Goal: Task Accomplishment & Management: Manage account settings

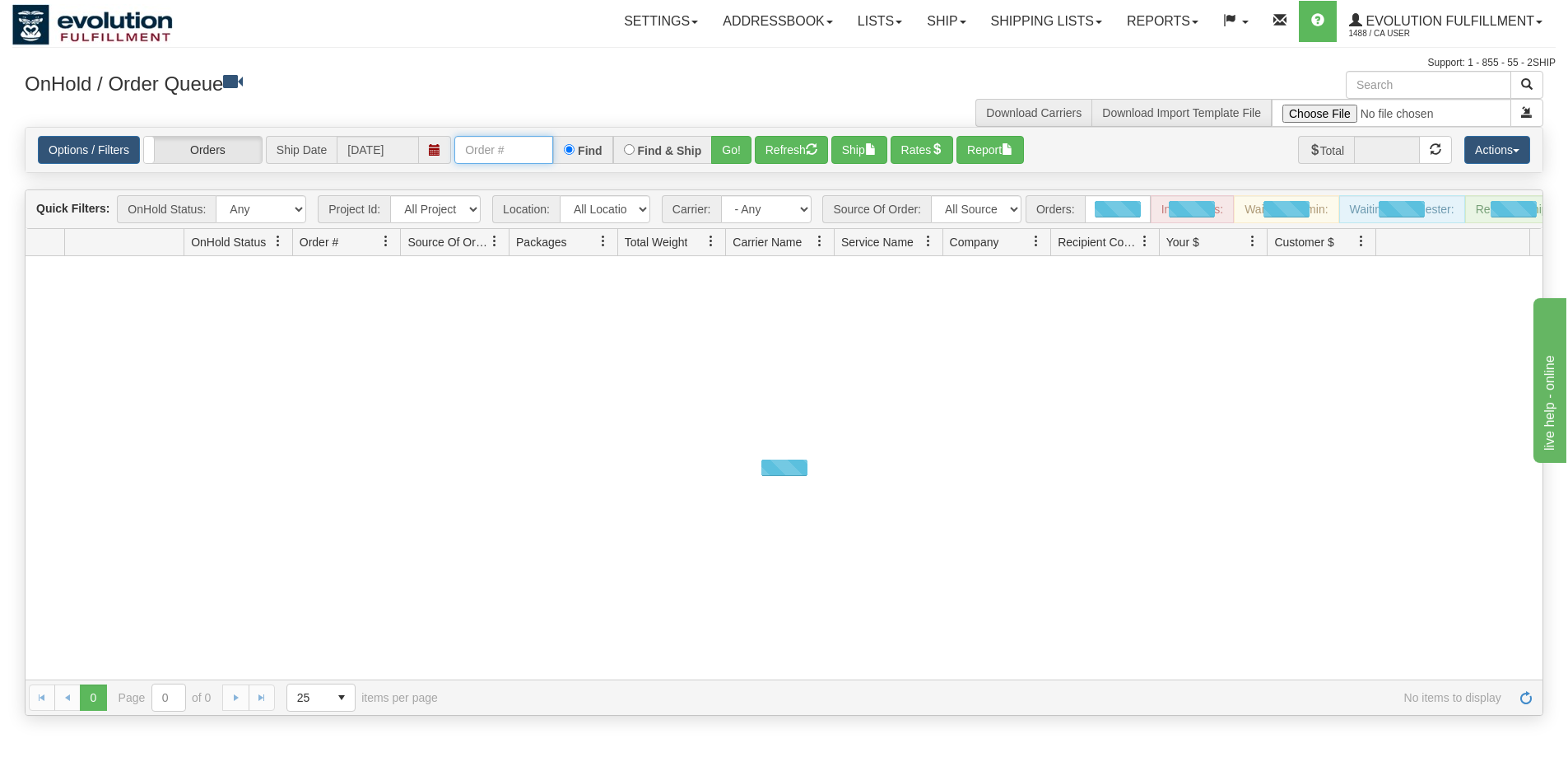
click at [501, 154] on input "text" at bounding box center [503, 150] width 99 height 28
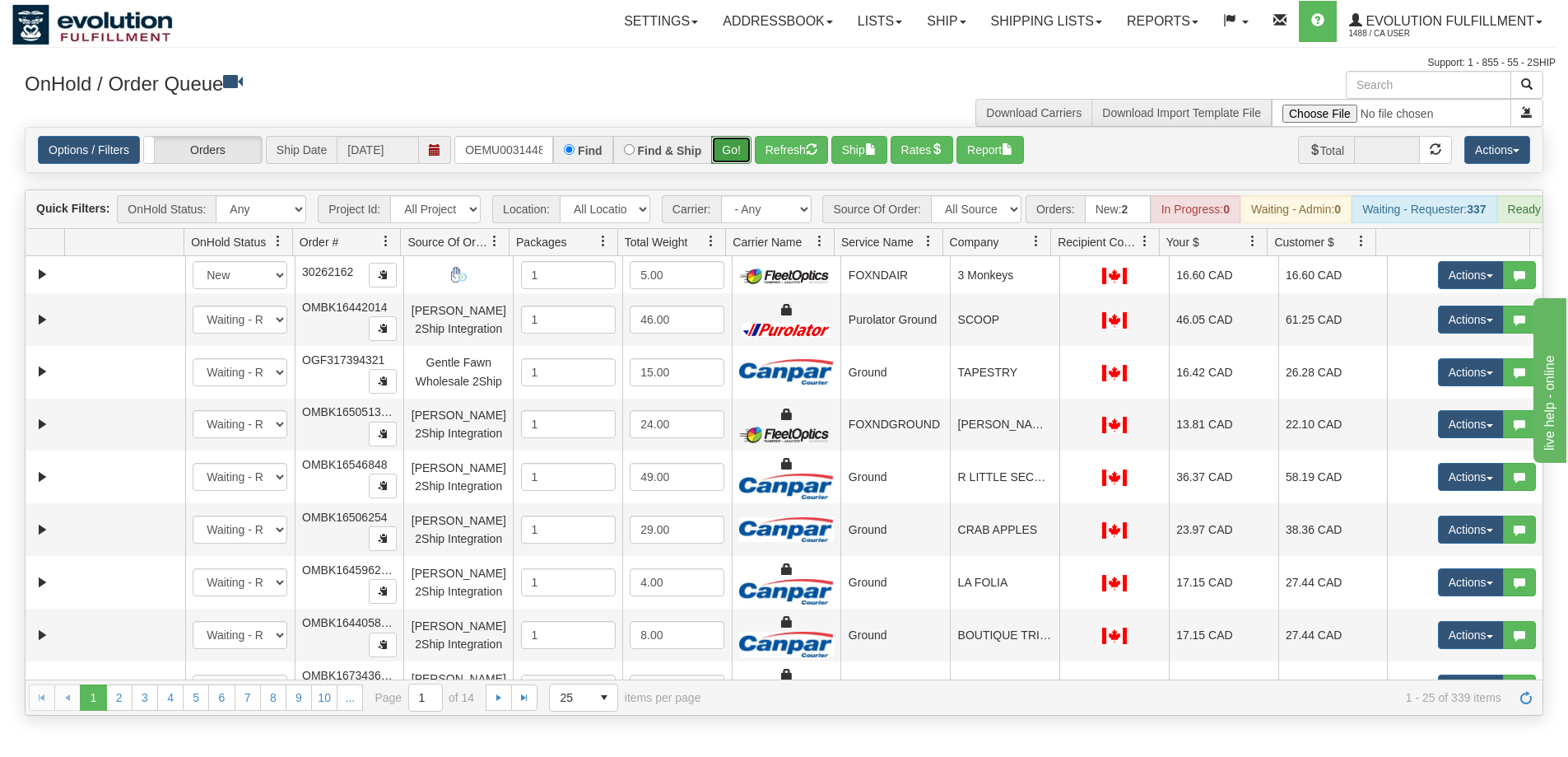
click at [722, 146] on button "Go!" at bounding box center [731, 150] width 40 height 28
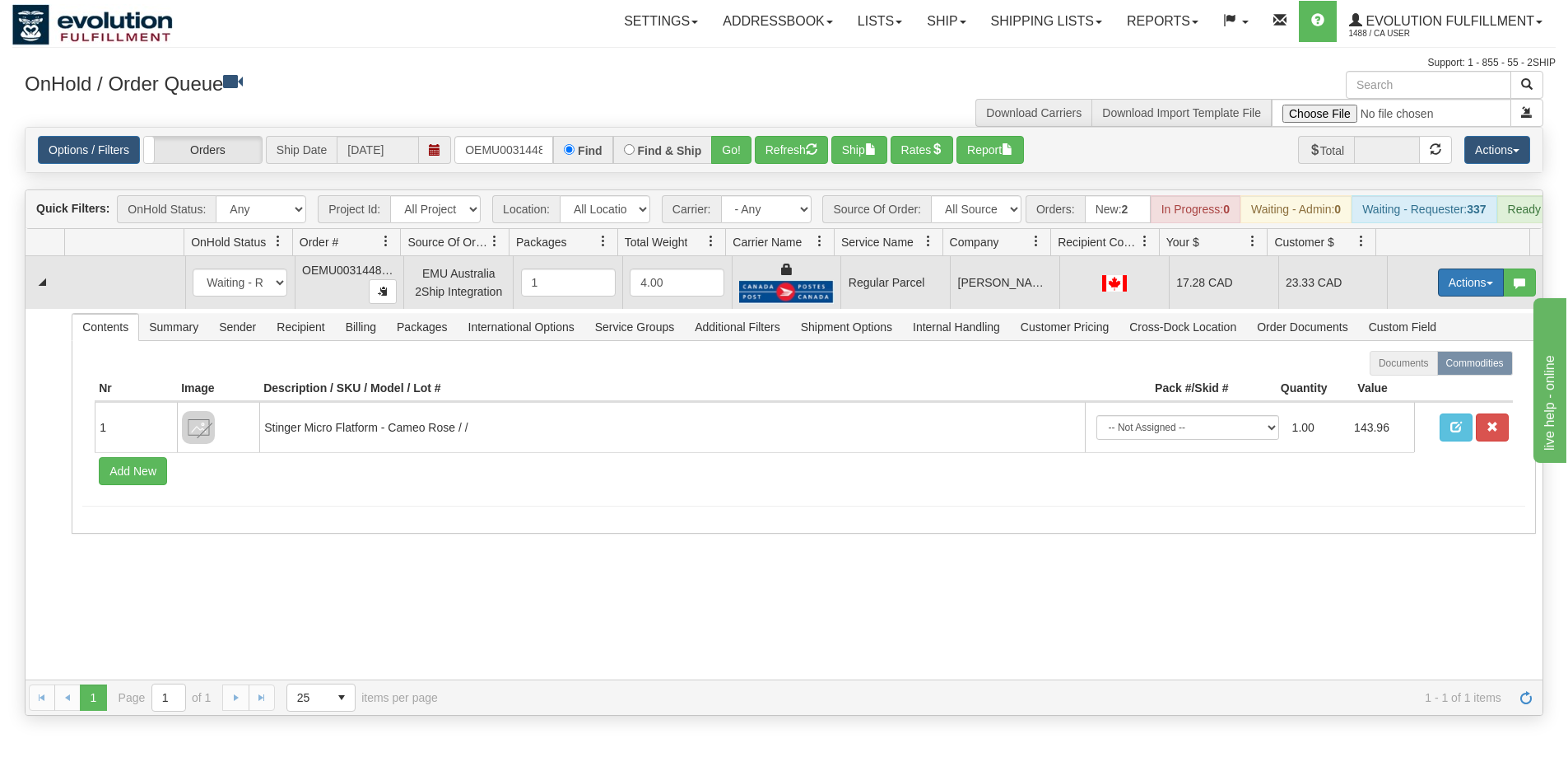
click at [1451, 293] on button "Actions" at bounding box center [1470, 283] width 65 height 28
click at [1414, 363] on span "Rate All Services" at bounding box center [1437, 356] width 99 height 13
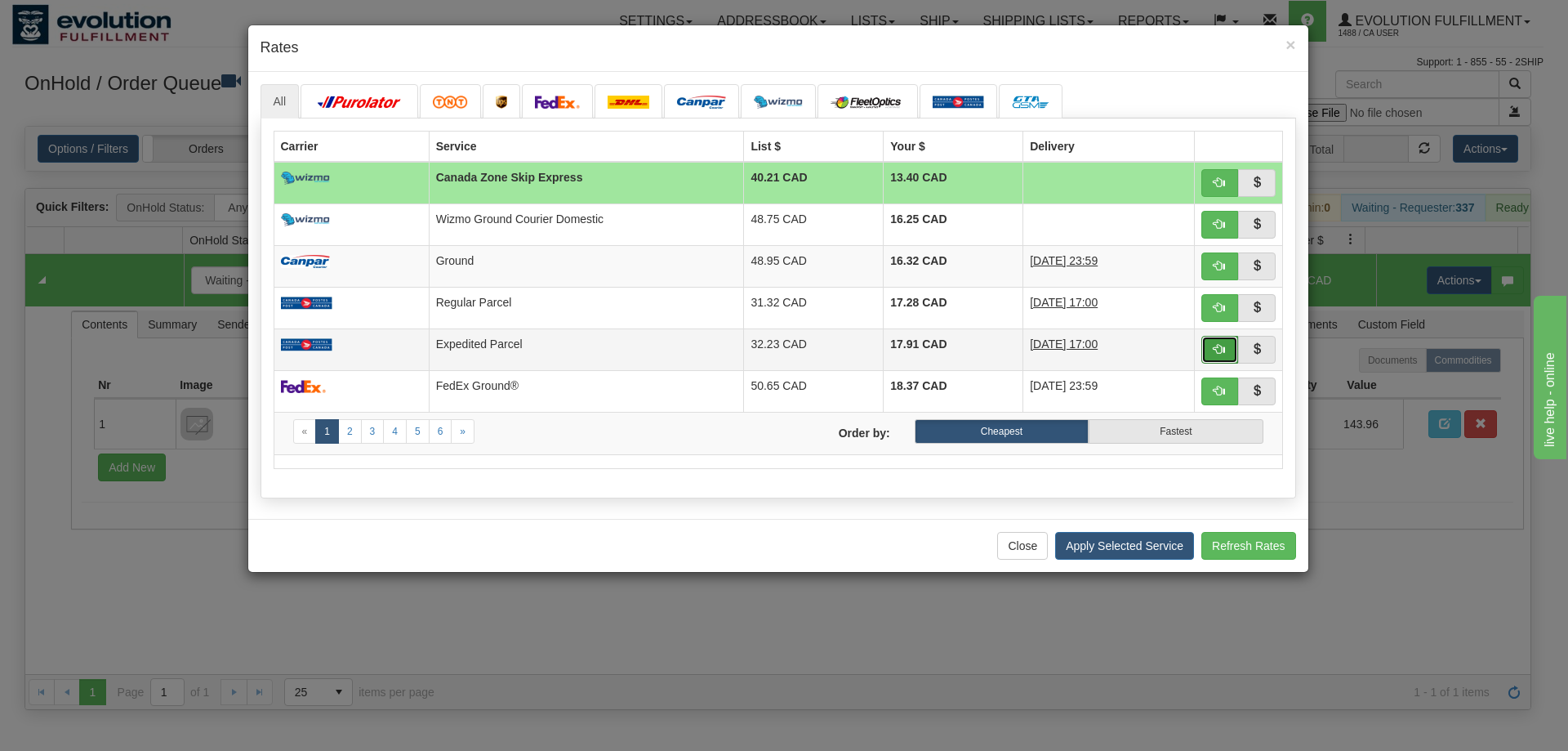
click at [1214, 346] on span "button" at bounding box center [1219, 349] width 12 height 12
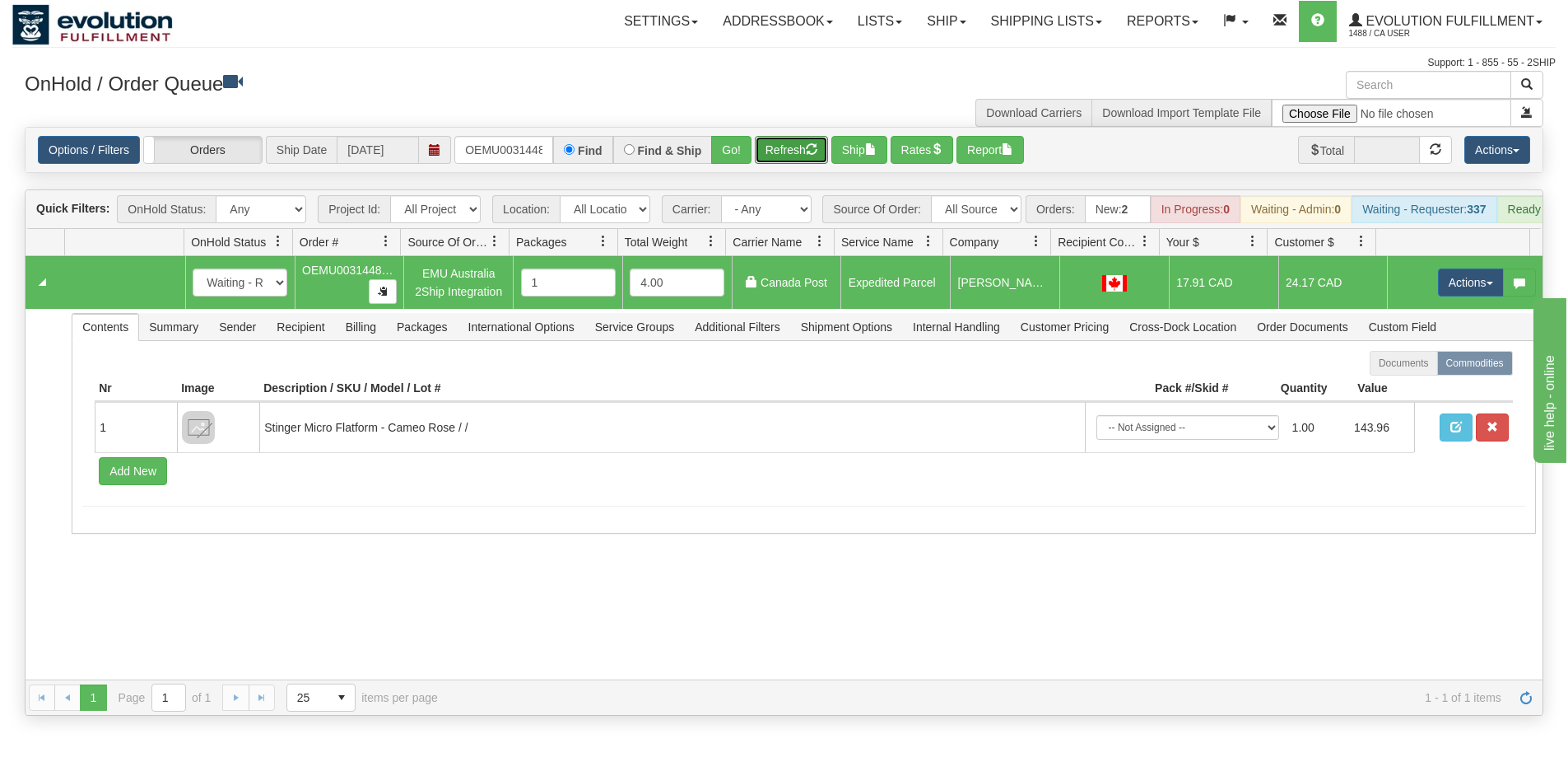
click at [796, 155] on button "Refresh" at bounding box center [791, 150] width 73 height 28
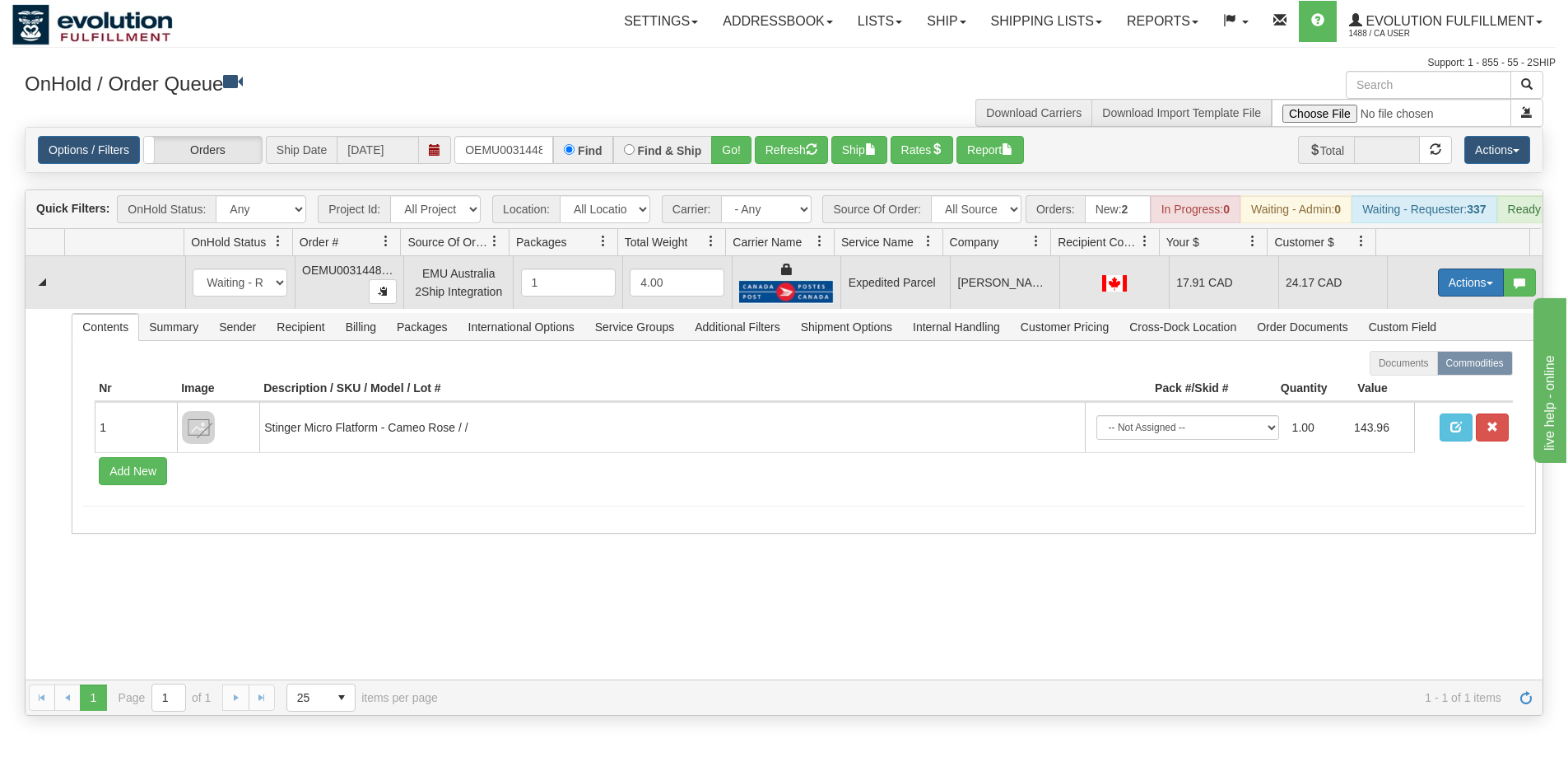
click at [1441, 296] on button "Actions" at bounding box center [1470, 283] width 65 height 28
click at [1403, 384] on span "Ship" at bounding box center [1405, 378] width 34 height 13
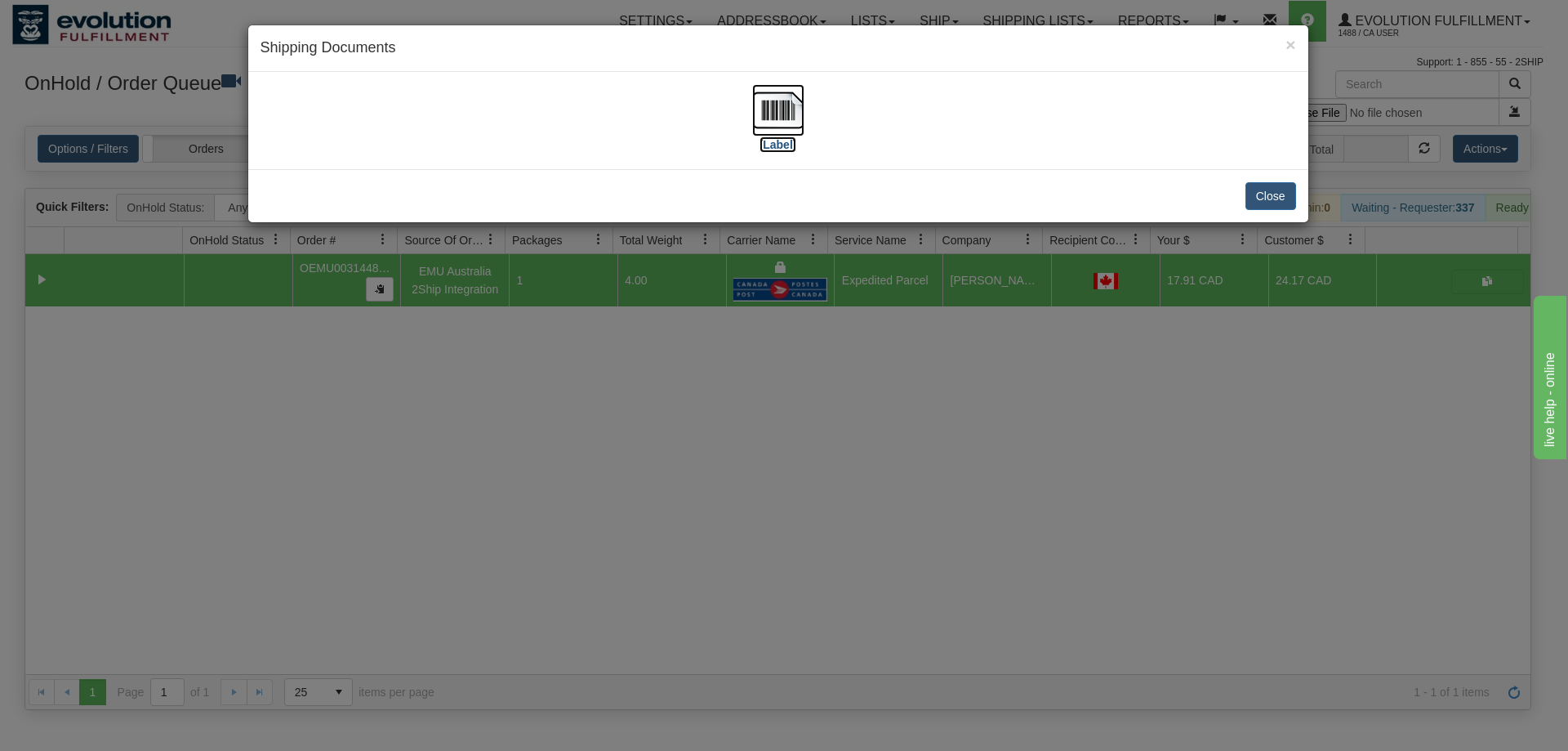
click at [768, 109] on img at bounding box center [779, 111] width 52 height 52
click at [628, 451] on div "× Shipping Documents [Label] Close" at bounding box center [784, 376] width 1568 height 751
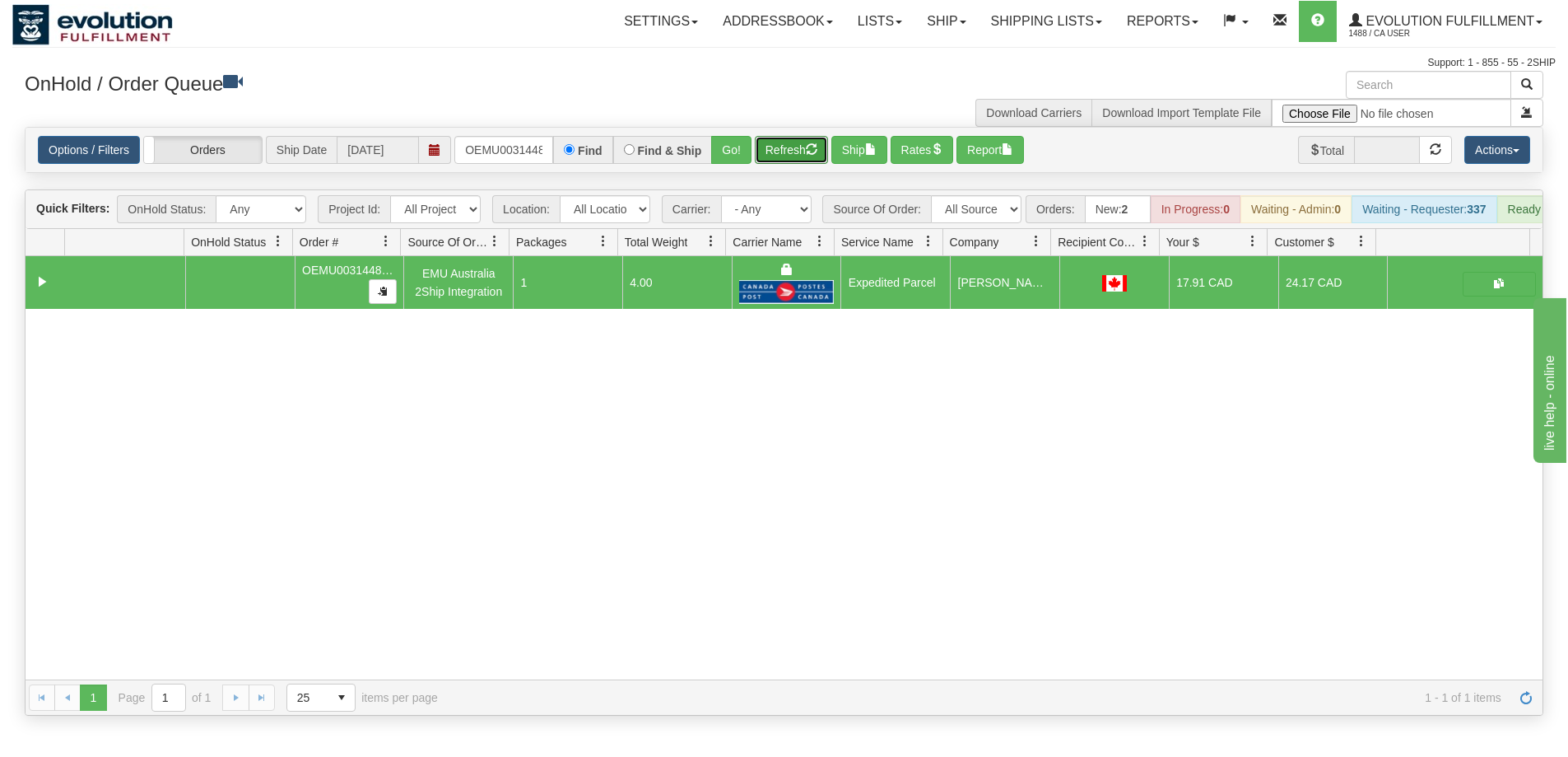
click at [792, 151] on button "Refresh" at bounding box center [791, 150] width 73 height 28
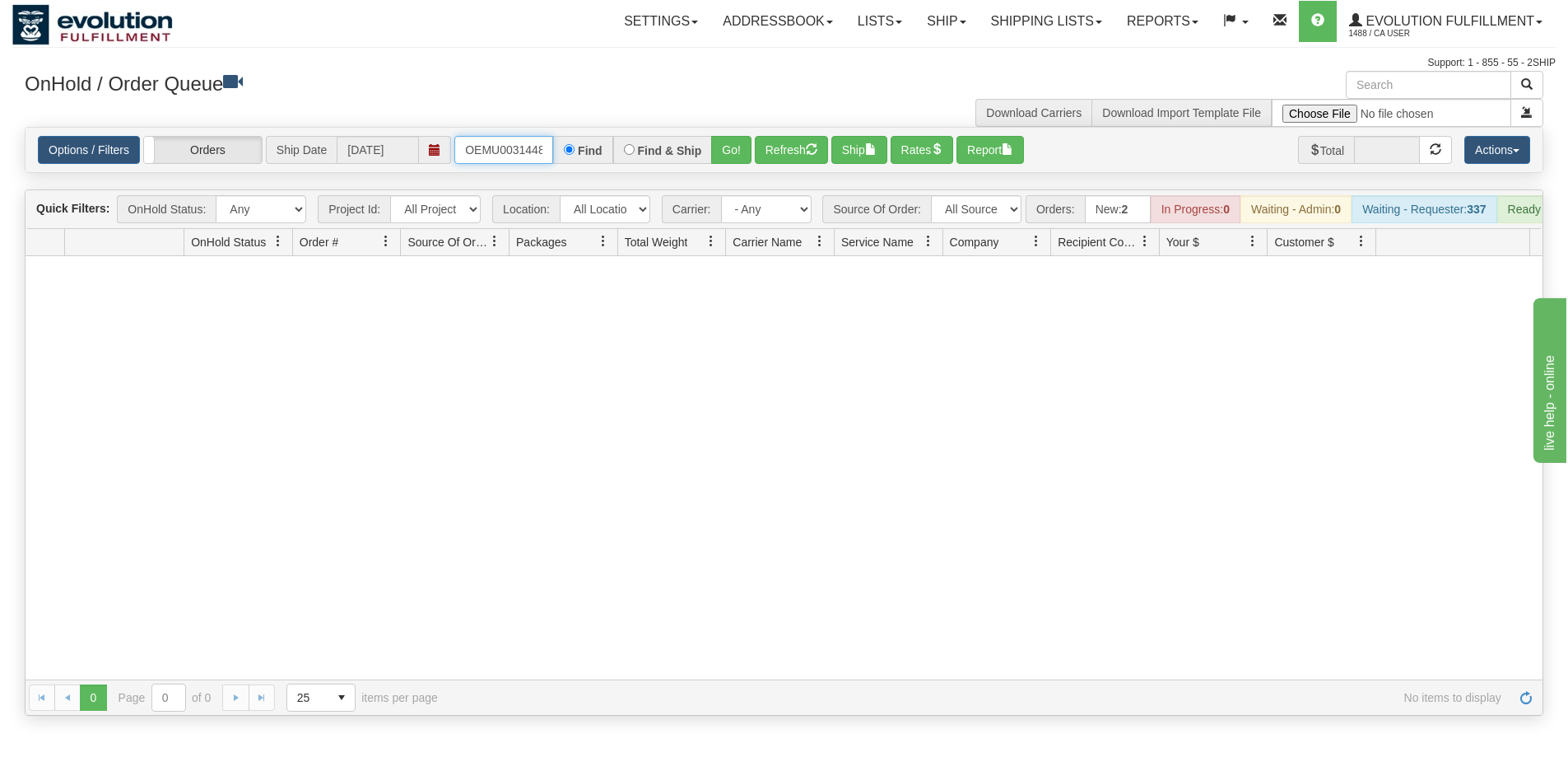
scroll to position [0, 22]
drag, startPoint x: 464, startPoint y: 148, endPoint x: 697, endPoint y: 153, distance: 233.1
click at [697, 153] on div "OEMU0031448001 Find Find & Ship Go!" at bounding box center [603, 150] width 297 height 28
type input "OEMU0031452001"
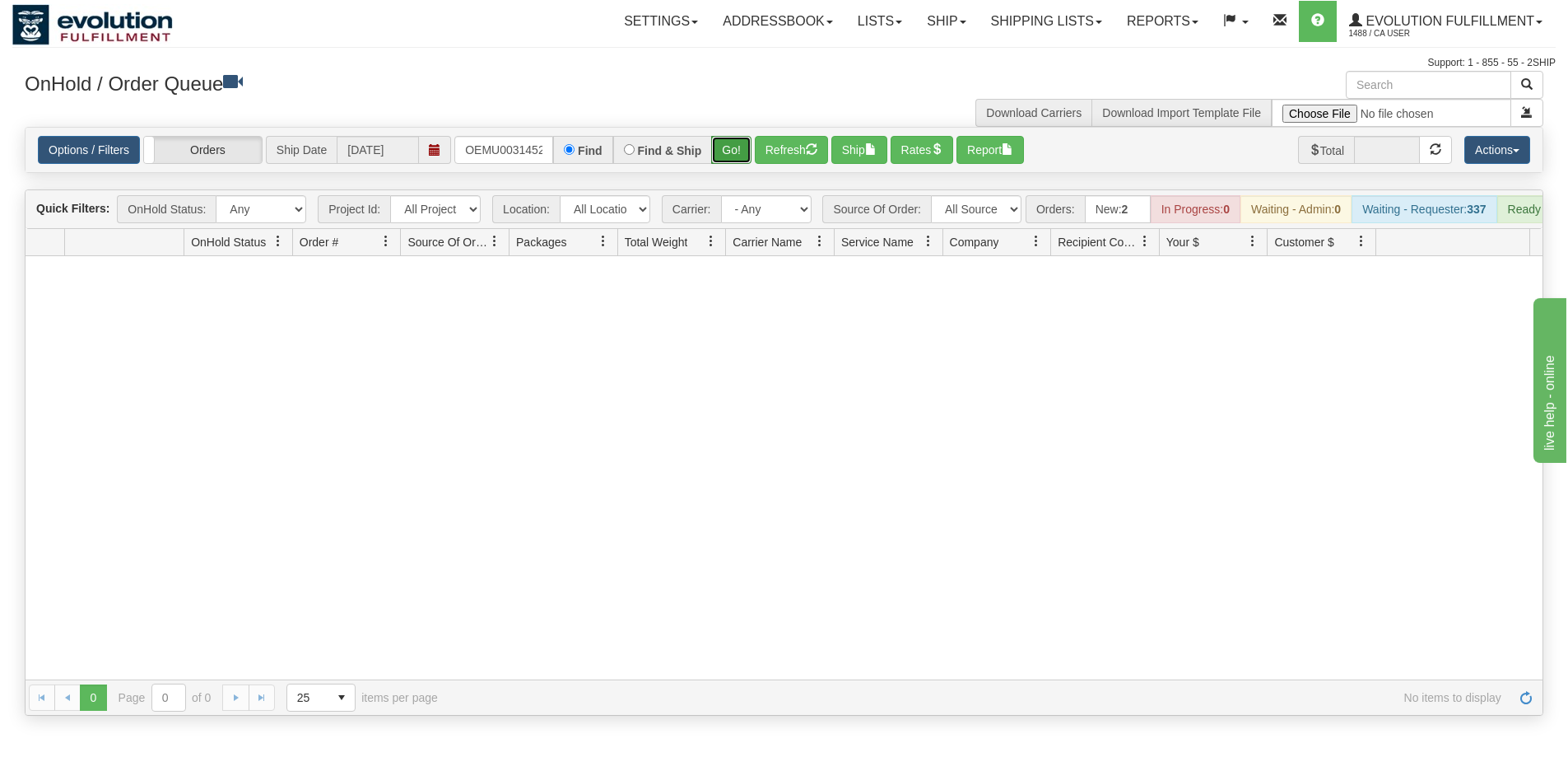
click at [735, 156] on button "Go!" at bounding box center [731, 150] width 40 height 28
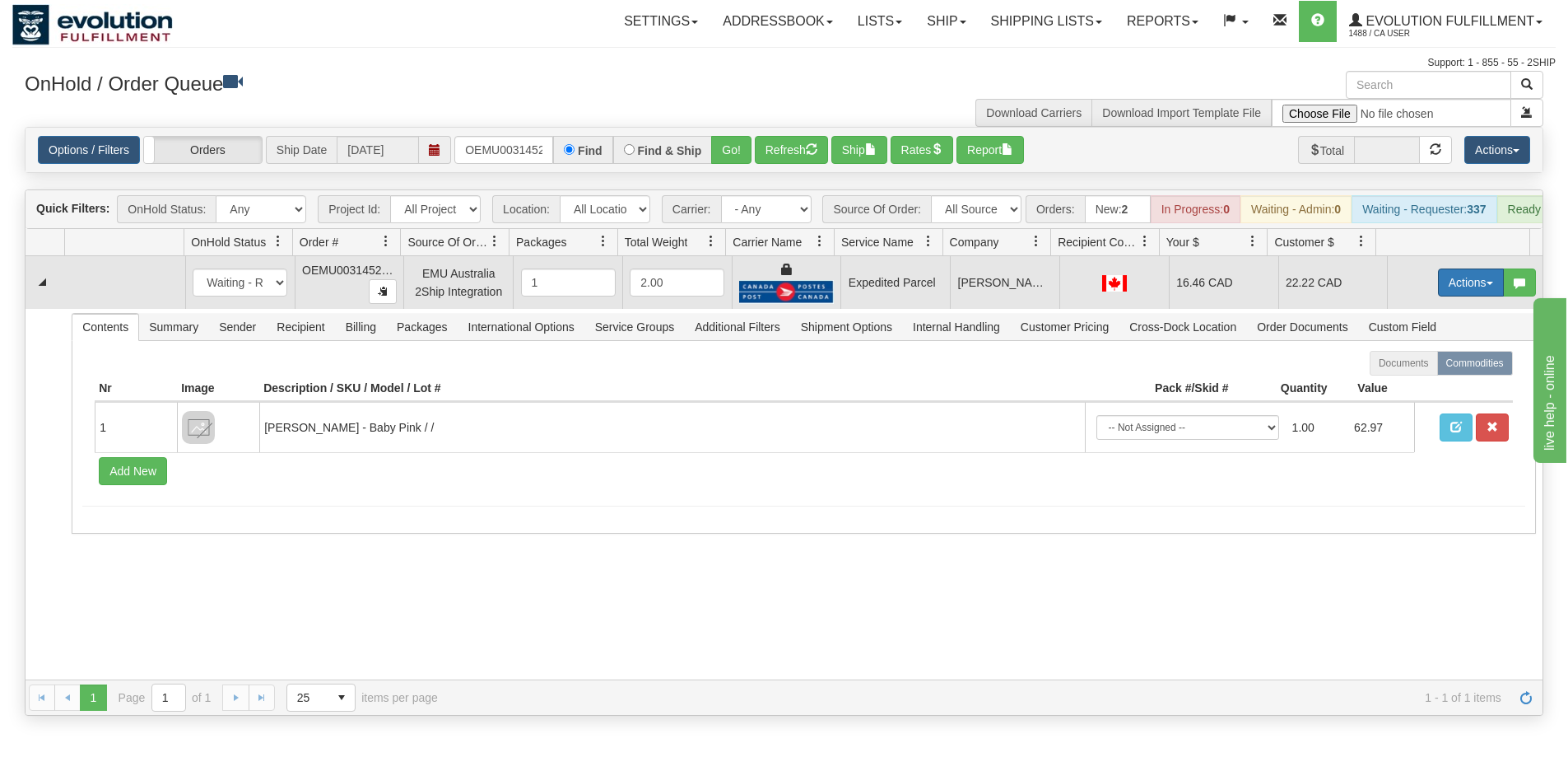
click at [1448, 286] on button "Actions" at bounding box center [1470, 283] width 65 height 28
click at [1399, 384] on span "Ship" at bounding box center [1405, 378] width 34 height 13
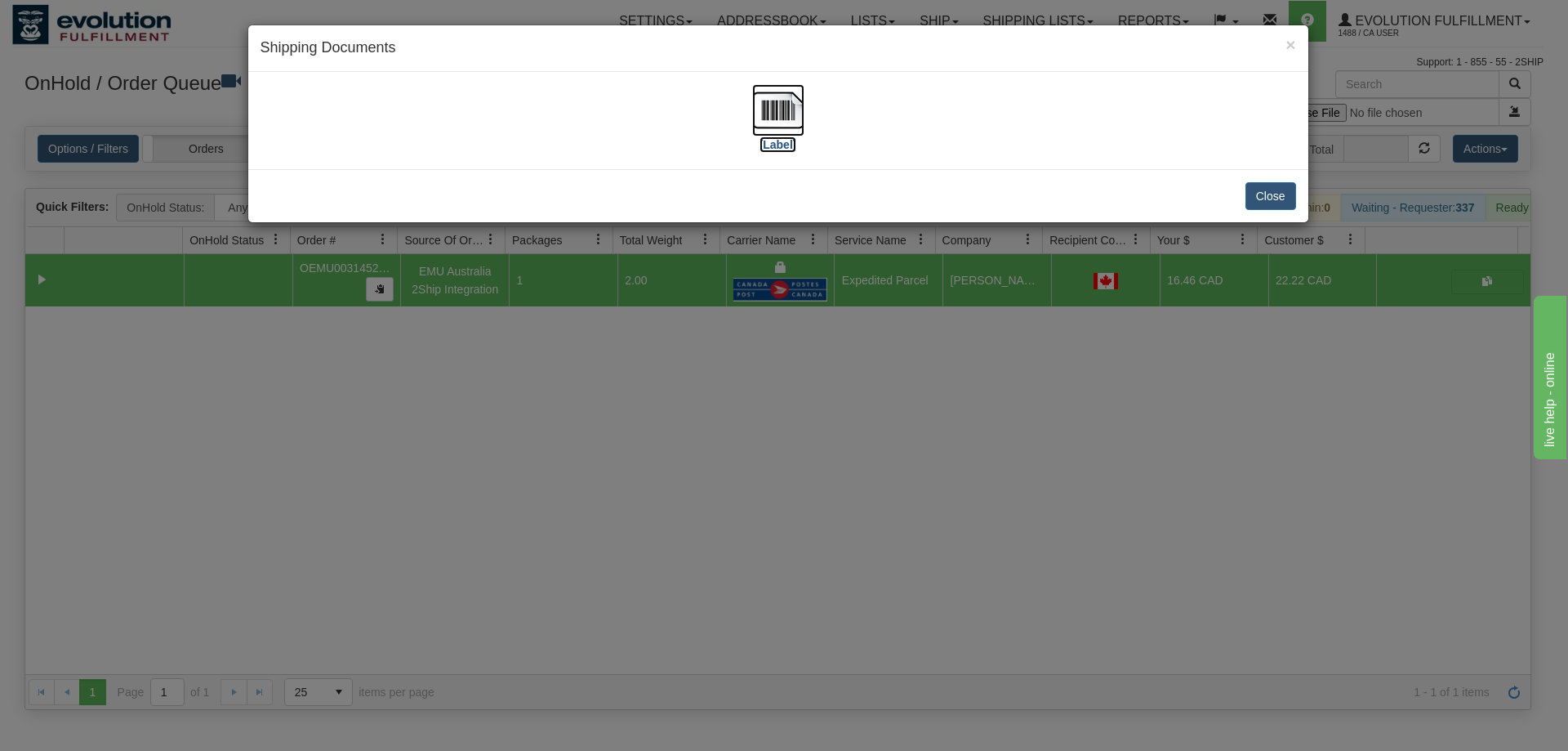
click at [774, 114] on img at bounding box center [779, 111] width 52 height 52
click at [595, 513] on div "× Shipping Documents [Label] Close" at bounding box center [784, 376] width 1568 height 751
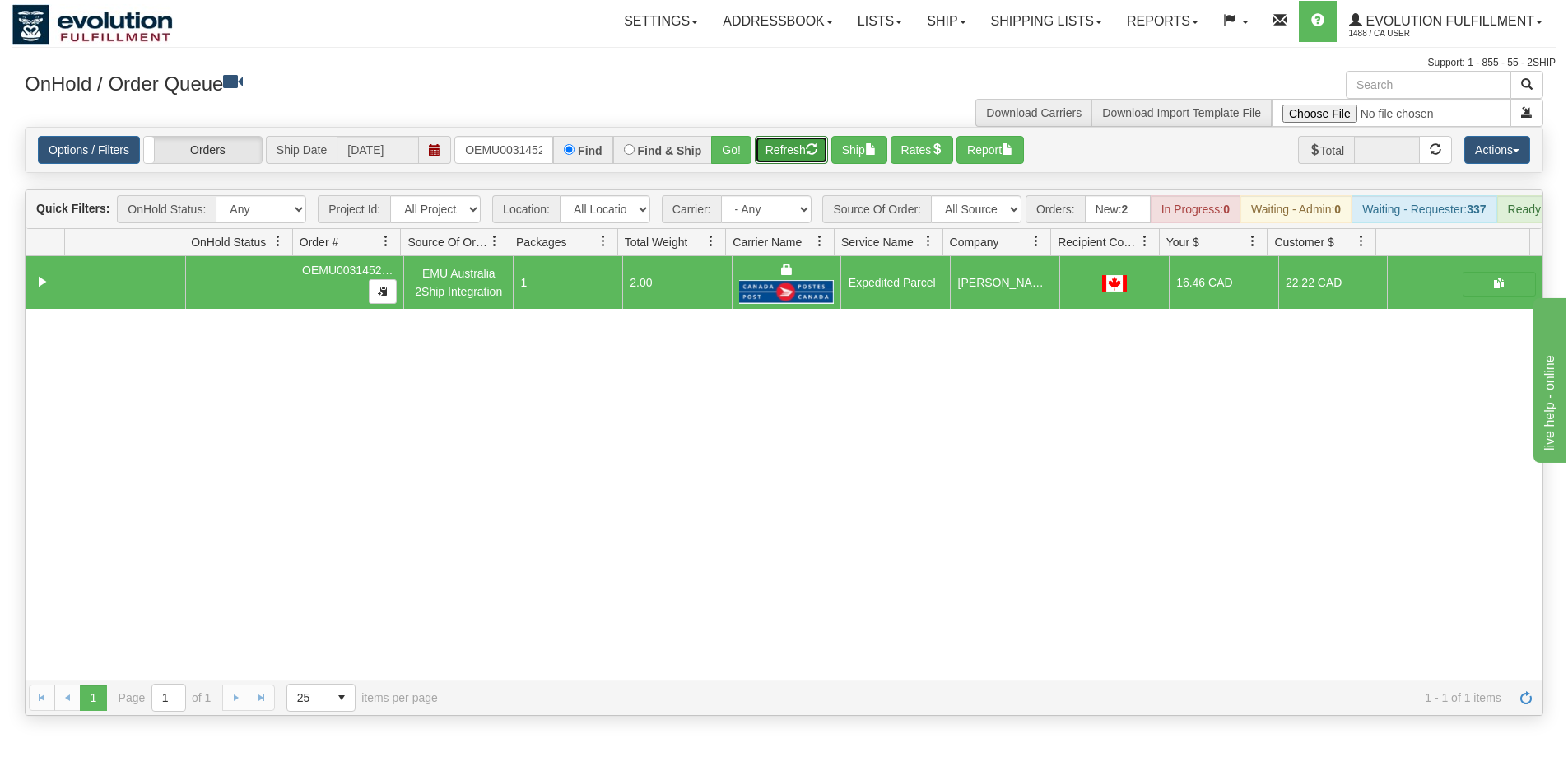
click at [768, 157] on button "Refresh" at bounding box center [791, 150] width 73 height 28
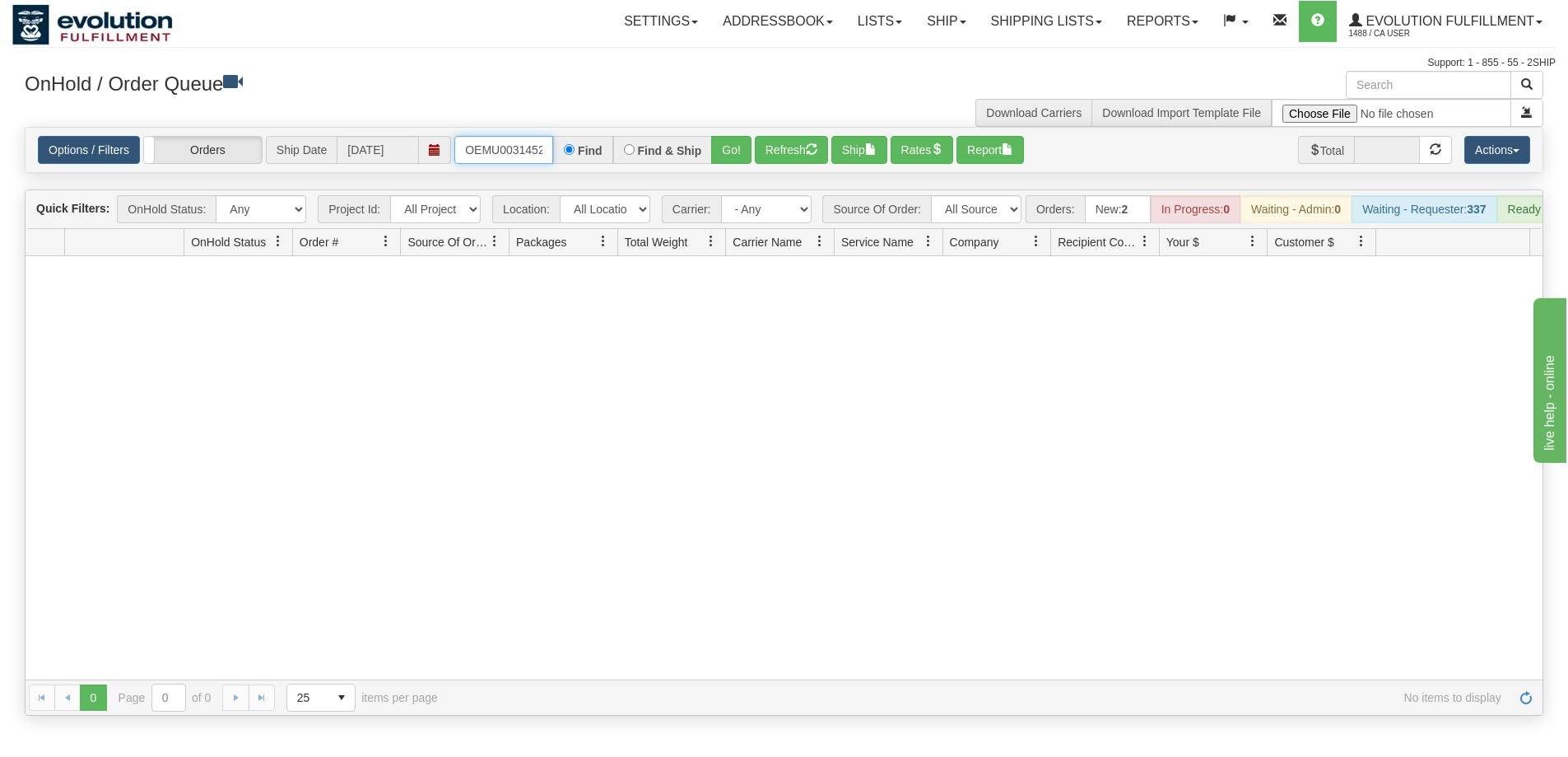
scroll to position [0, 22]
drag, startPoint x: 463, startPoint y: 151, endPoint x: 704, endPoint y: 177, distance: 242.4
click at [704, 177] on div "Is equal to Is not equal to Contains Does not contains CAD USD EUR ZAR RON ANG …" at bounding box center [784, 422] width 1544 height 589
click at [720, 156] on button "Go!" at bounding box center [731, 150] width 40 height 28
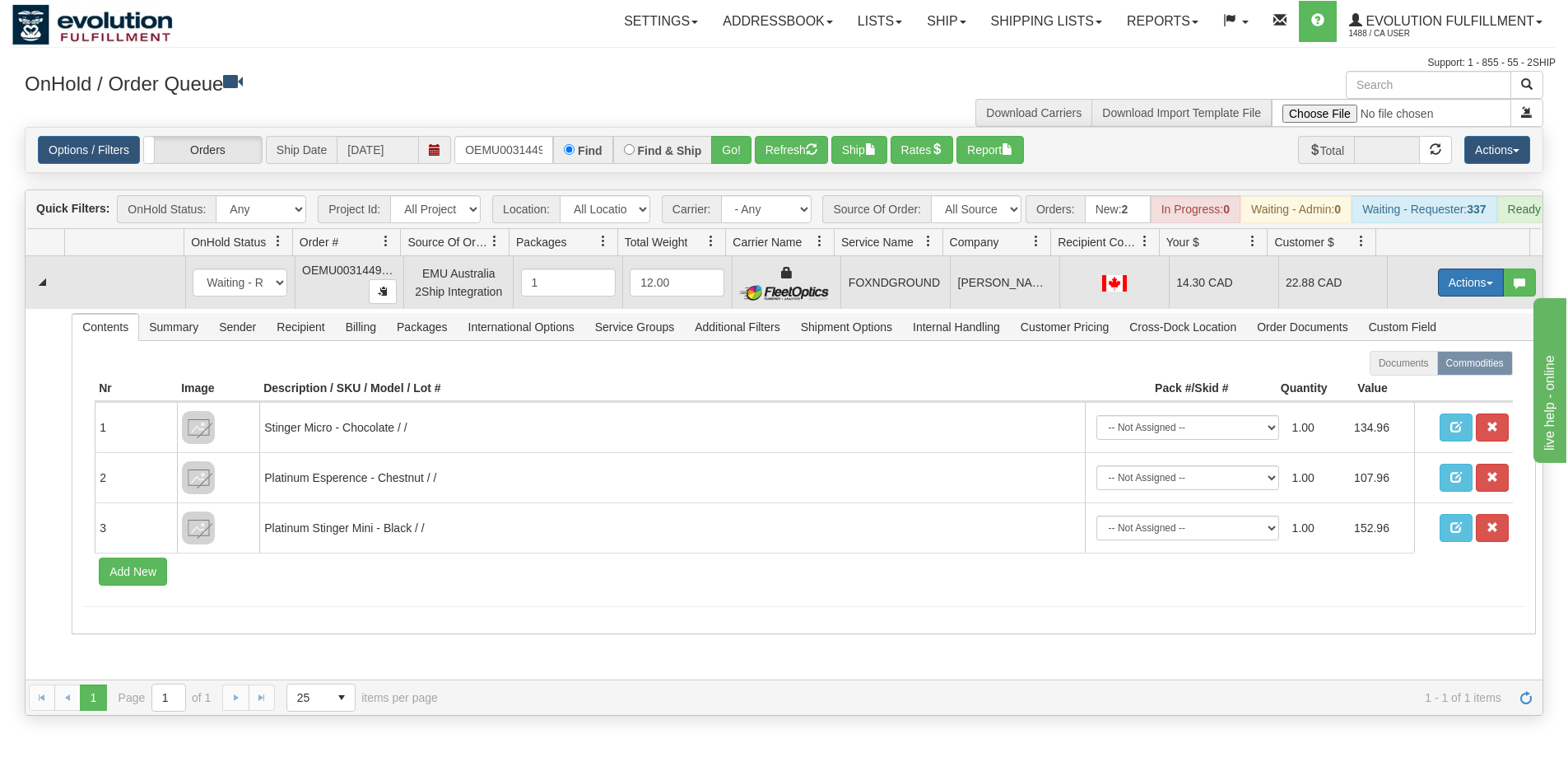
click at [1454, 291] on button "Actions" at bounding box center [1470, 283] width 65 height 28
click at [1399, 384] on span "Ship" at bounding box center [1405, 378] width 34 height 13
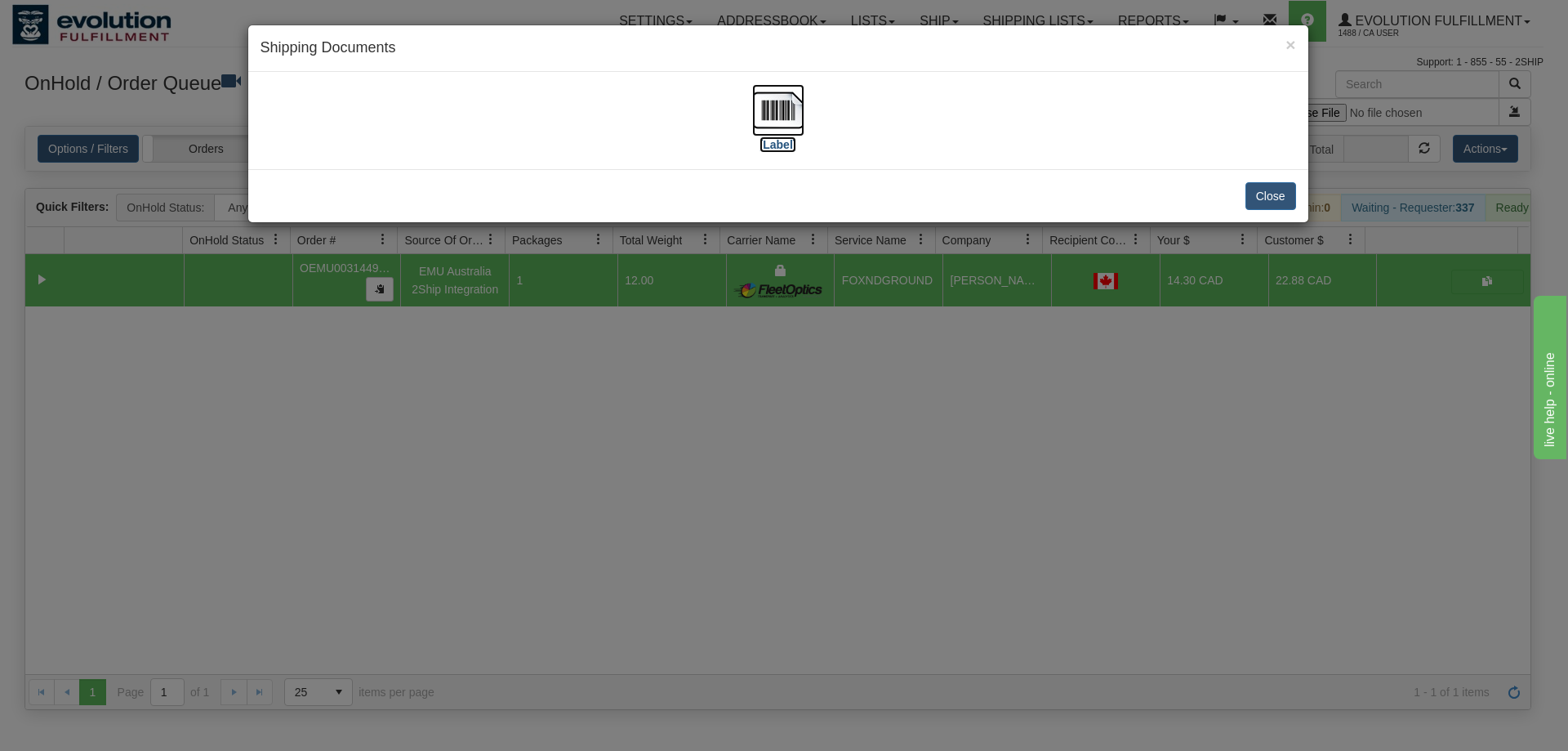
click at [767, 104] on img at bounding box center [779, 111] width 52 height 52
click at [834, 438] on div "× Shipping Documents [Label] Close" at bounding box center [784, 376] width 1568 height 751
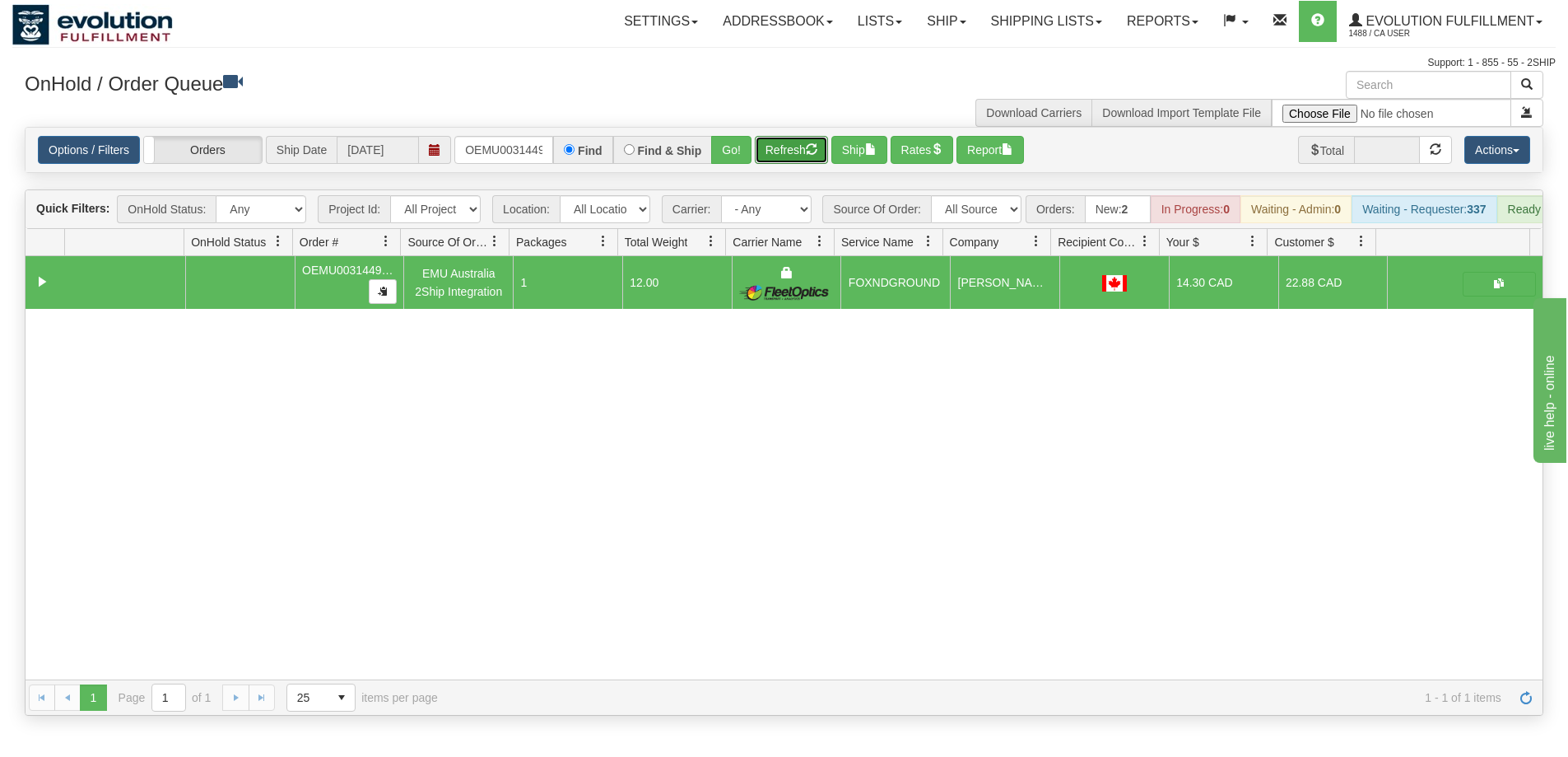
click at [783, 160] on button "Refresh" at bounding box center [791, 150] width 73 height 28
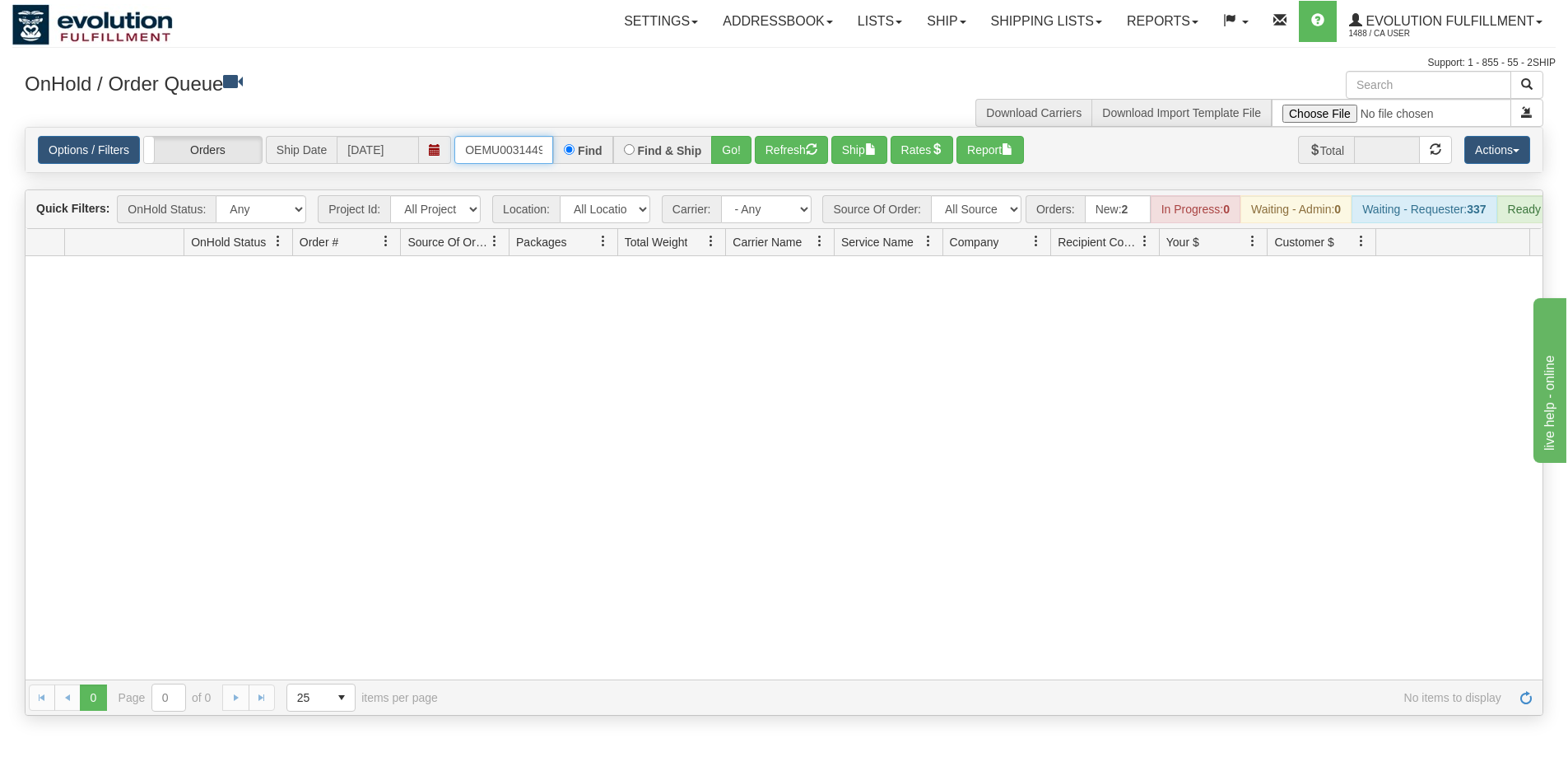
scroll to position [0, 22]
drag, startPoint x: 461, startPoint y: 151, endPoint x: 654, endPoint y: 161, distance: 193.3
click at [654, 161] on div "OEMU0031449001 Find Find & Ship Go!" at bounding box center [603, 150] width 297 height 28
click at [743, 156] on button "Go!" at bounding box center [731, 150] width 40 height 28
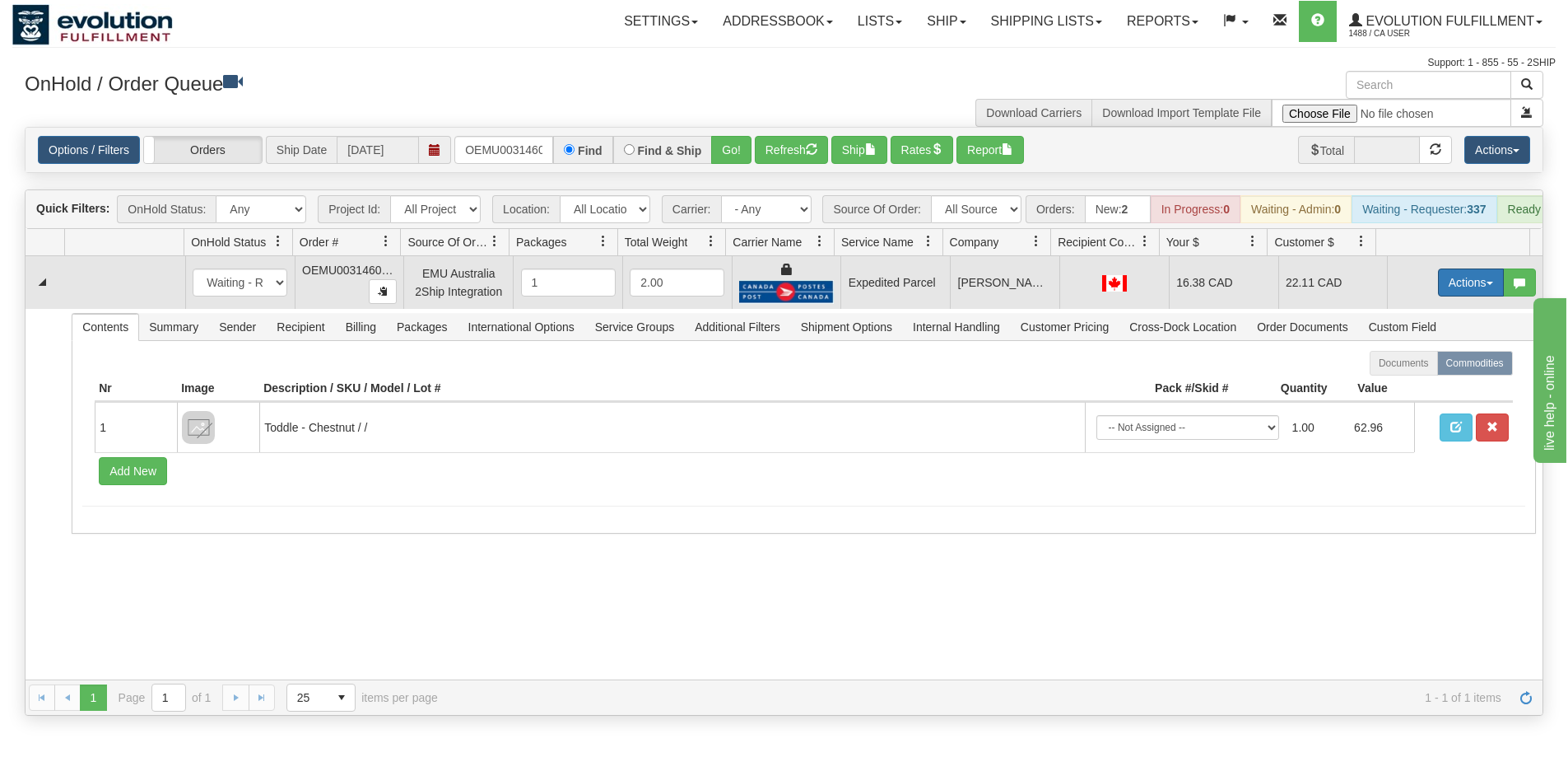
click at [1447, 296] on button "Actions" at bounding box center [1470, 283] width 65 height 28
click at [1405, 384] on span "Ship" at bounding box center [1405, 378] width 34 height 13
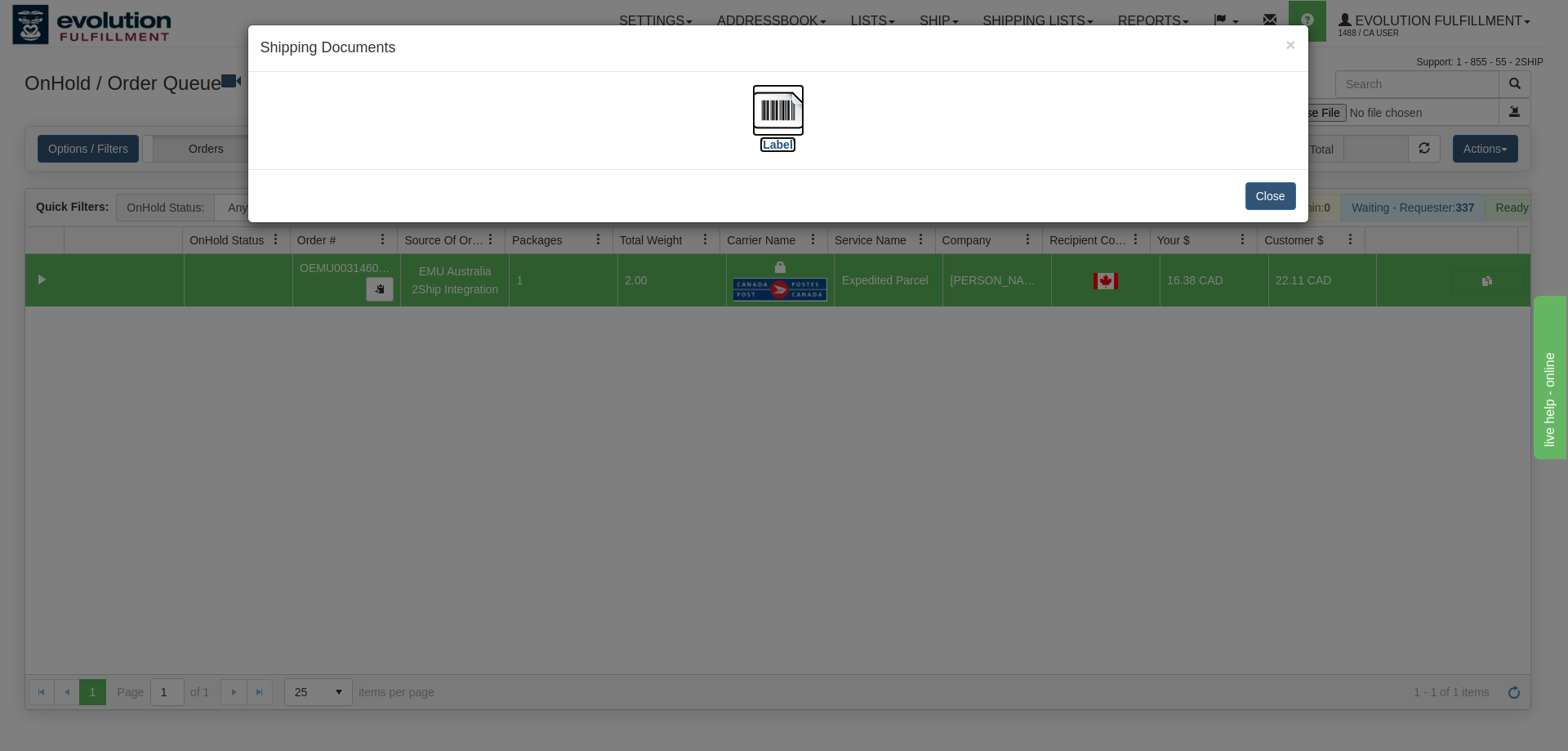
click at [774, 121] on img at bounding box center [779, 111] width 52 height 52
click at [630, 441] on div "× Shipping Documents [Label] Close" at bounding box center [784, 376] width 1568 height 751
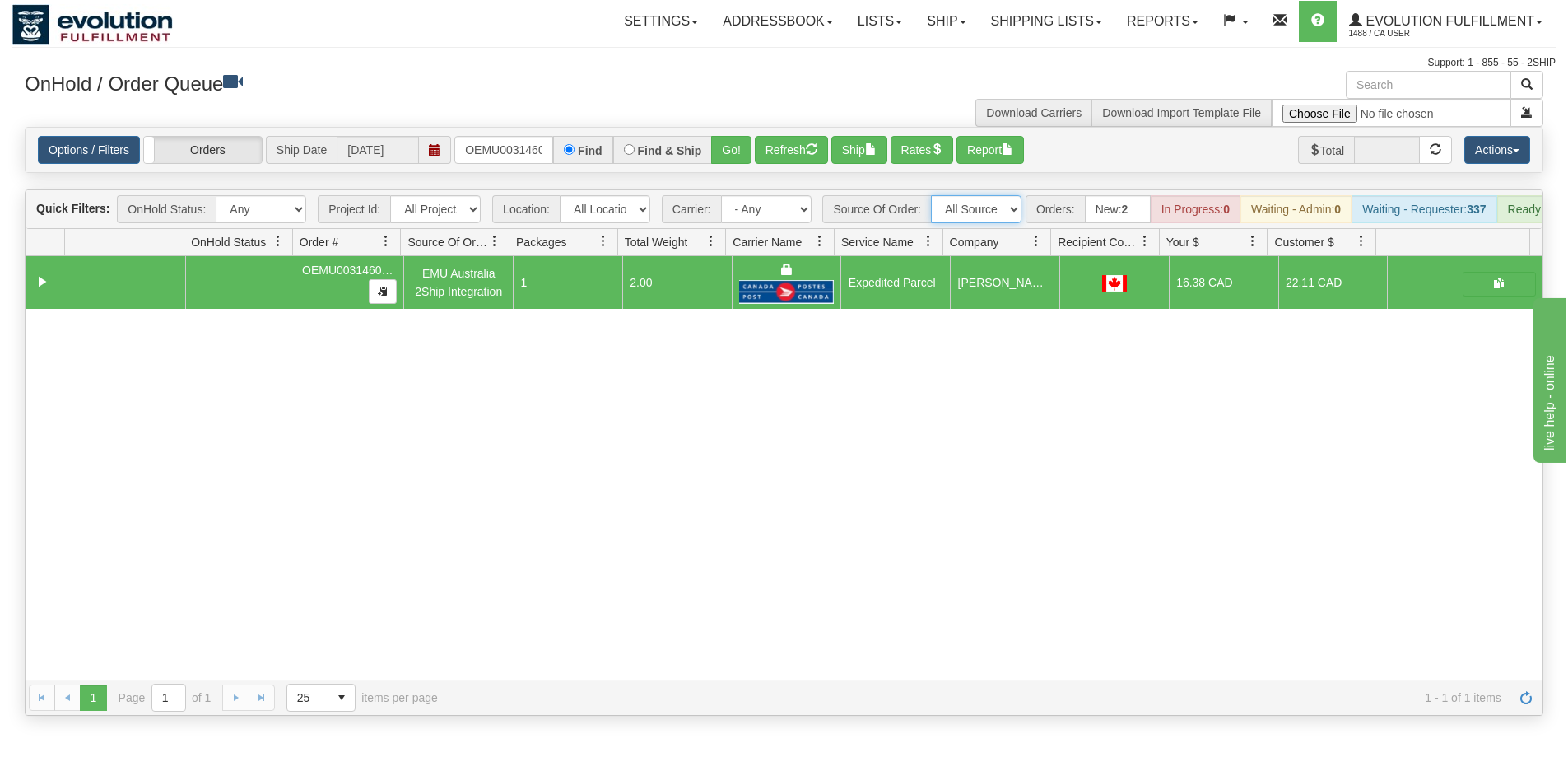
click at [984, 211] on select "All Sources AirBlaster 2Ship Integration Ambler Apparel 2Ship Integration BC Ca…" at bounding box center [976, 209] width 91 height 28
click at [769, 466] on div "31513892 EVOLUTION V3 90806155 90806158 OEMU0031460001 EMU Australia 2Ship Inte…" at bounding box center [784, 468] width 1517 height 423
click at [774, 164] on button "Refresh" at bounding box center [791, 150] width 73 height 28
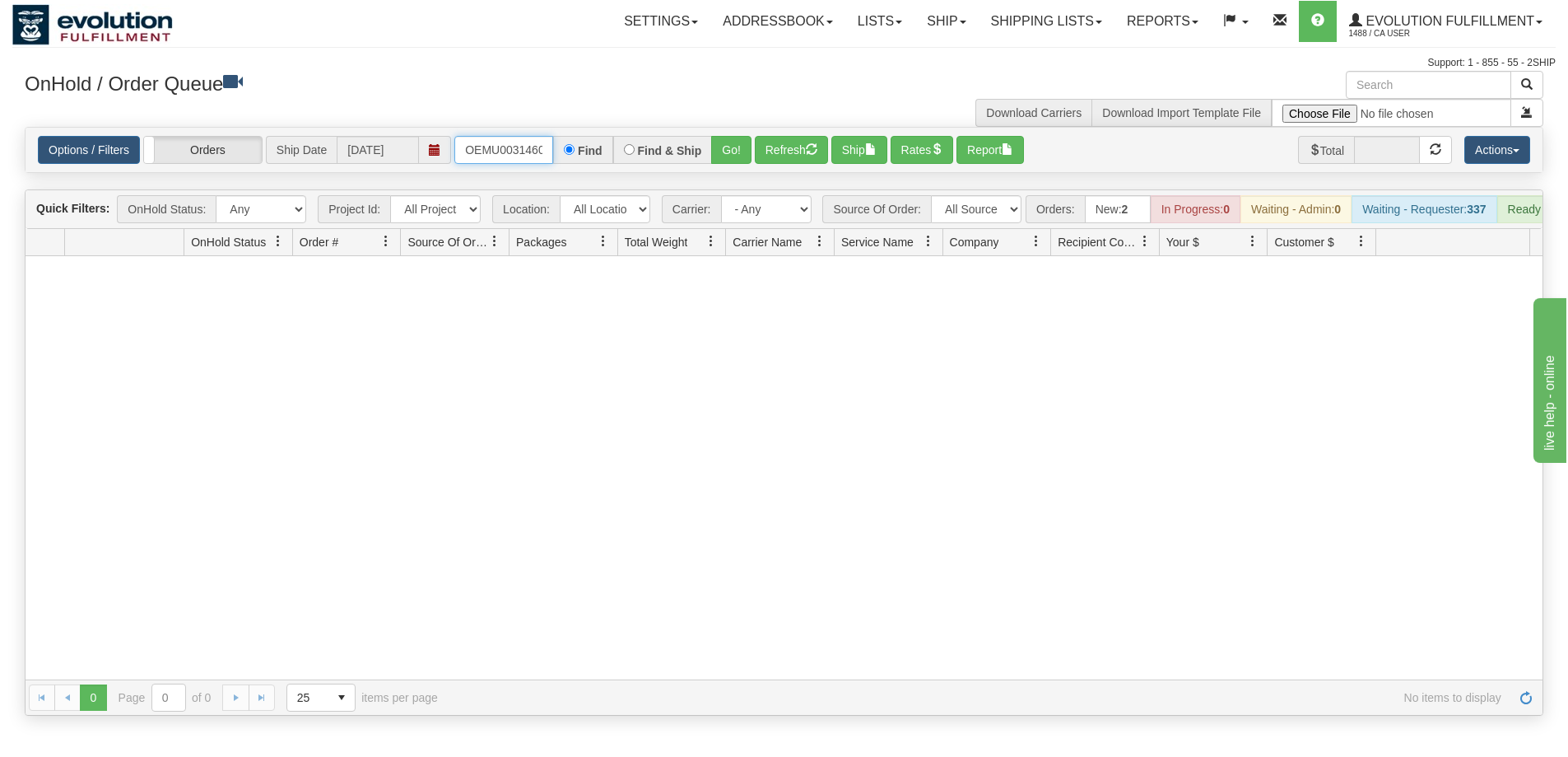
scroll to position [0, 22]
drag, startPoint x: 457, startPoint y: 147, endPoint x: 700, endPoint y: 140, distance: 243.1
click at [700, 140] on div "OEMU0031460001 Find Find & Ship Go!" at bounding box center [603, 150] width 297 height 28
type input "OEMU0031453001"
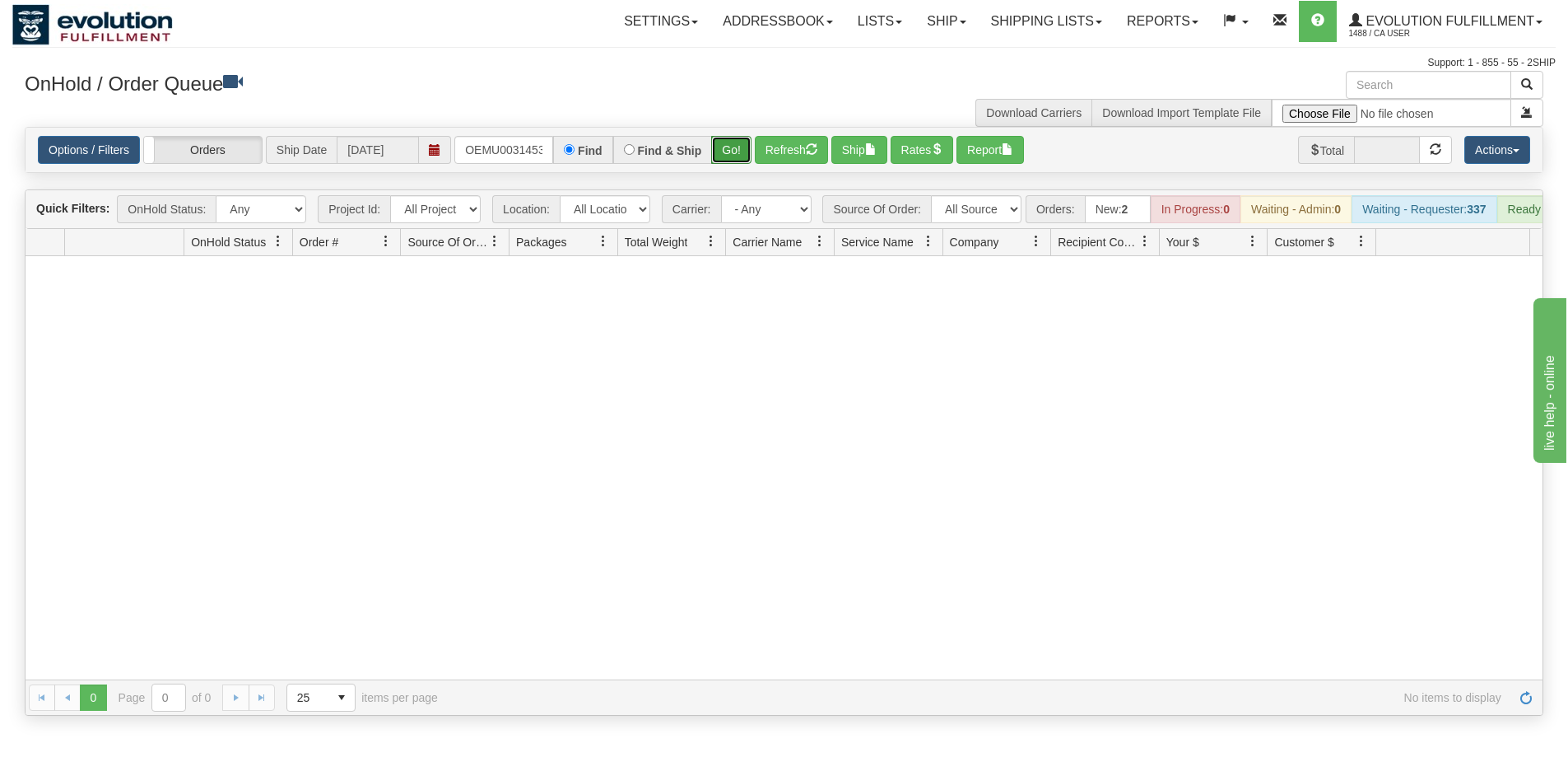
click at [724, 151] on button "Go!" at bounding box center [731, 150] width 40 height 28
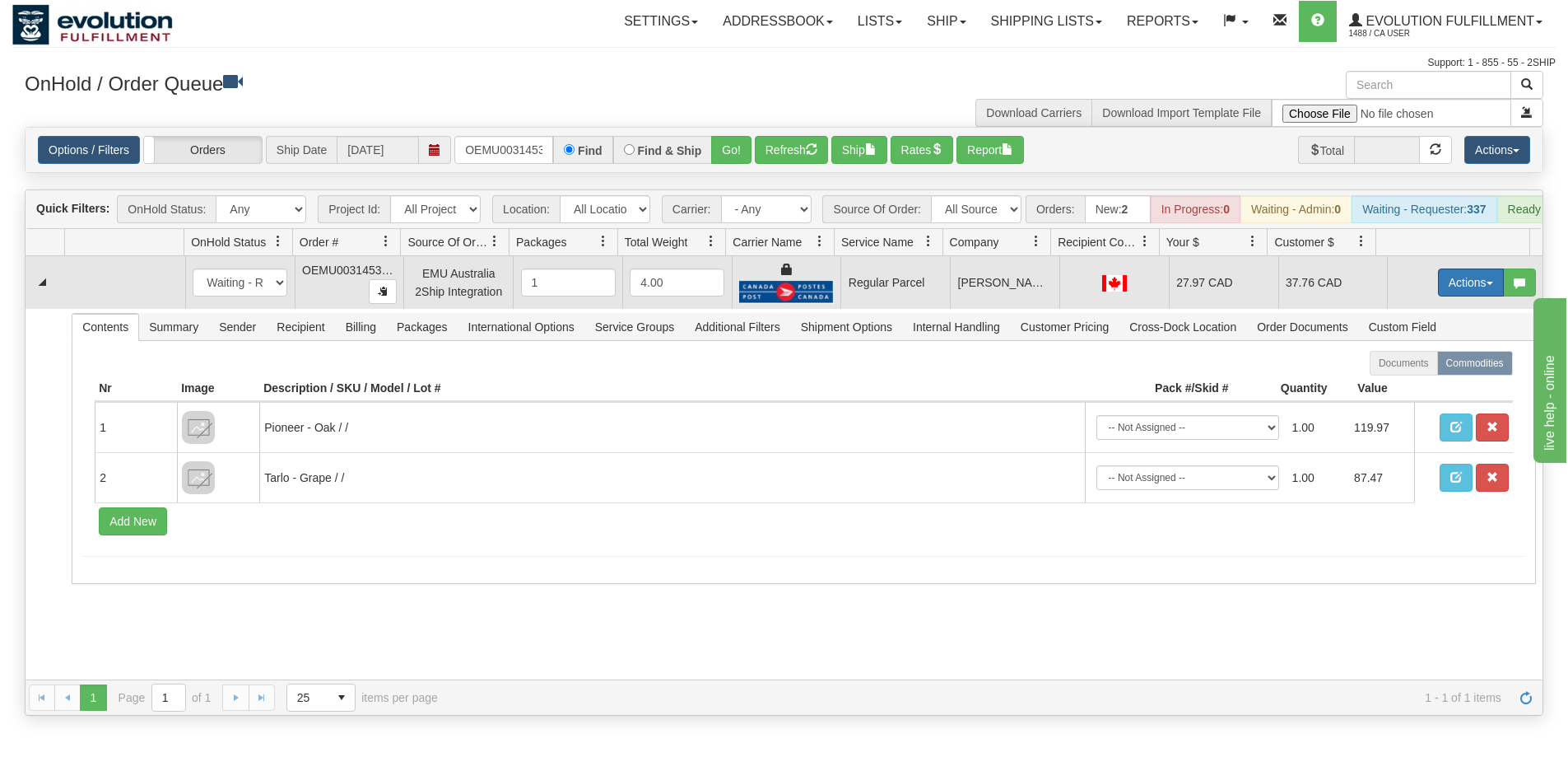
click at [1440, 296] on button "Actions" at bounding box center [1470, 283] width 65 height 28
click at [1408, 363] on span "Rate All Services" at bounding box center [1437, 356] width 99 height 13
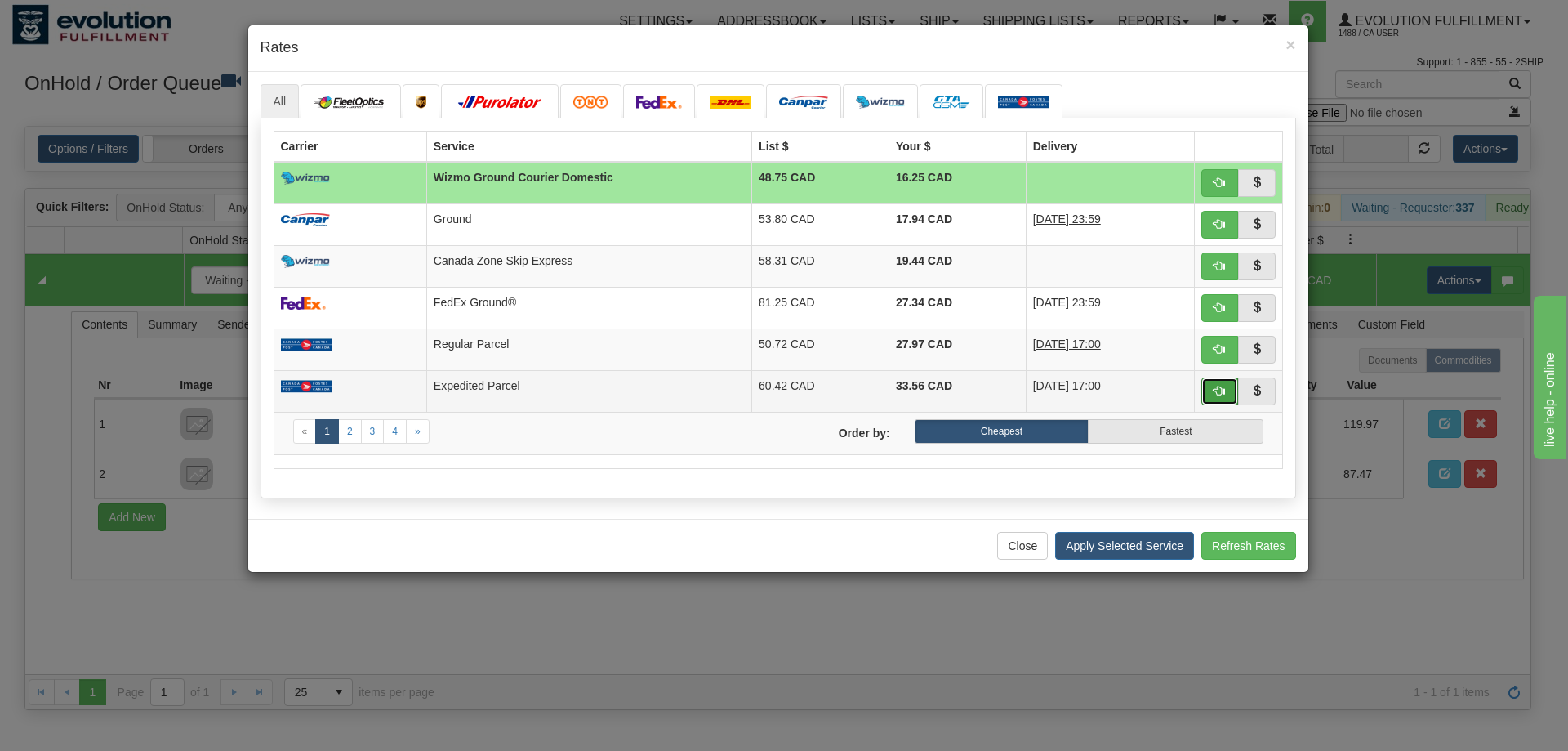
click at [1214, 386] on span "button" at bounding box center [1219, 391] width 12 height 12
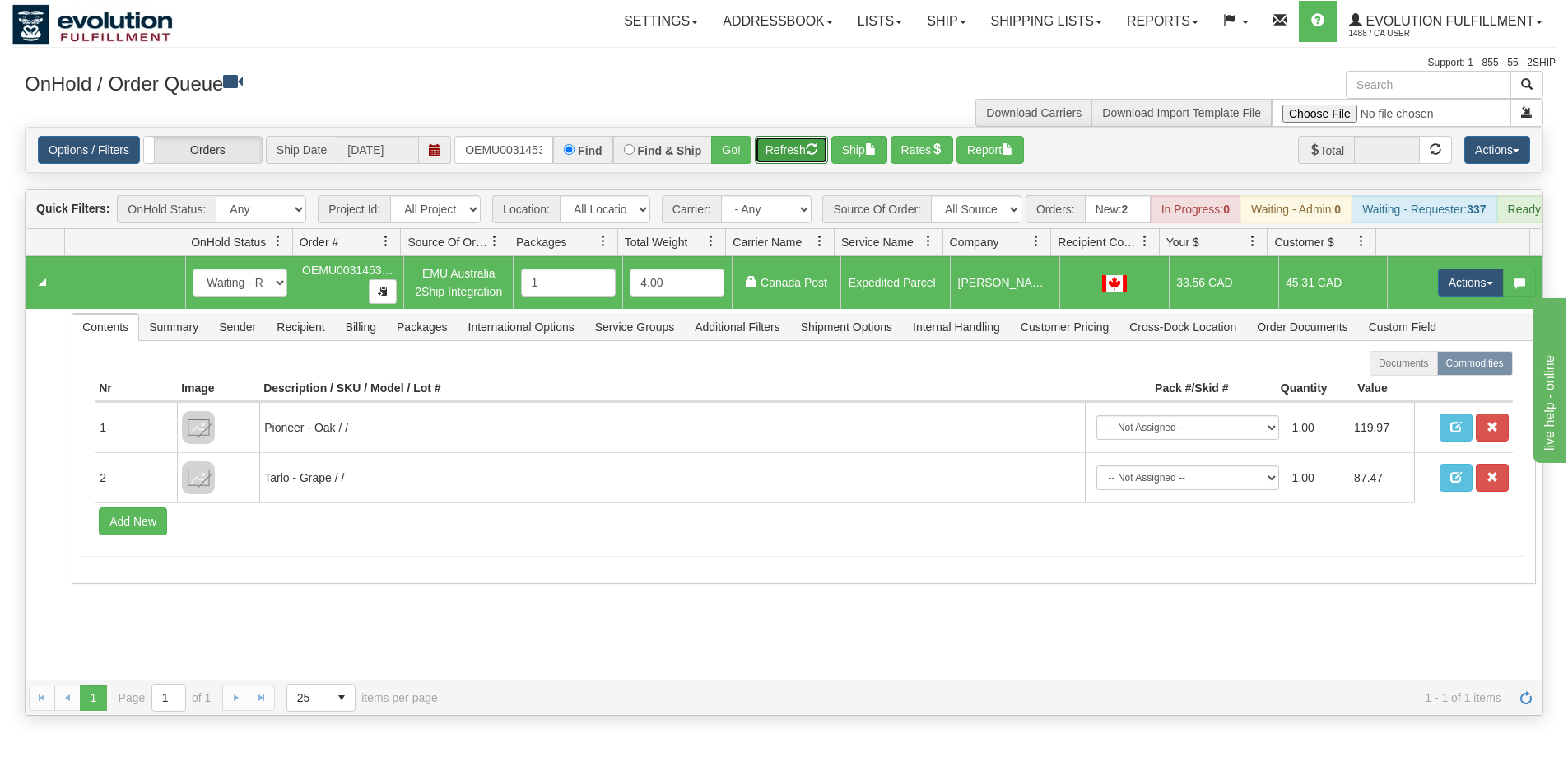
click at [793, 146] on button "Refresh" at bounding box center [791, 150] width 73 height 28
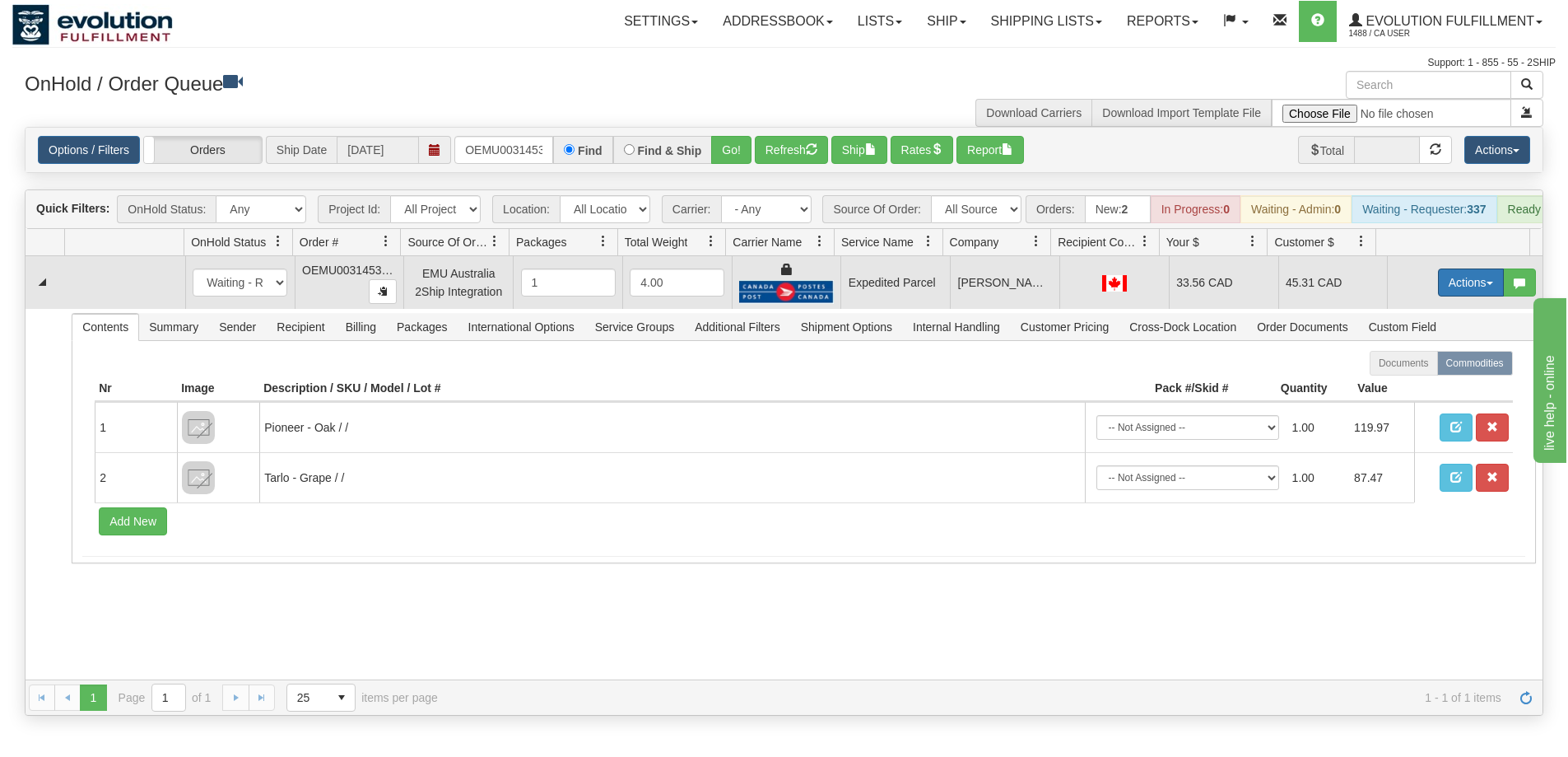
click at [1457, 294] on button "Actions" at bounding box center [1470, 283] width 65 height 28
click at [1412, 388] on link "Ship" at bounding box center [1437, 378] width 132 height 22
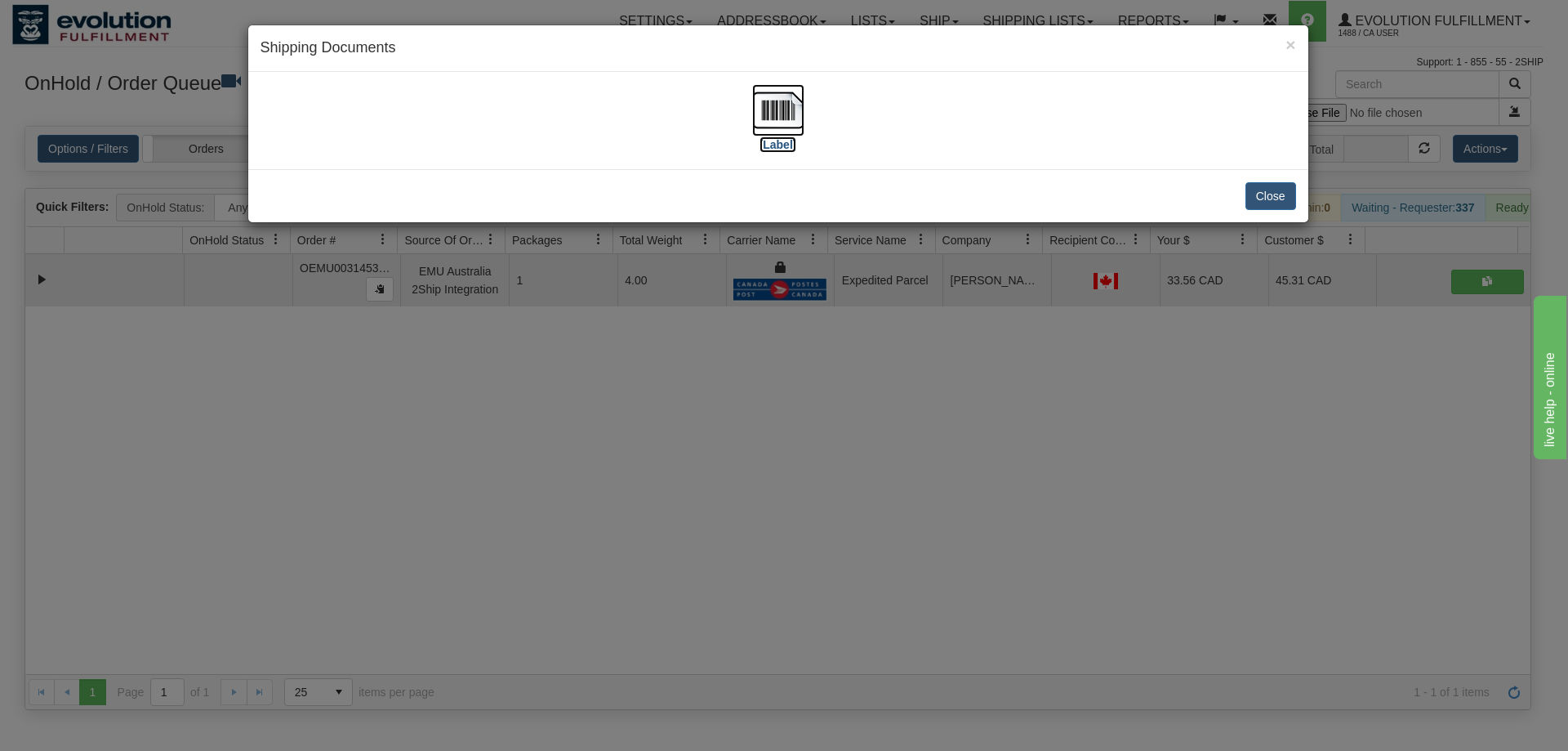
click at [764, 123] on img at bounding box center [779, 111] width 52 height 52
click at [703, 445] on div "× Shipping Documents [Label] Close" at bounding box center [784, 376] width 1568 height 751
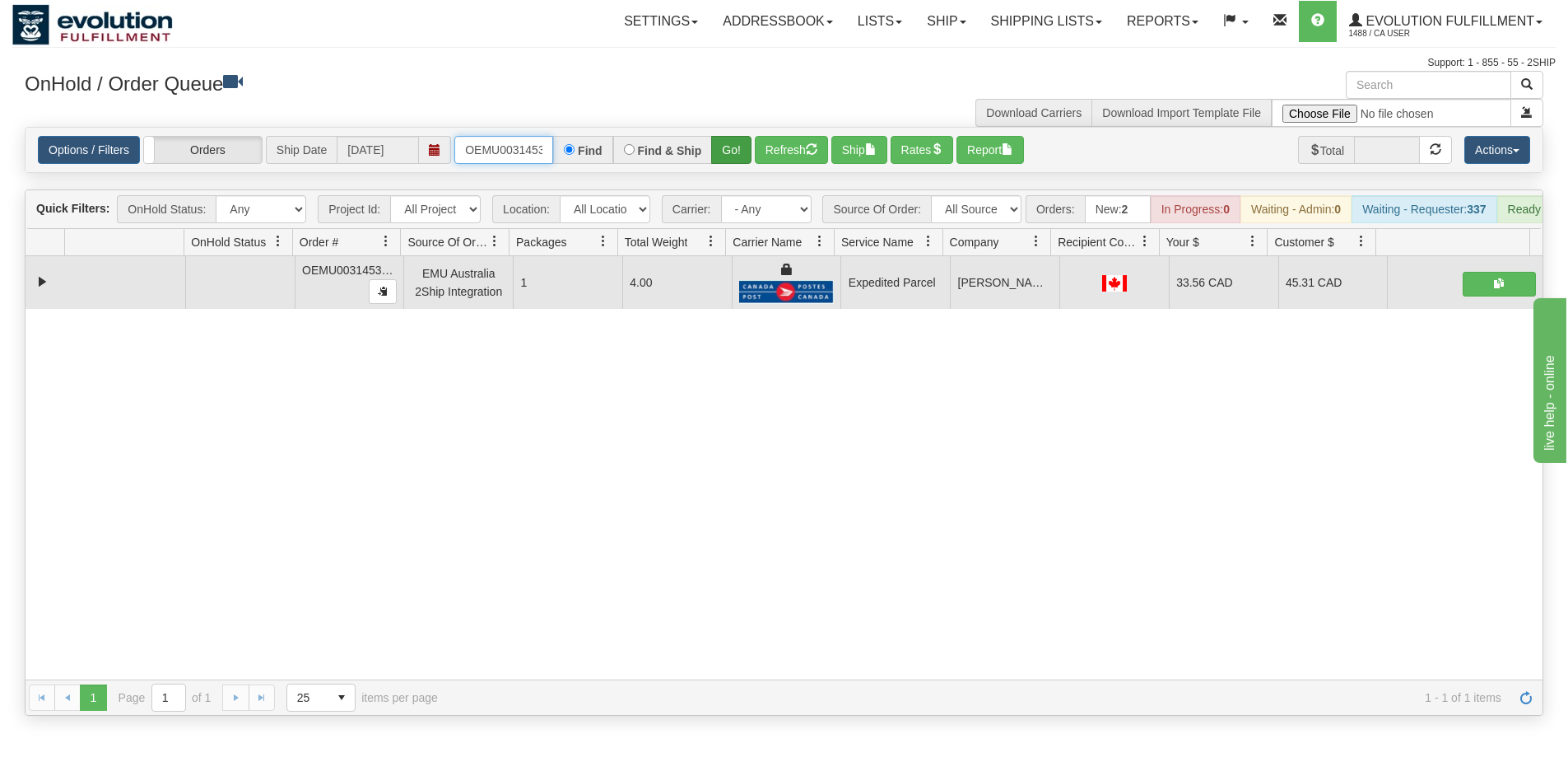
scroll to position [0, 22]
drag, startPoint x: 465, startPoint y: 149, endPoint x: 719, endPoint y: 149, distance: 254.0
click at [719, 149] on div "OEMU0031453001 Find Find & Ship Go!" at bounding box center [603, 150] width 297 height 28
type input "OEMU0031457001"
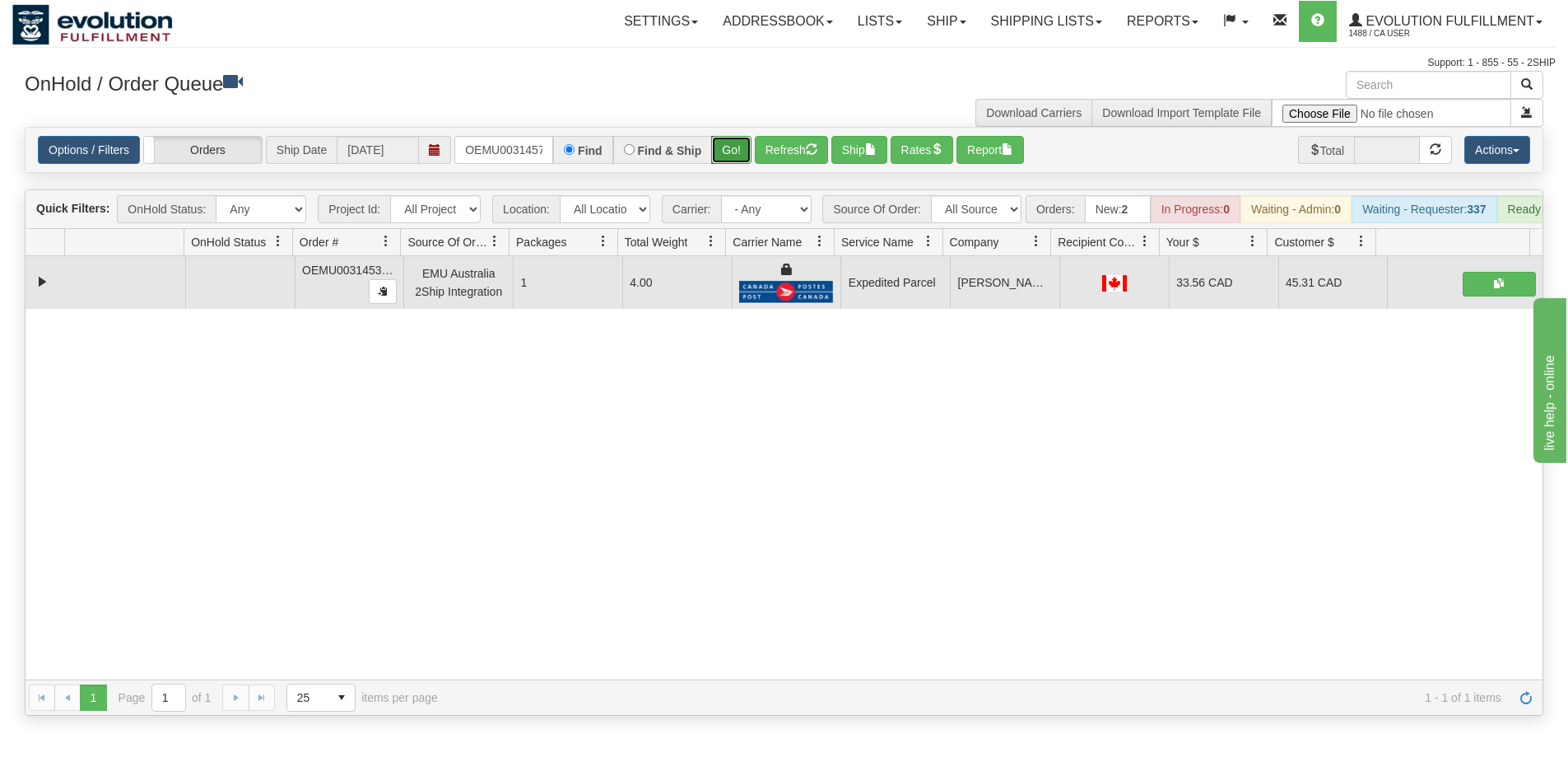
click at [719, 149] on button "Go!" at bounding box center [731, 150] width 40 height 28
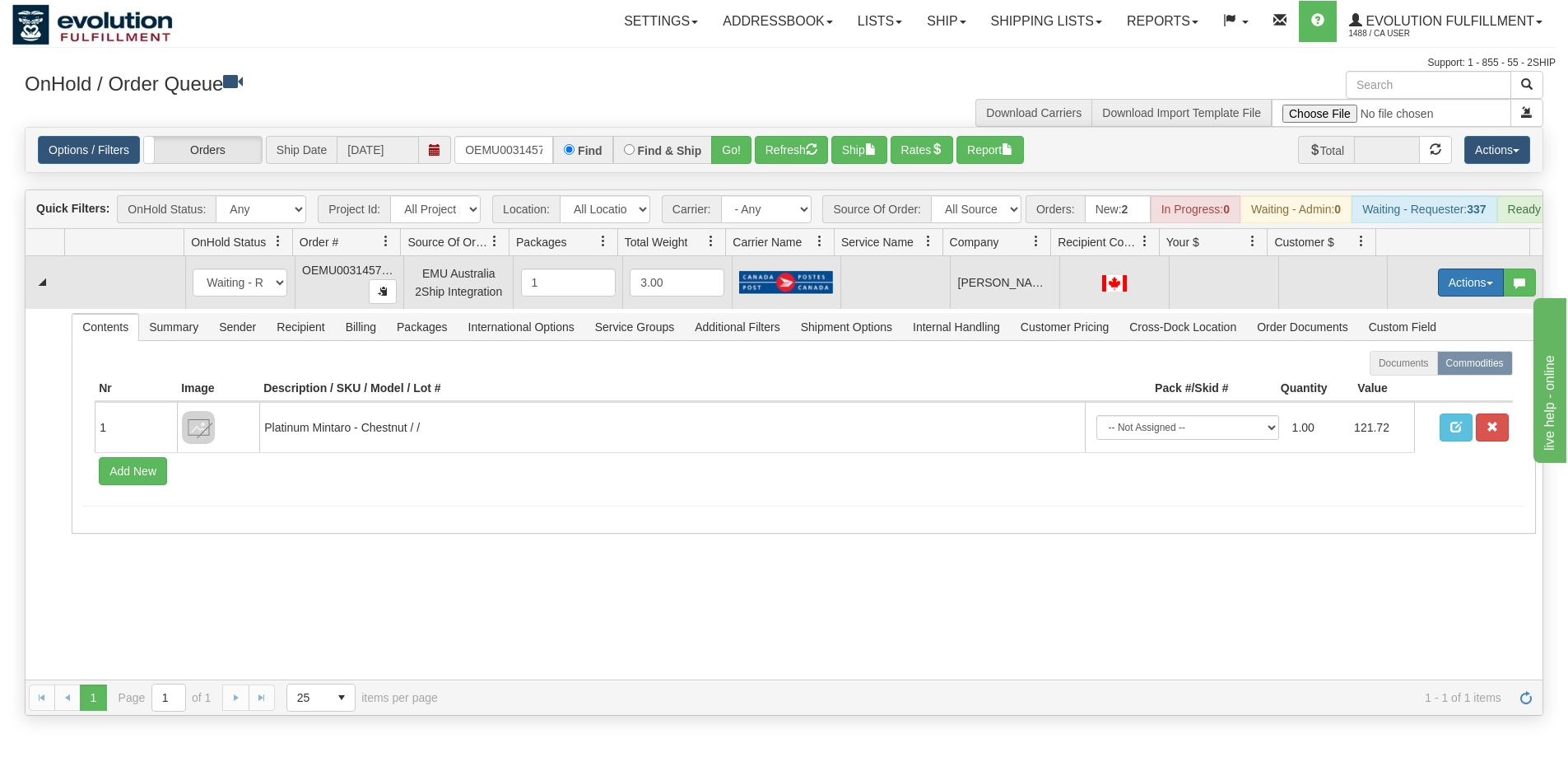
click at [1466, 293] on button "Actions" at bounding box center [1470, 283] width 65 height 28
click at [1422, 363] on span "Rate All Services" at bounding box center [1437, 356] width 99 height 13
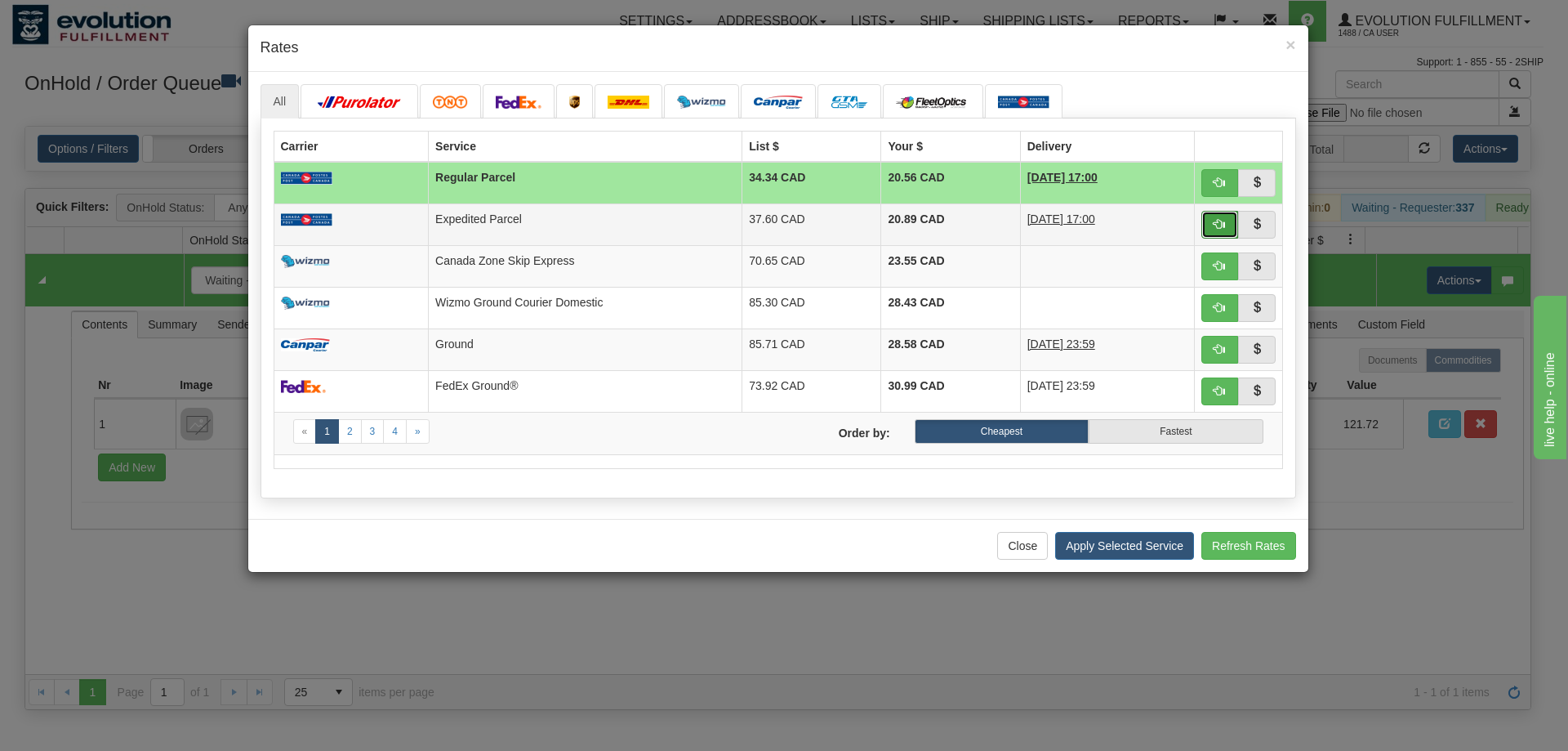
click at [1215, 225] on span "button" at bounding box center [1219, 224] width 12 height 12
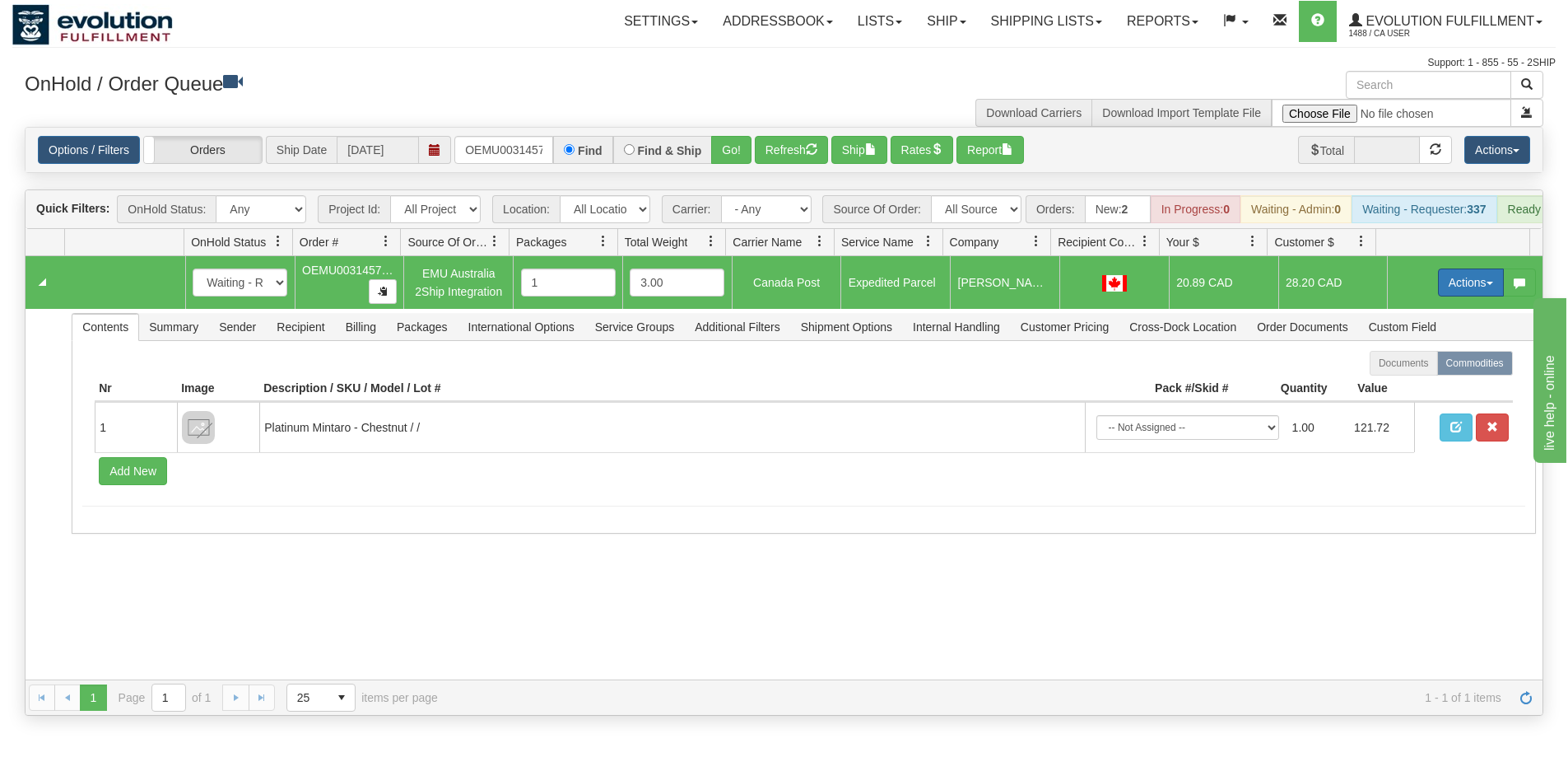
click at [1454, 293] on button "Actions" at bounding box center [1470, 283] width 65 height 28
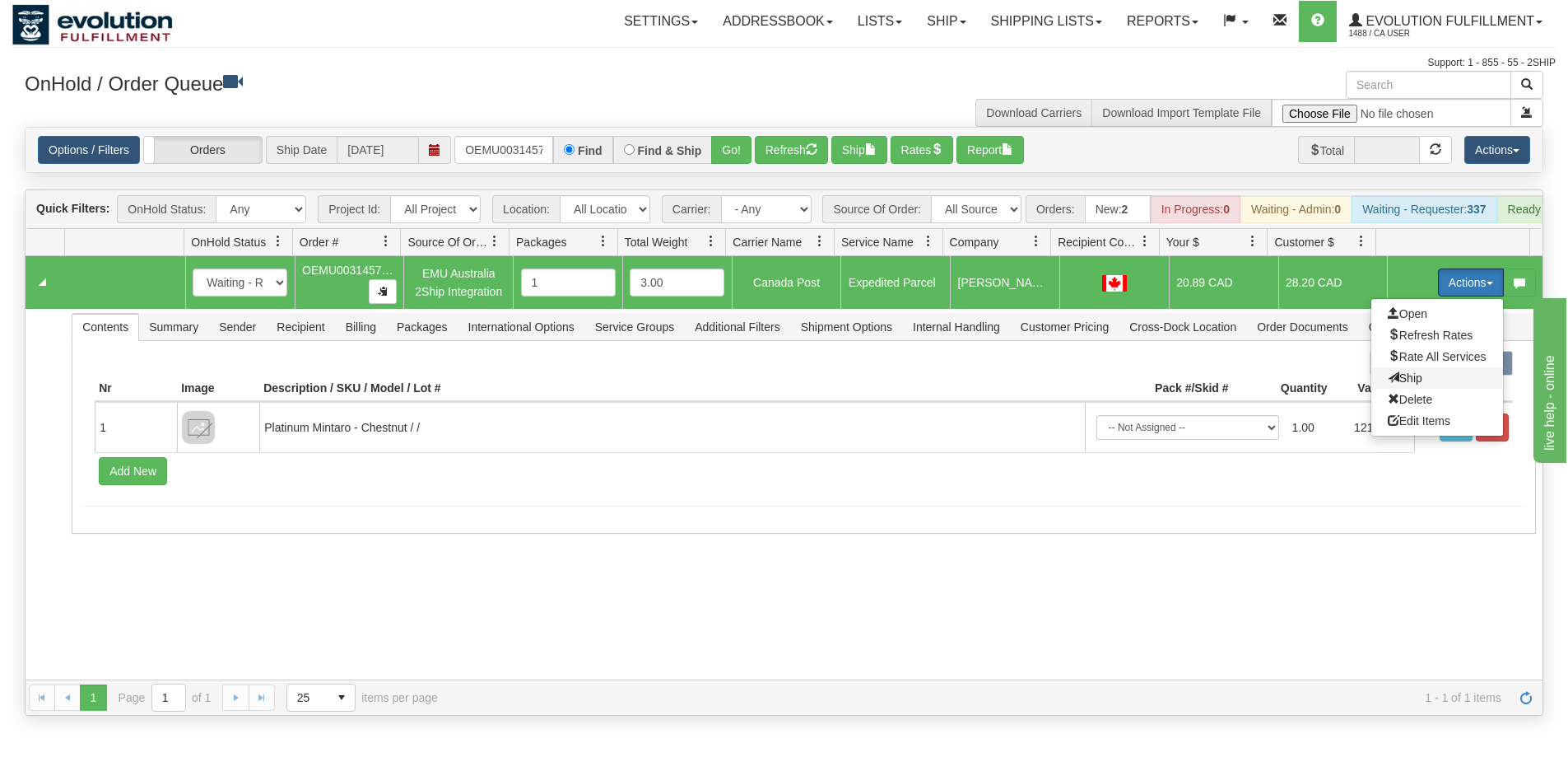
click at [1406, 384] on span "Ship" at bounding box center [1405, 378] width 34 height 13
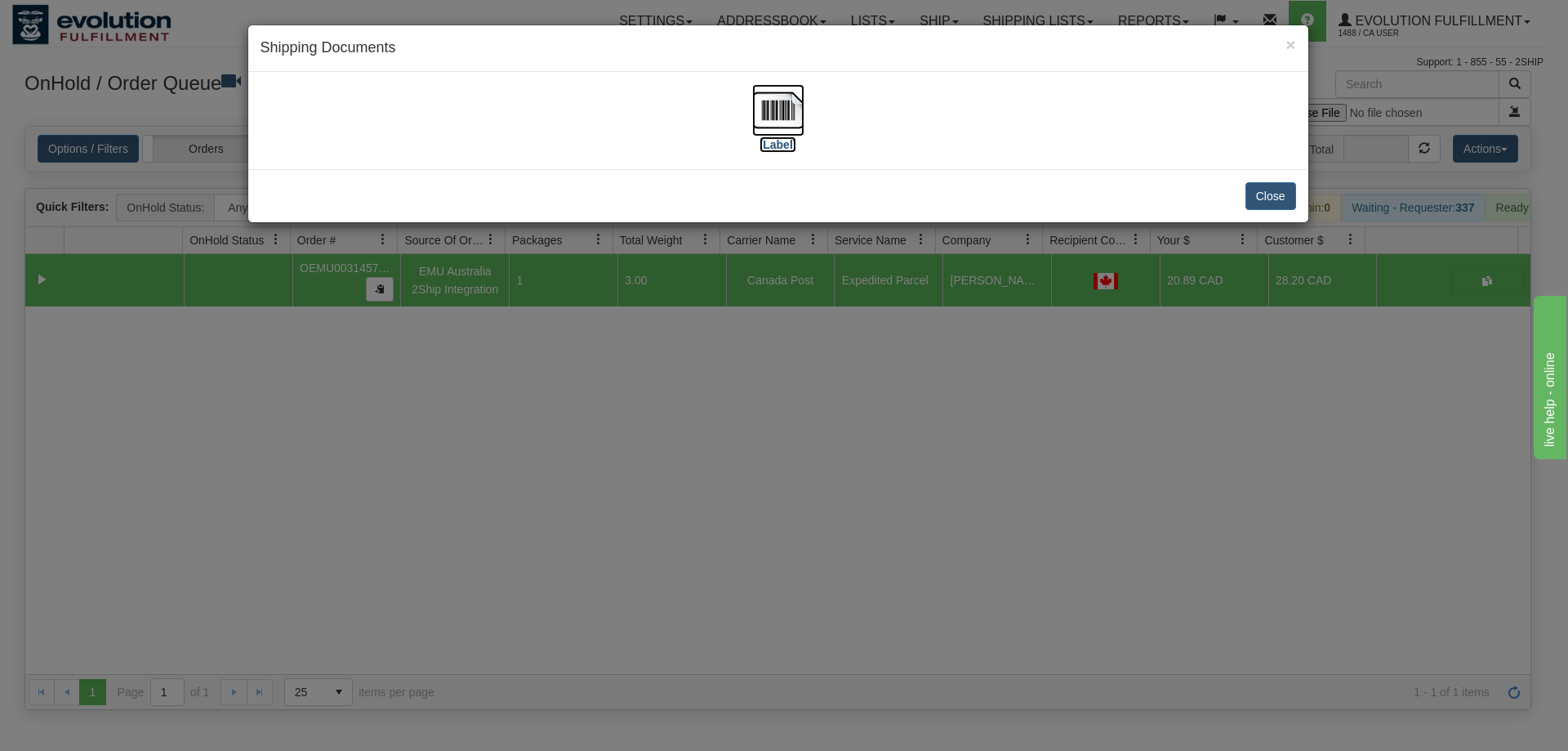
click at [783, 112] on img at bounding box center [779, 111] width 52 height 52
click at [721, 463] on div "× Shipping Documents [Label] Close" at bounding box center [784, 376] width 1568 height 751
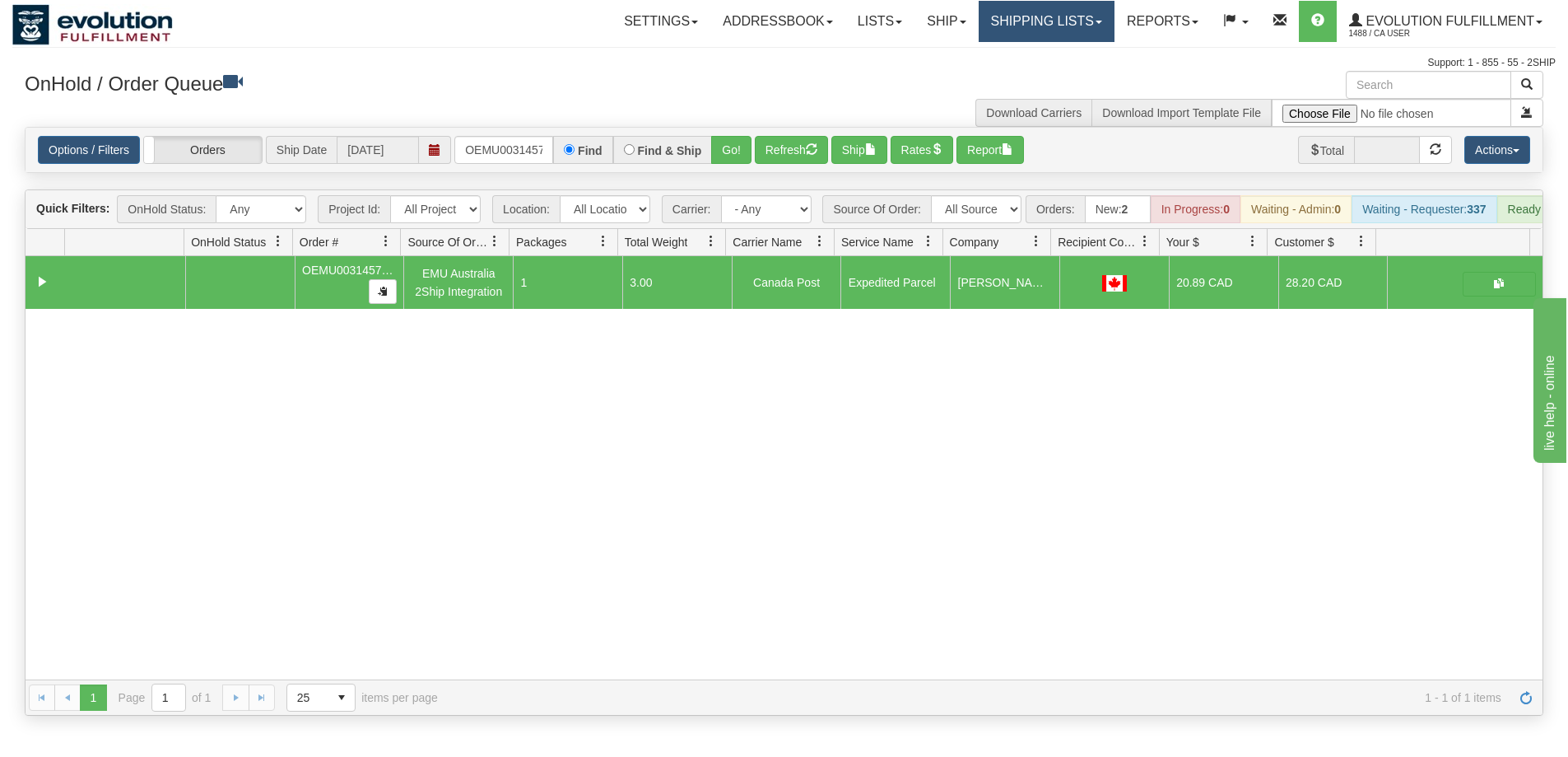
click at [1012, 28] on link "Shipping lists" at bounding box center [1046, 22] width 136 height 41
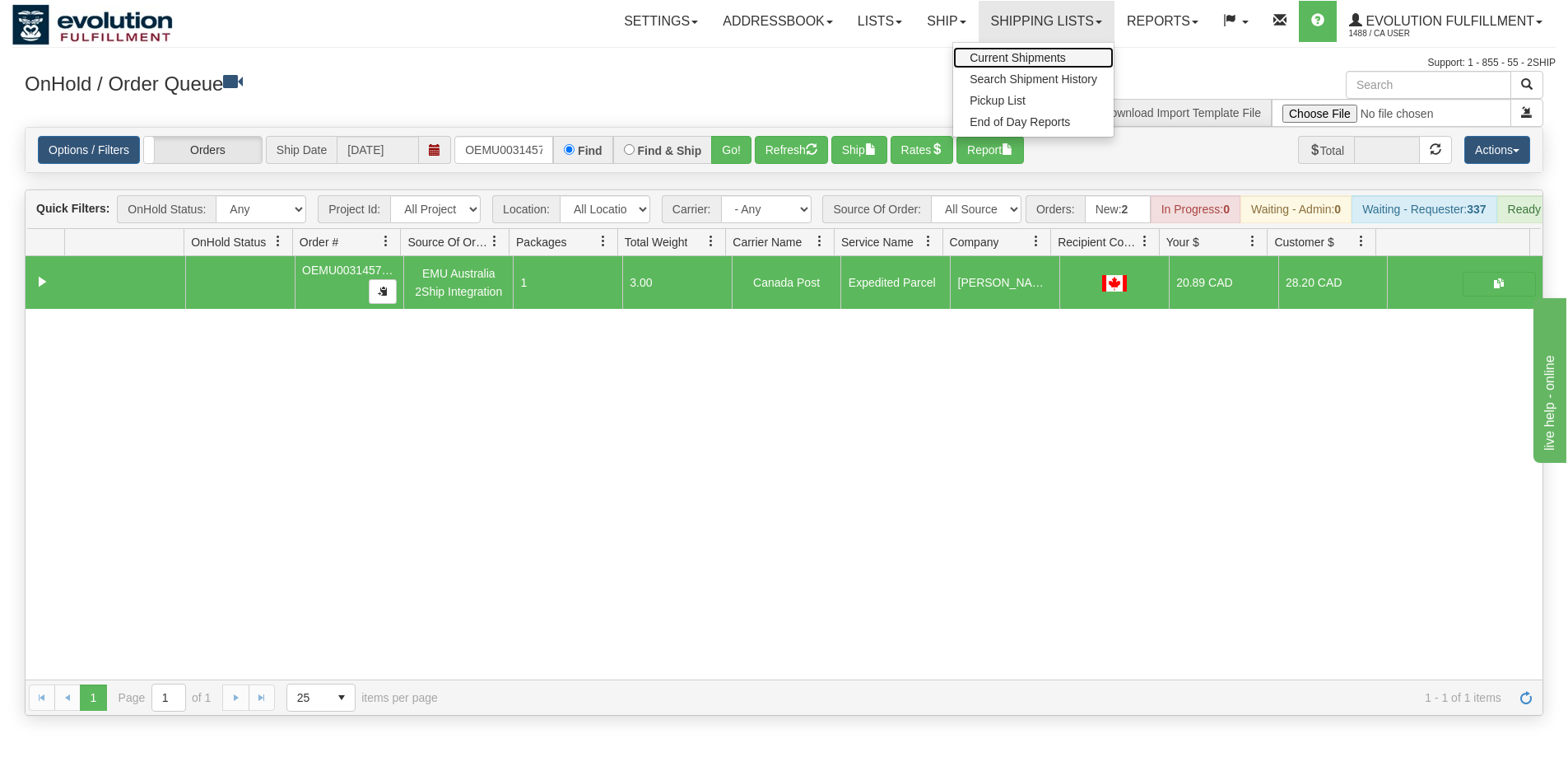
click at [1009, 50] on link "Current Shipments" at bounding box center [1033, 58] width 160 height 22
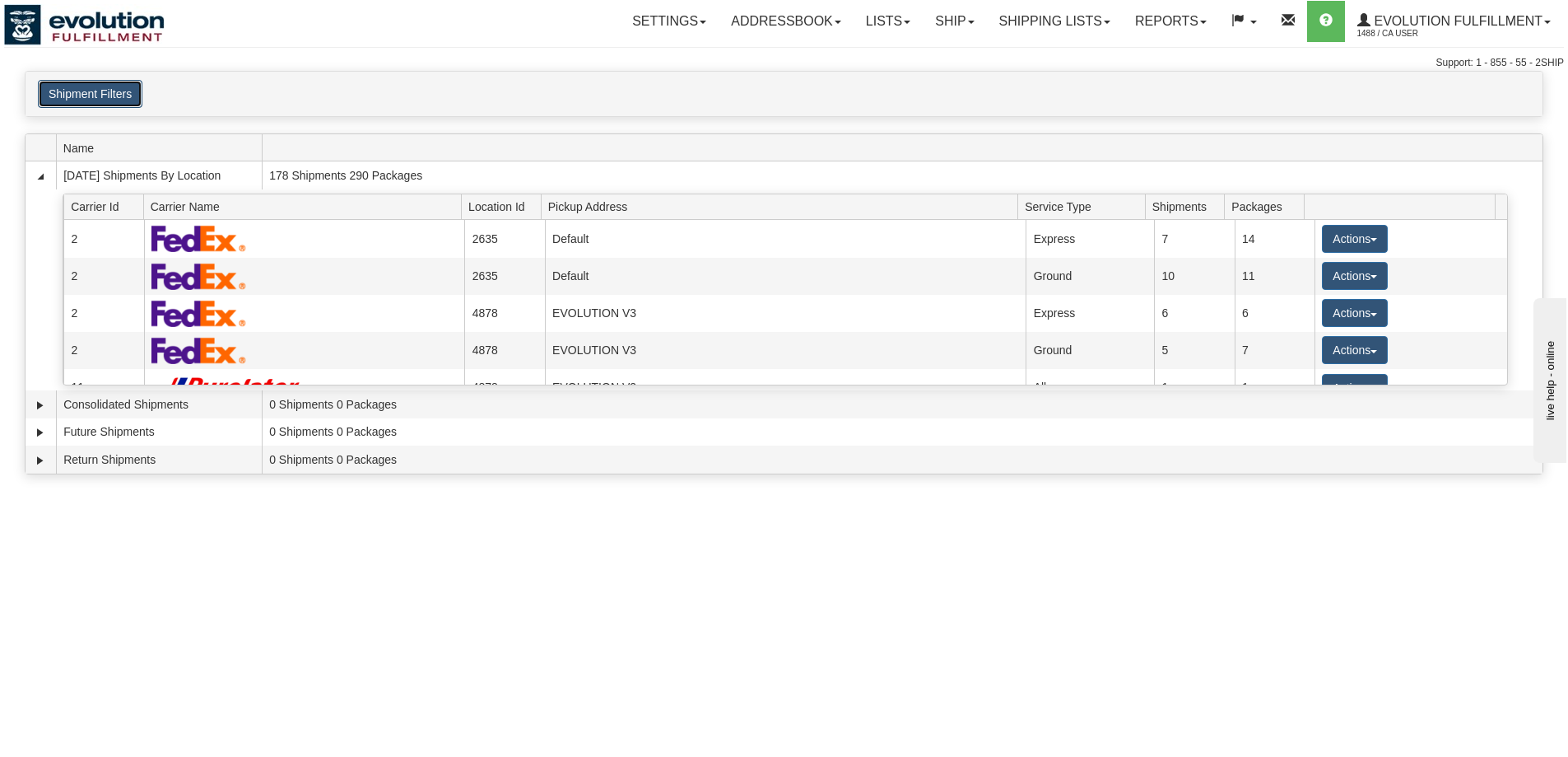
click at [138, 95] on button "Shipment Filters" at bounding box center [90, 94] width 105 height 28
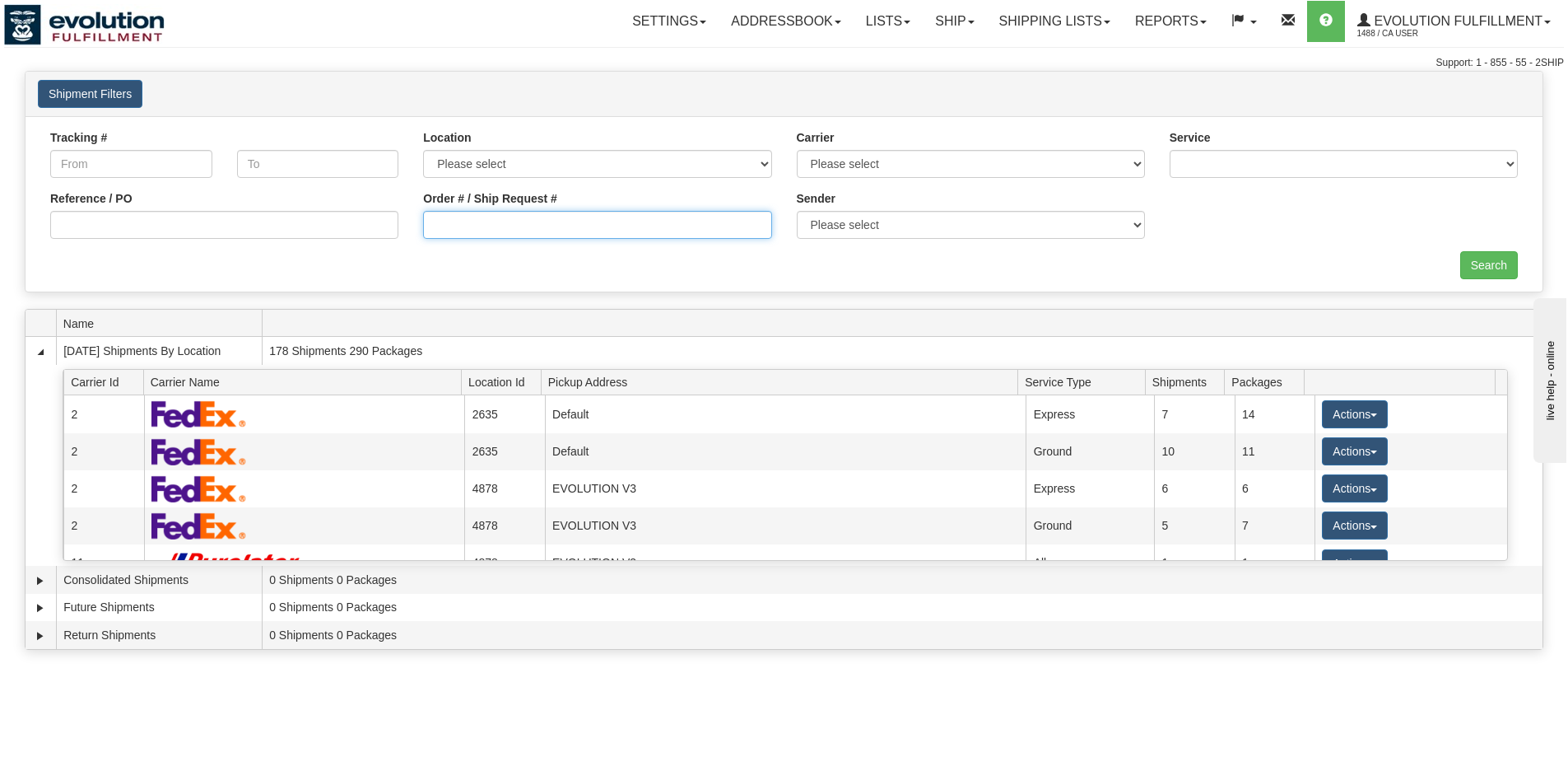
click at [482, 222] on input "Order # / Ship Request #" at bounding box center [597, 225] width 348 height 28
type input "OEMU0031457001"
click at [1472, 254] on input "Search" at bounding box center [1489, 265] width 58 height 28
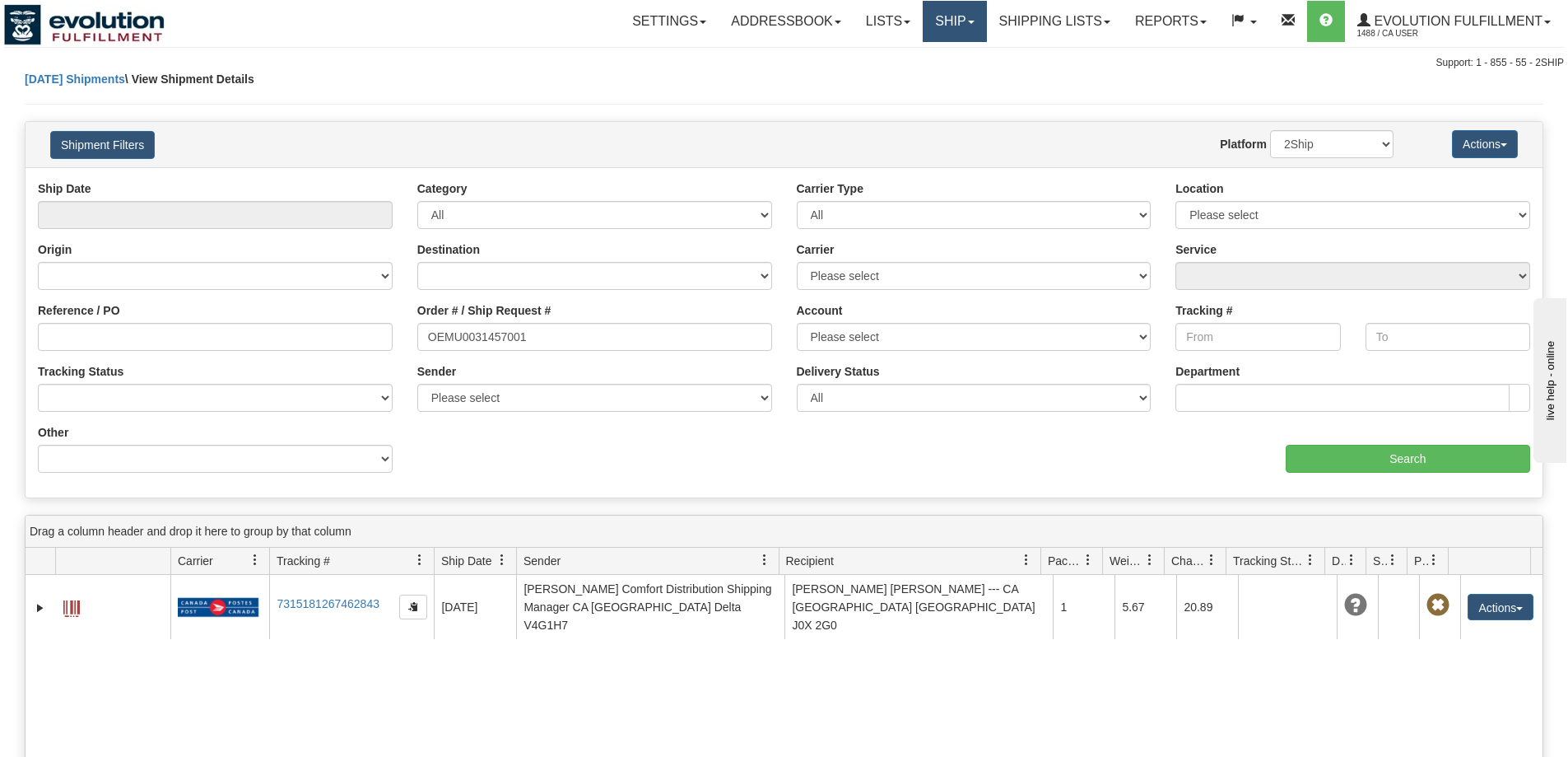
click at [952, 23] on link "Ship" at bounding box center [954, 22] width 64 height 41
click at [946, 74] on span "OnHold / Order Queue" at bounding box center [911, 78] width 116 height 13
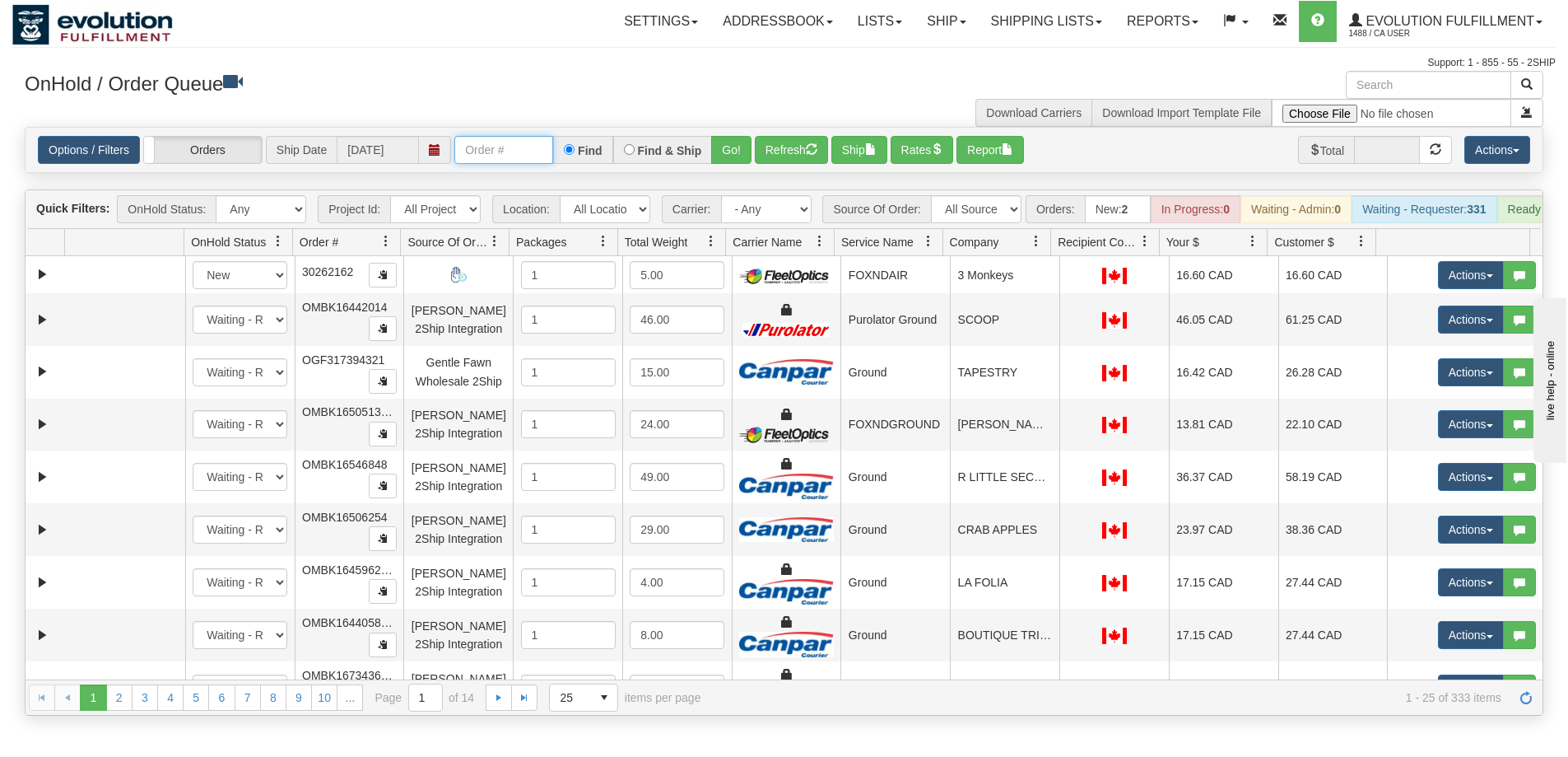
click at [498, 144] on input "text" at bounding box center [503, 150] width 99 height 28
type input "OAAIW5937-1"
click at [719, 151] on button "Go!" at bounding box center [731, 150] width 40 height 28
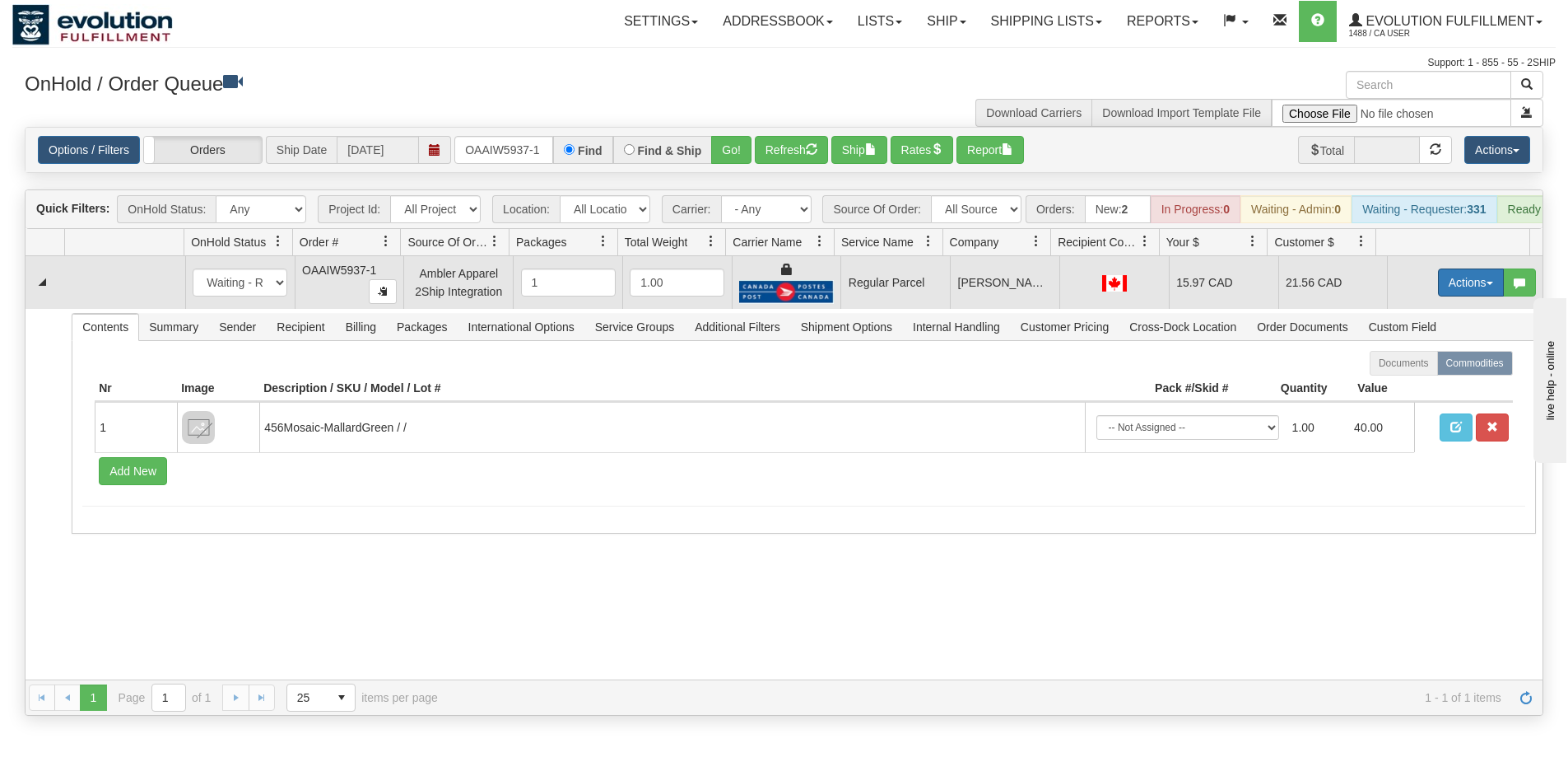
click at [1459, 293] on button "Actions" at bounding box center [1470, 283] width 65 height 28
click at [1425, 363] on span "Rate All Services" at bounding box center [1437, 356] width 99 height 13
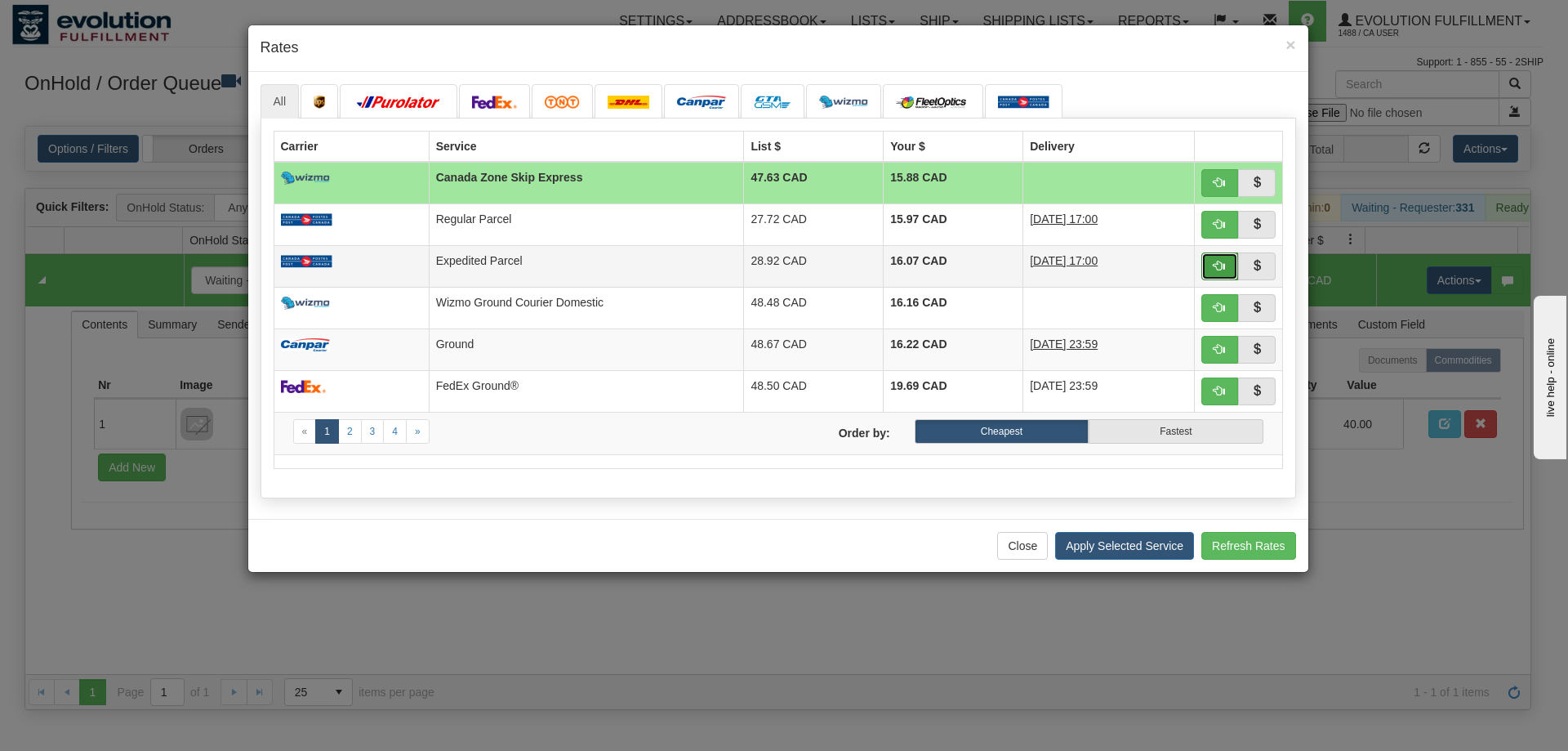
click at [1213, 266] on button "button" at bounding box center [1220, 266] width 38 height 28
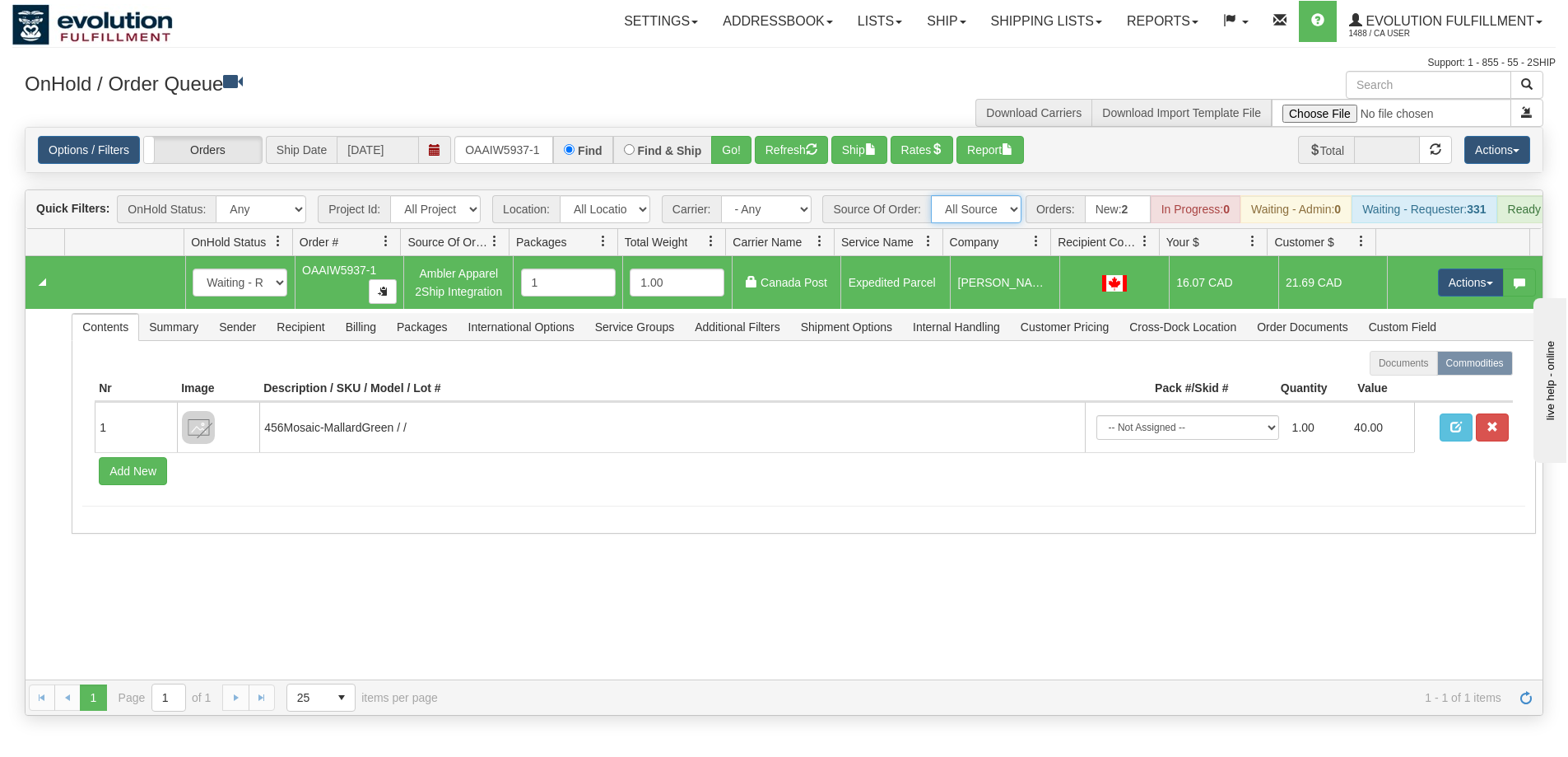
click at [1013, 206] on select "All Sources AirBlaster 2Ship Integration Ambler Apparel 2Ship Integration BC Ca…" at bounding box center [976, 209] width 91 height 28
click at [1459, 296] on button "Actions" at bounding box center [1470, 283] width 65 height 28
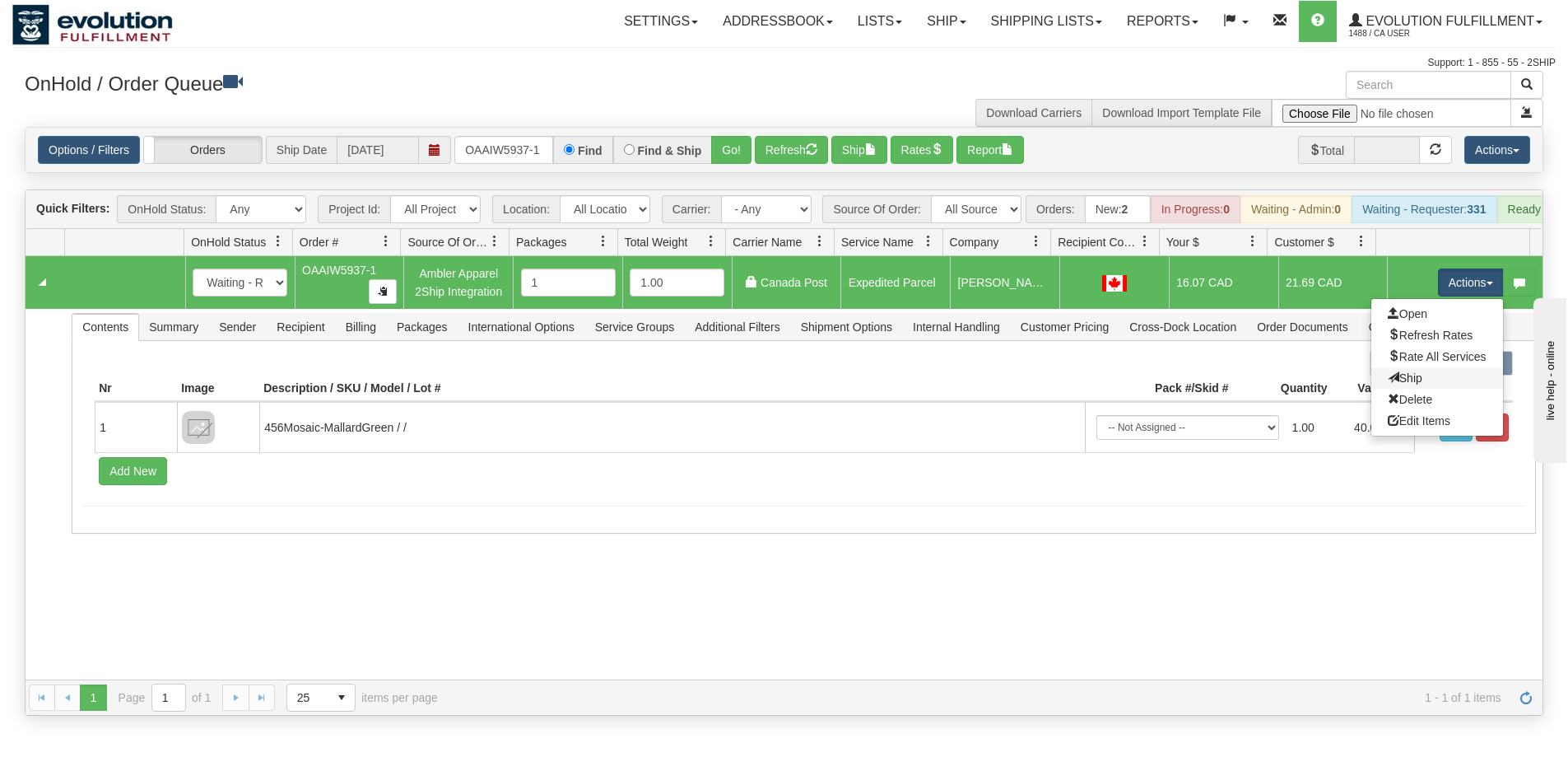
click at [1417, 388] on link "Ship" at bounding box center [1437, 378] width 132 height 22
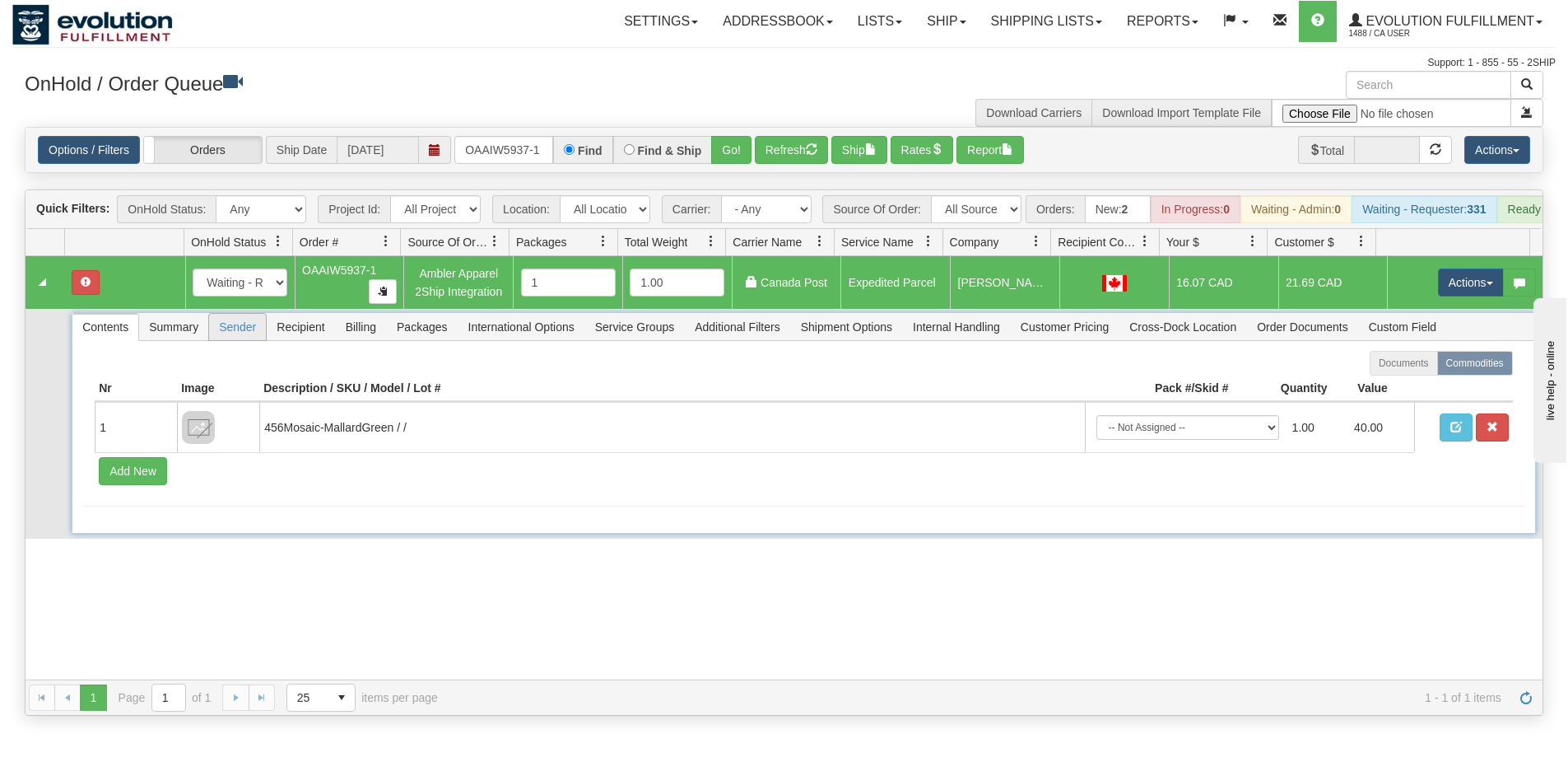
click at [245, 336] on span "Sender" at bounding box center [238, 327] width 57 height 26
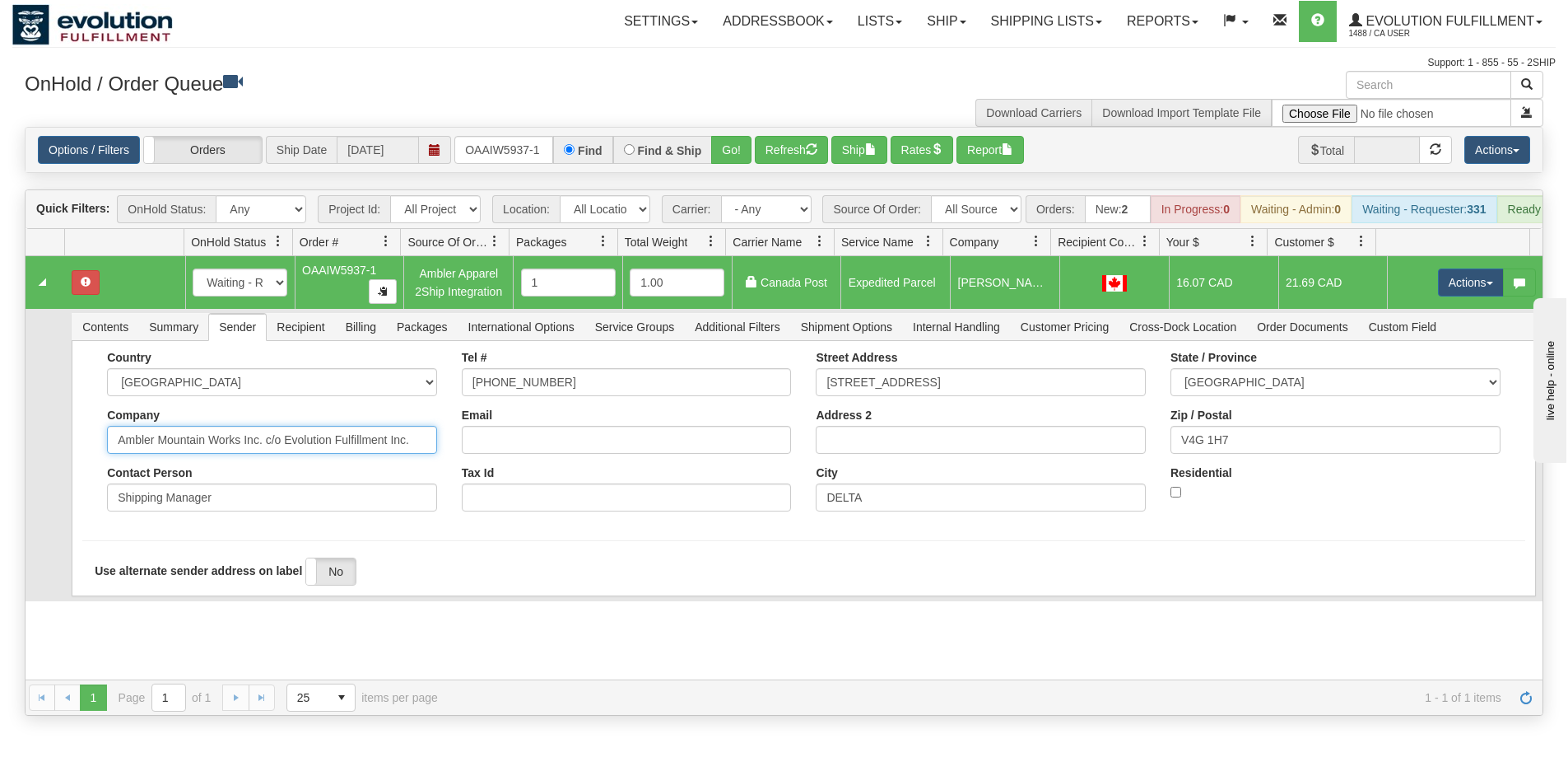
drag, startPoint x: 262, startPoint y: 451, endPoint x: 414, endPoint y: 456, distance: 152.1
click at [414, 454] on input "Ambler Mountain Works Inc. c/o Evolution Fulfillment Inc." at bounding box center [272, 439] width 330 height 28
type input "Ambler Mountain Works Inc."
click at [264, 544] on form "Country AFGHANISTAN ALAND ISLANDS ALBANIA ALGERIA AMERICAN SAMOA ANDORRA ANGOLA…" at bounding box center [803, 482] width 1442 height 263
click at [112, 607] on button "Save" at bounding box center [106, 600] width 48 height 28
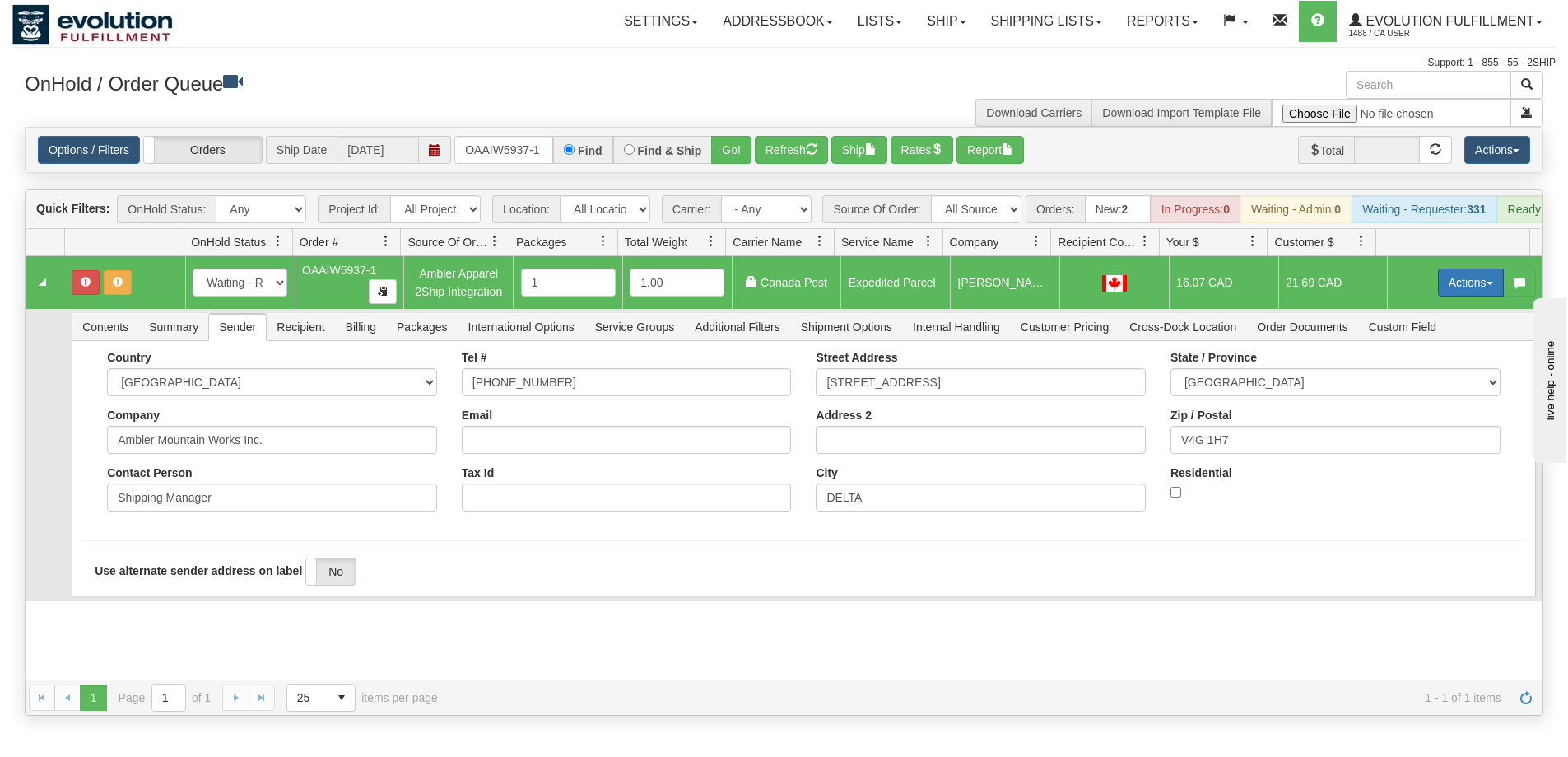
click at [1447, 289] on button "Actions" at bounding box center [1470, 283] width 65 height 28
click at [1412, 388] on link "Ship" at bounding box center [1437, 378] width 132 height 22
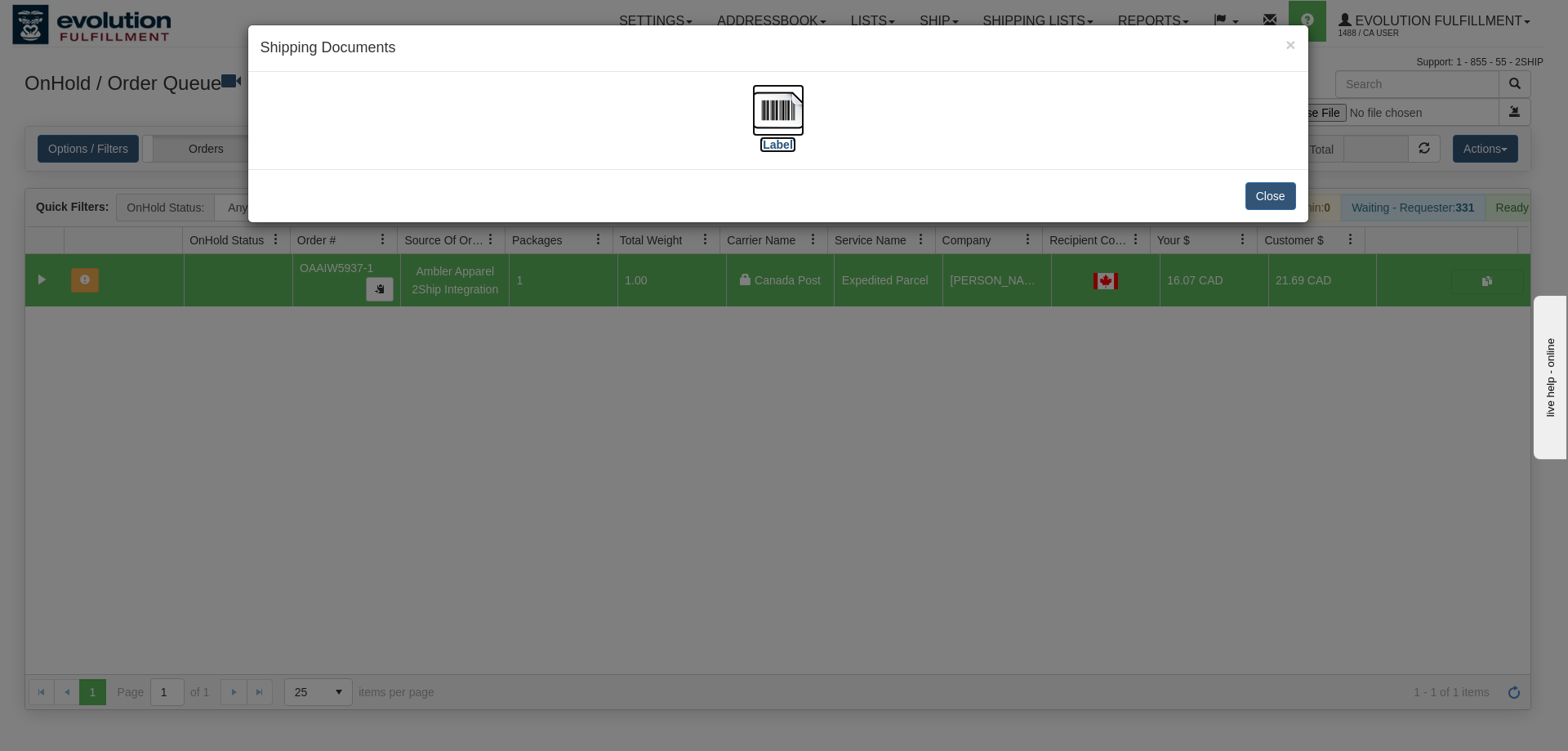
click at [783, 123] on img at bounding box center [779, 111] width 52 height 52
click at [399, 415] on div "× Shipping Documents [Label] Close" at bounding box center [784, 376] width 1568 height 751
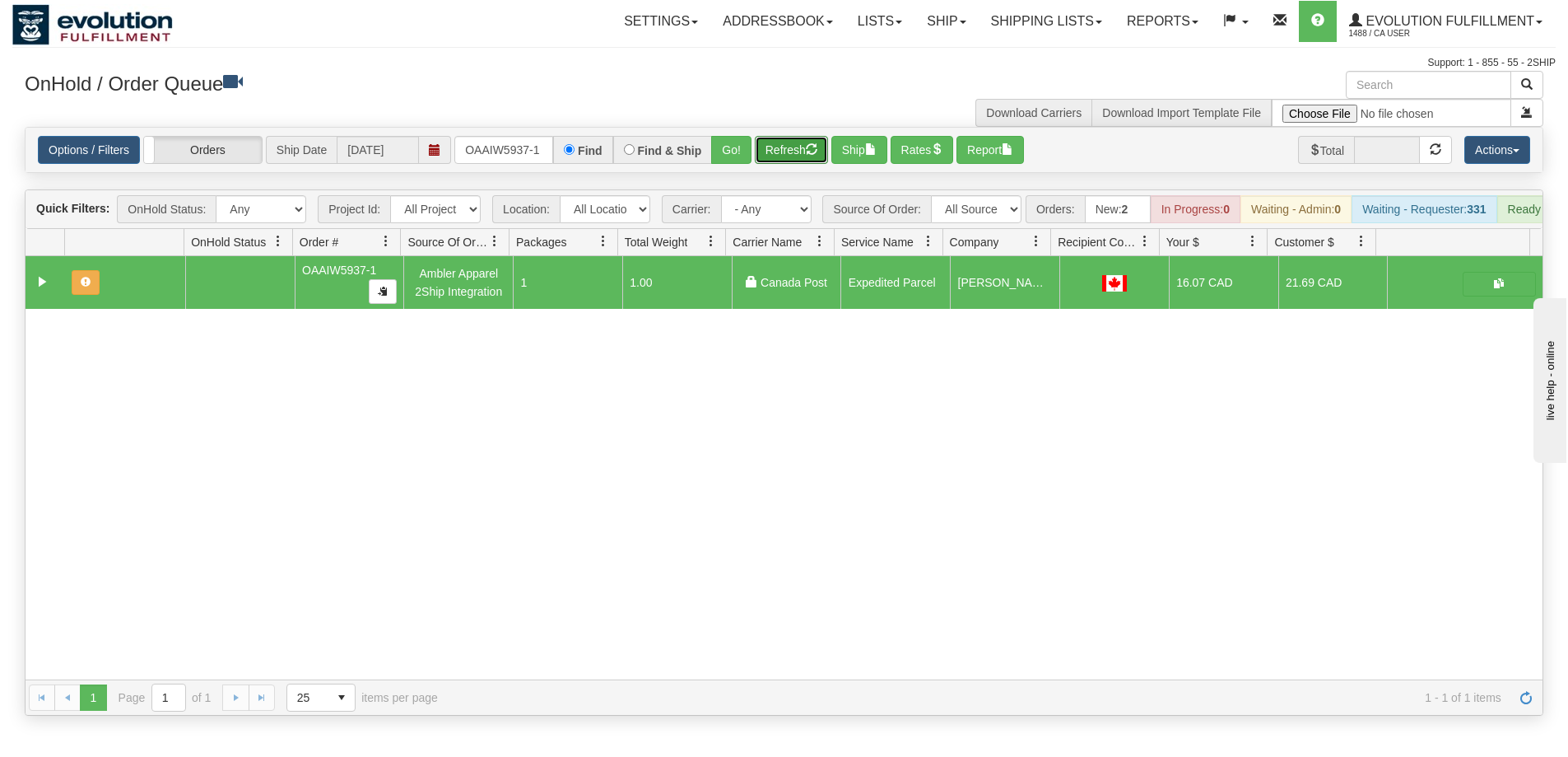
click at [785, 150] on button "Refresh" at bounding box center [791, 150] width 73 height 28
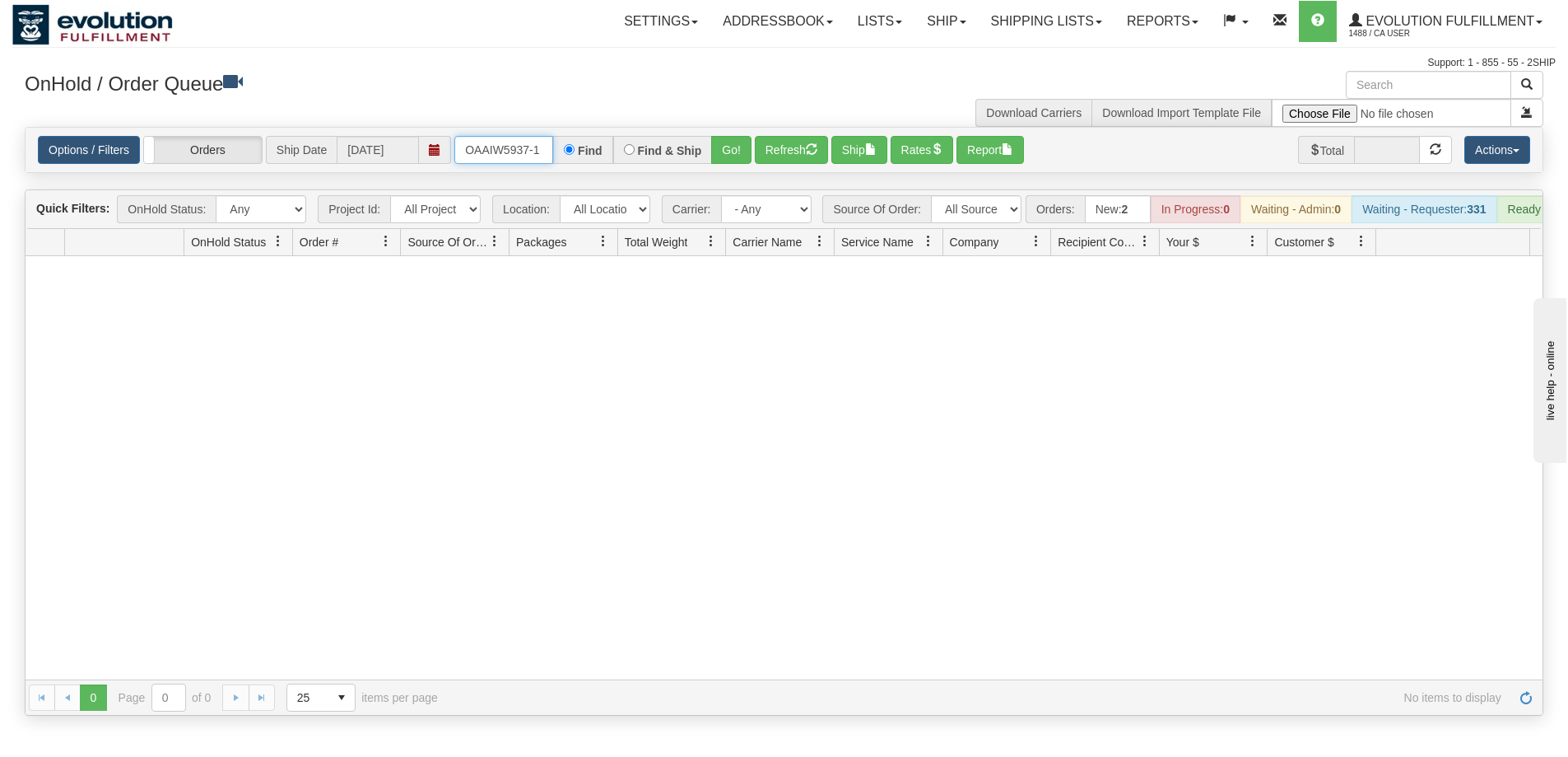
drag, startPoint x: 465, startPoint y: 144, endPoint x: 649, endPoint y: 145, distance: 184.0
click at [649, 145] on div "OAAIW5937-1 Find Find & Ship Go!" at bounding box center [603, 150] width 297 height 28
type input "OEMU0031456001"
click at [728, 151] on button "Go!" at bounding box center [731, 150] width 40 height 28
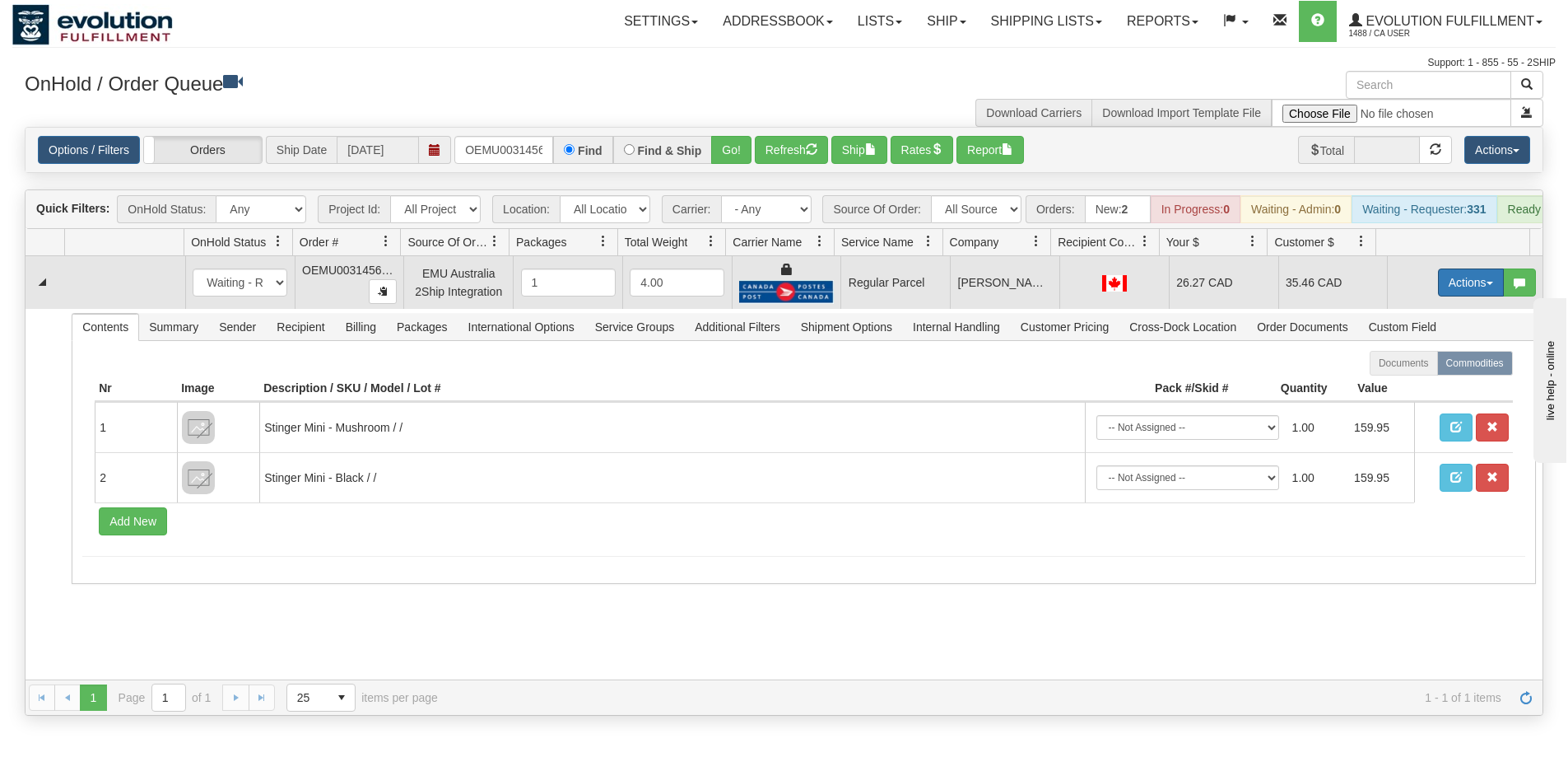
click at [1445, 294] on button "Actions" at bounding box center [1470, 283] width 65 height 28
click at [1412, 363] on span "Rate All Services" at bounding box center [1437, 356] width 99 height 13
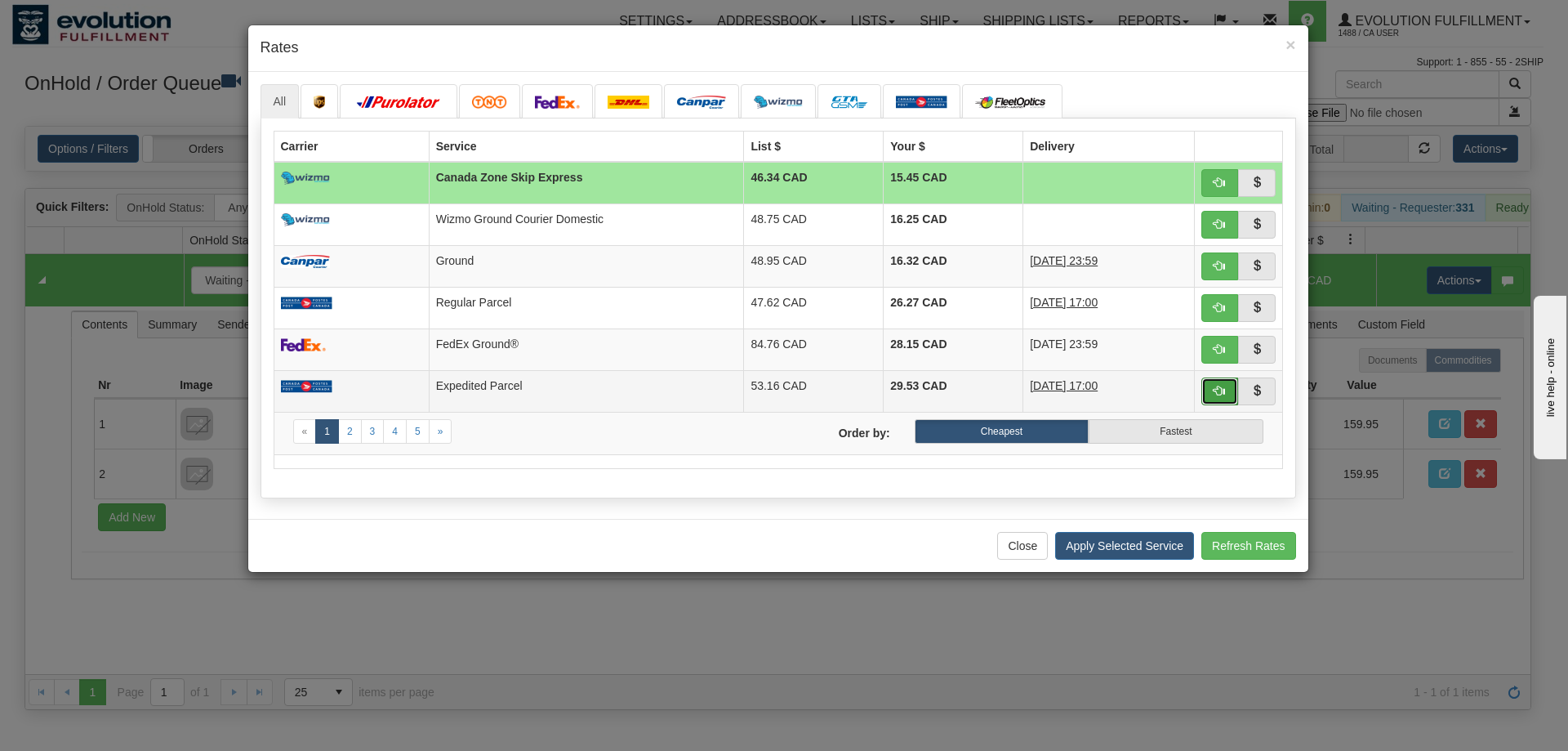
click at [1213, 396] on button "button" at bounding box center [1220, 391] width 38 height 28
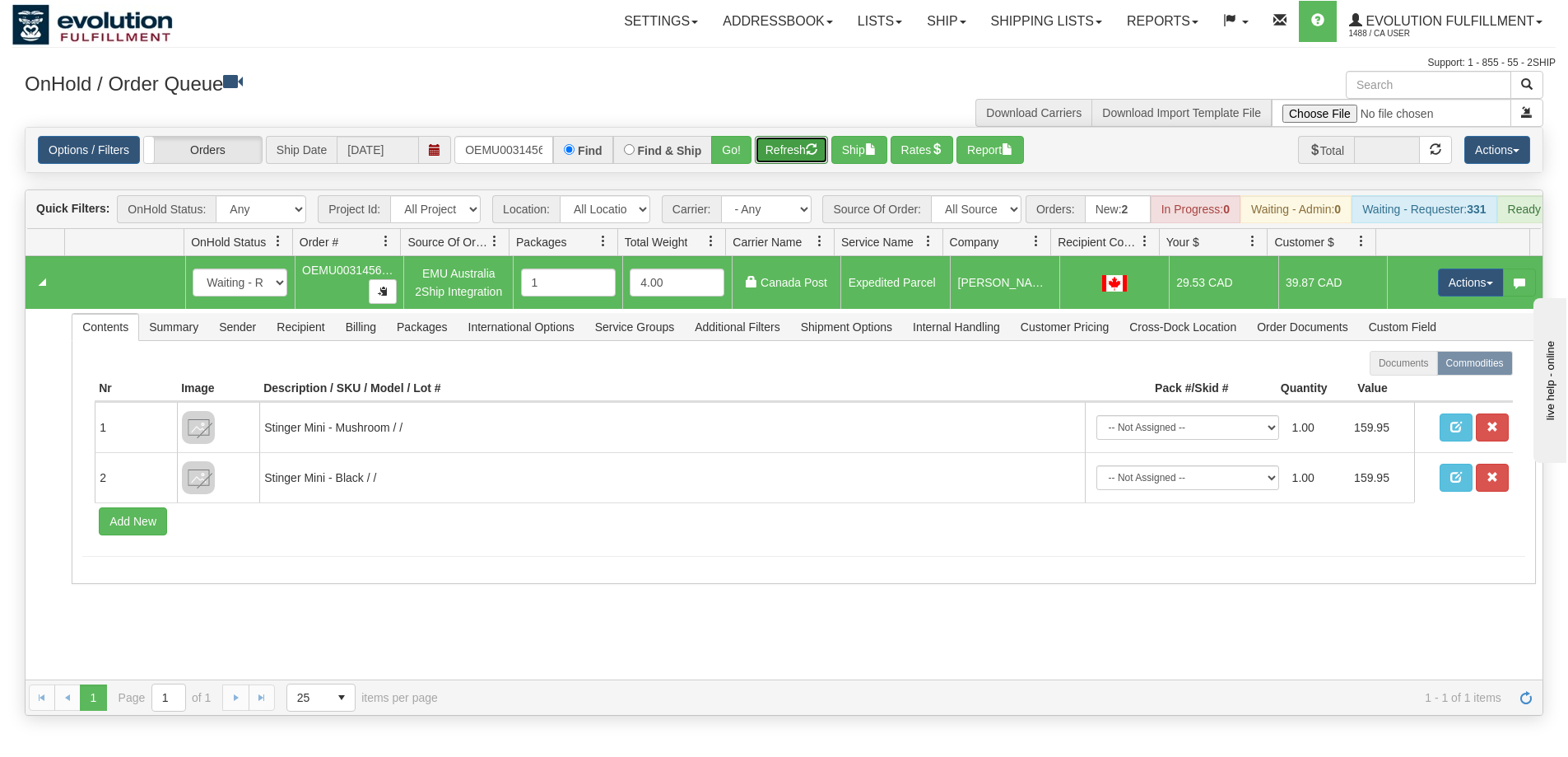
click at [779, 154] on button "Refresh" at bounding box center [791, 150] width 73 height 28
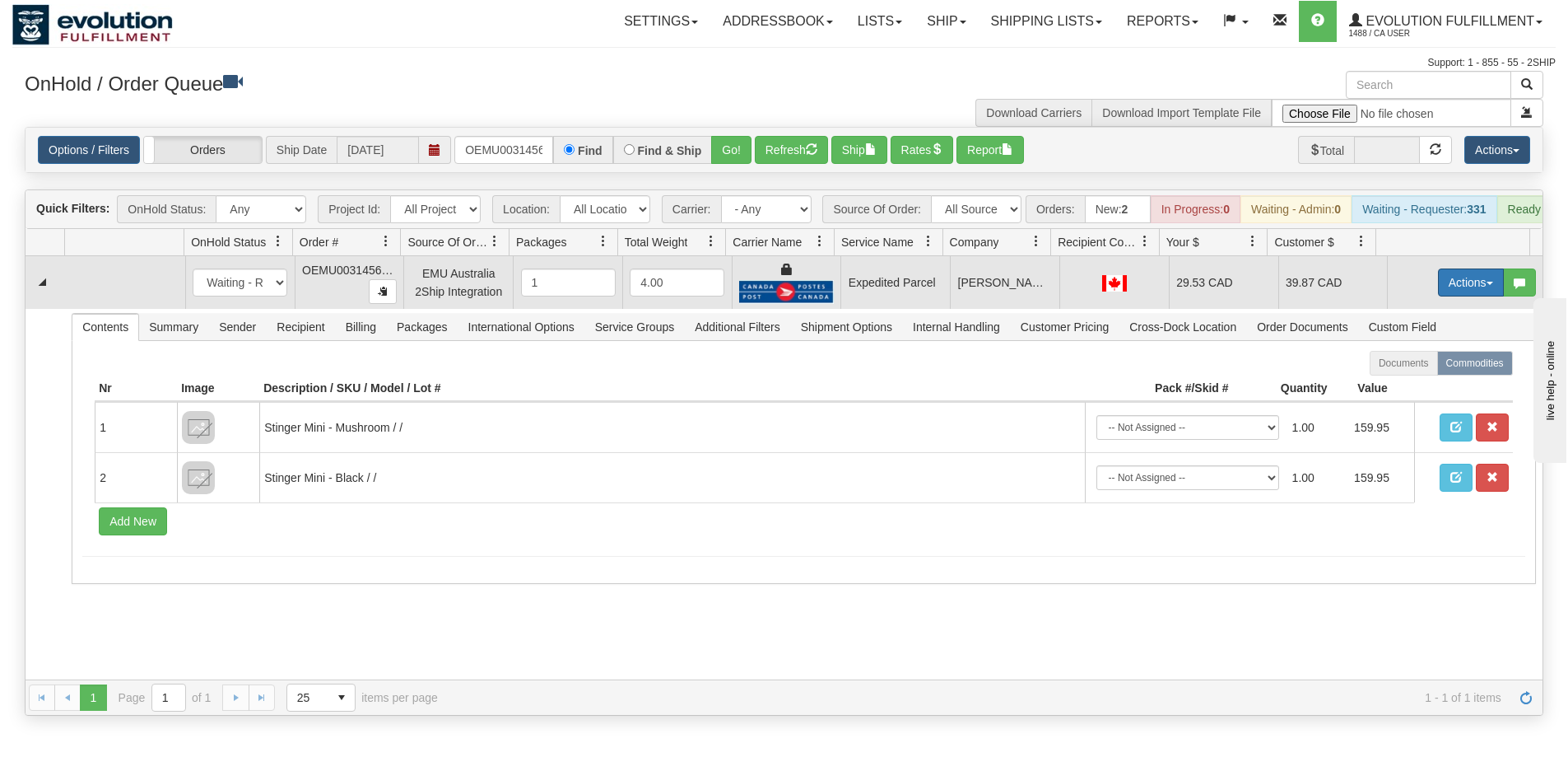
click at [1452, 296] on button "Actions" at bounding box center [1470, 283] width 65 height 28
click at [1402, 384] on span "Ship" at bounding box center [1405, 378] width 34 height 13
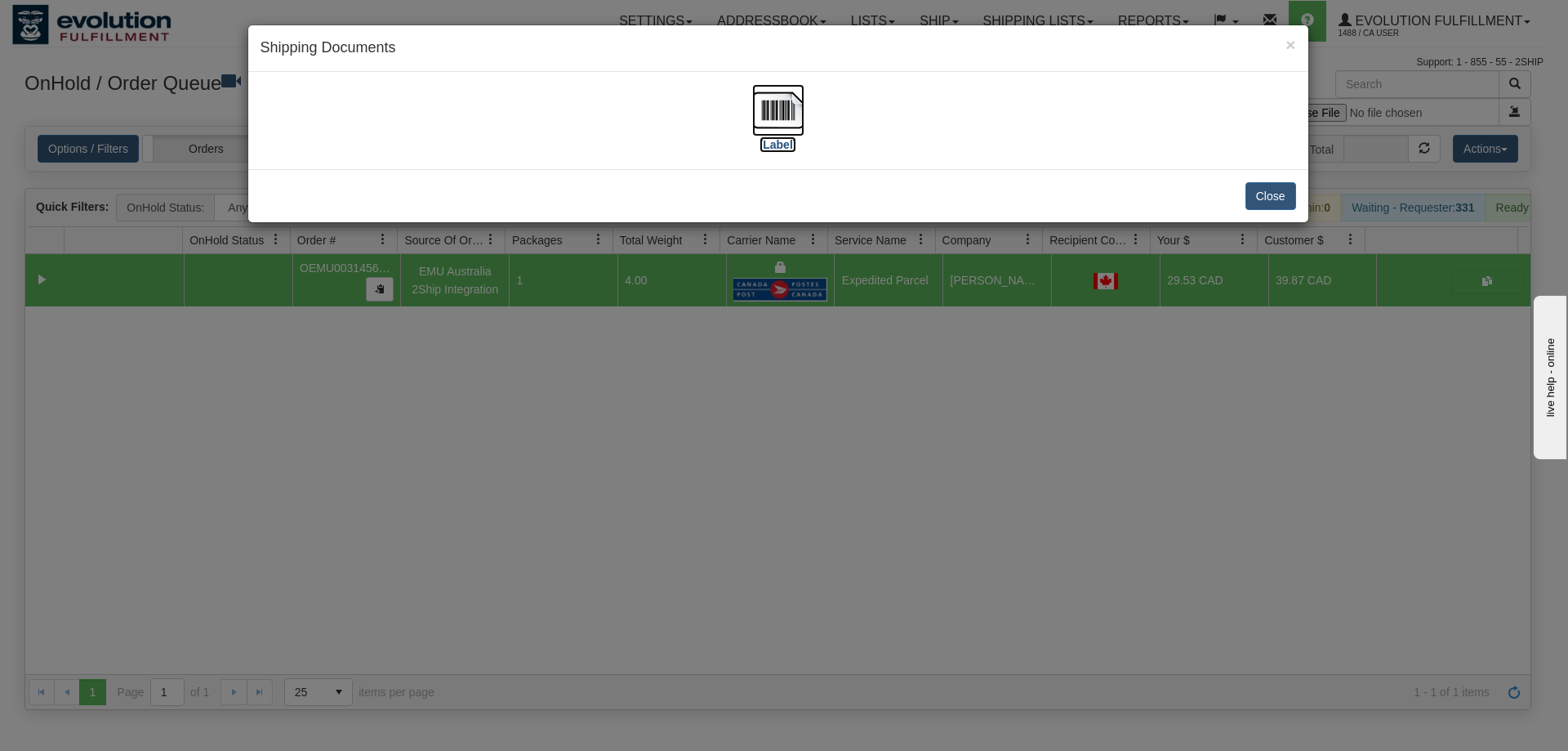
click at [783, 106] on img at bounding box center [779, 111] width 52 height 52
click at [526, 441] on div "× Shipping Documents [Label] Close" at bounding box center [784, 376] width 1568 height 751
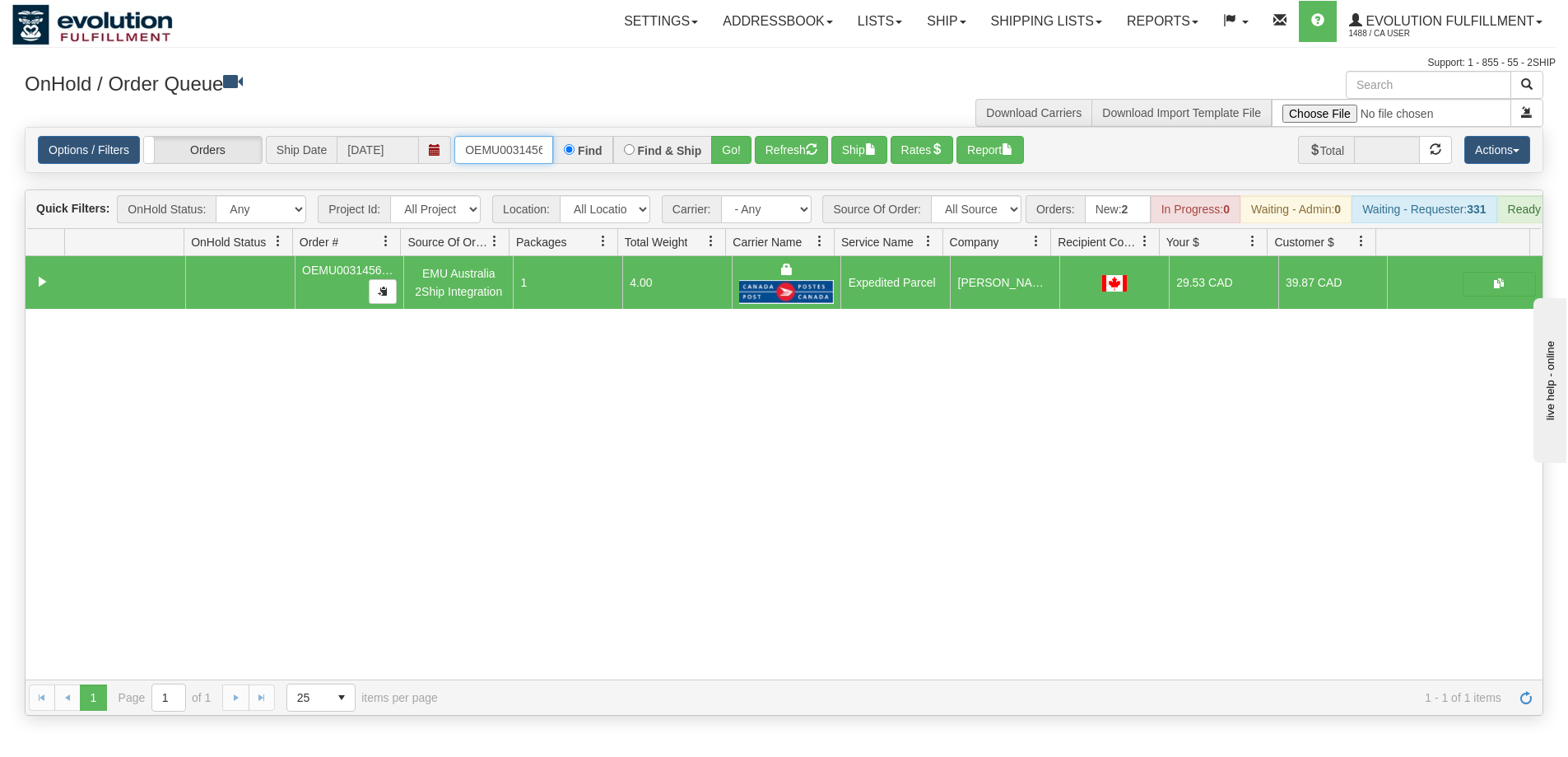
scroll to position [0, 22]
drag, startPoint x: 463, startPoint y: 148, endPoint x: 712, endPoint y: 150, distance: 249.0
click at [712, 150] on div "OEMU0031456001 Find Find & Ship Go!" at bounding box center [603, 150] width 297 height 28
click at [791, 153] on button "Refresh" at bounding box center [791, 150] width 73 height 28
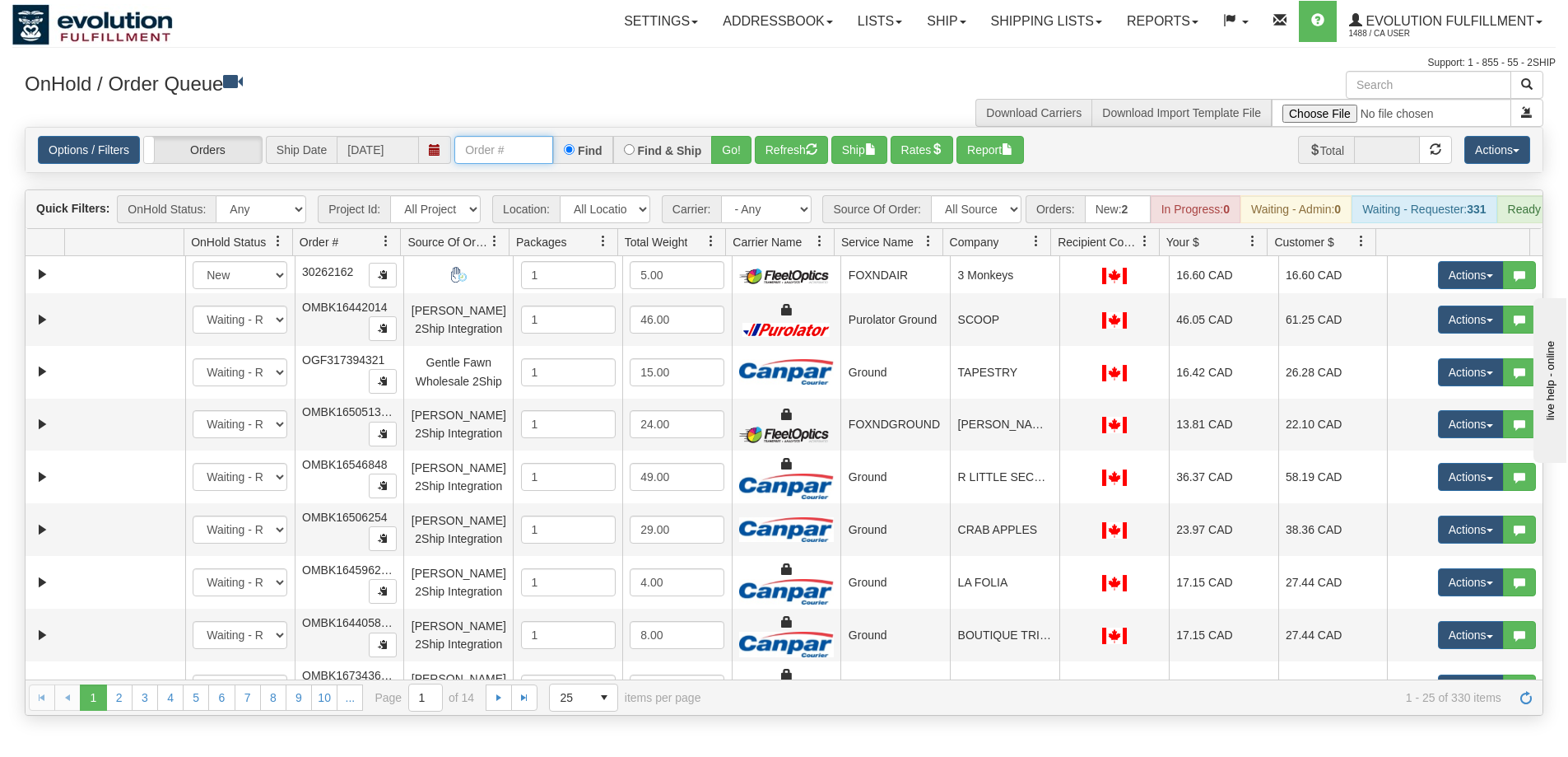
click at [512, 152] on input "text" at bounding box center [503, 150] width 99 height 28
click at [727, 149] on button "Go!" at bounding box center [731, 150] width 40 height 28
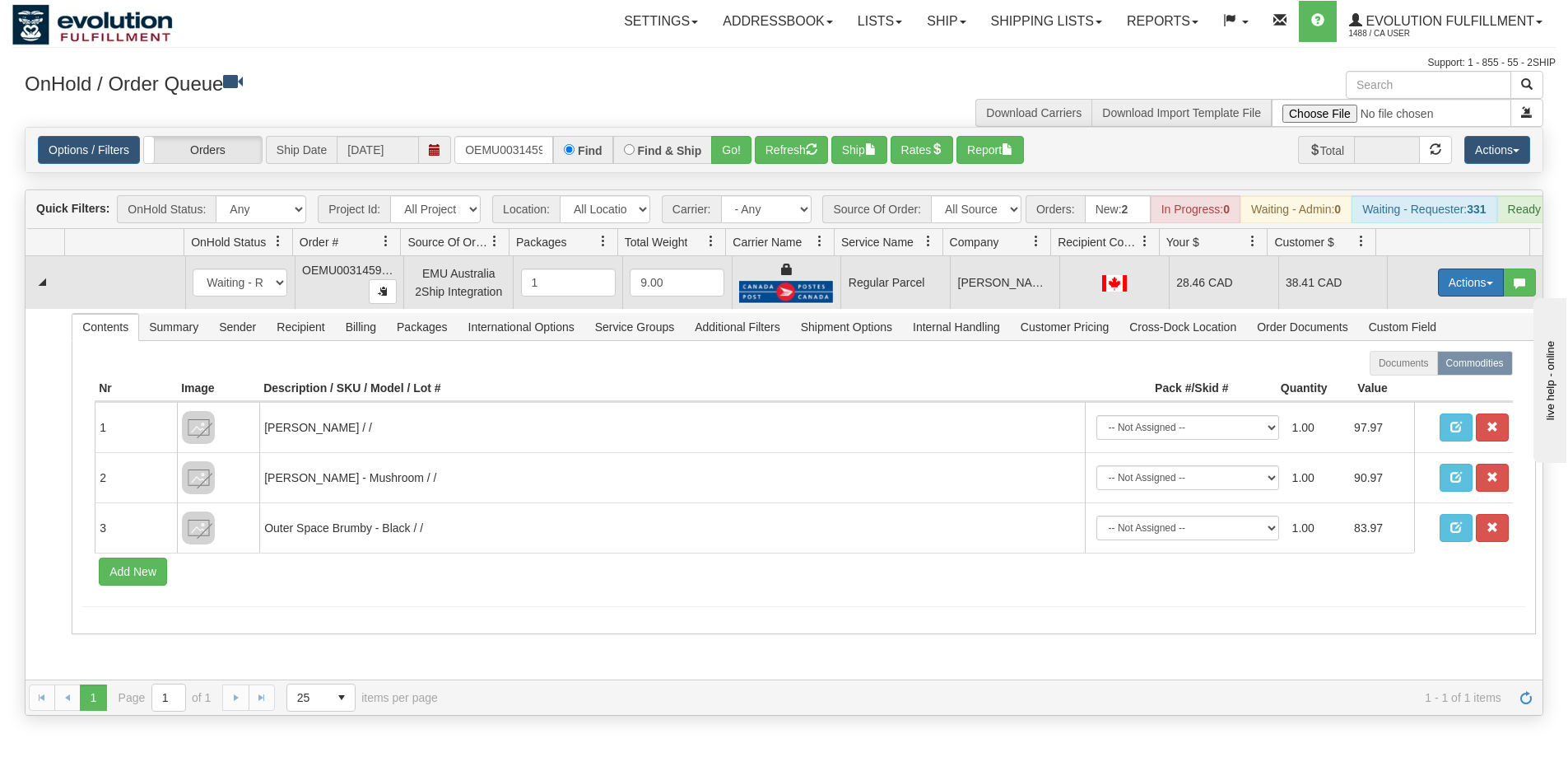
click at [1438, 296] on button "Actions" at bounding box center [1470, 283] width 65 height 28
click at [1419, 363] on span "Rate All Services" at bounding box center [1437, 356] width 99 height 13
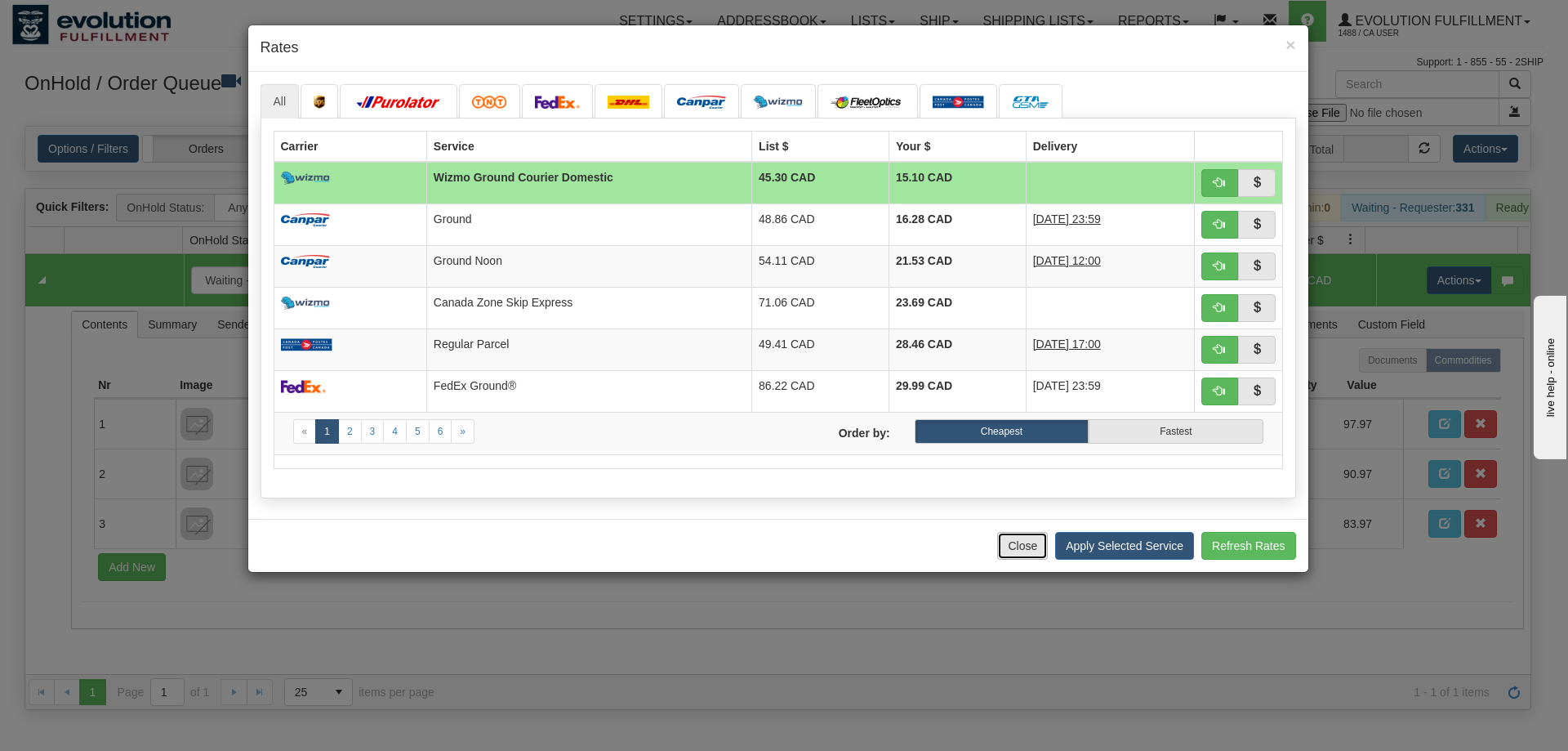
click at [1012, 542] on button "Close" at bounding box center [1022, 545] width 50 height 28
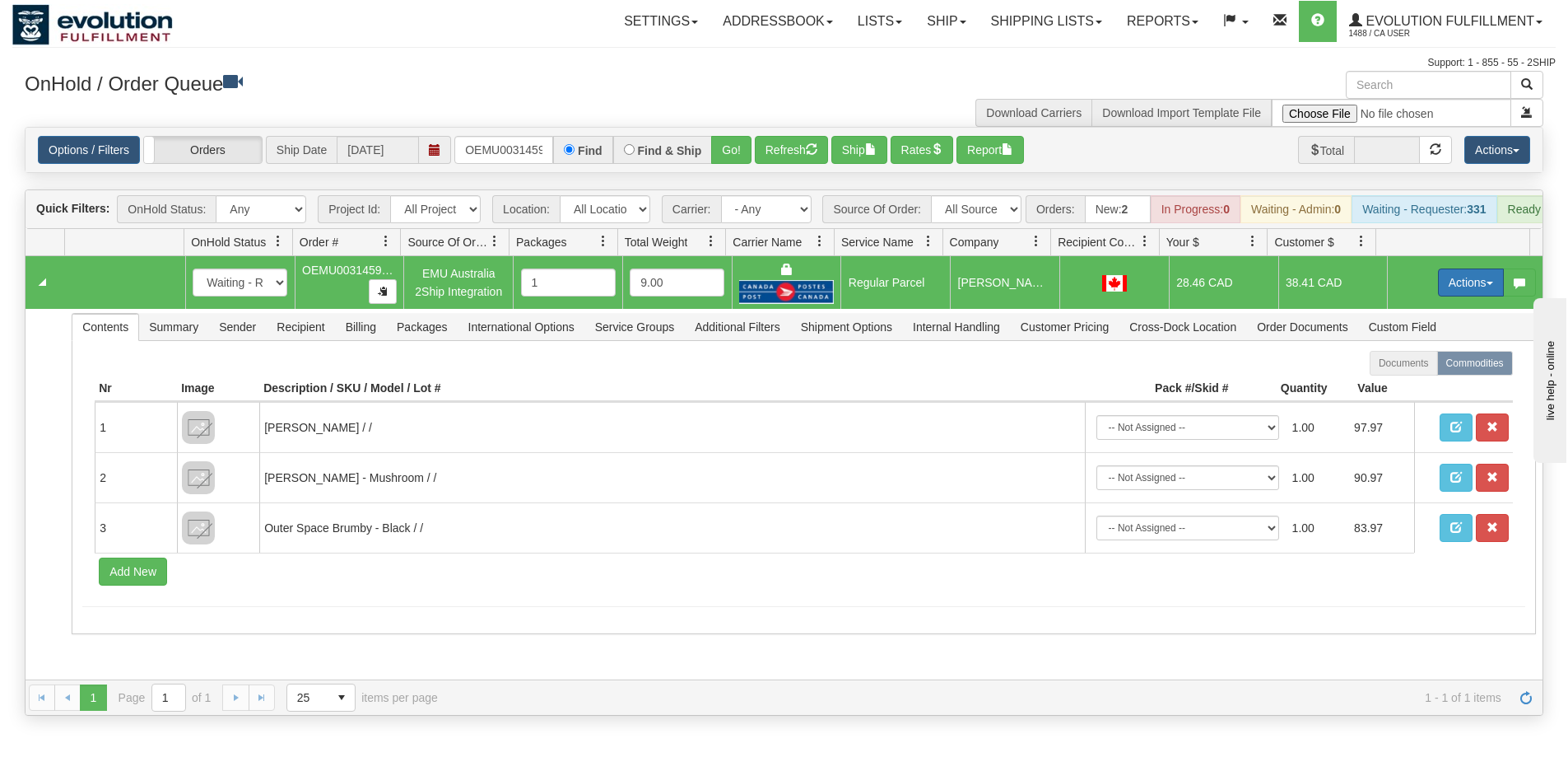
click at [1438, 292] on button "Actions" at bounding box center [1470, 283] width 65 height 28
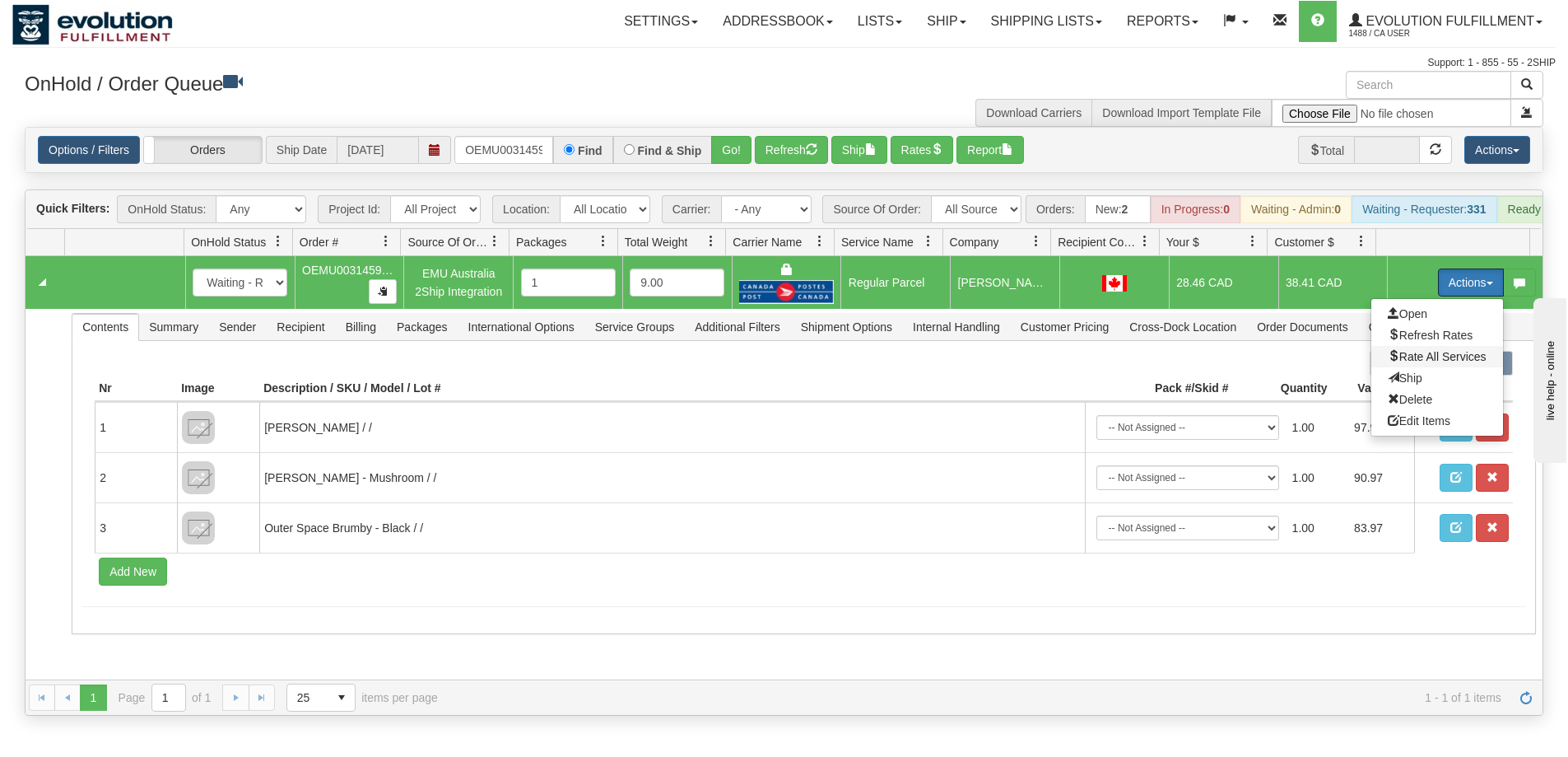
click at [1422, 363] on span "Rate All Services" at bounding box center [1437, 356] width 99 height 13
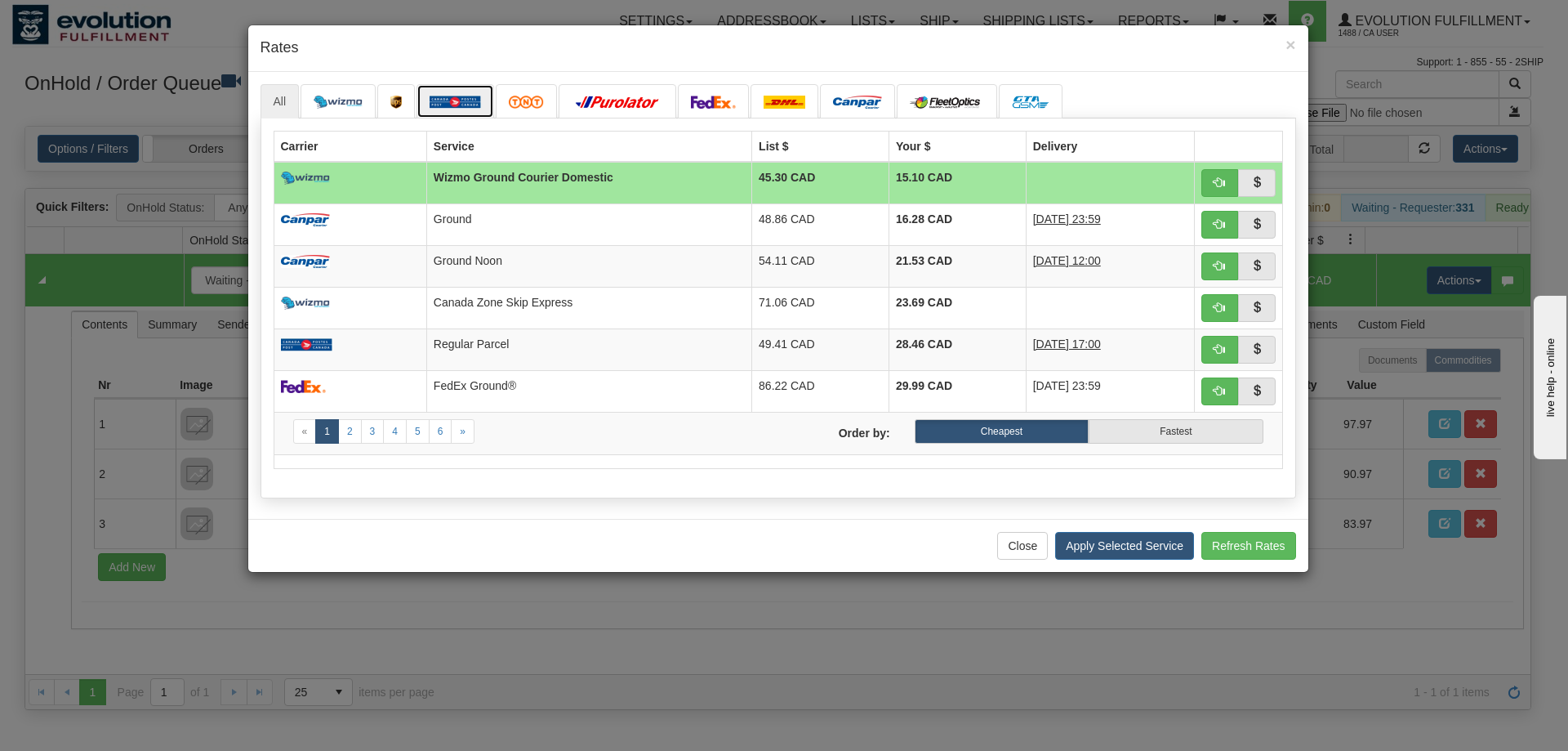
click at [473, 93] on link at bounding box center [455, 101] width 78 height 34
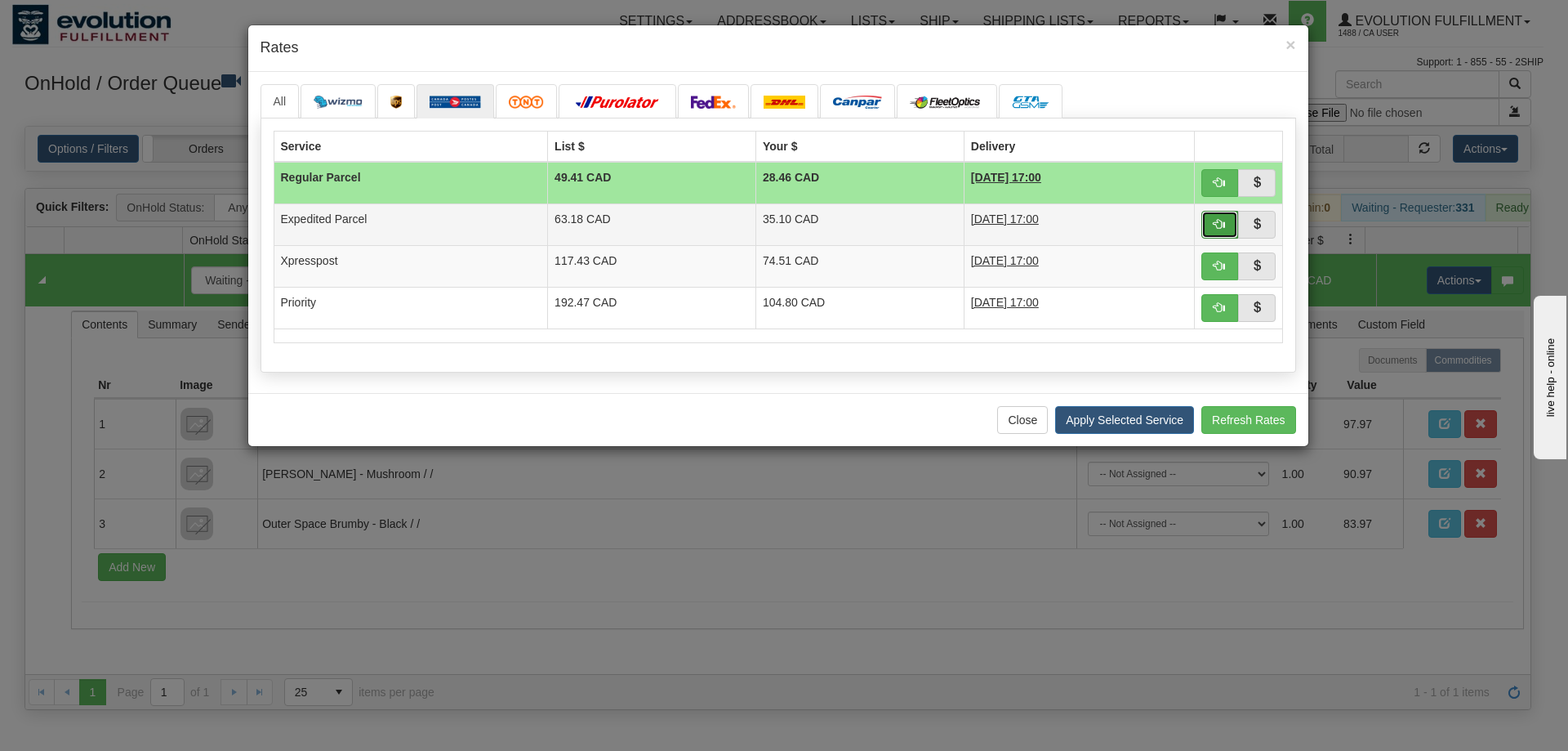
click at [1217, 228] on span "button" at bounding box center [1219, 224] width 12 height 12
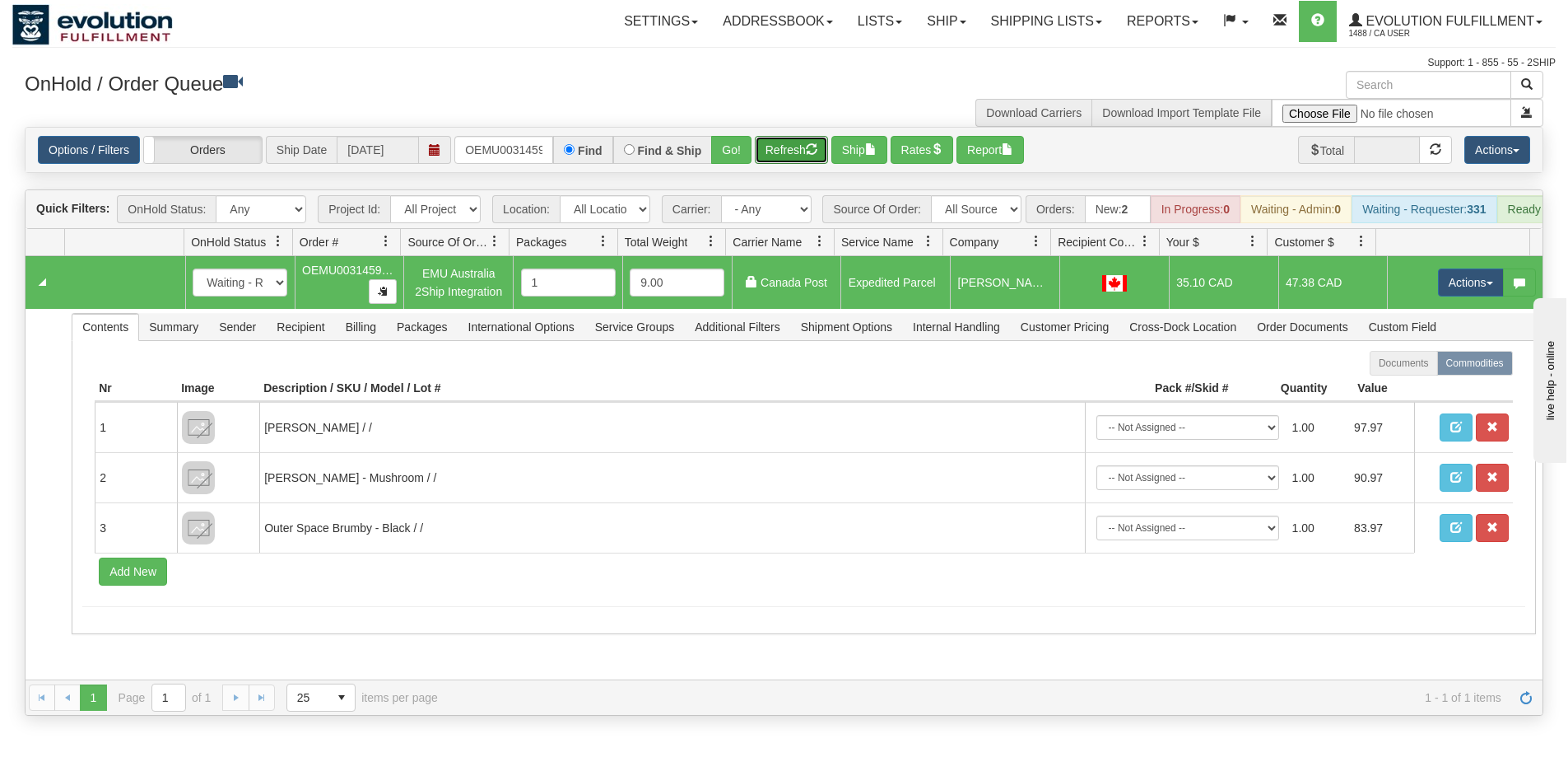
click at [785, 154] on button "Refresh" at bounding box center [791, 150] width 73 height 28
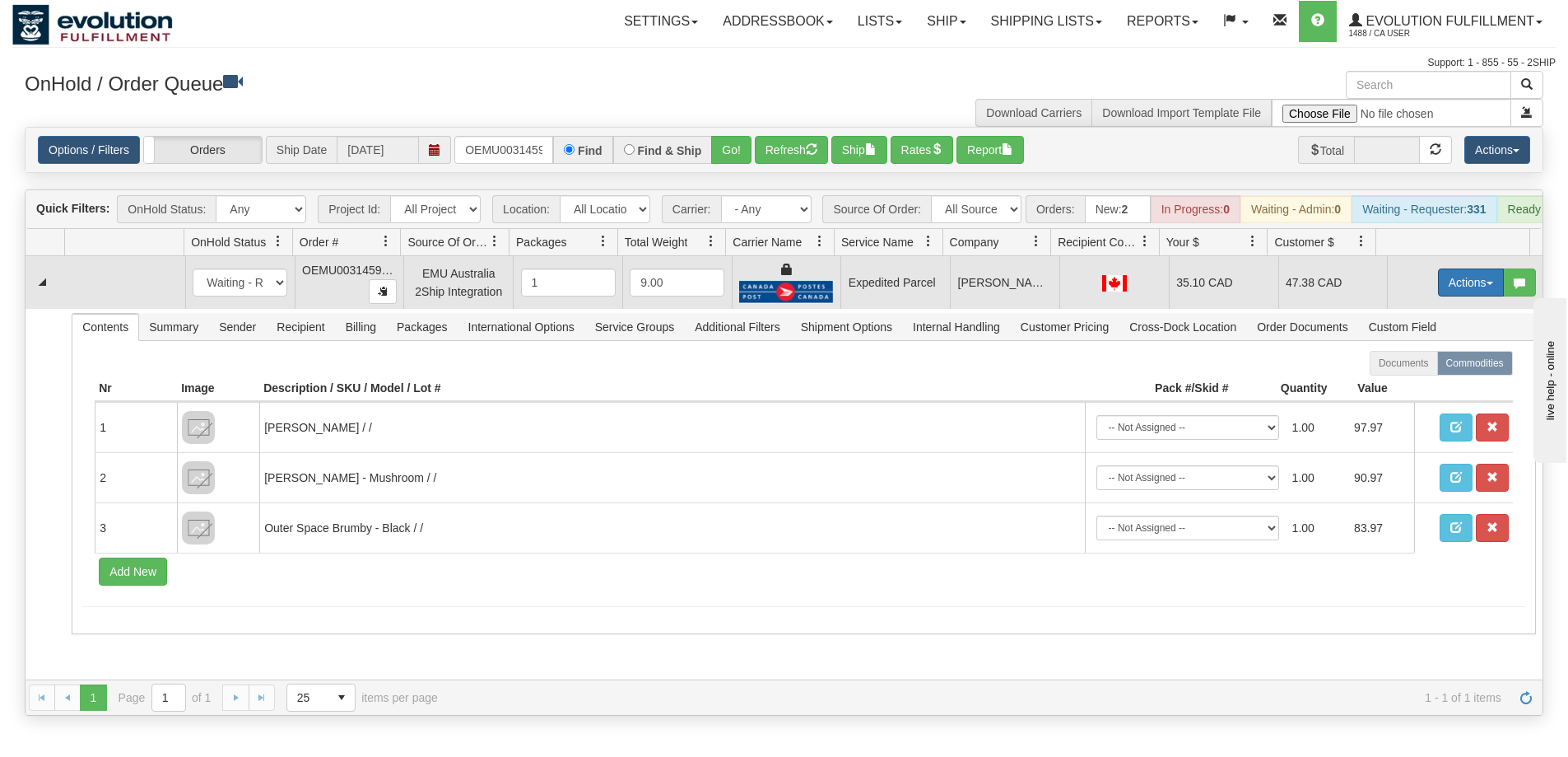
click at [1441, 293] on button "Actions" at bounding box center [1470, 283] width 65 height 28
click at [1409, 388] on link "Ship" at bounding box center [1437, 378] width 132 height 22
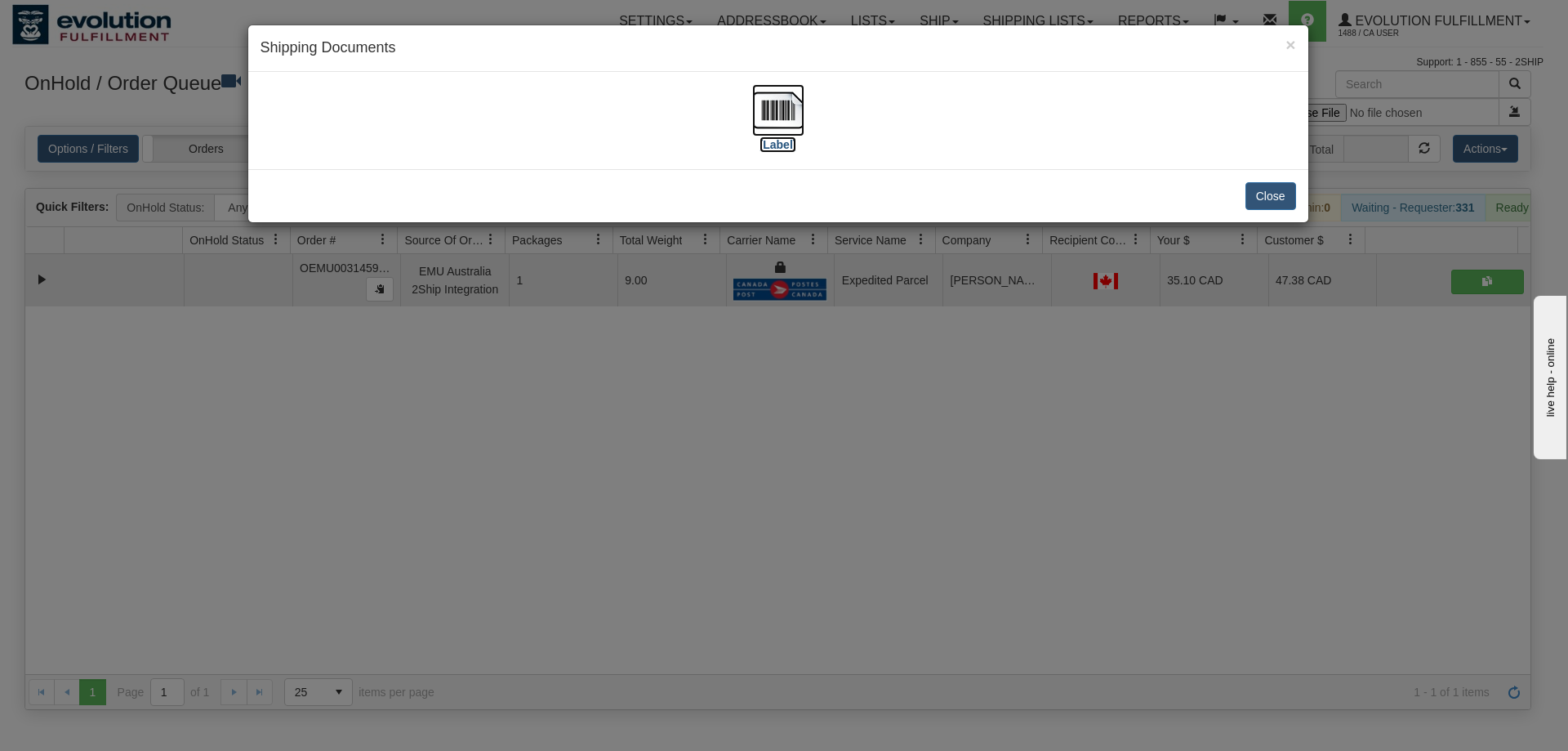
click at [785, 106] on img at bounding box center [779, 111] width 52 height 52
click at [590, 505] on div "× Shipping Documents [Label] Close" at bounding box center [784, 376] width 1568 height 751
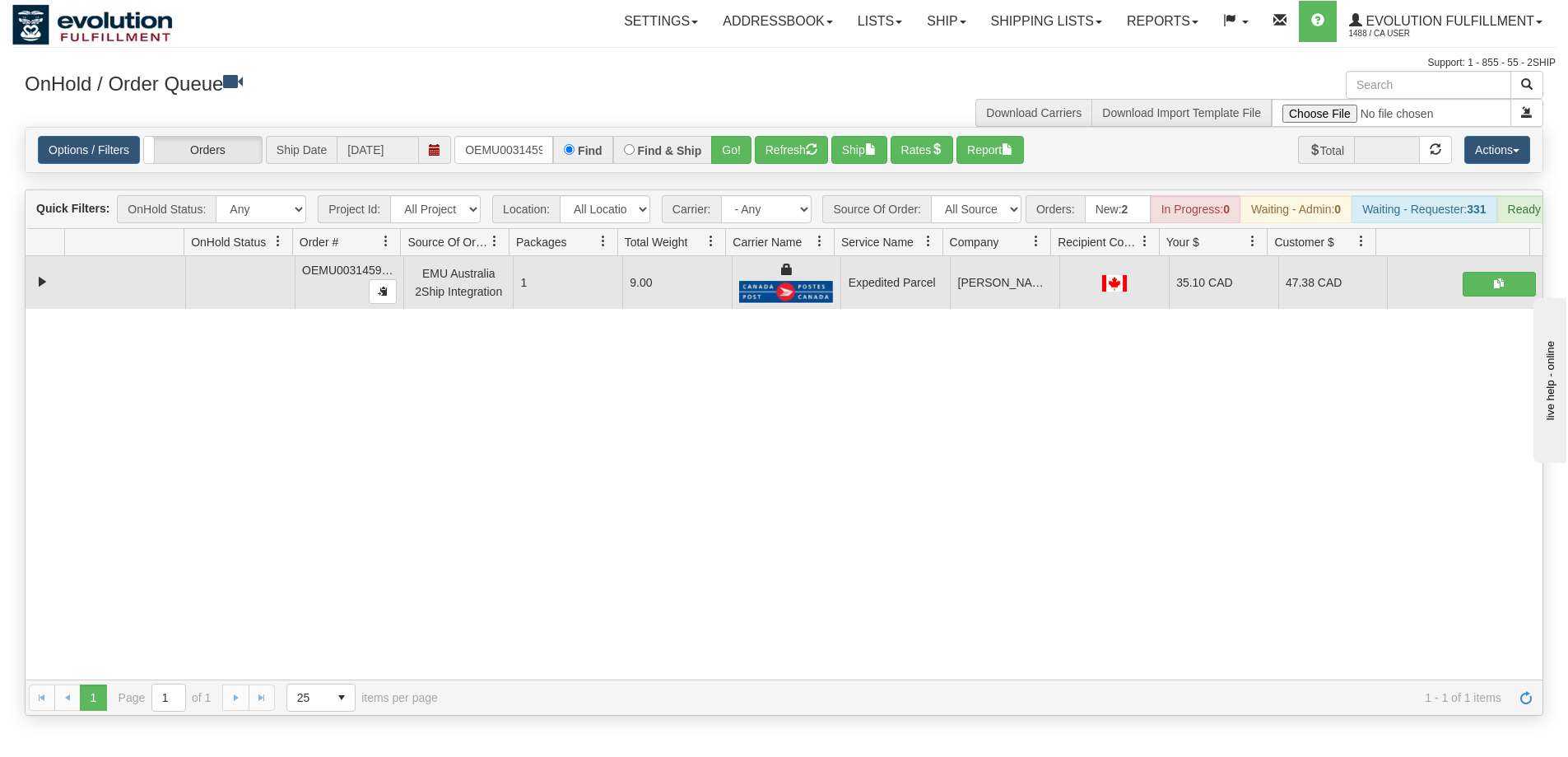
drag, startPoint x: 602, startPoint y: 478, endPoint x: 596, endPoint y: 472, distance: 8.5
click at [602, 478] on div "31514033 EVOLUTION V3 90806482 90806483 OEMU0031459001 EMU Australia 2Ship Inte…" at bounding box center [784, 468] width 1517 height 423
click at [465, 152] on input "OEMU0031459001" at bounding box center [503, 150] width 99 height 28
click at [801, 154] on button "Refresh" at bounding box center [791, 150] width 73 height 28
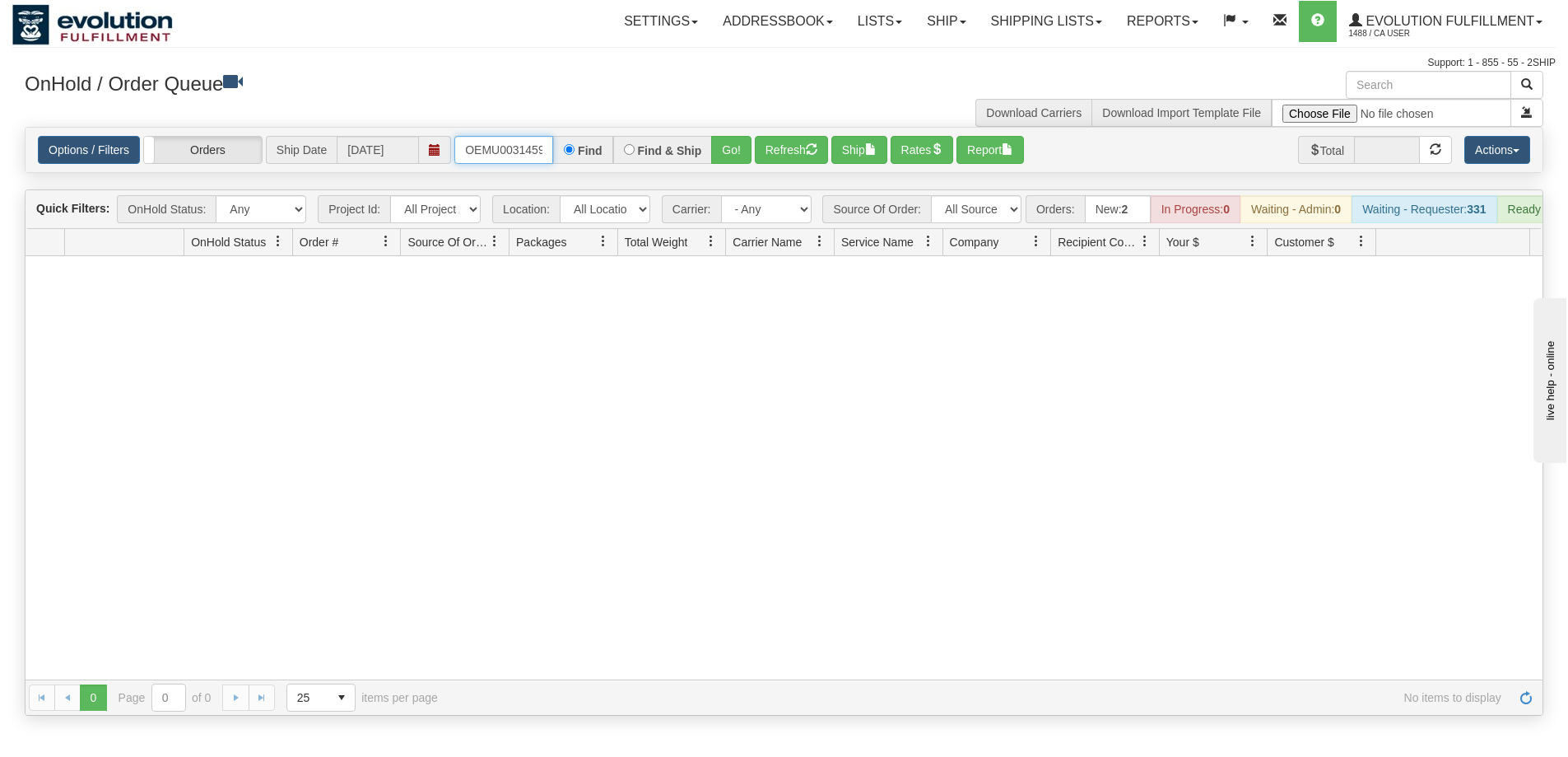
scroll to position [0, 22]
drag, startPoint x: 466, startPoint y: 150, endPoint x: 600, endPoint y: 159, distance: 134.3
click at [600, 159] on div "OEMU0031459001 Find Find & Ship Go!" at bounding box center [603, 150] width 297 height 28
type input "OGF318290607"
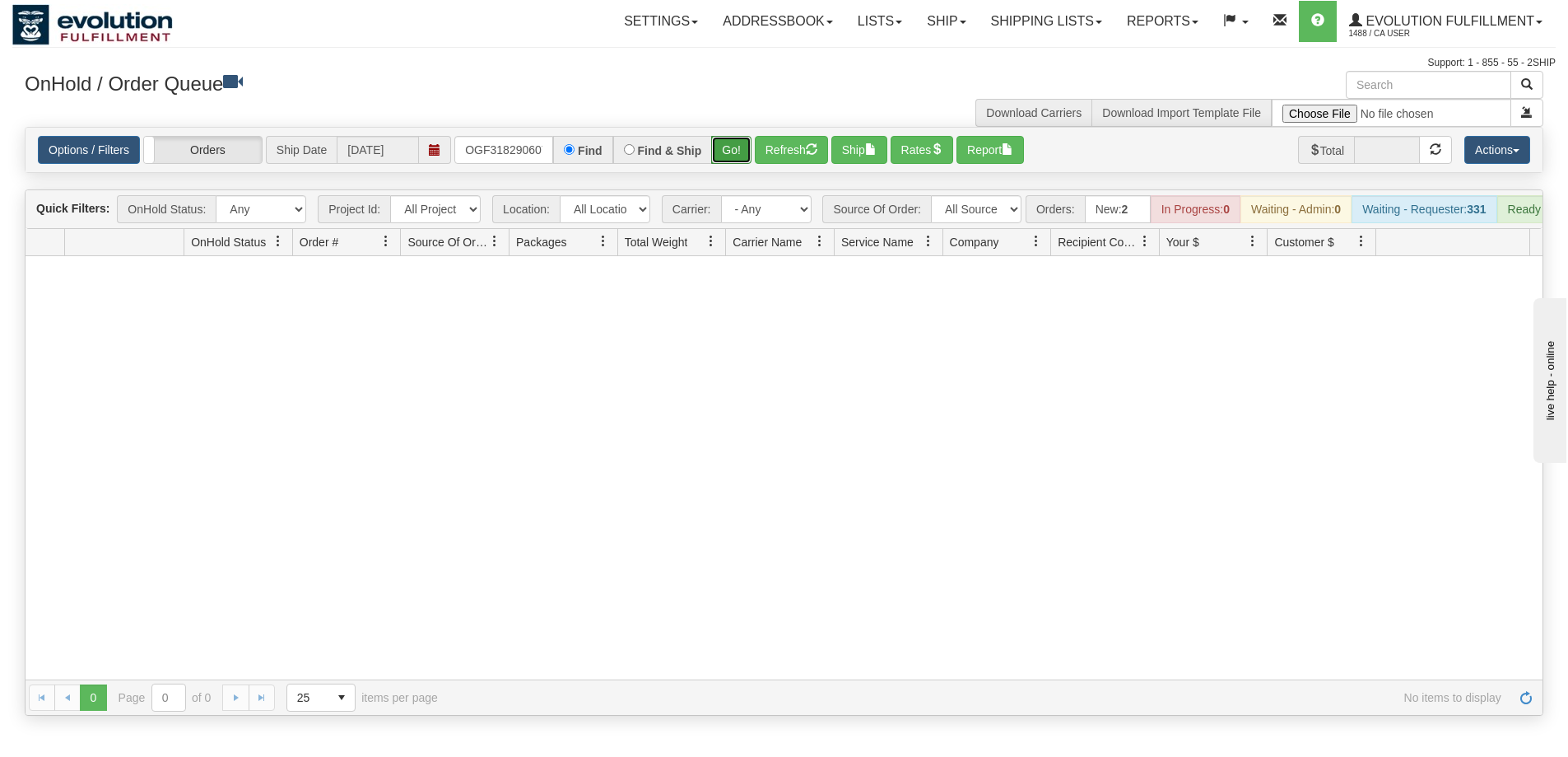
click at [730, 149] on button "Go!" at bounding box center [731, 150] width 40 height 28
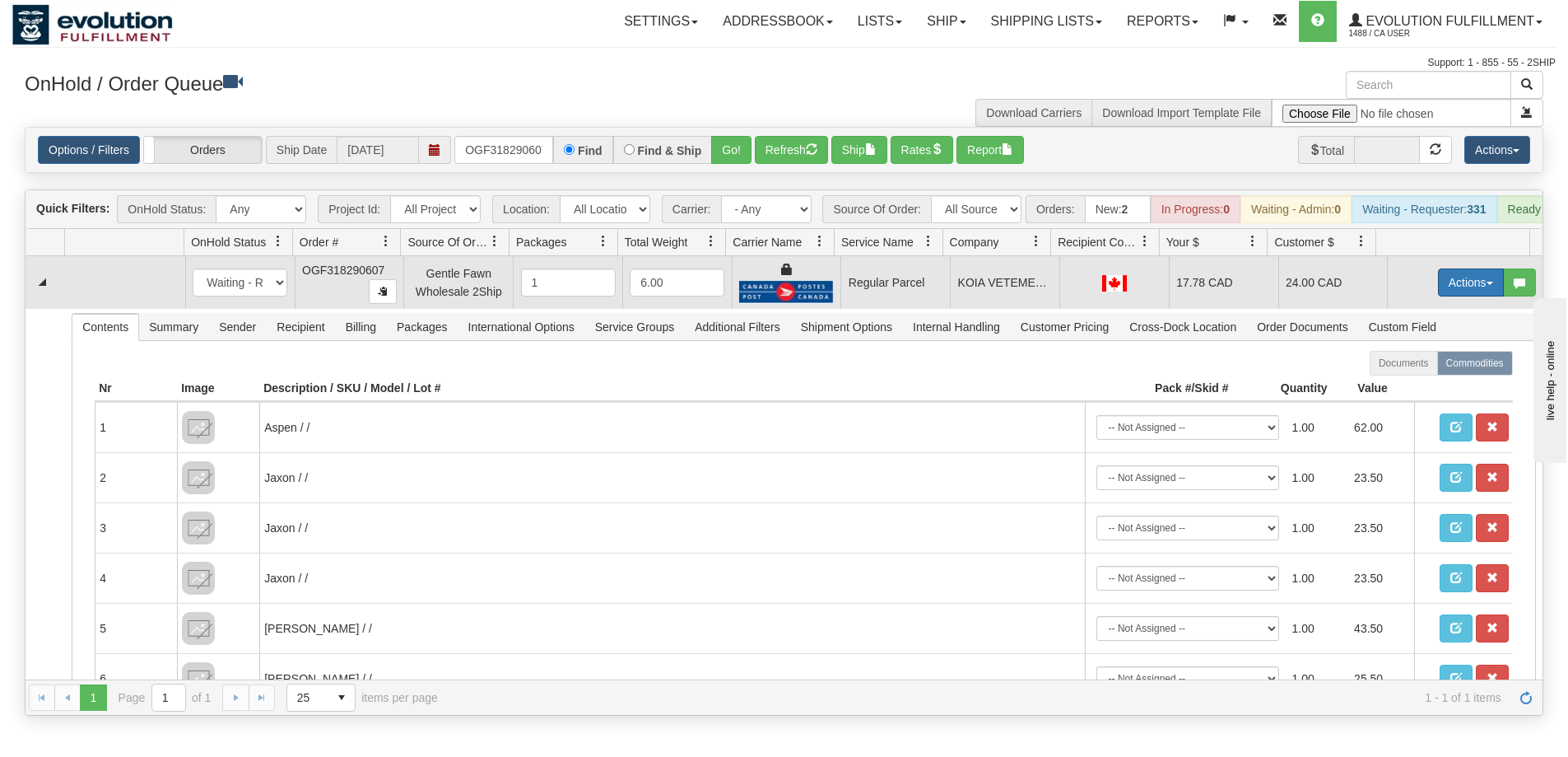
click at [1453, 289] on button "Actions" at bounding box center [1470, 283] width 65 height 28
click at [1409, 363] on span "Rate All Services" at bounding box center [1437, 356] width 99 height 13
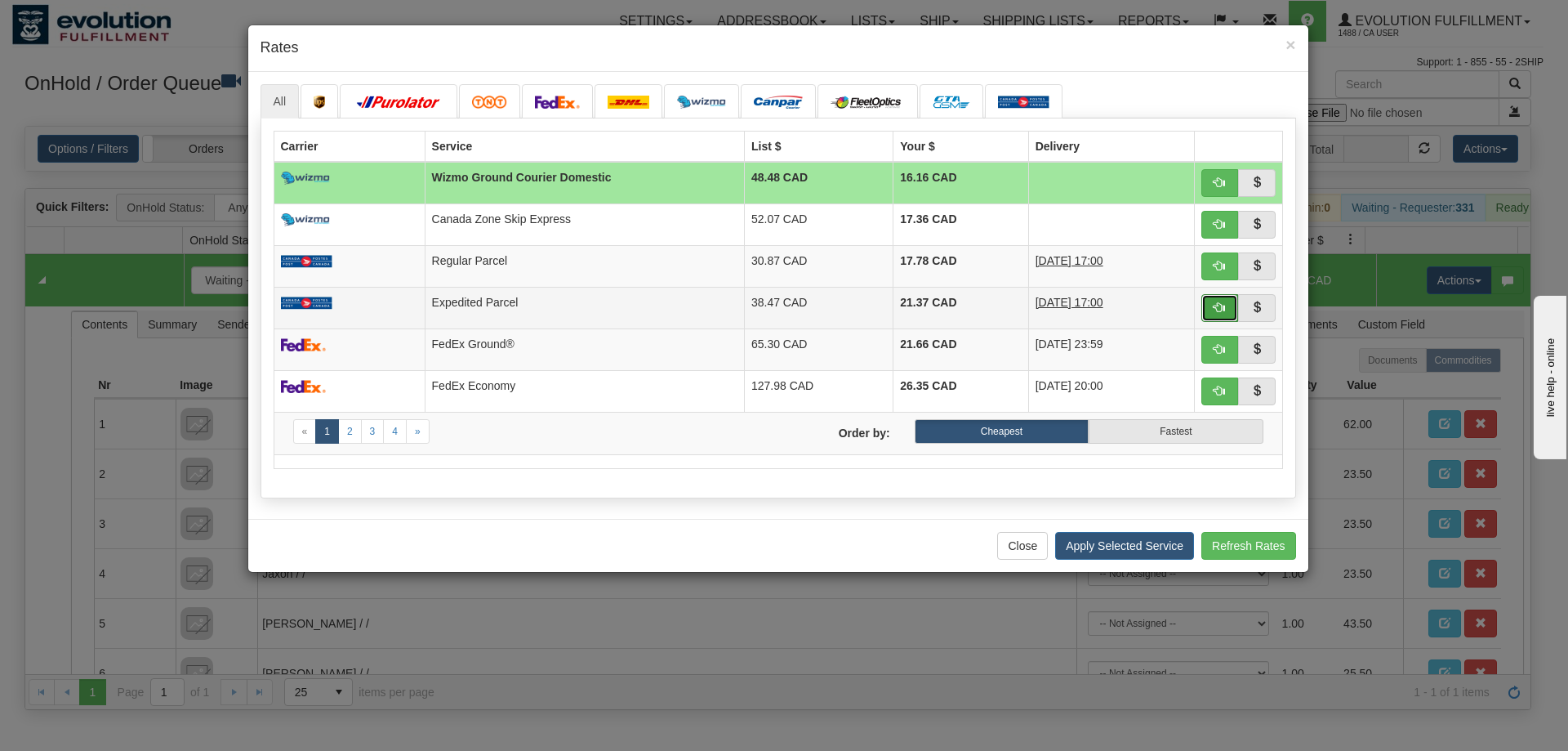
click at [1213, 310] on button "button" at bounding box center [1220, 308] width 38 height 28
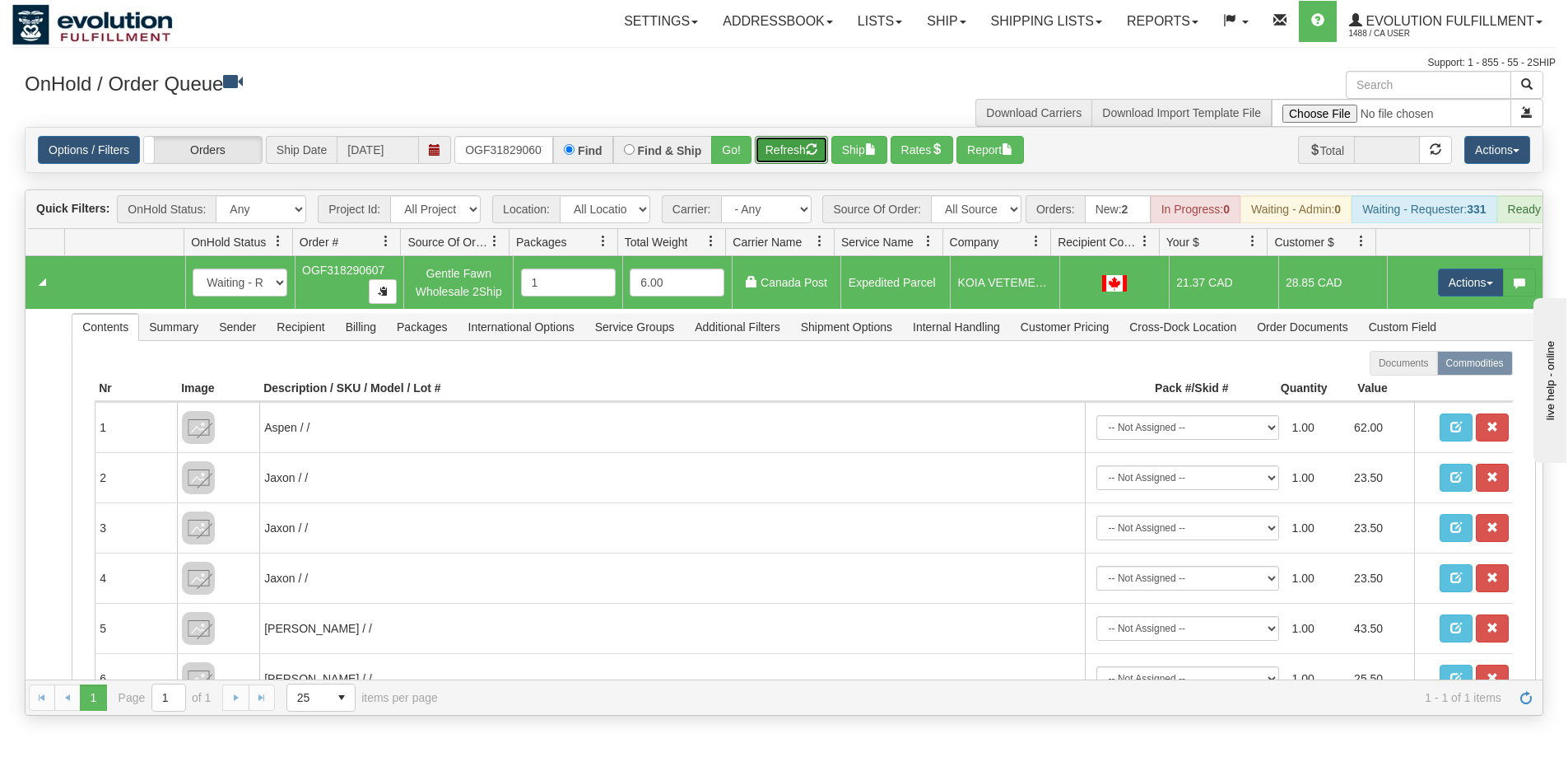
click at [791, 155] on button "Refresh" at bounding box center [791, 150] width 73 height 28
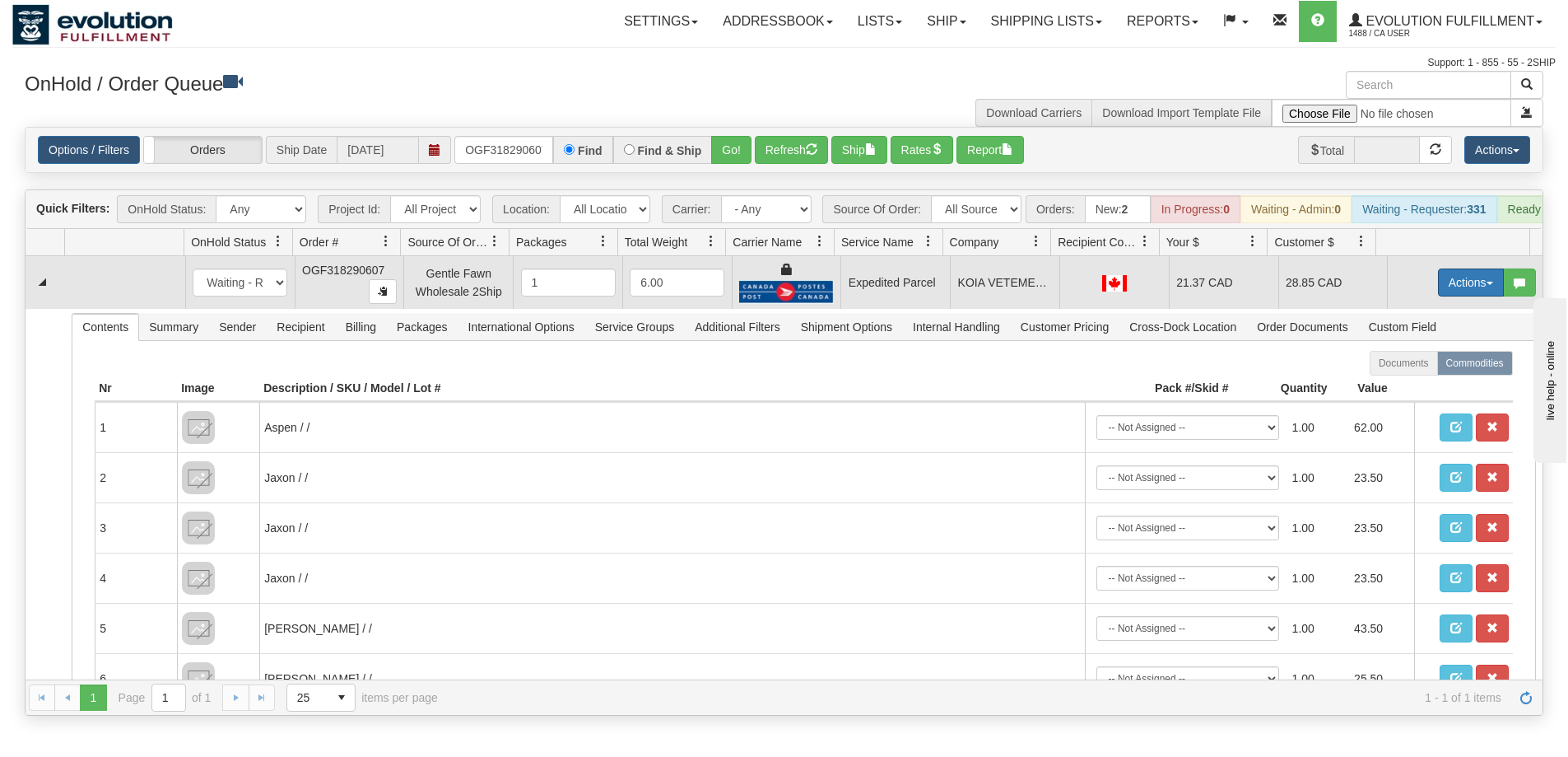
click at [1455, 296] on button "Actions" at bounding box center [1470, 283] width 65 height 28
click at [1405, 384] on span "Ship" at bounding box center [1405, 378] width 34 height 13
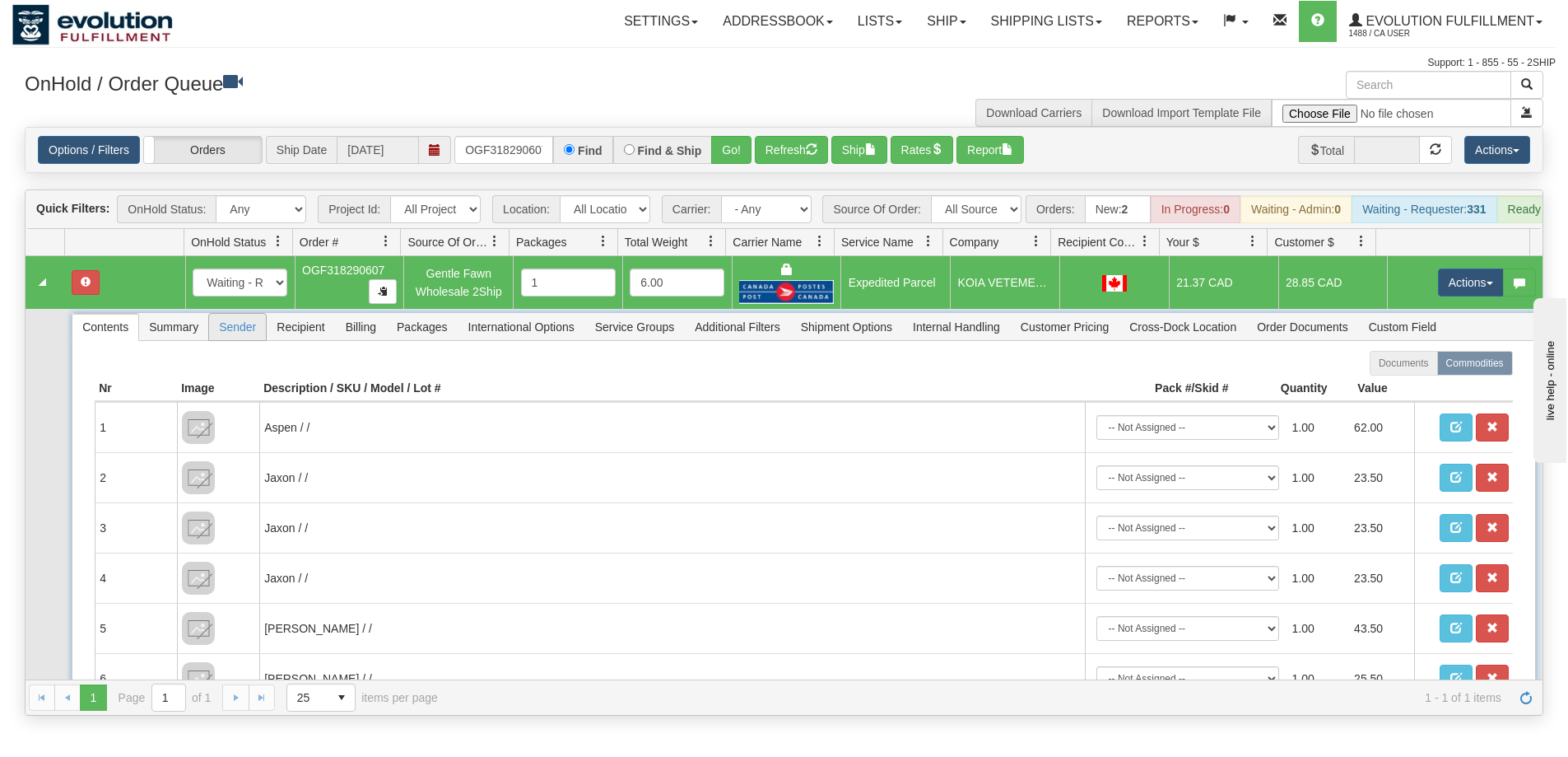
click at [225, 336] on span "Sender" at bounding box center [238, 327] width 57 height 26
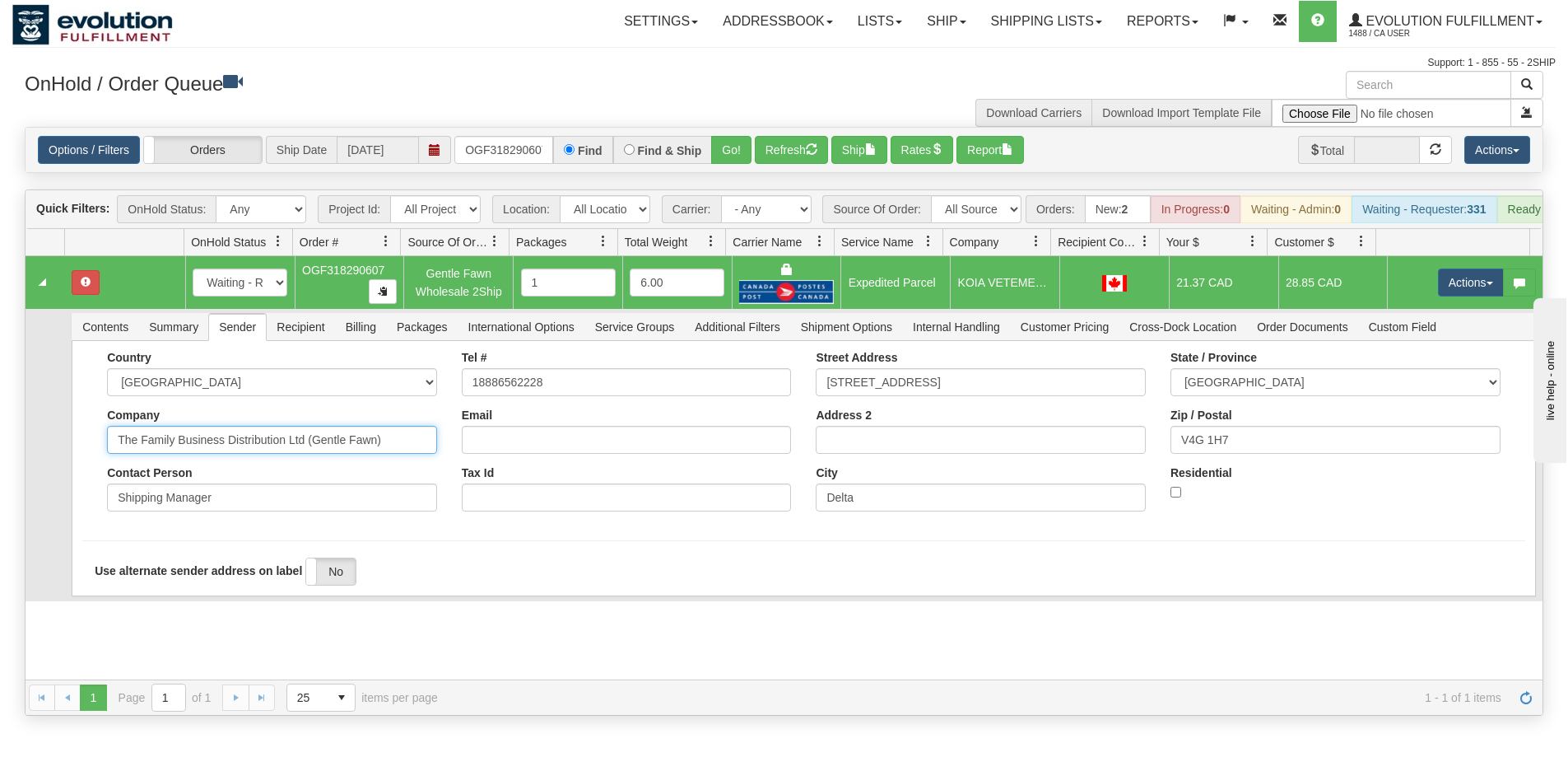
drag, startPoint x: 306, startPoint y: 454, endPoint x: 435, endPoint y: 454, distance: 129.0
click at [435, 454] on div "Country AFGHANISTAN ALAND ISLANDS ALBANIA ALGERIA AMERICAN SAMOA ANDORRA ANGOLA…" at bounding box center [272, 437] width 355 height 173
type input "The Family Business Distribution Ltd"
click at [101, 524] on div "Country AFGHANISTAN ALAND ISLANDS ALBANIA ALGERIA AMERICAN SAMOA ANDORRA ANGOLA…" at bounding box center [272, 437] width 355 height 173
click at [113, 606] on button "Save" at bounding box center [106, 600] width 48 height 28
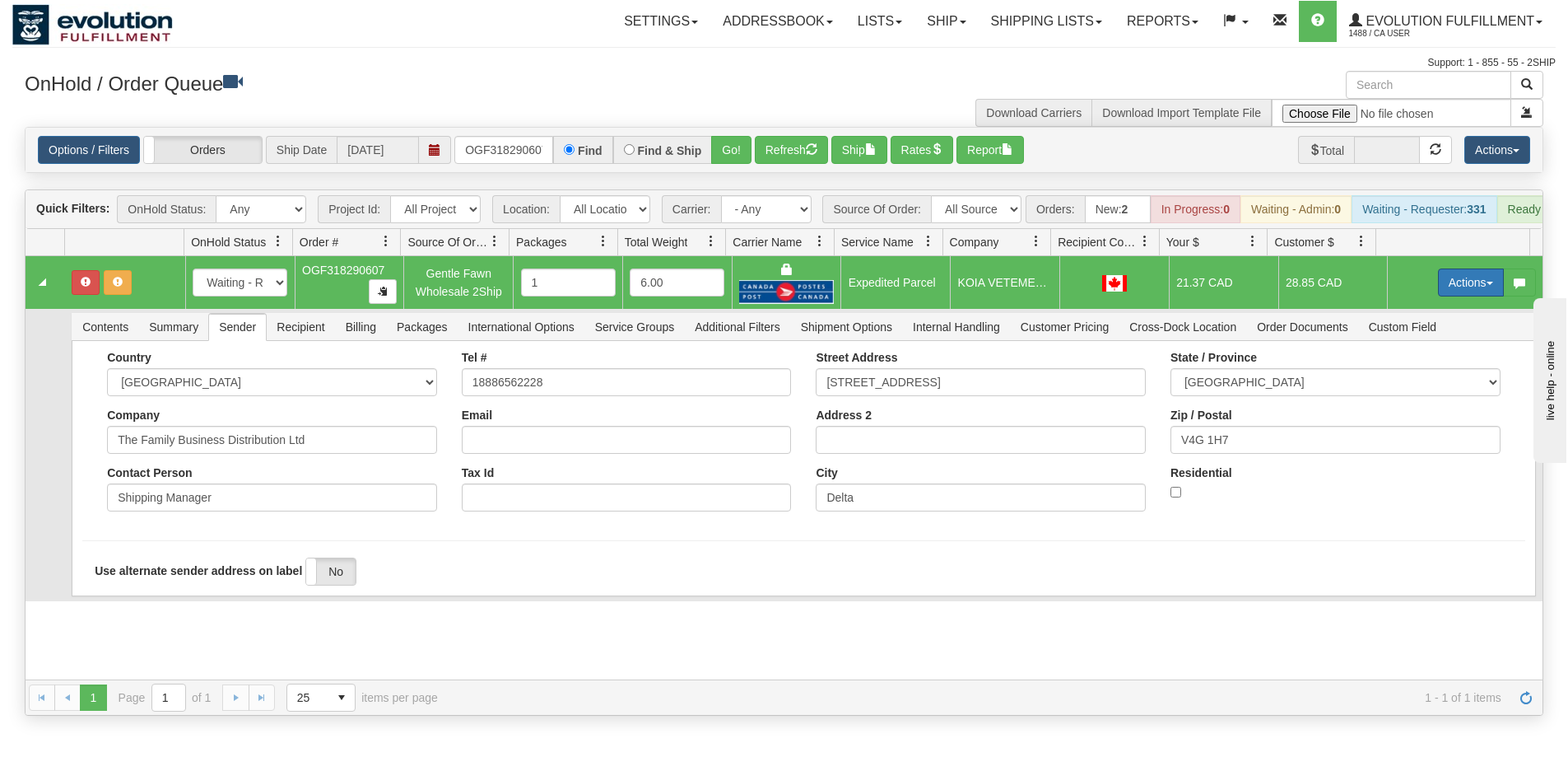
click at [1438, 294] on button "Actions" at bounding box center [1470, 283] width 65 height 28
click at [1396, 384] on span "Ship" at bounding box center [1405, 378] width 34 height 13
click at [294, 340] on span "Recipient" at bounding box center [300, 327] width 67 height 26
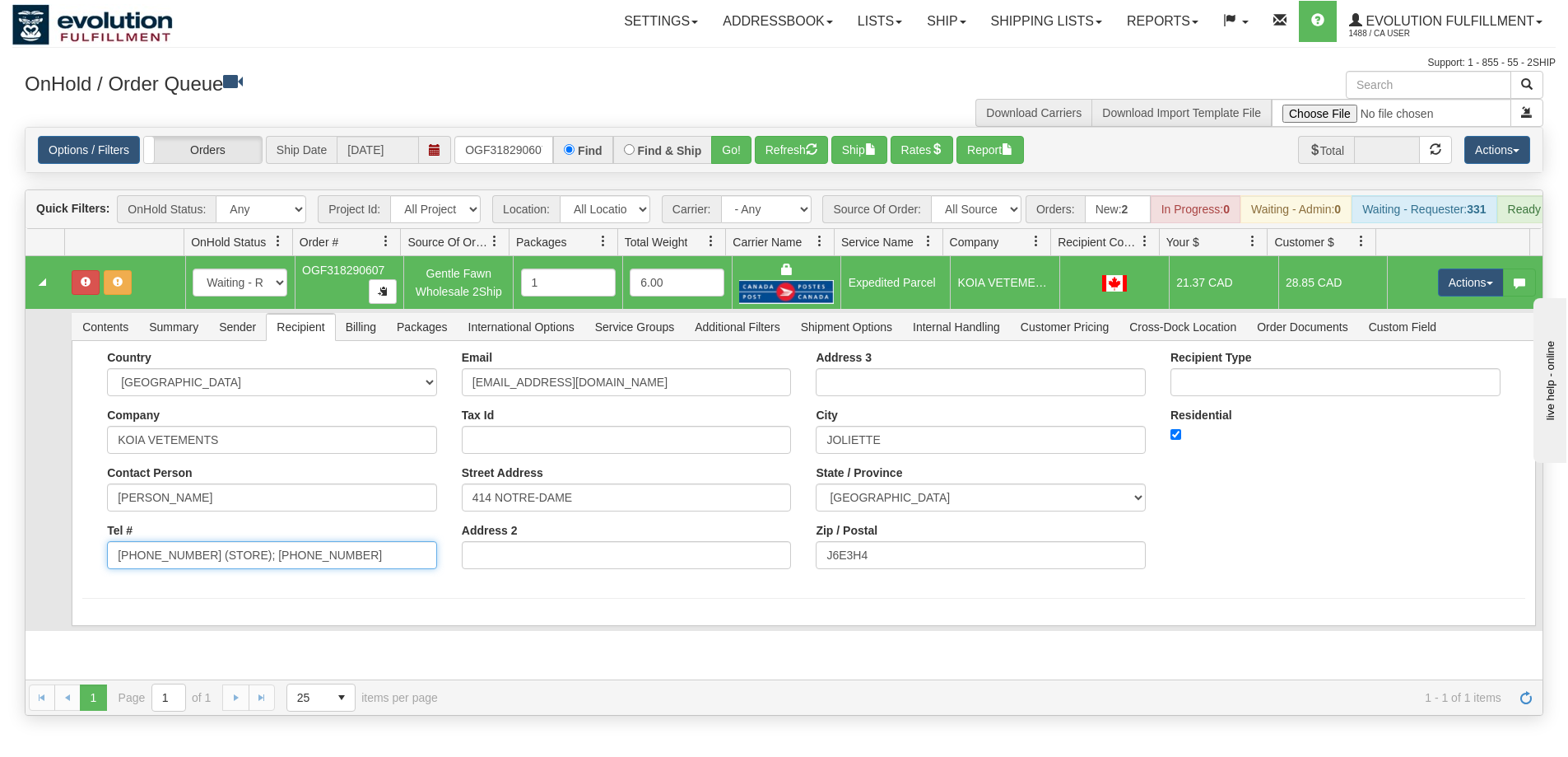
drag, startPoint x: 191, startPoint y: 562, endPoint x: 367, endPoint y: 582, distance: 177.1
click at [367, 582] on div "Country AFGHANISTAN ALAND ISLANDS ALBANIA ALGERIA AMERICAN SAMOA ANDORRA ANGOLA…" at bounding box center [272, 467] width 355 height 231
type input "450-867-4235"
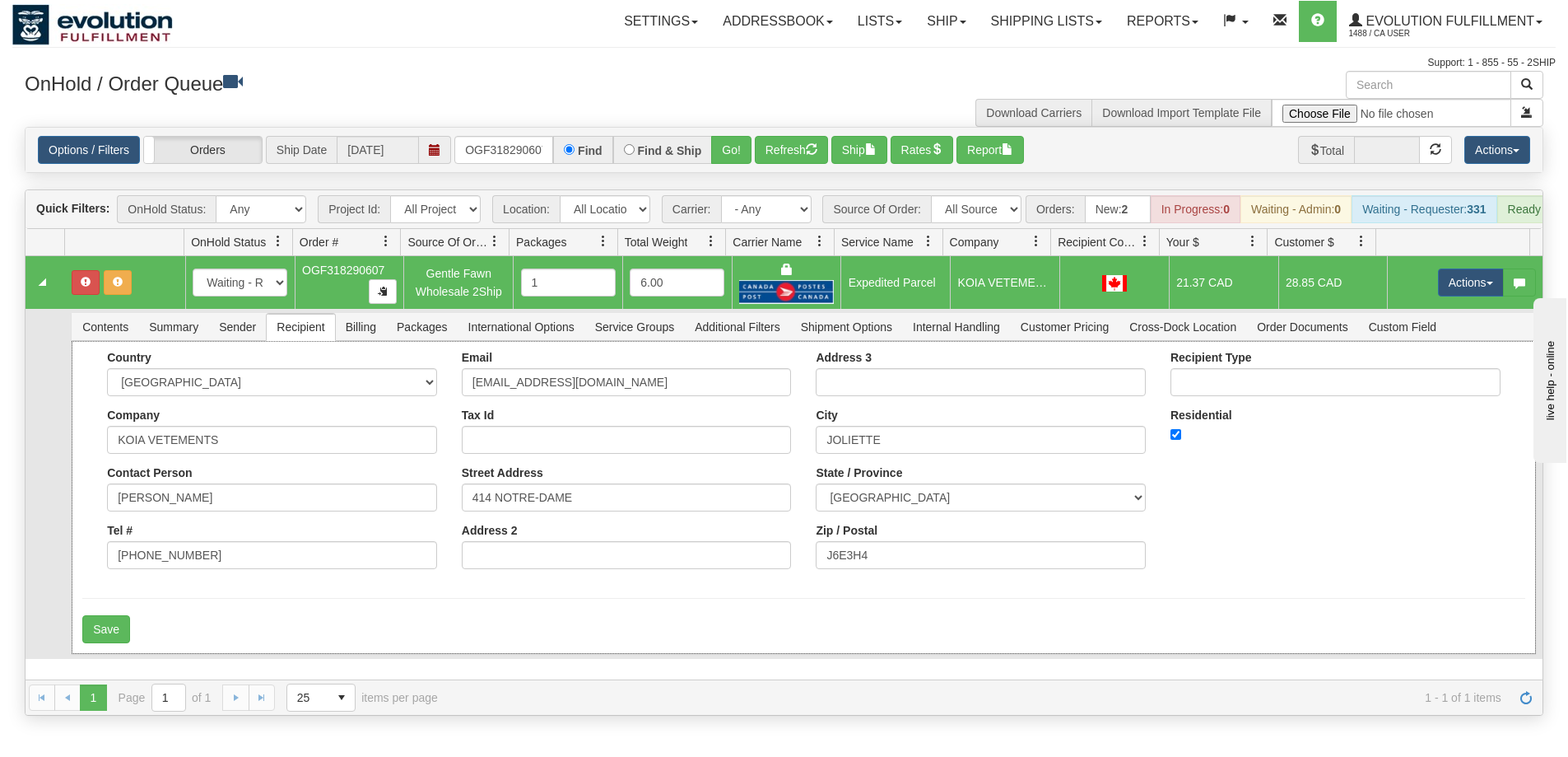
click at [91, 529] on div "Country AFGHANISTAN ALAND ISLANDS ALBANIA ALGERIA AMERICAN SAMOA ANDORRA ANGOLA…" at bounding box center [803, 467] width 1442 height 231
click at [117, 639] on button "Save" at bounding box center [106, 629] width 48 height 28
click at [1456, 293] on button "Actions" at bounding box center [1470, 283] width 65 height 28
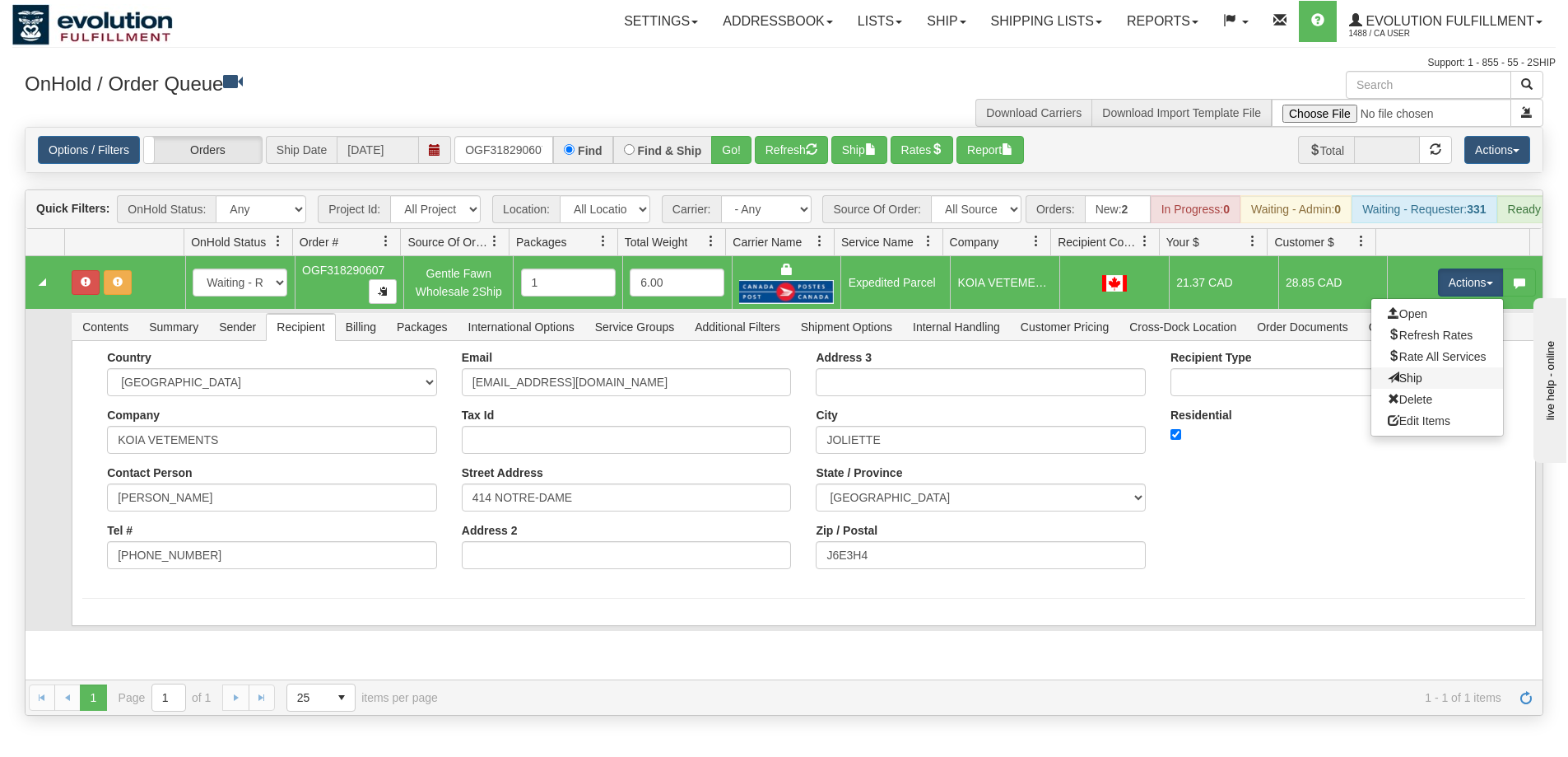
click at [1409, 388] on link "Ship" at bounding box center [1437, 378] width 132 height 22
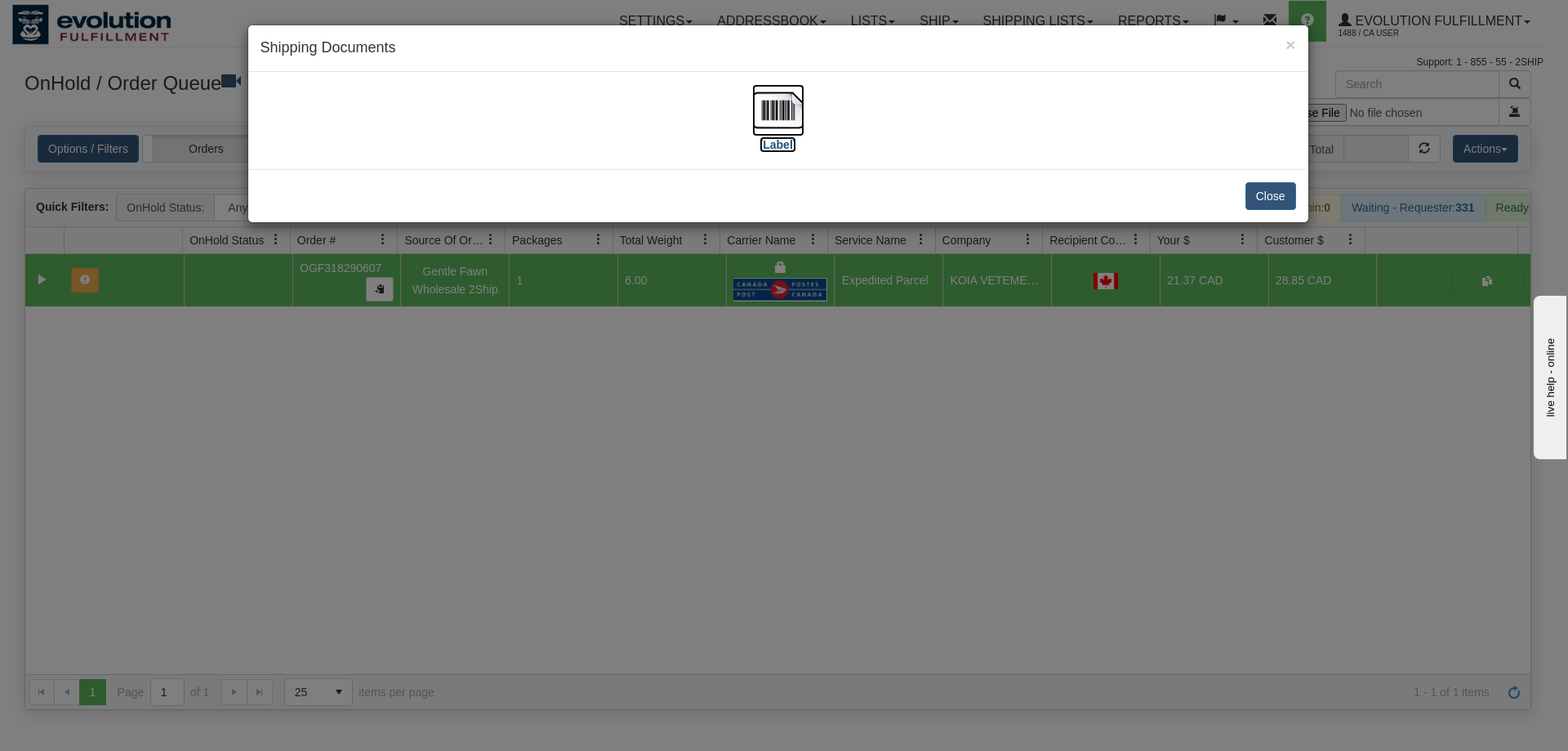
click at [779, 127] on img at bounding box center [779, 111] width 52 height 52
click at [717, 454] on div "× Shipping Documents [Label] Close" at bounding box center [784, 376] width 1568 height 751
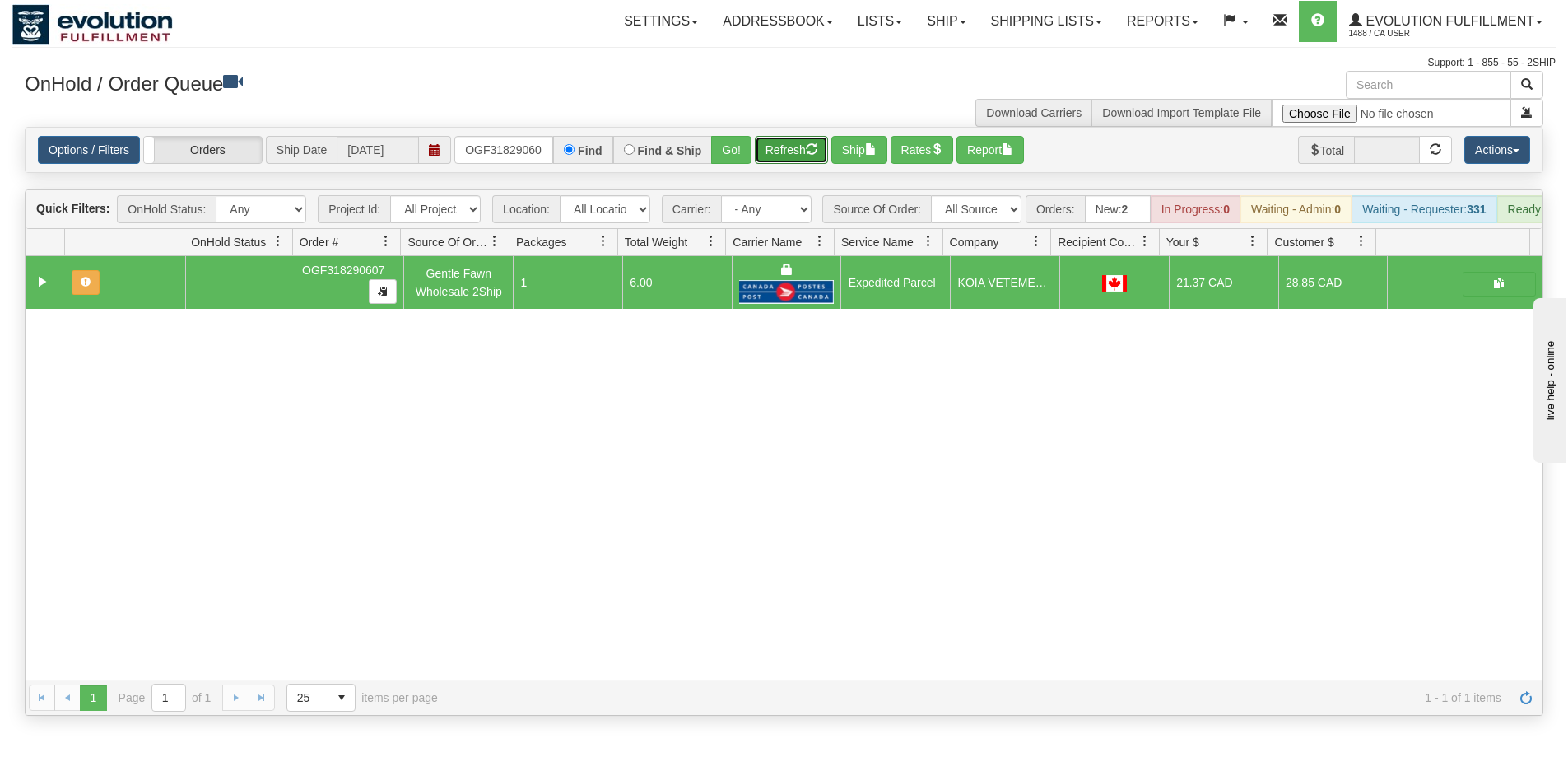
click at [769, 156] on button "Refresh" at bounding box center [791, 150] width 73 height 28
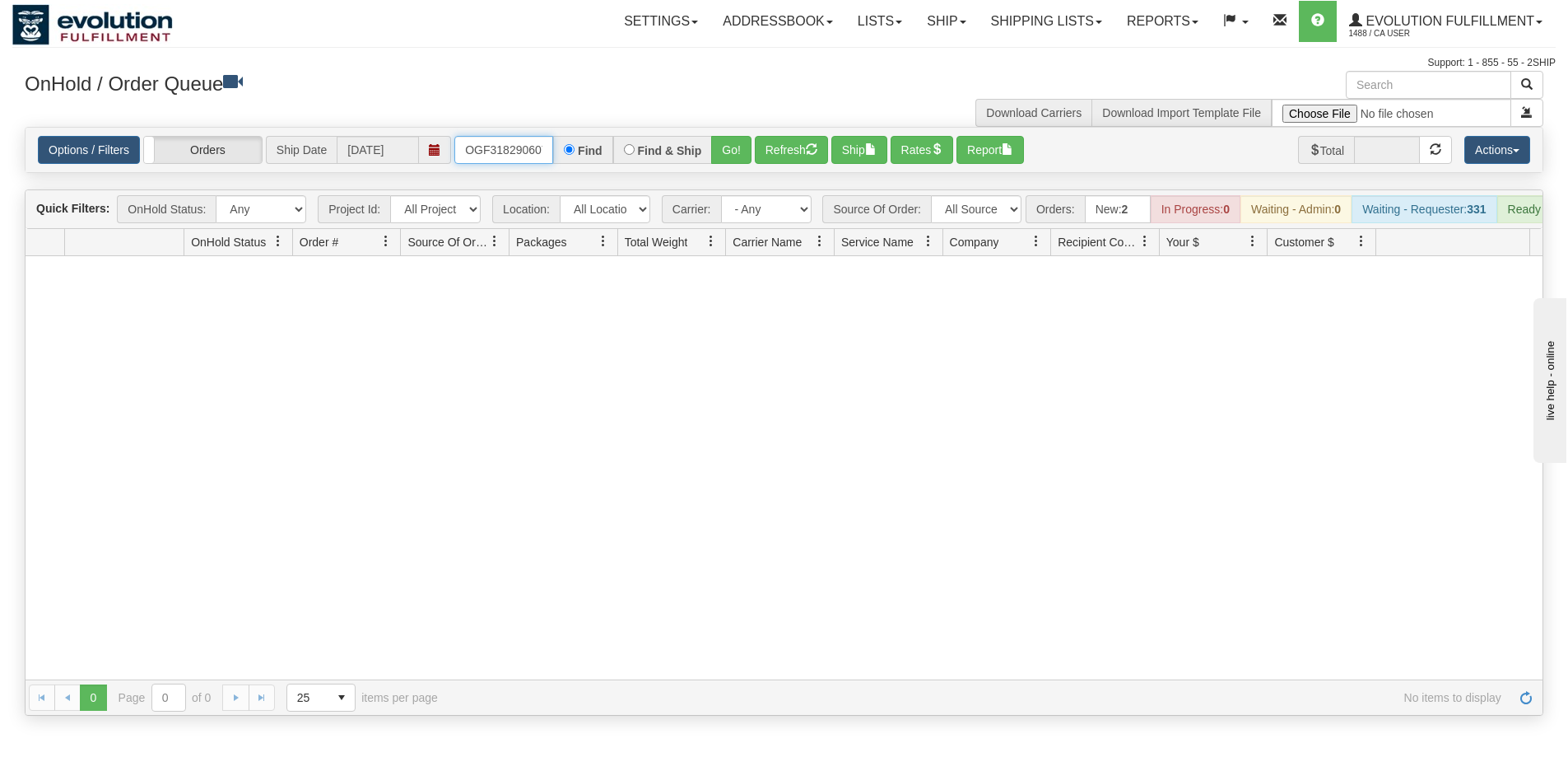
scroll to position [0, 5]
drag, startPoint x: 459, startPoint y: 148, endPoint x: 610, endPoint y: 148, distance: 151.0
click at [610, 148] on div "OGF318290607 Find Find & Ship Go!" at bounding box center [603, 150] width 297 height 28
type input "OTOFW46699-1"
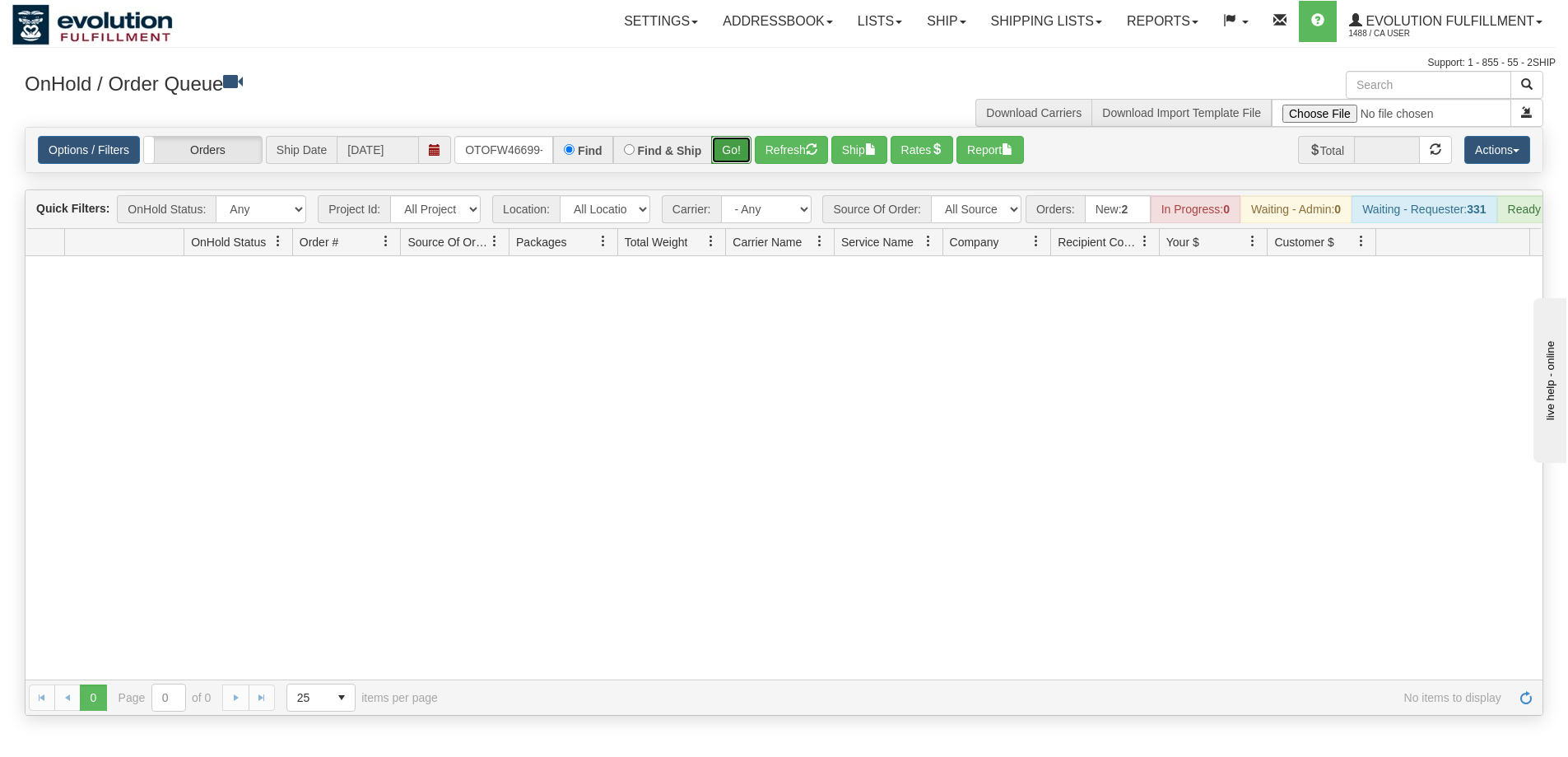
click at [722, 156] on button "Go!" at bounding box center [731, 150] width 40 height 28
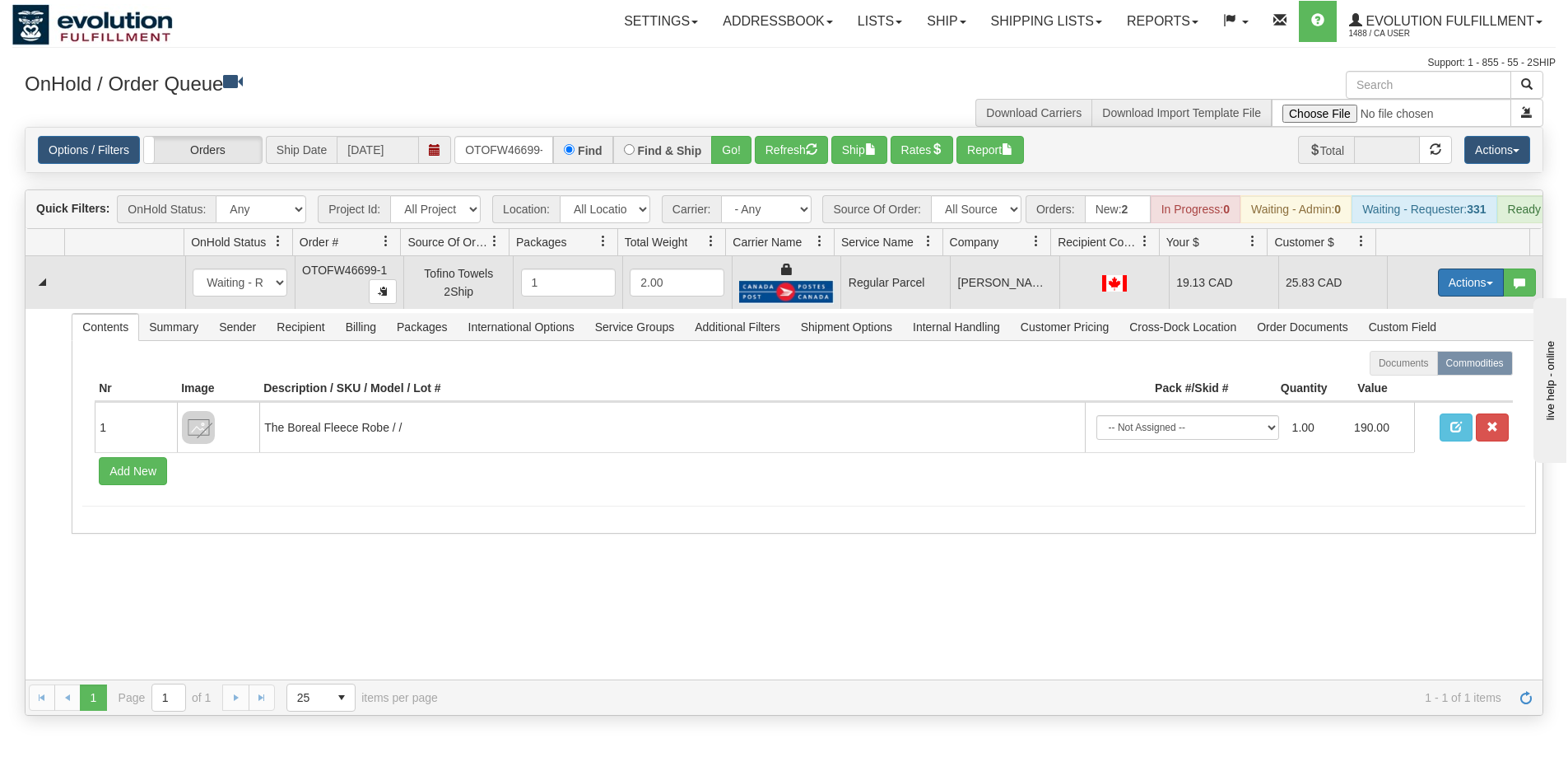
click at [1466, 290] on button "Actions" at bounding box center [1470, 283] width 65 height 28
click at [1402, 363] on span "Rate All Services" at bounding box center [1437, 356] width 99 height 13
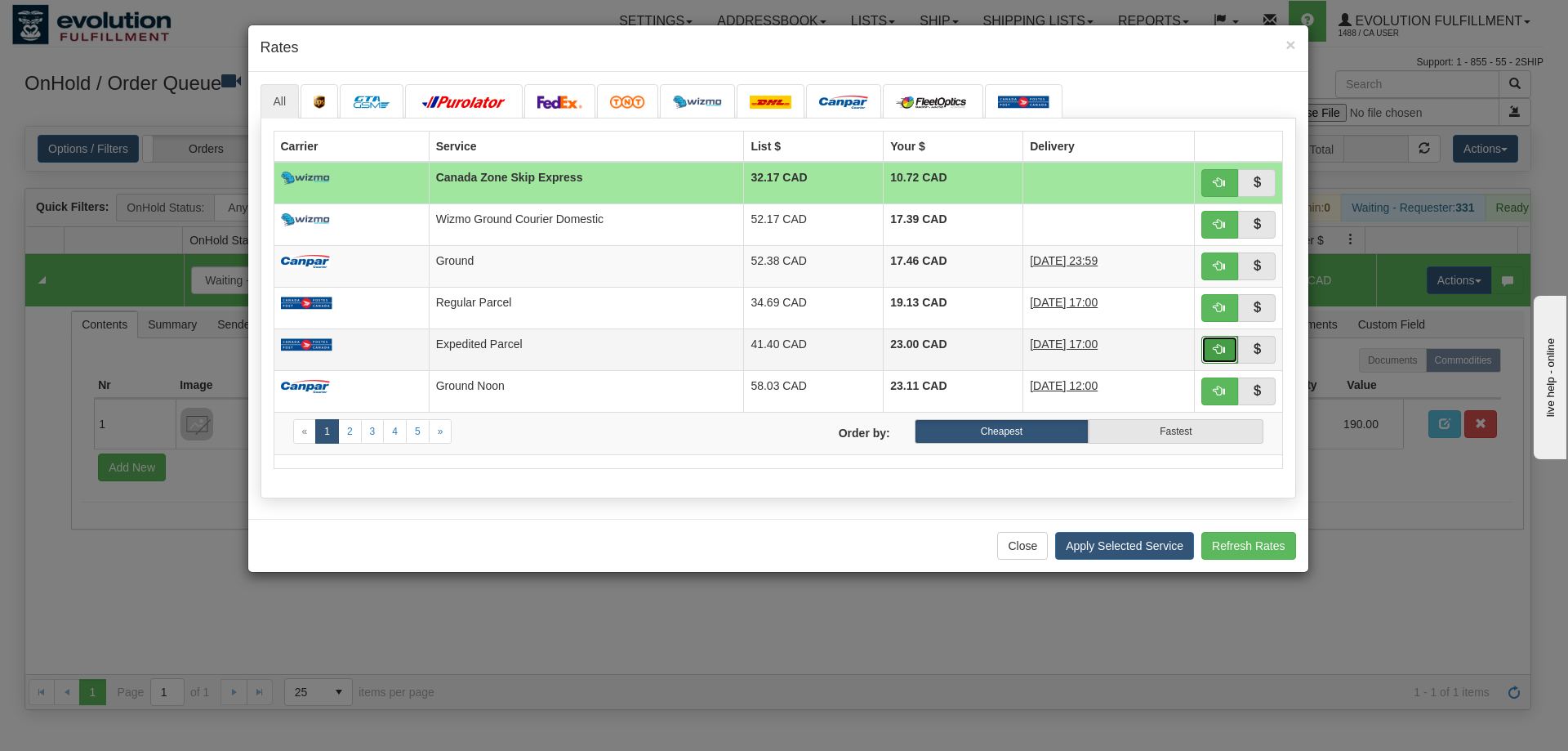
click at [1219, 348] on span "button" at bounding box center [1219, 349] width 12 height 12
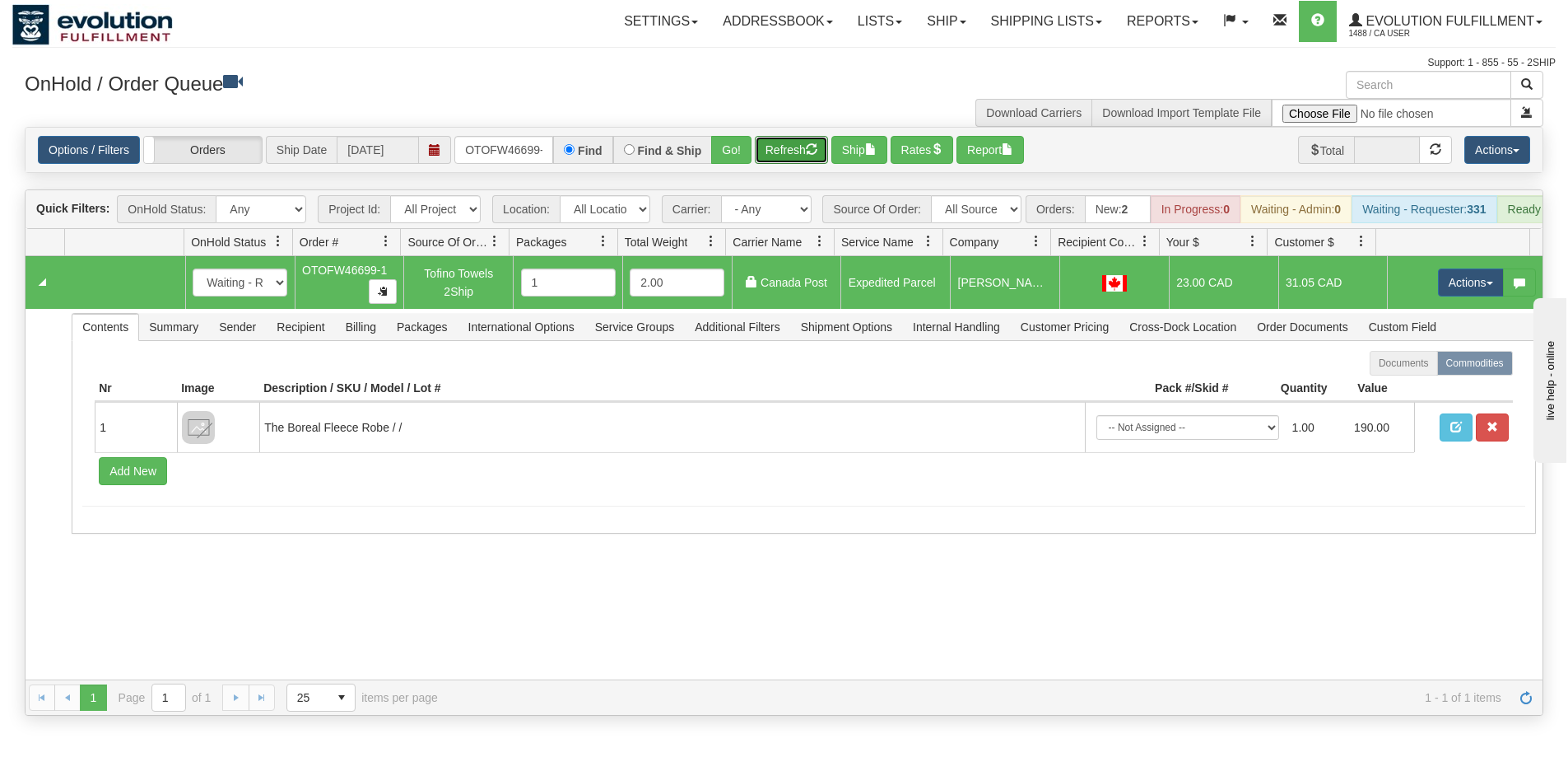
click at [803, 149] on button "Refresh" at bounding box center [791, 150] width 73 height 28
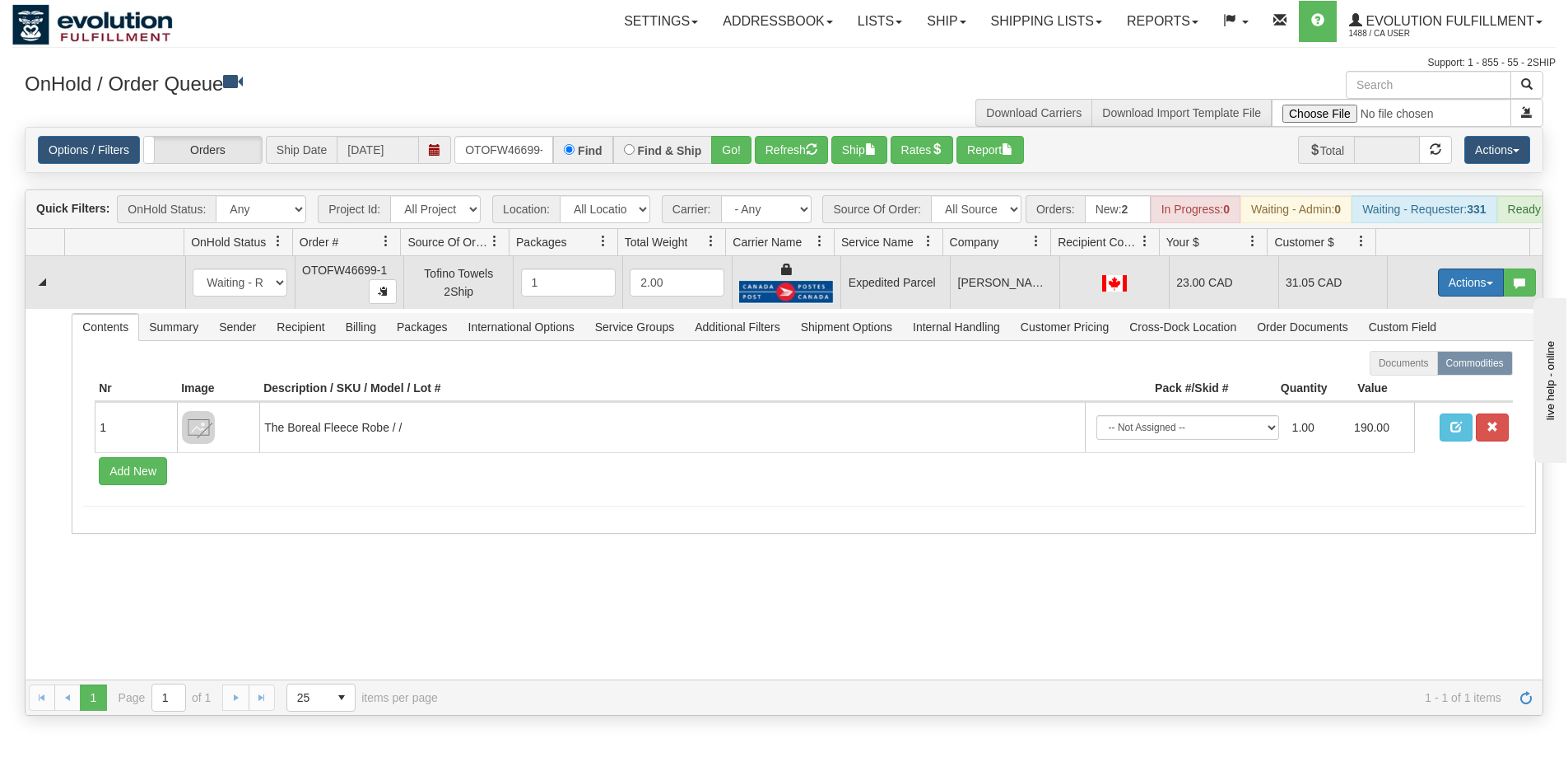
click at [1467, 296] on button "Actions" at bounding box center [1470, 283] width 65 height 28
click at [1400, 384] on span "Ship" at bounding box center [1405, 378] width 34 height 13
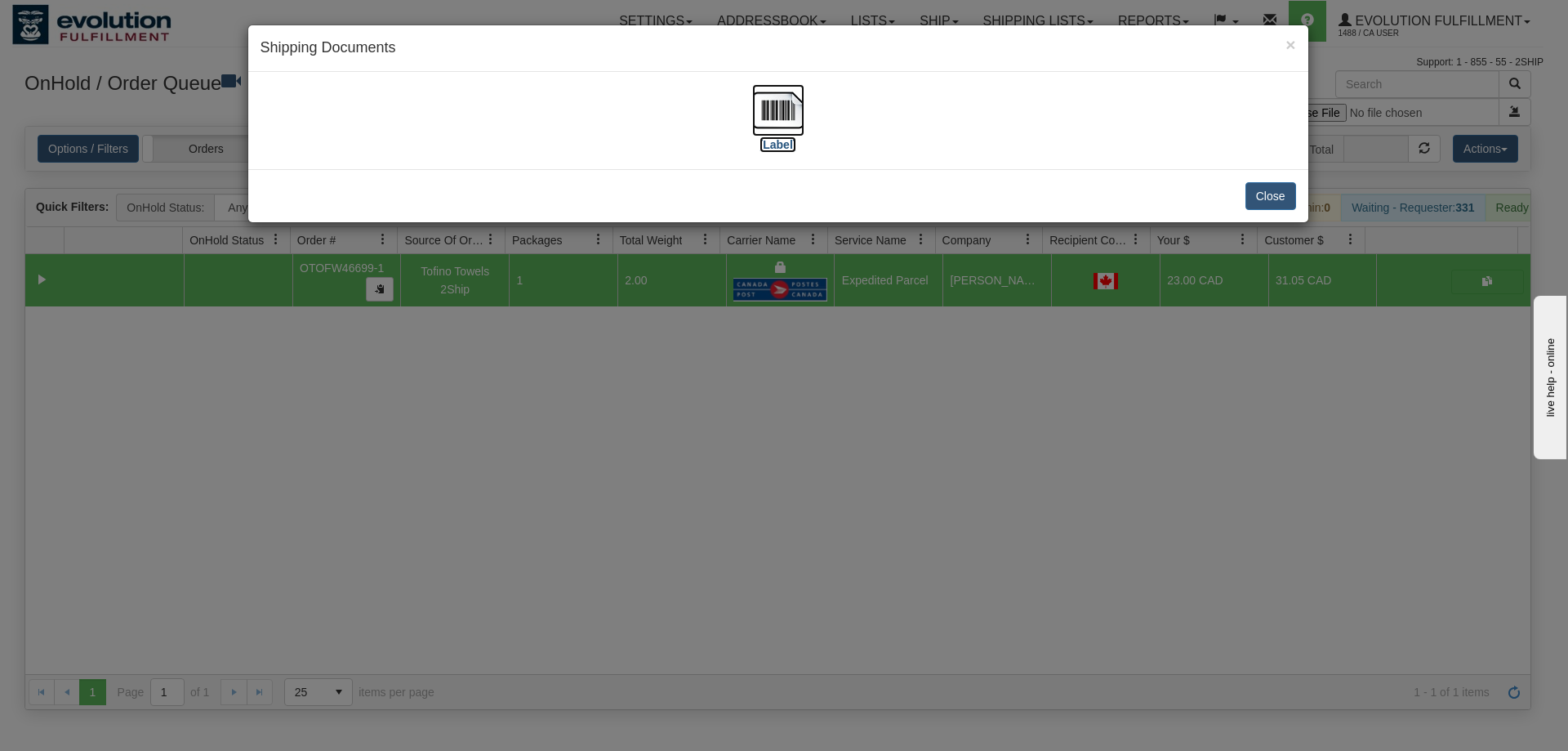
click at [791, 117] on img at bounding box center [779, 111] width 52 height 52
click at [511, 404] on div "× Shipping Documents [Label] Close" at bounding box center [784, 376] width 1568 height 751
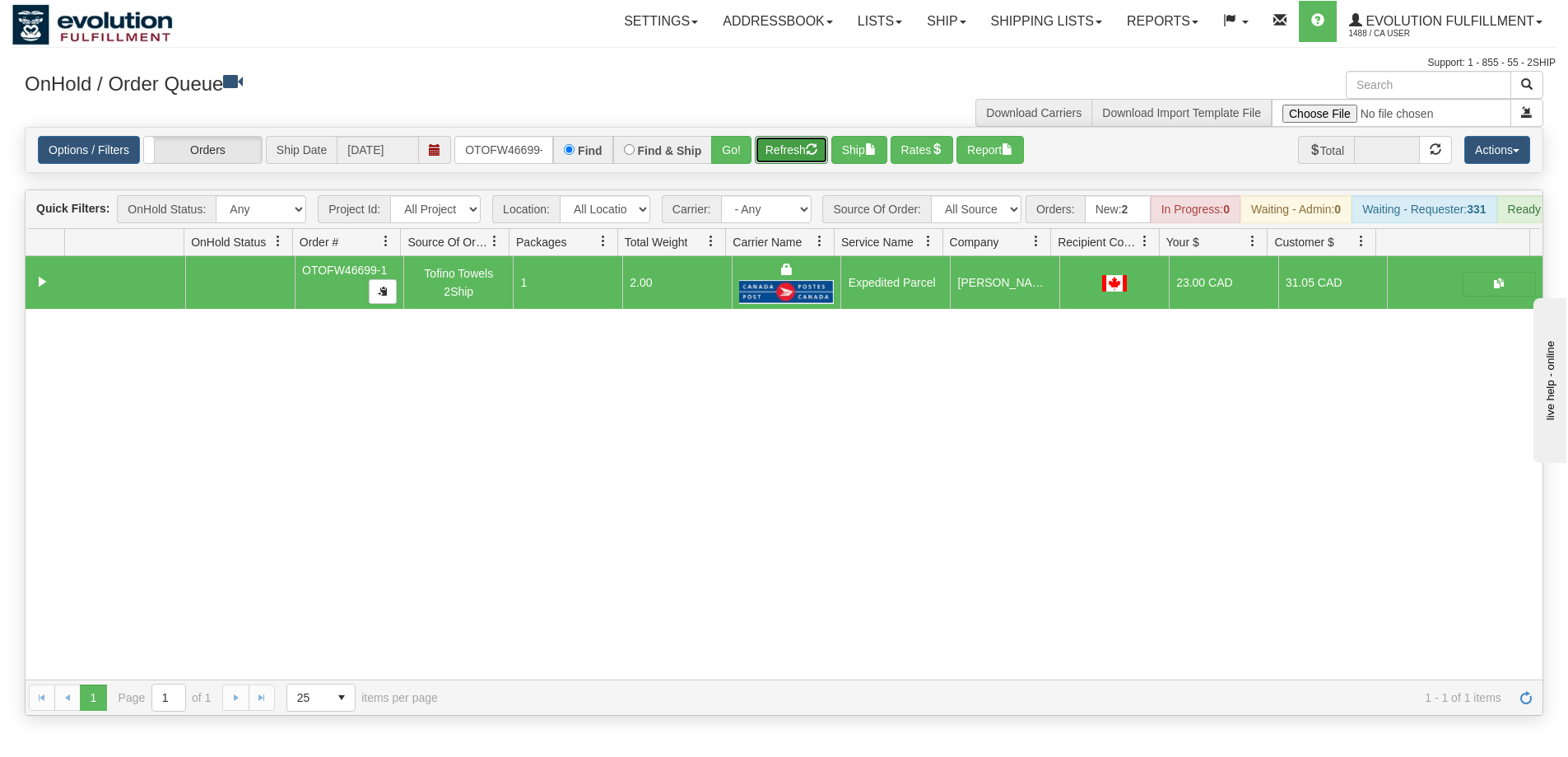
click at [790, 155] on button "Refresh" at bounding box center [791, 150] width 73 height 28
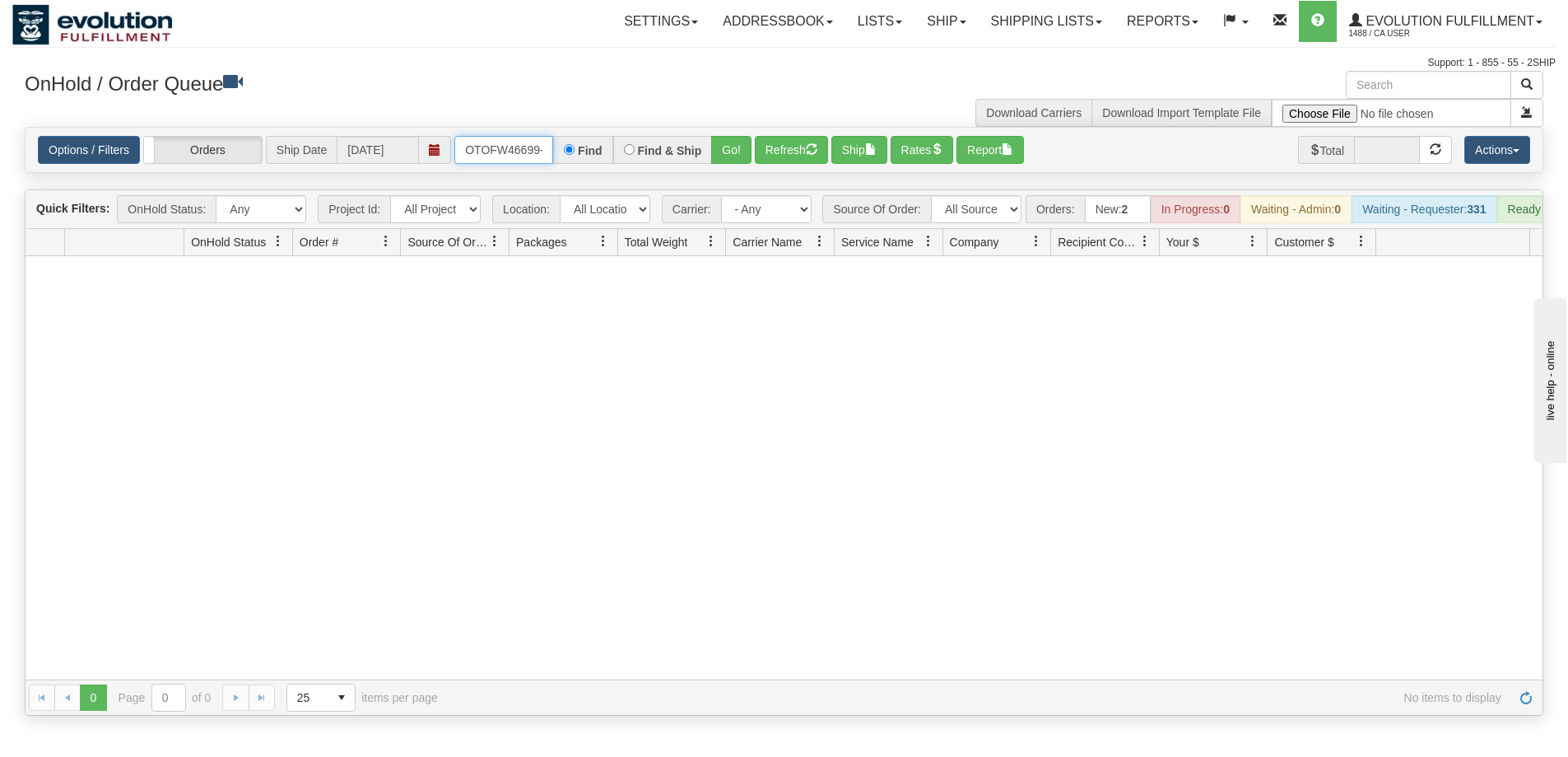
scroll to position [0, 8]
drag, startPoint x: 466, startPoint y: 144, endPoint x: 617, endPoint y: 176, distance: 154.4
click at [617, 176] on div "Is equal to Is not equal to Contains Does not contains CAD USD EUR ZAR RON ANG …" at bounding box center [784, 422] width 1544 height 589
type input "OTOFW46700-1"
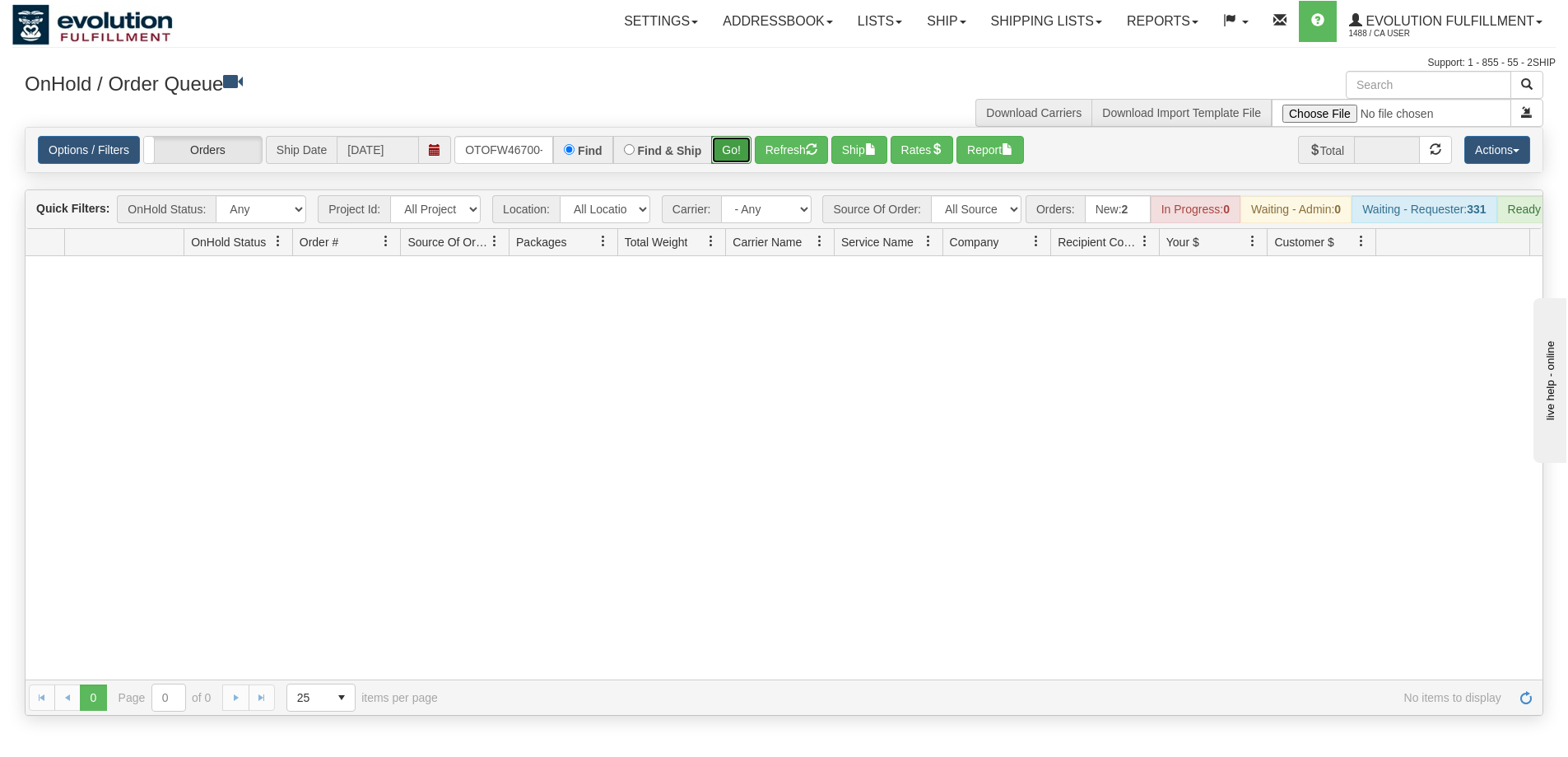
click at [729, 156] on button "Go!" at bounding box center [731, 150] width 40 height 28
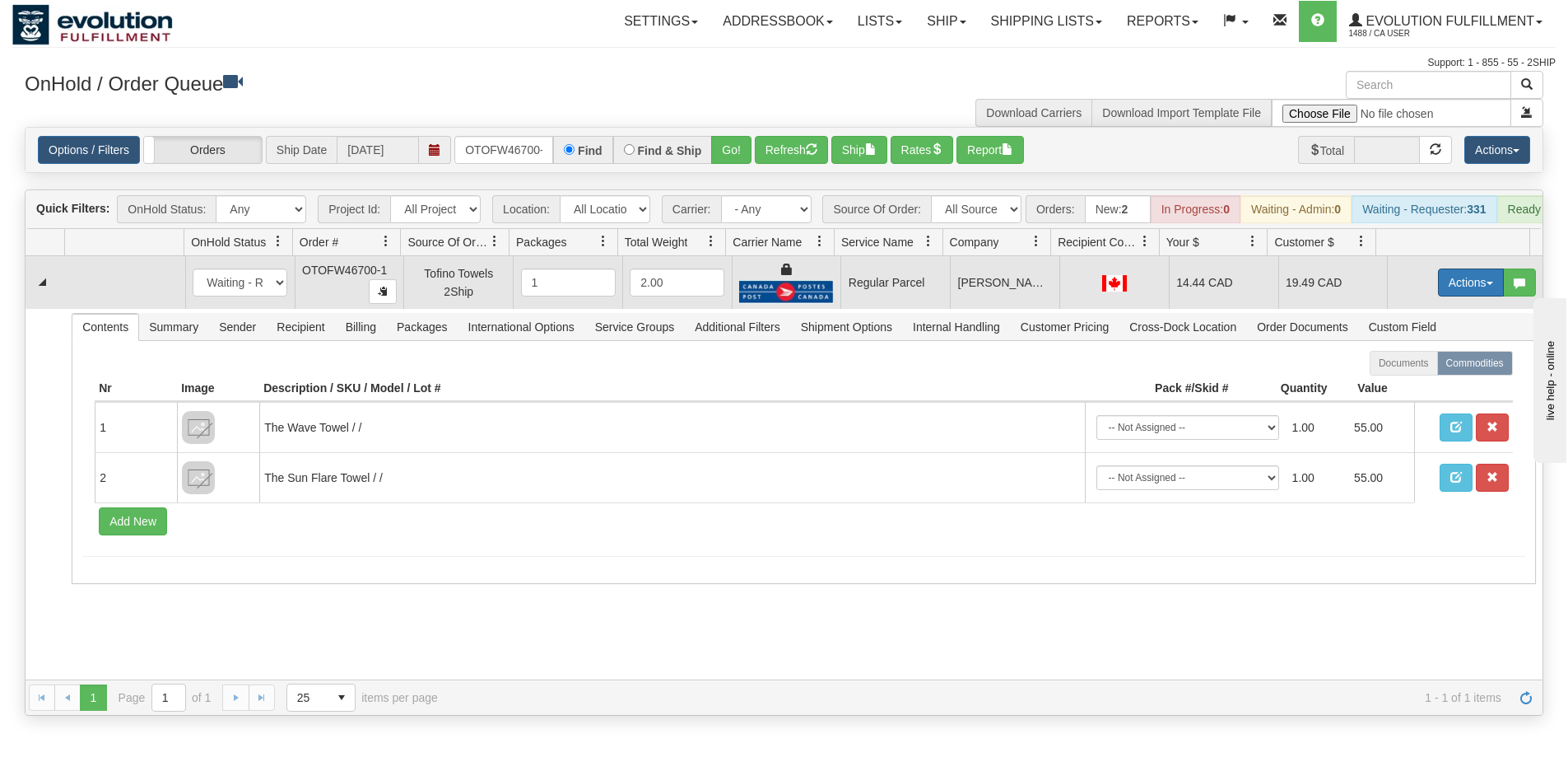
click at [1439, 295] on button "Actions" at bounding box center [1470, 283] width 65 height 28
click at [1404, 363] on span "Rate All Services" at bounding box center [1437, 356] width 99 height 13
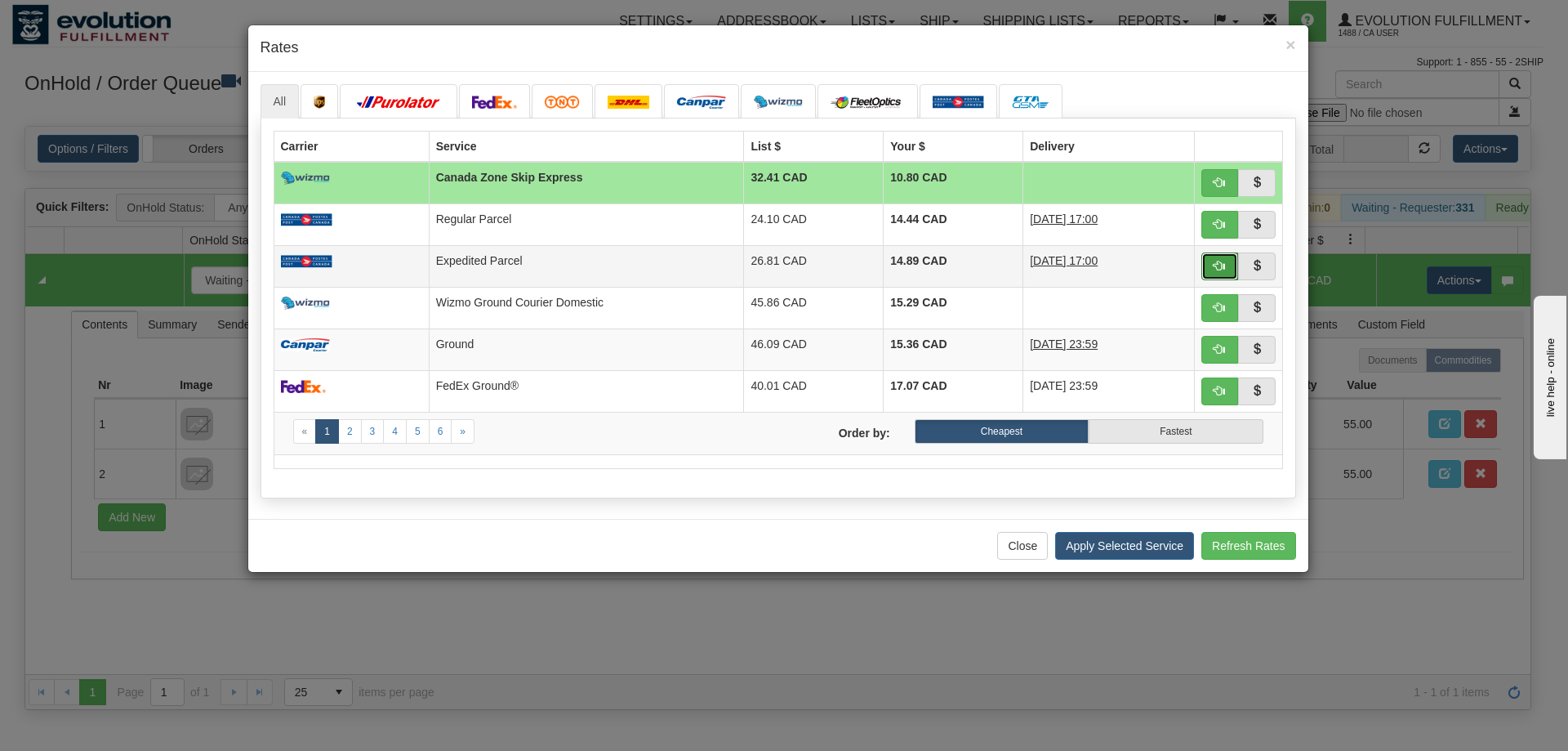
click at [1213, 273] on button "button" at bounding box center [1220, 266] width 38 height 28
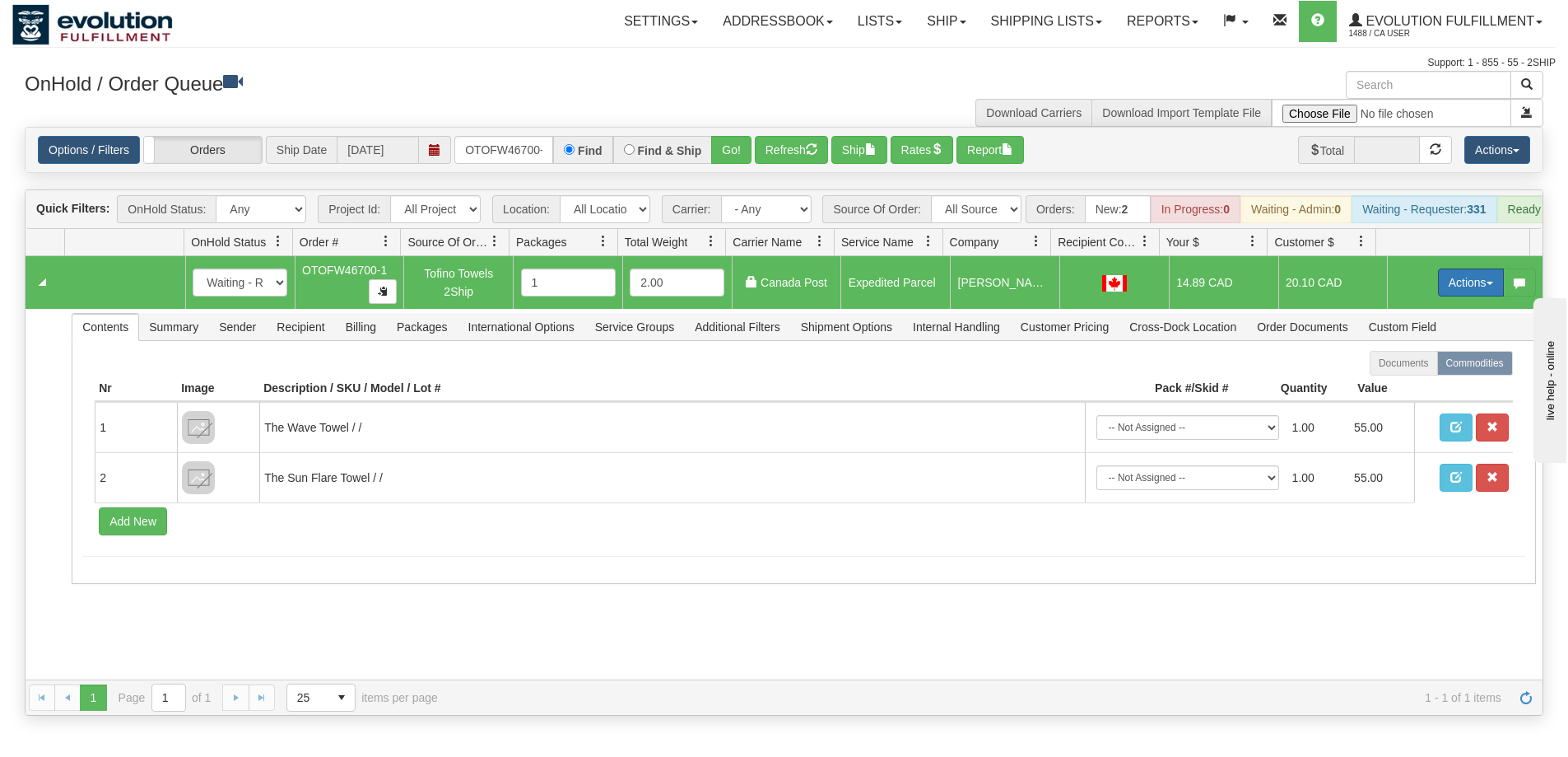
click at [1456, 294] on button "Actions" at bounding box center [1470, 283] width 65 height 28
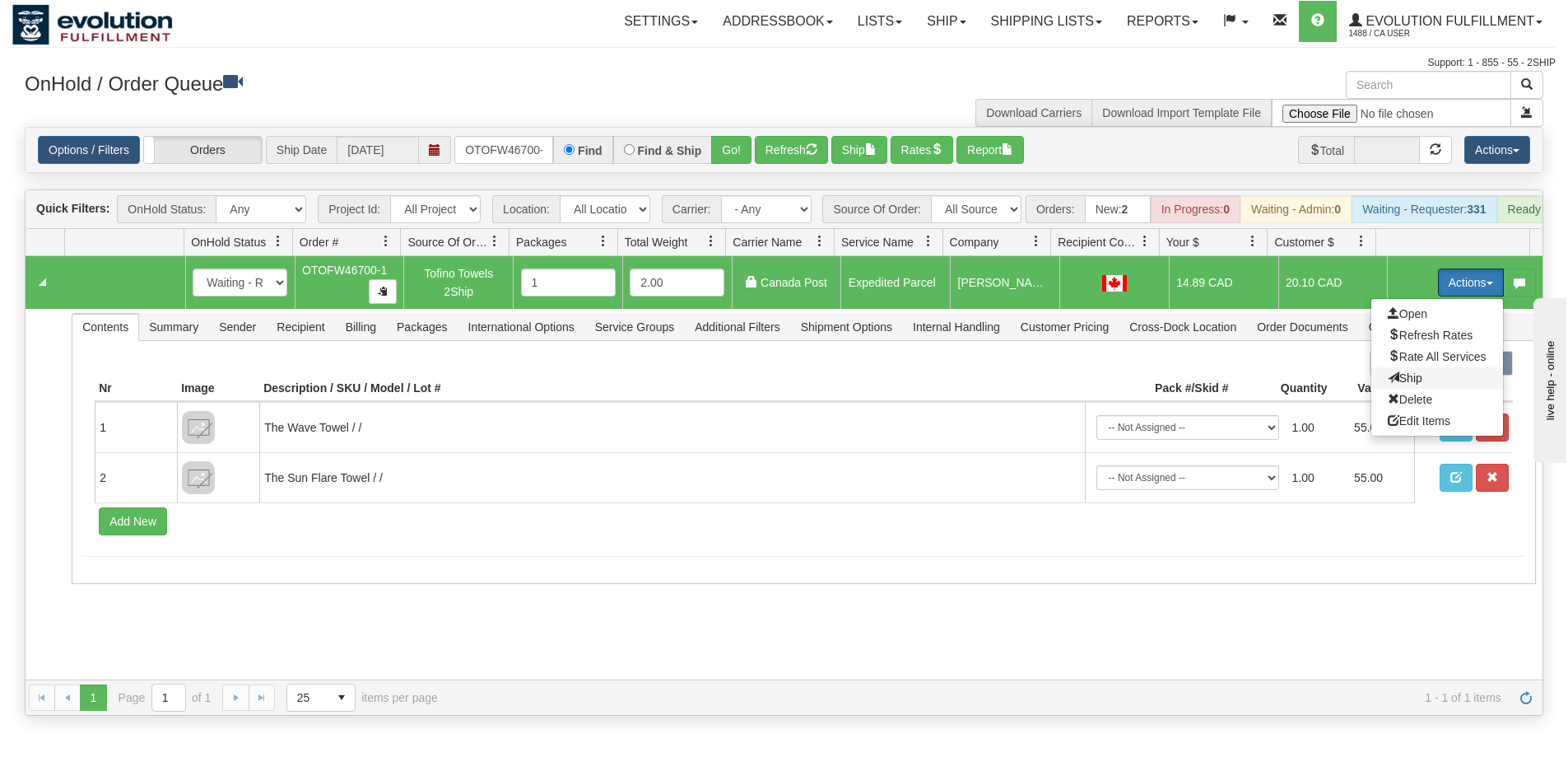
click at [1406, 384] on span "Ship" at bounding box center [1405, 378] width 34 height 13
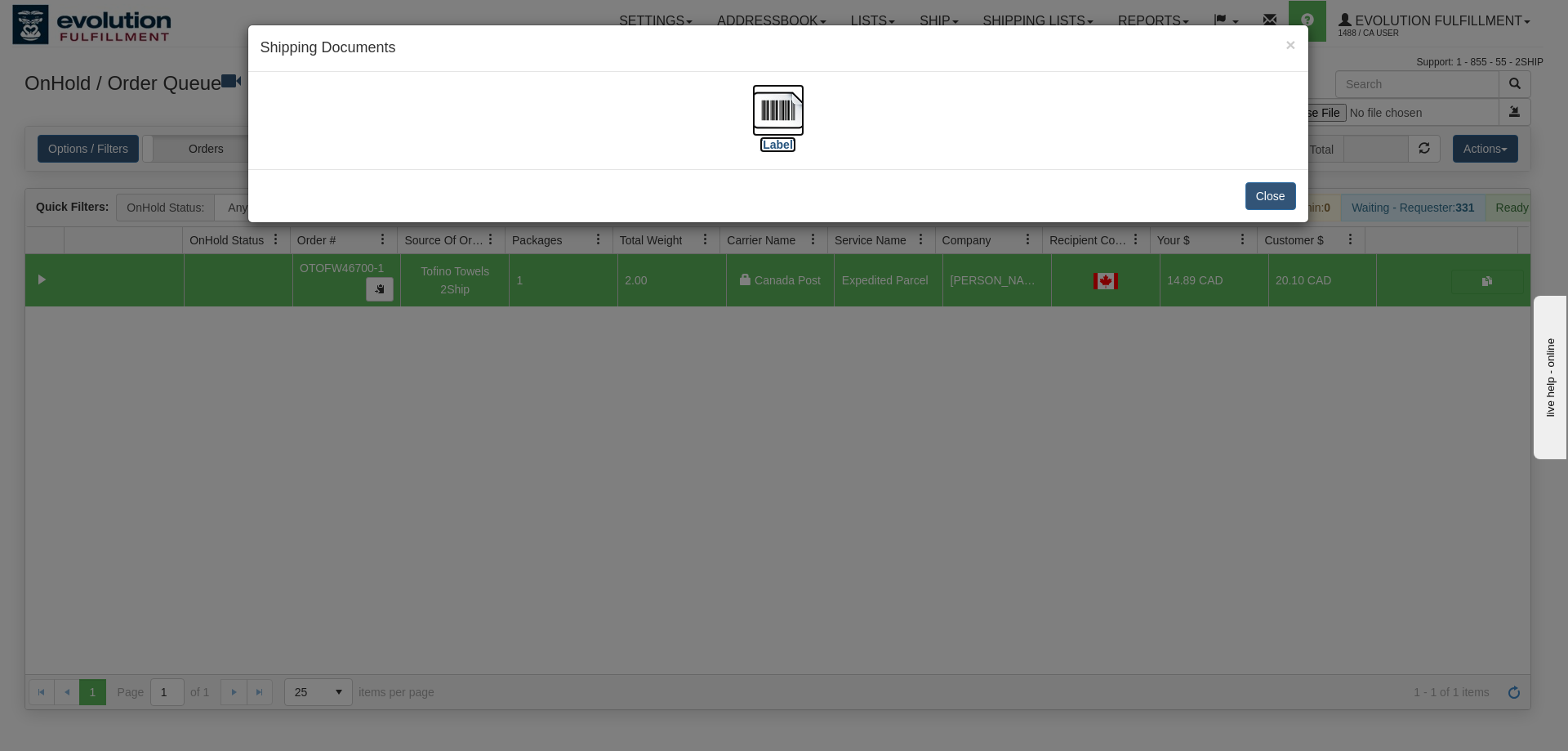
click at [772, 105] on img at bounding box center [779, 111] width 52 height 52
click at [856, 469] on div "× Shipping Documents [Label] Close" at bounding box center [784, 376] width 1568 height 751
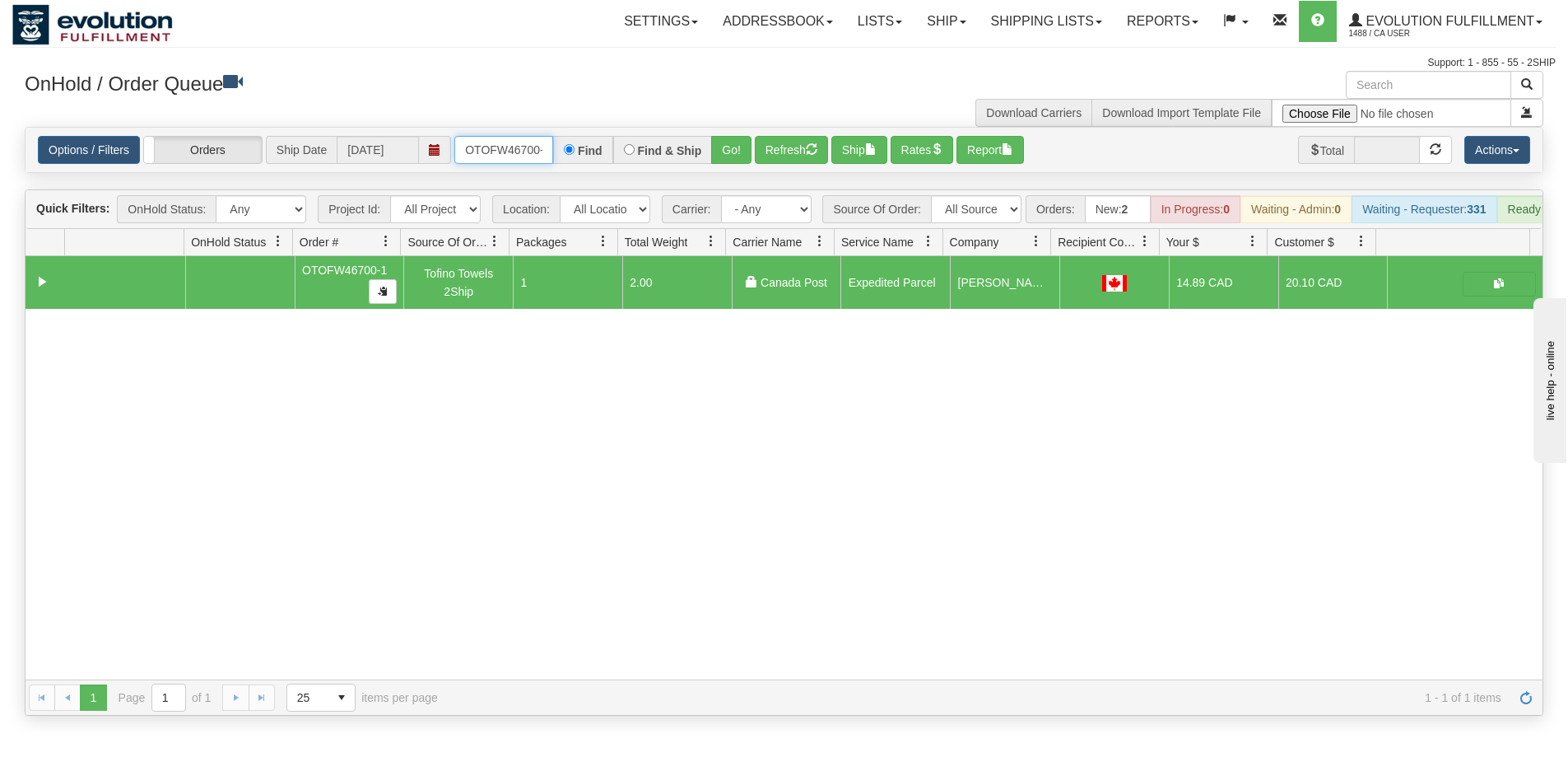
scroll to position [0, 8]
drag, startPoint x: 466, startPoint y: 149, endPoint x: 643, endPoint y: 156, distance: 177.1
click at [643, 156] on div "OTOFW46700-1 Find Find & Ship Go!" at bounding box center [603, 150] width 297 height 28
type input "OTOFW46693-1"
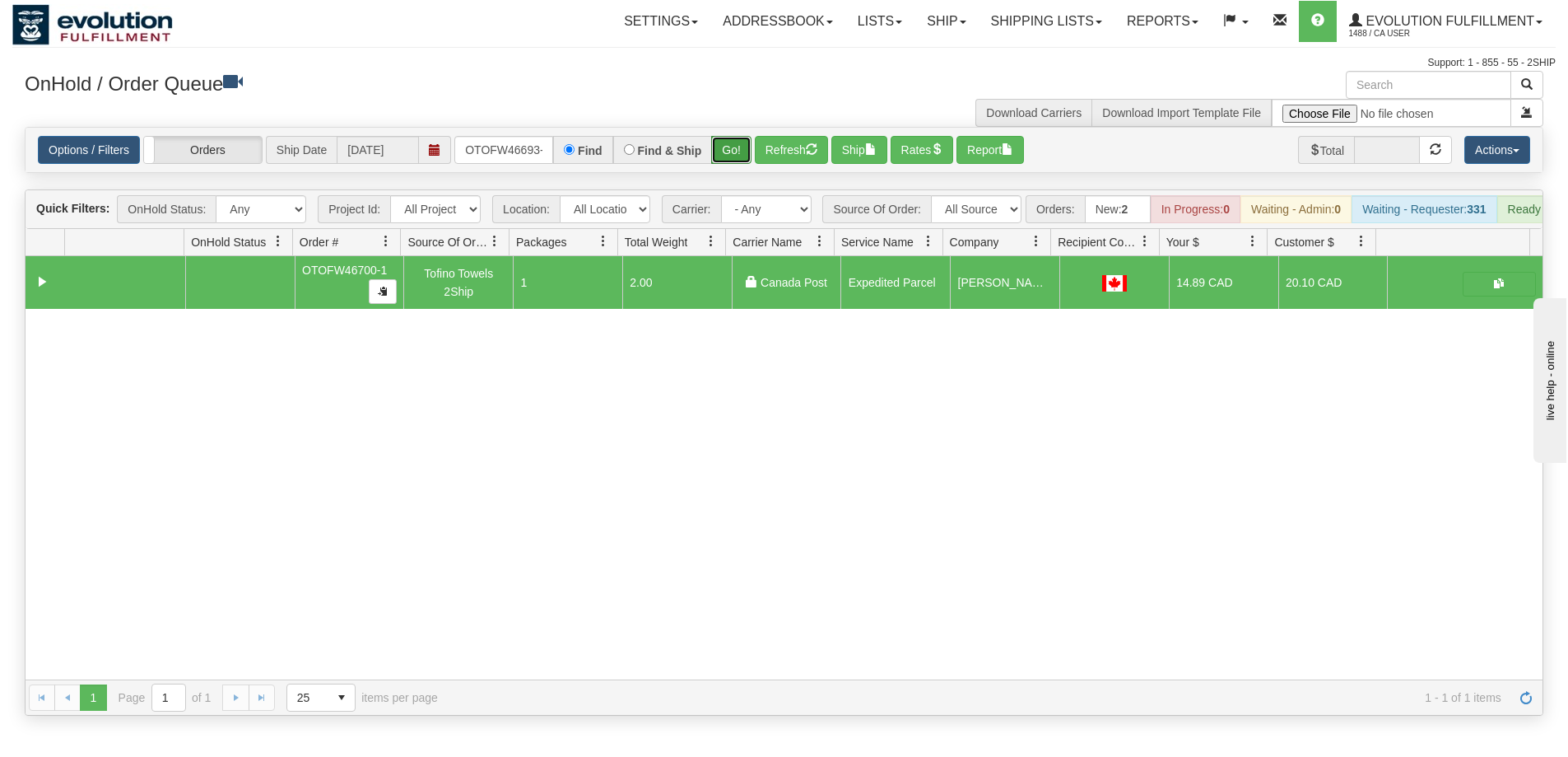
click at [736, 149] on button "Go!" at bounding box center [731, 150] width 40 height 28
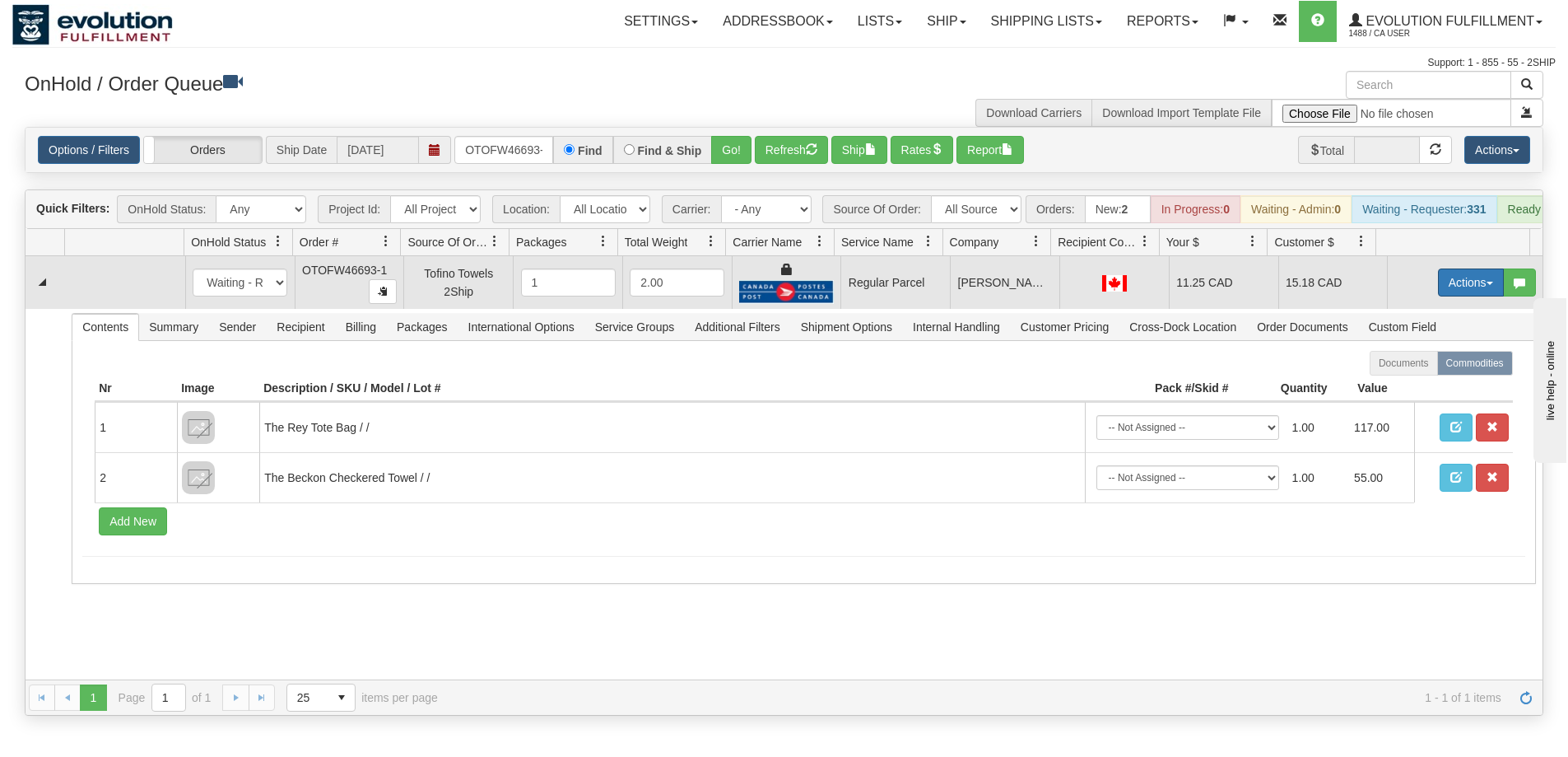
click at [1438, 296] on button "Actions" at bounding box center [1470, 283] width 65 height 28
click at [1409, 363] on span "Rate All Services" at bounding box center [1437, 356] width 99 height 13
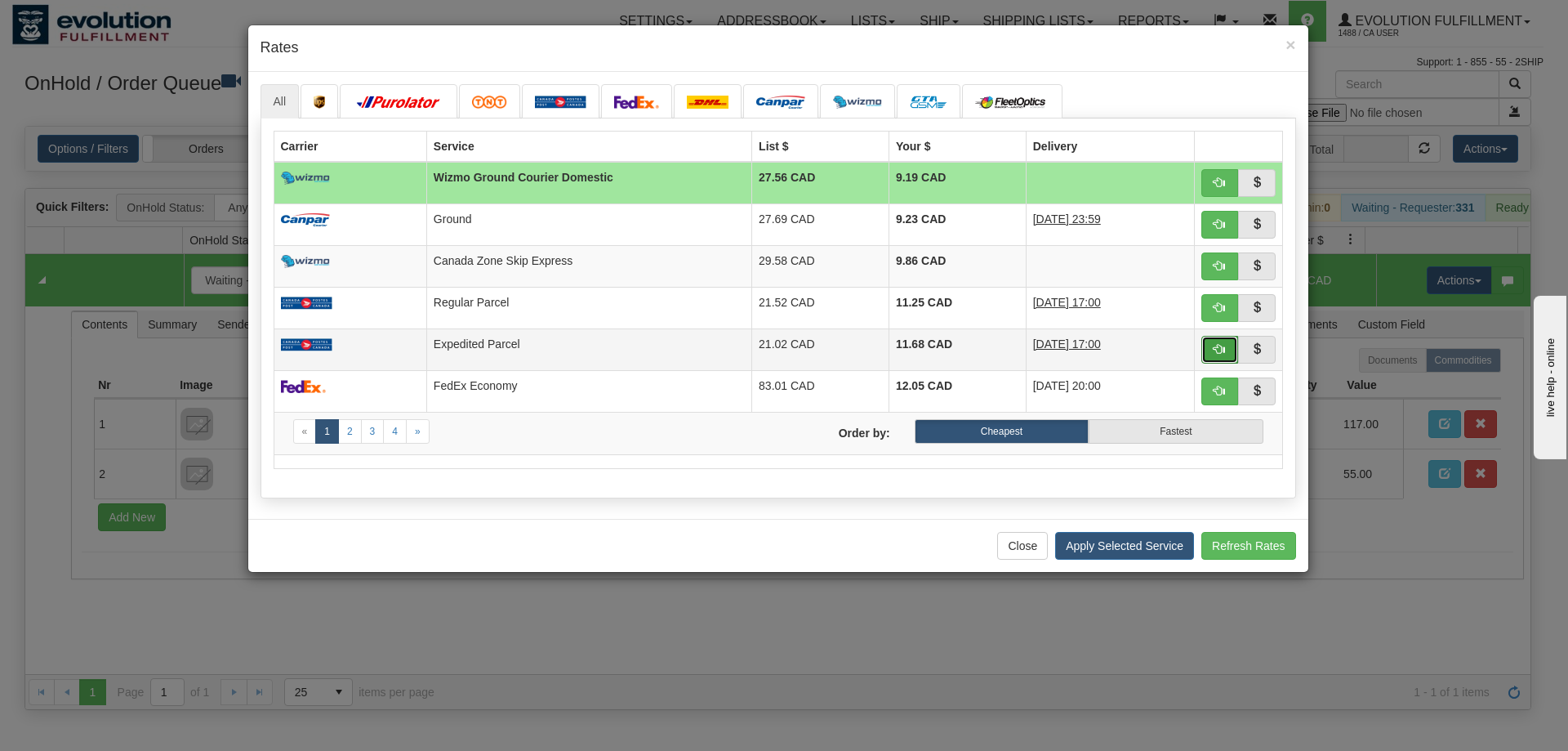
click at [1214, 344] on span "button" at bounding box center [1219, 349] width 12 height 12
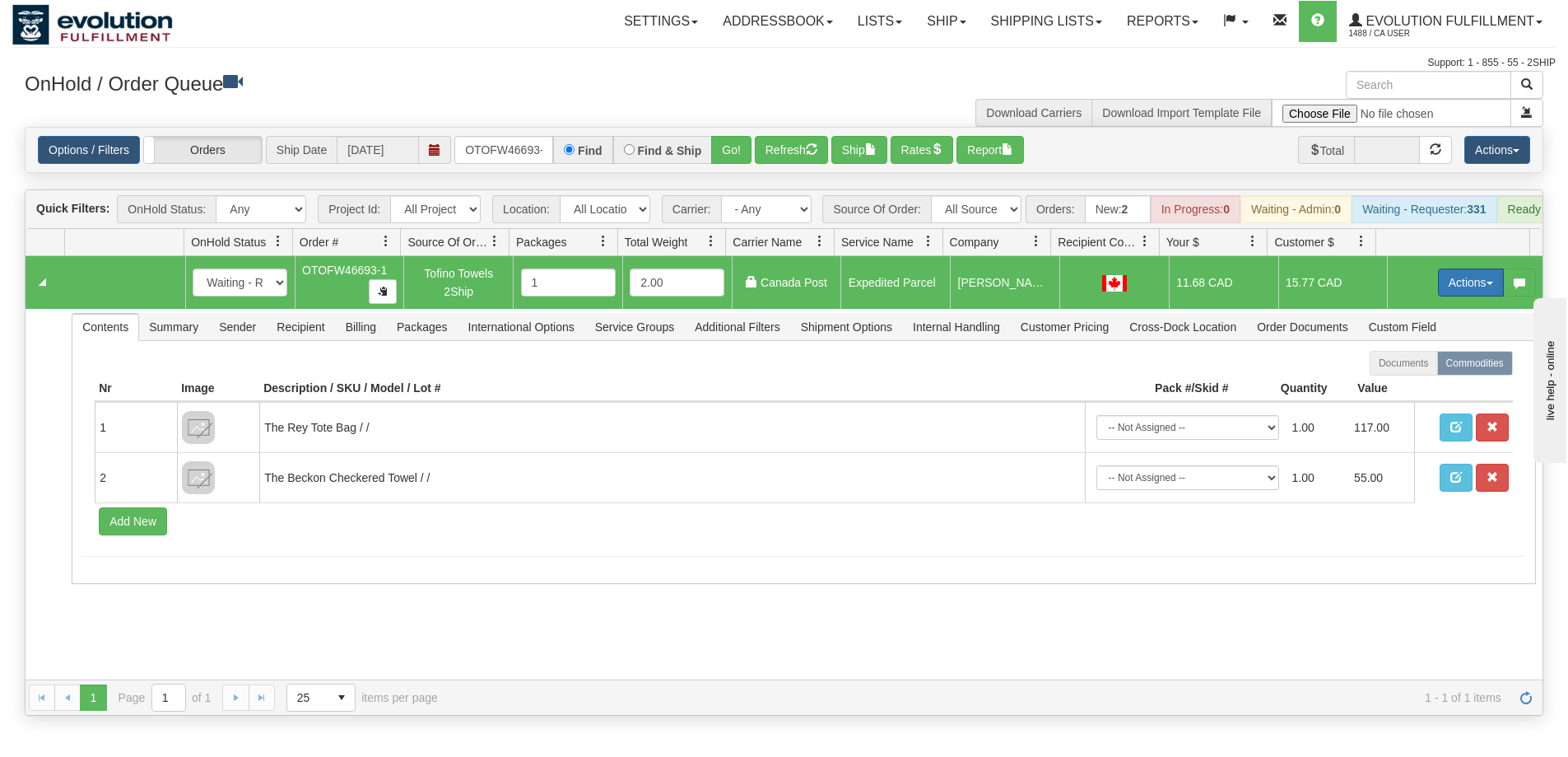
click at [1447, 292] on button "Actions" at bounding box center [1470, 283] width 65 height 28
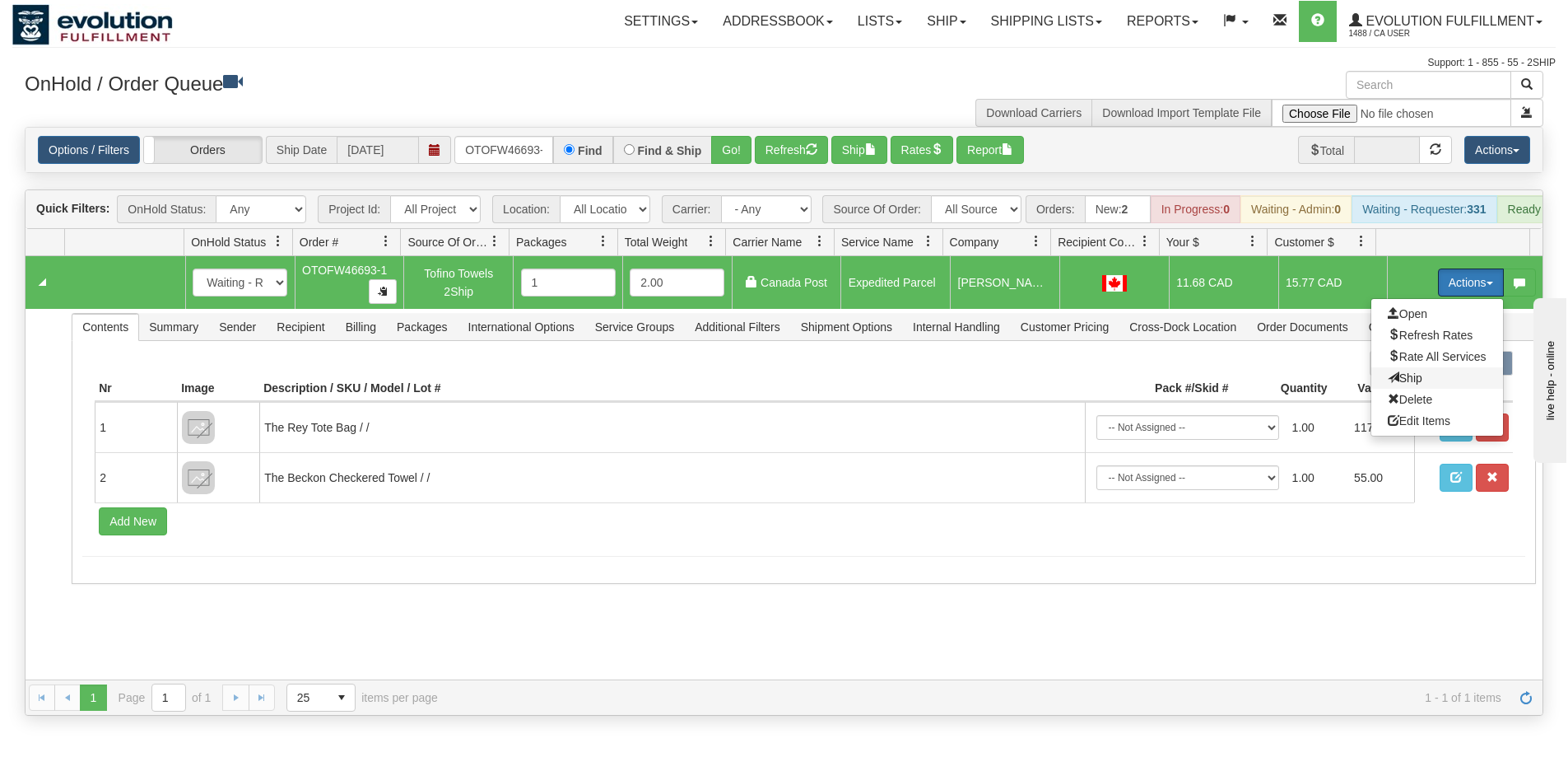
click at [1388, 384] on span "Ship" at bounding box center [1405, 378] width 34 height 13
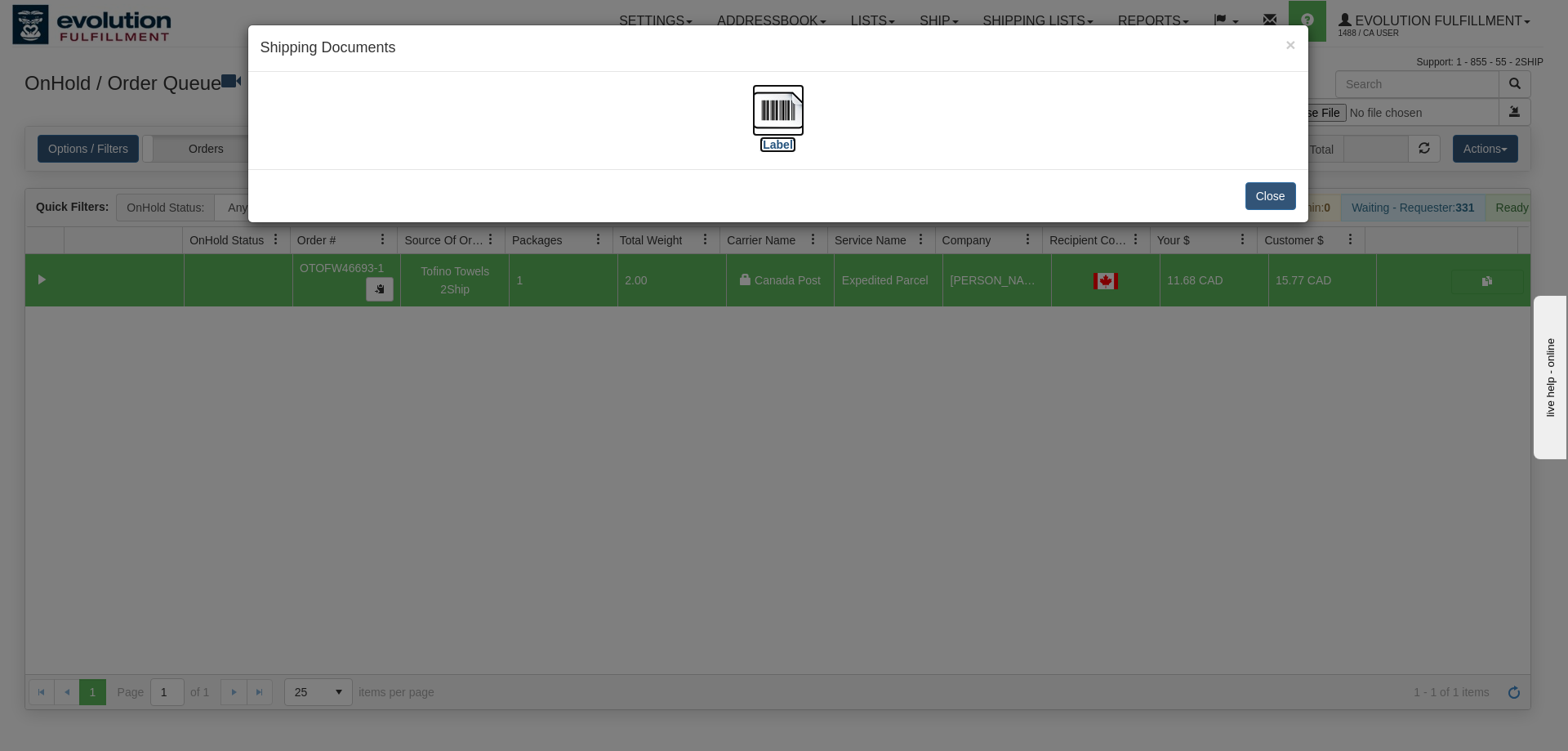
click at [767, 106] on img at bounding box center [779, 111] width 52 height 52
drag, startPoint x: 674, startPoint y: 577, endPoint x: 677, endPoint y: 567, distance: 10.4
click at [677, 567] on div "× Shipping Documents [Label] Close" at bounding box center [784, 376] width 1568 height 751
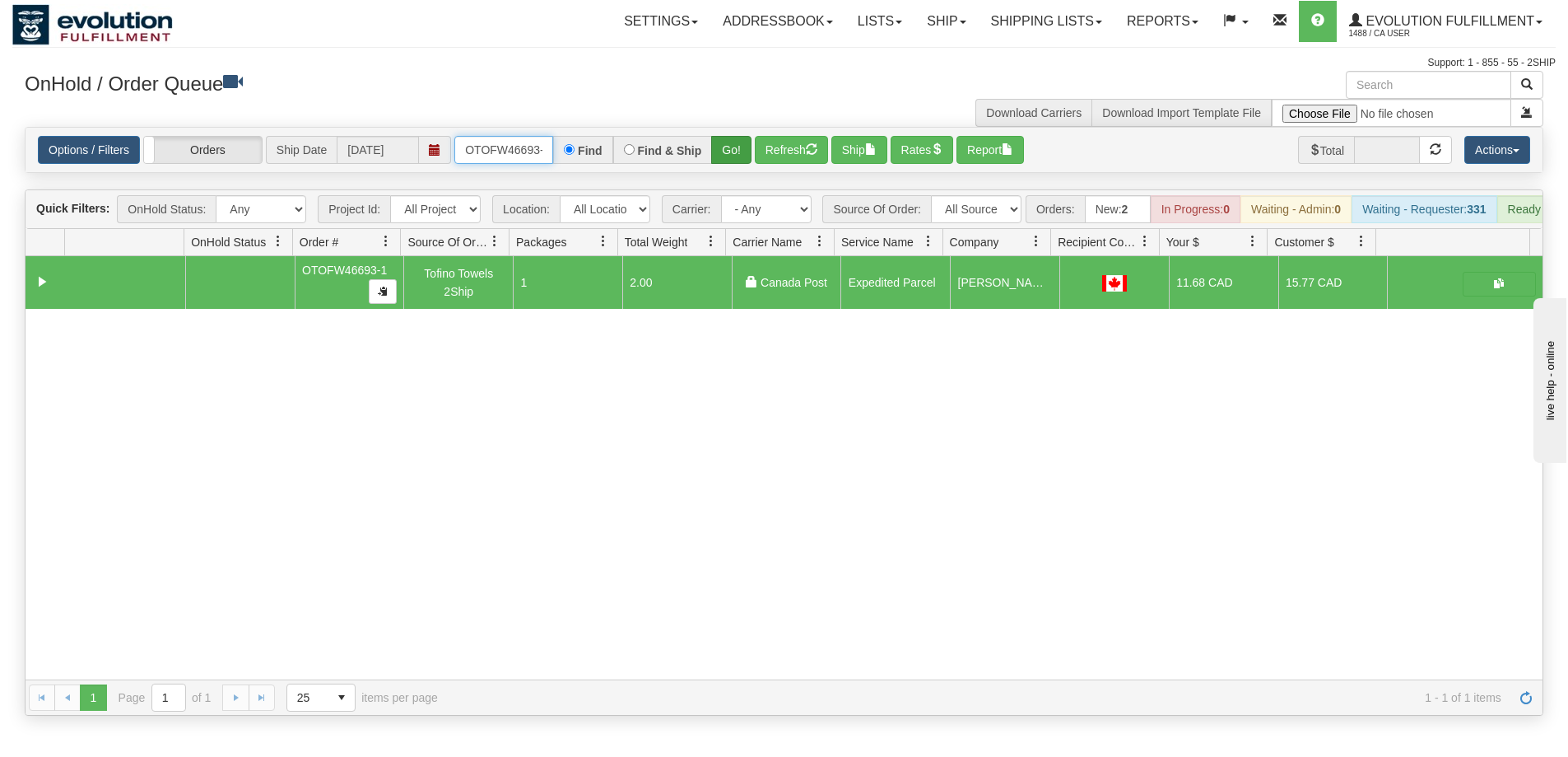
scroll to position [0, 8]
drag, startPoint x: 459, startPoint y: 146, endPoint x: 723, endPoint y: 153, distance: 264.1
click at [723, 153] on div "OTOFW46693-1 Find Find & Ship Go!" at bounding box center [603, 150] width 297 height 28
type input "OTOFW46698-1"
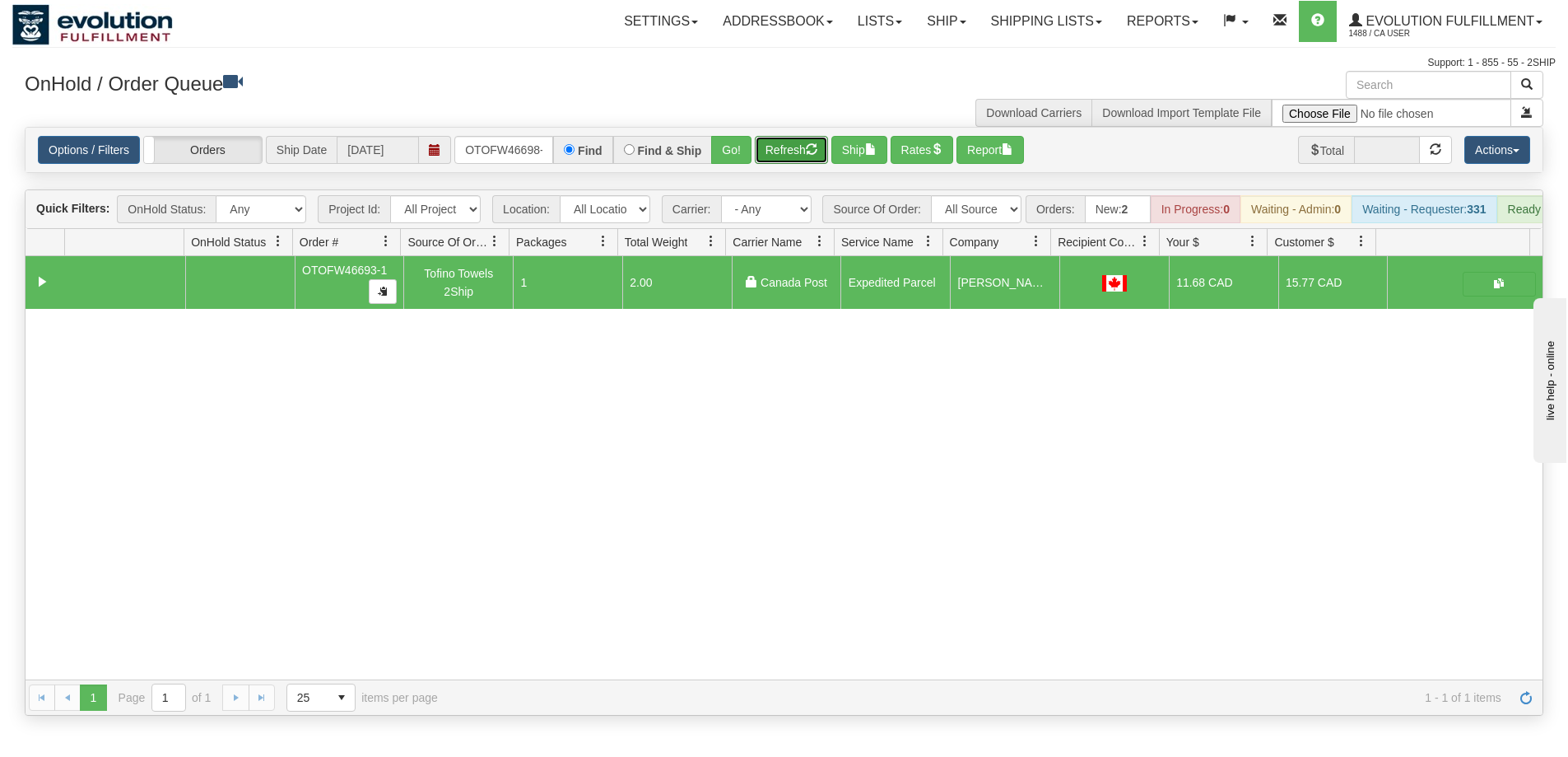
click at [774, 153] on button "Refresh" at bounding box center [791, 150] width 73 height 28
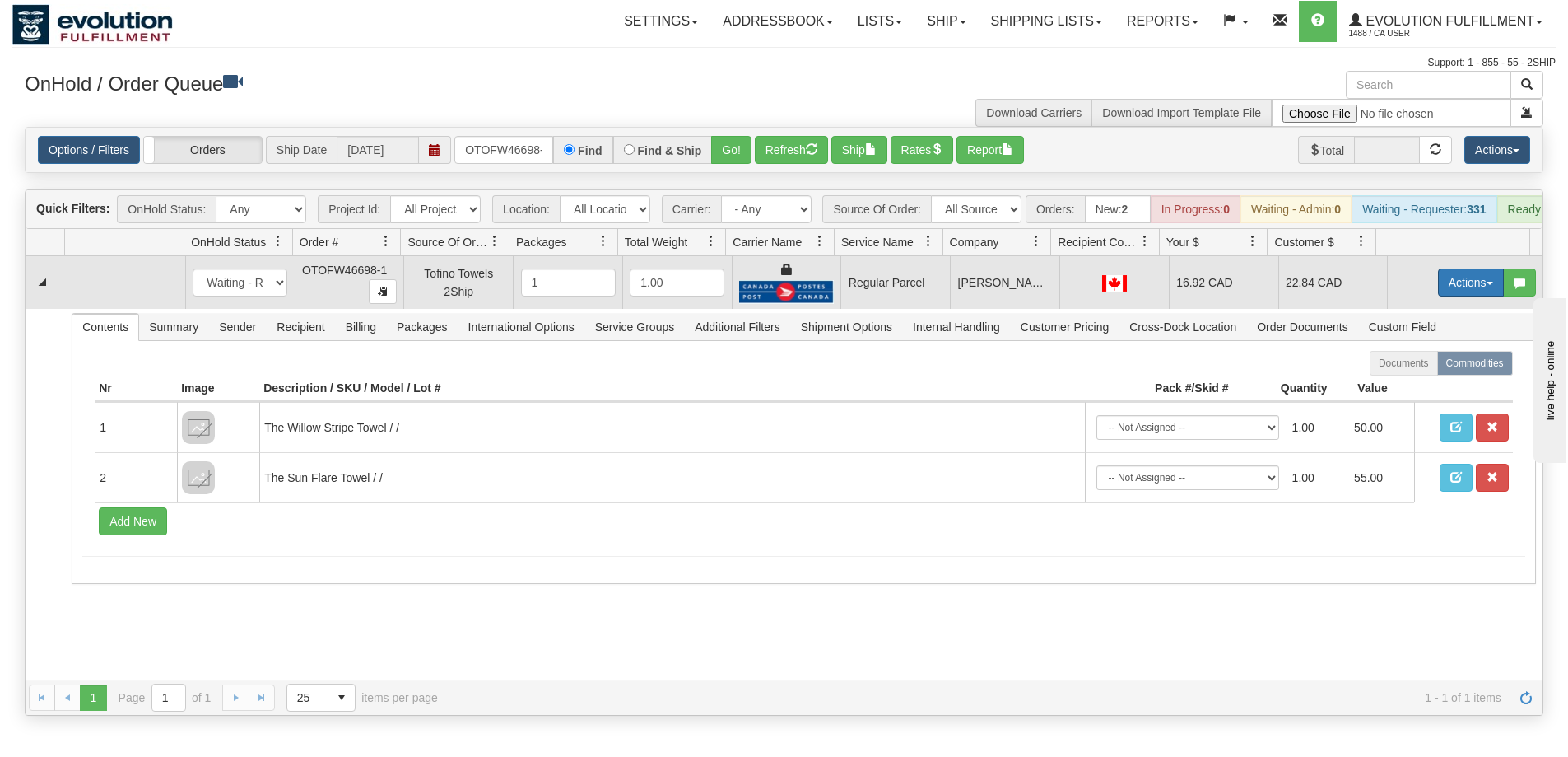
click at [1456, 296] on button "Actions" at bounding box center [1470, 283] width 65 height 28
click at [1405, 363] on span "Rate All Services" at bounding box center [1437, 356] width 99 height 13
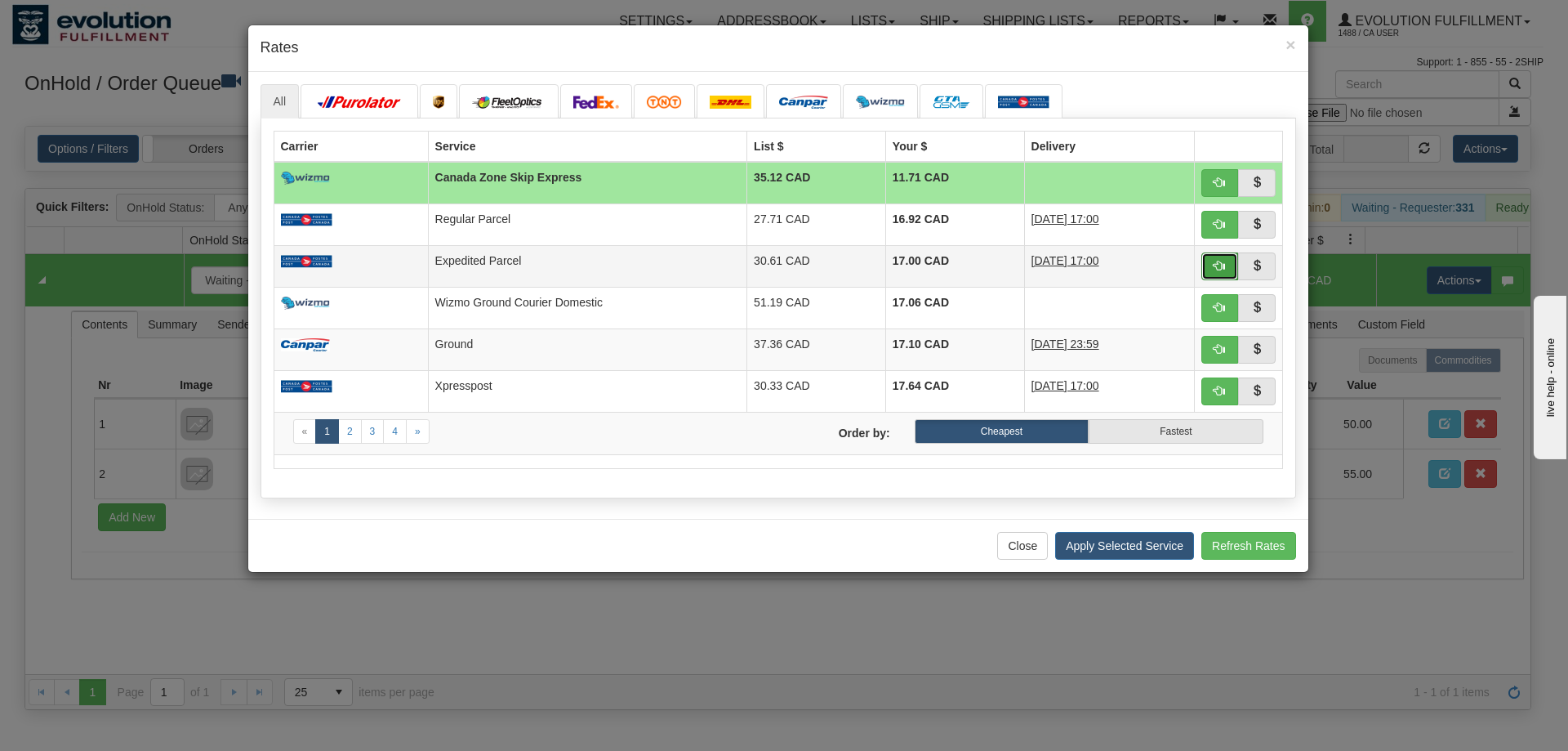
click at [1210, 259] on button "button" at bounding box center [1220, 266] width 38 height 28
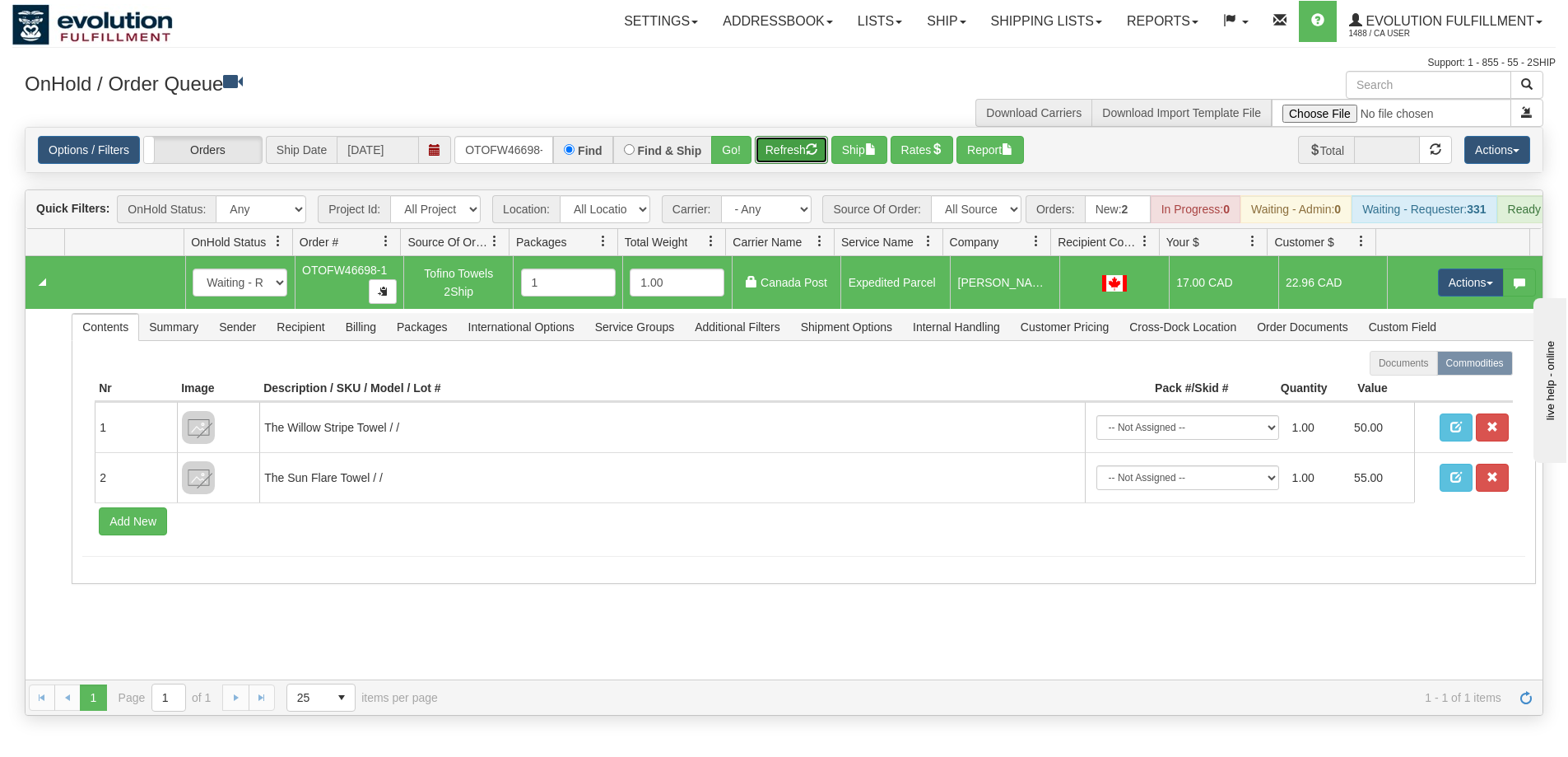
click at [784, 149] on button "Refresh" at bounding box center [791, 150] width 73 height 28
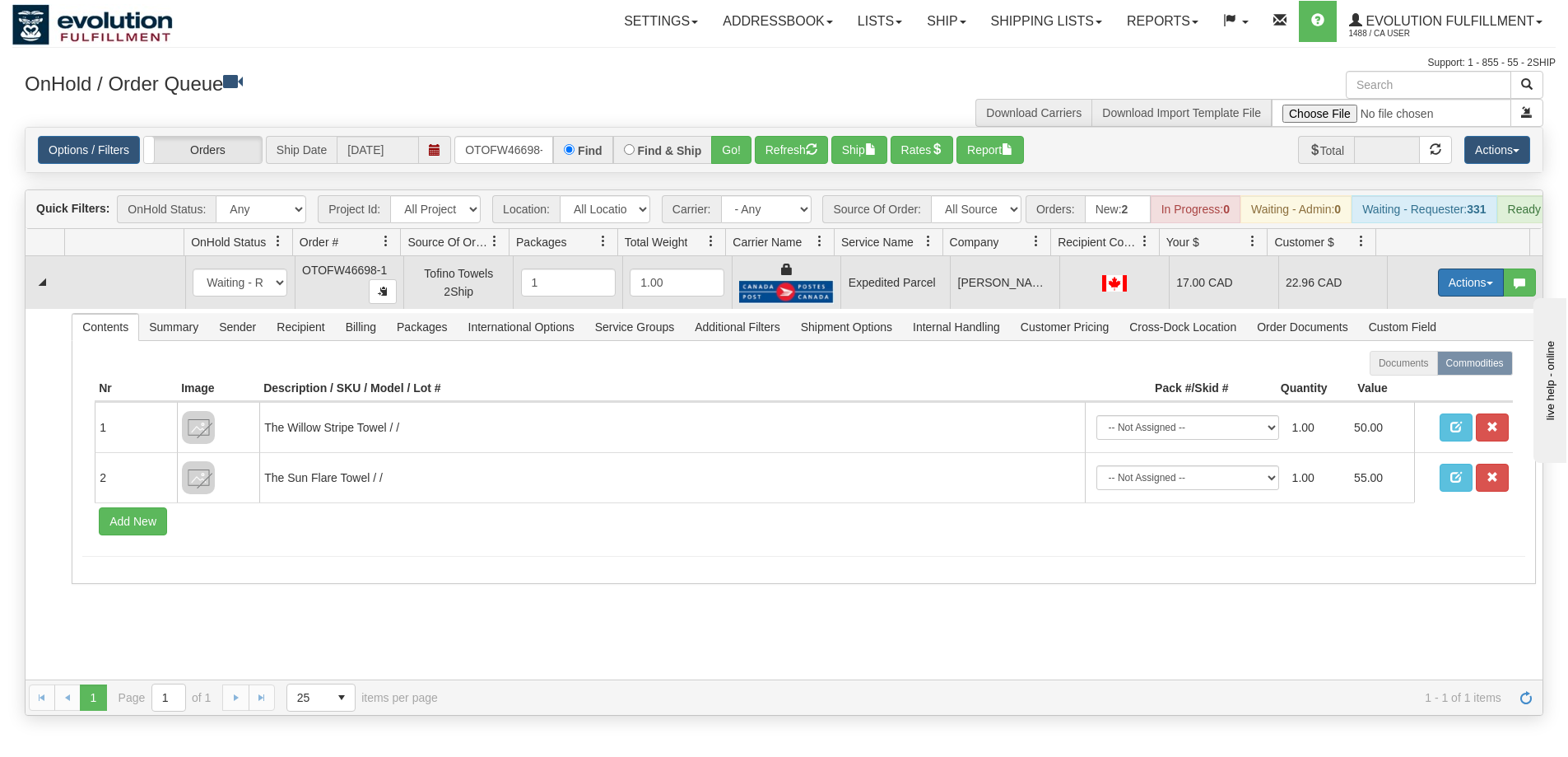
click at [1457, 294] on button "Actions" at bounding box center [1470, 283] width 65 height 28
click at [1403, 384] on span "Ship" at bounding box center [1405, 378] width 34 height 13
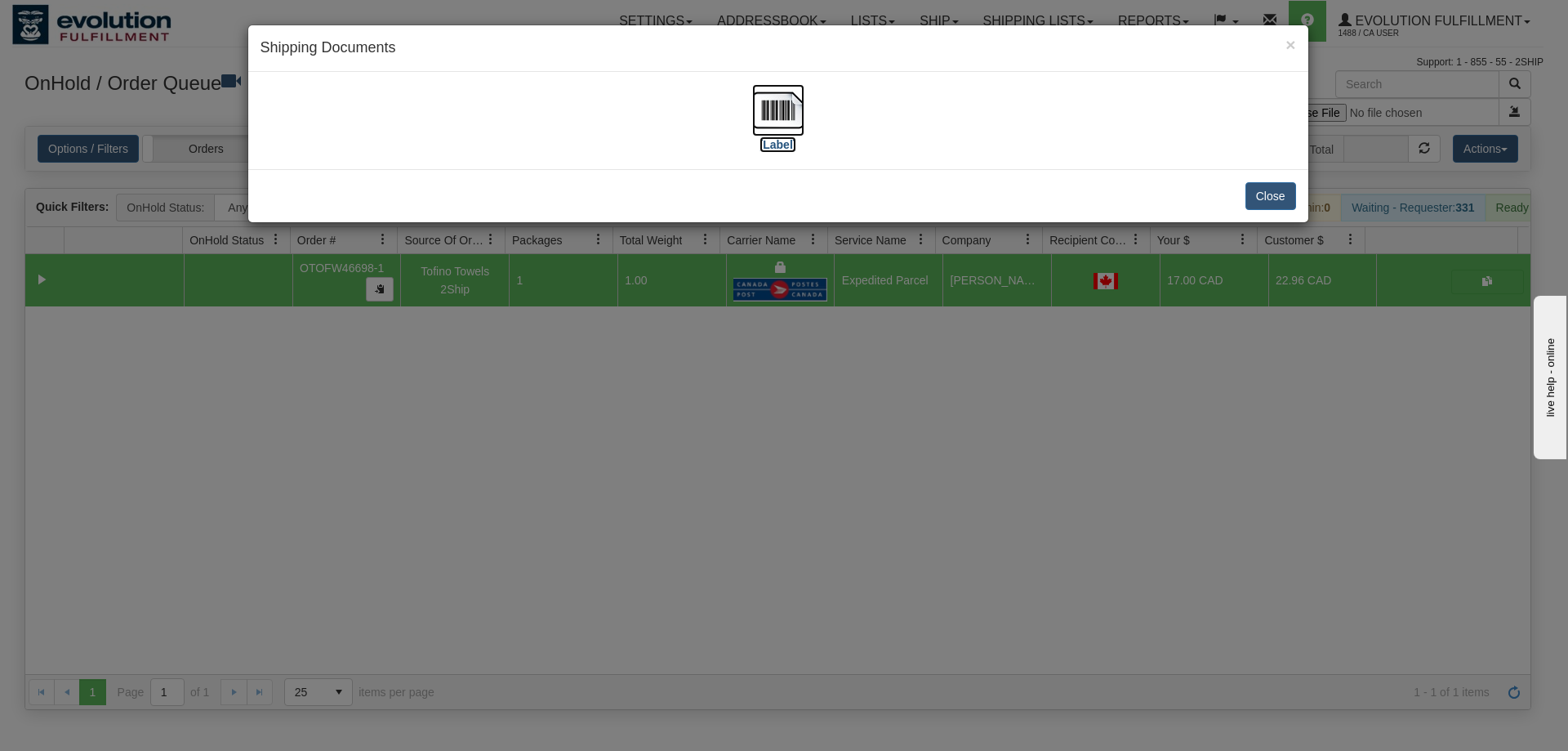
click at [760, 117] on img at bounding box center [779, 111] width 52 height 52
click at [1047, 458] on div "× Shipping Documents [Label] Close" at bounding box center [784, 376] width 1568 height 751
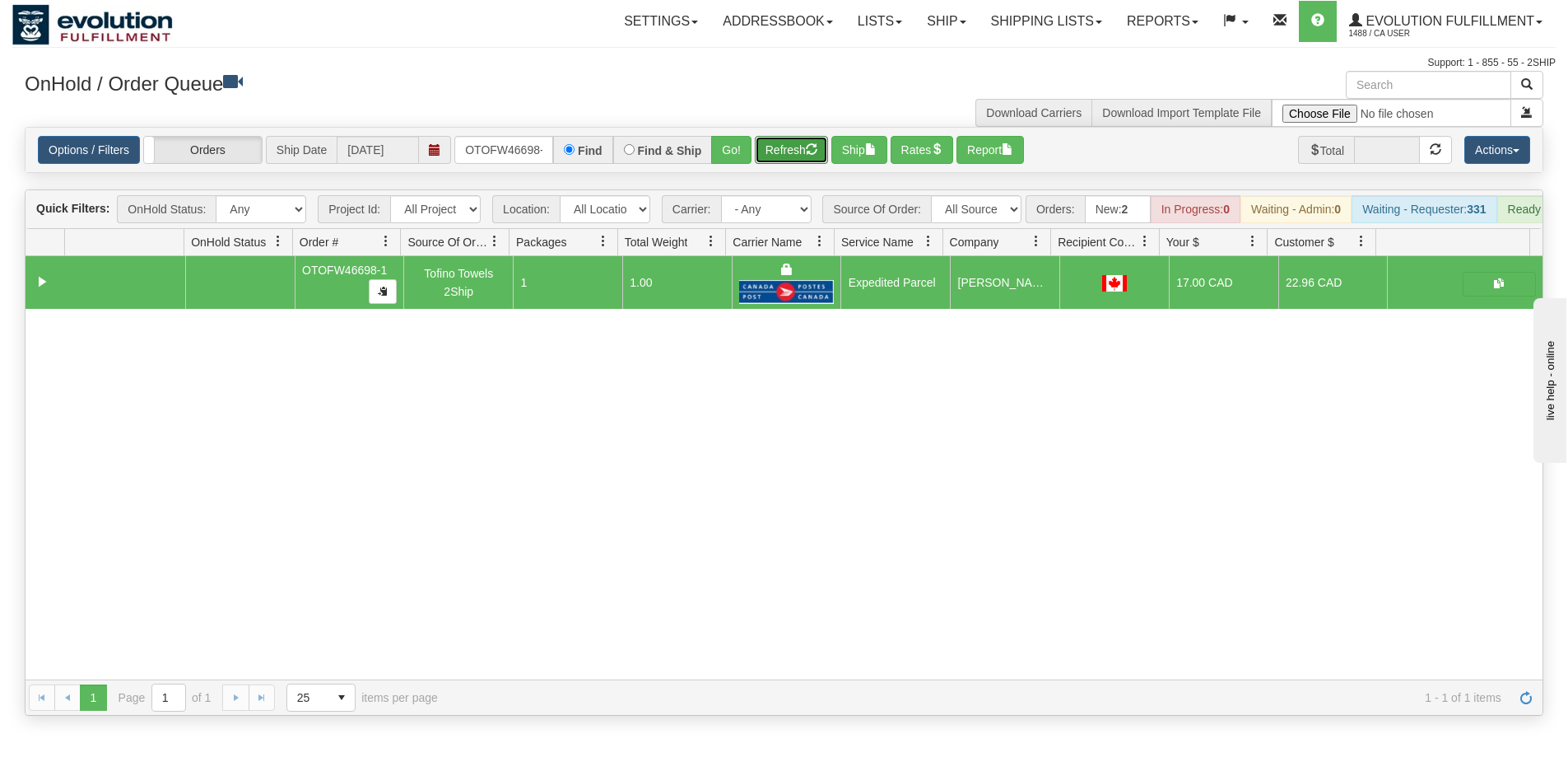
click at [783, 150] on button "Refresh" at bounding box center [791, 150] width 73 height 28
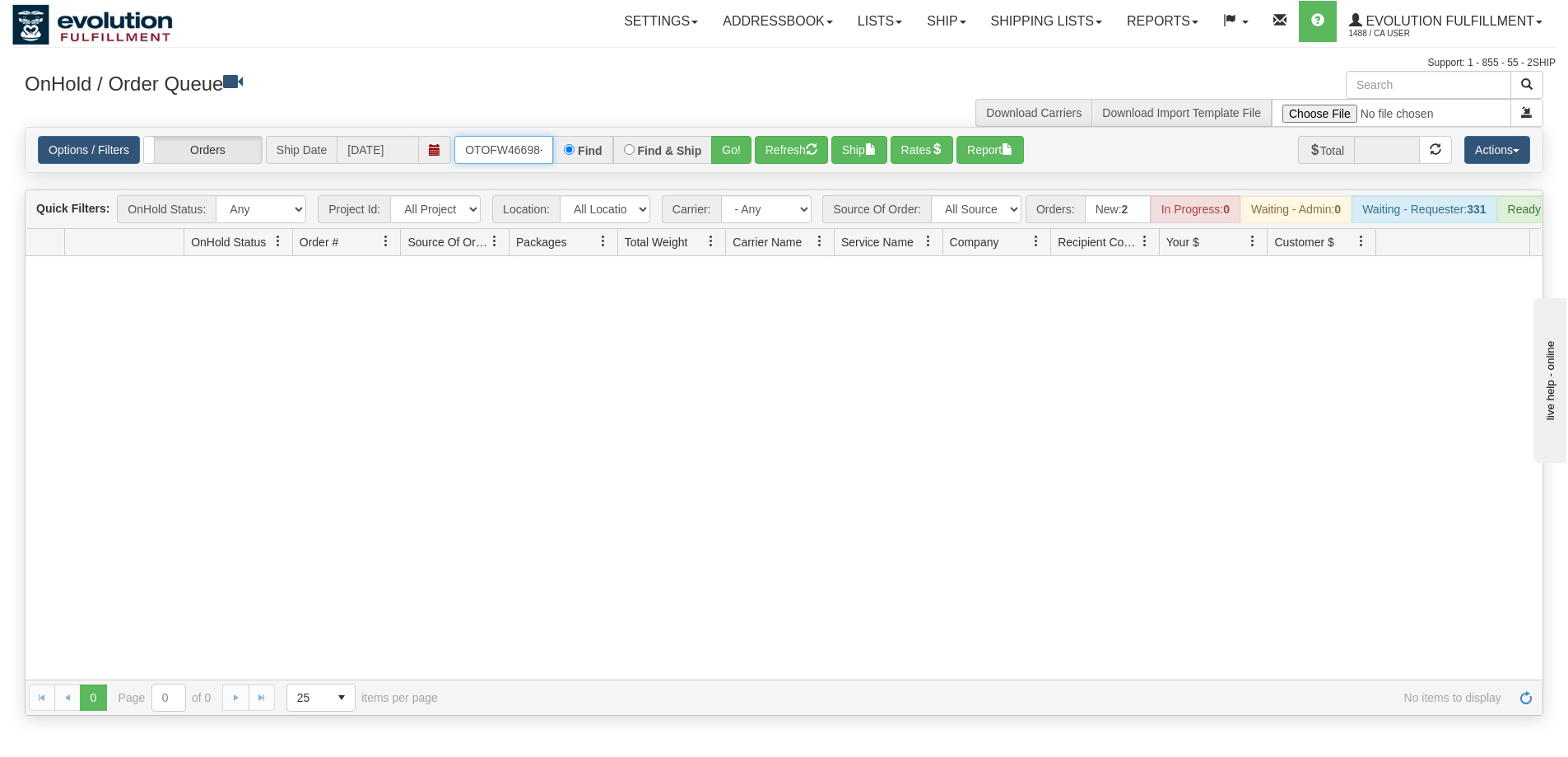
scroll to position [0, 8]
drag, startPoint x: 461, startPoint y: 146, endPoint x: 624, endPoint y: 159, distance: 163.5
click at [624, 159] on div "OTOFW46698-1 Find Find & Ship Go!" at bounding box center [603, 150] width 297 height 28
type input "OTOFW46692-1"
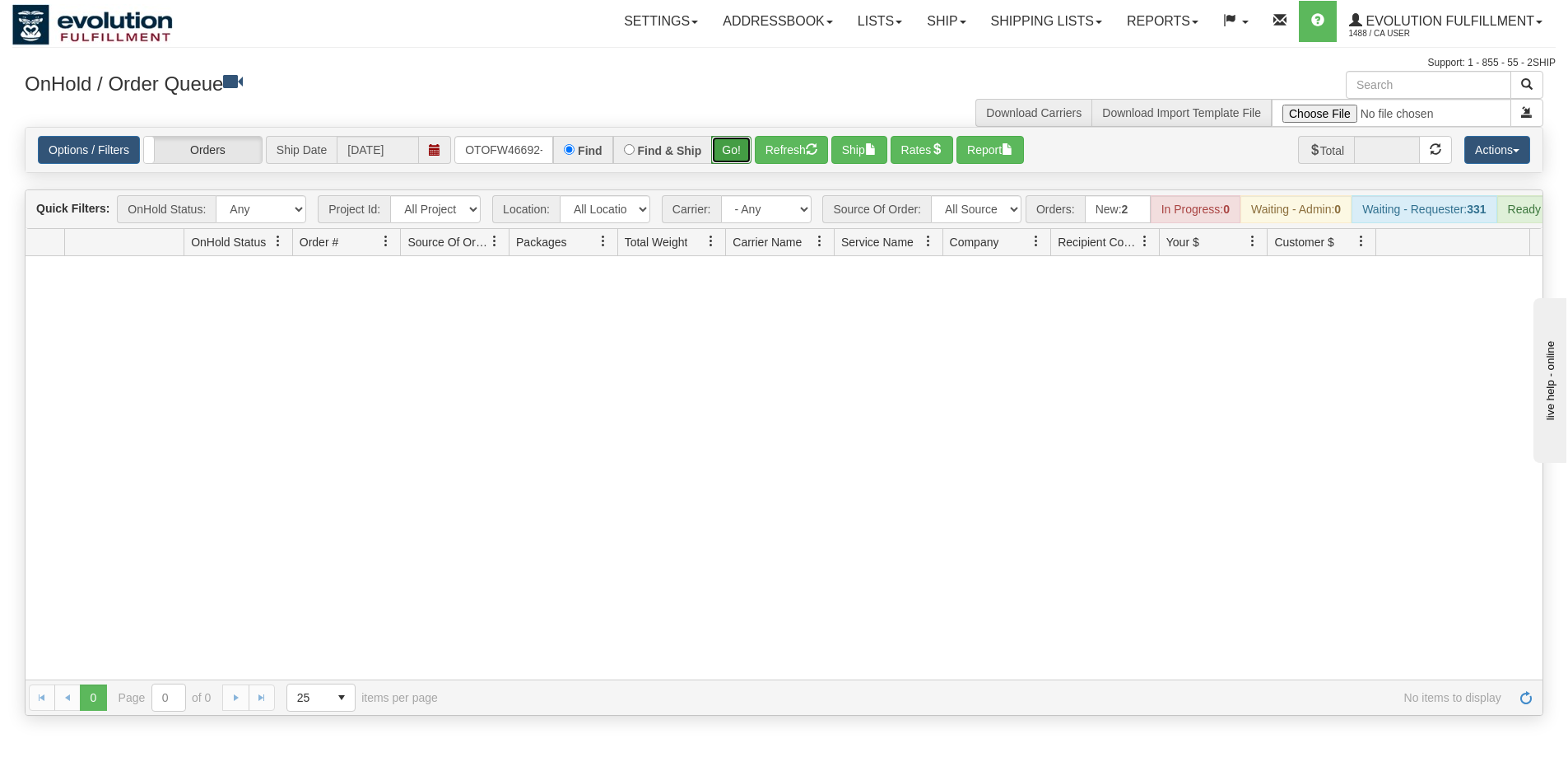
click at [719, 156] on button "Go!" at bounding box center [731, 150] width 40 height 28
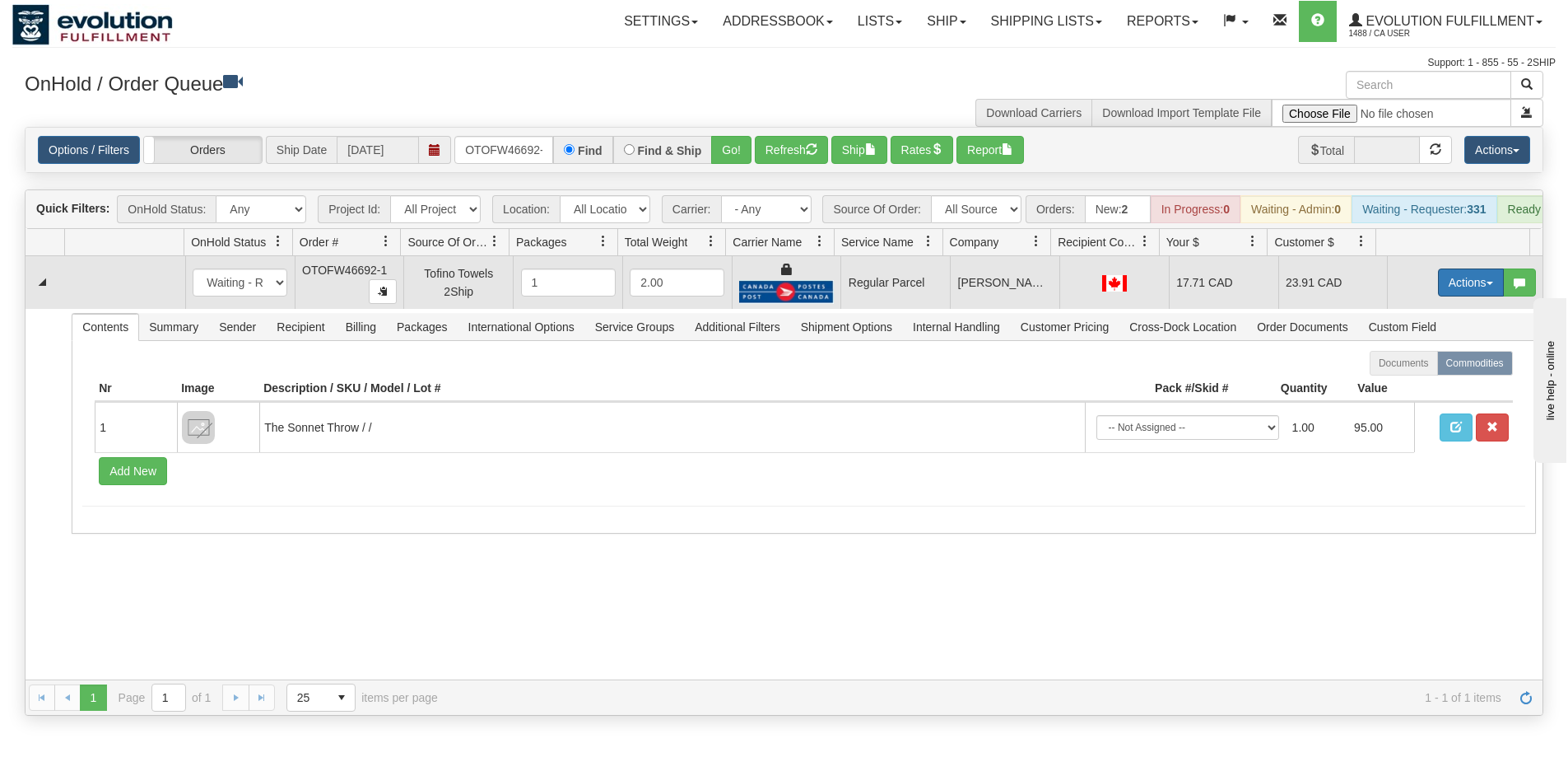
click at [1451, 292] on button "Actions" at bounding box center [1470, 283] width 65 height 28
click at [1416, 363] on span "Rate All Services" at bounding box center [1437, 356] width 99 height 13
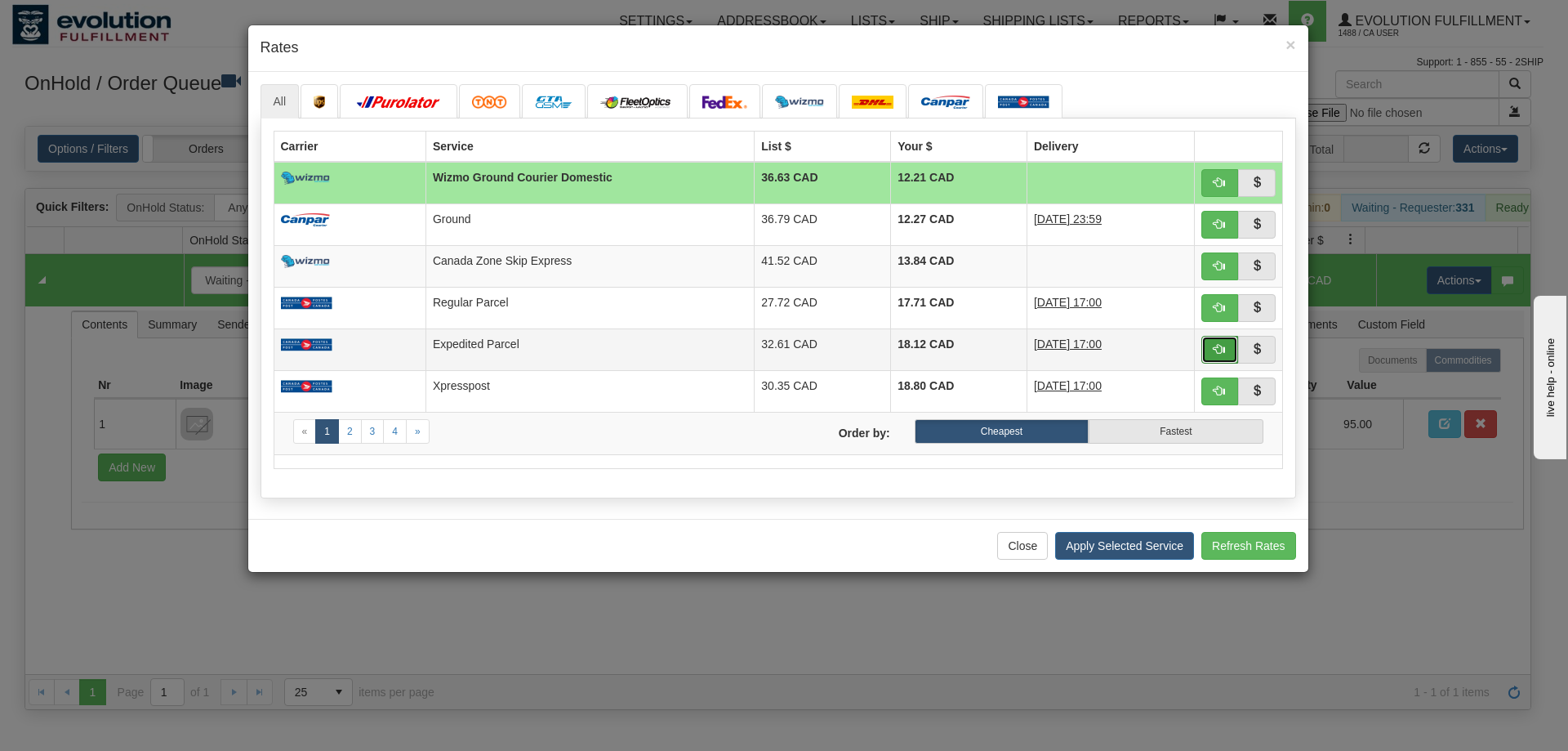
click at [1217, 346] on span "button" at bounding box center [1219, 349] width 12 height 12
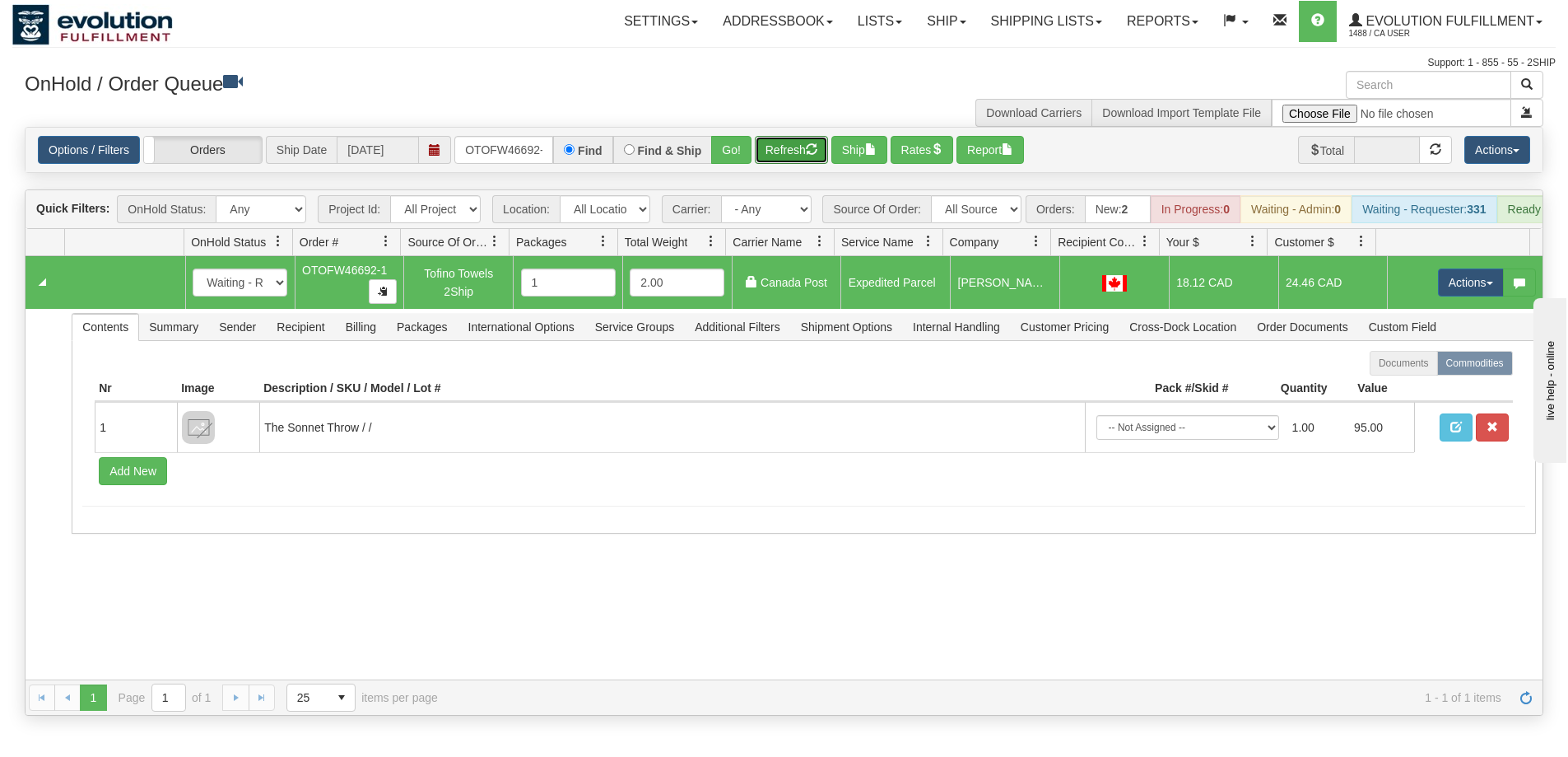
click at [804, 159] on button "Refresh" at bounding box center [791, 150] width 73 height 28
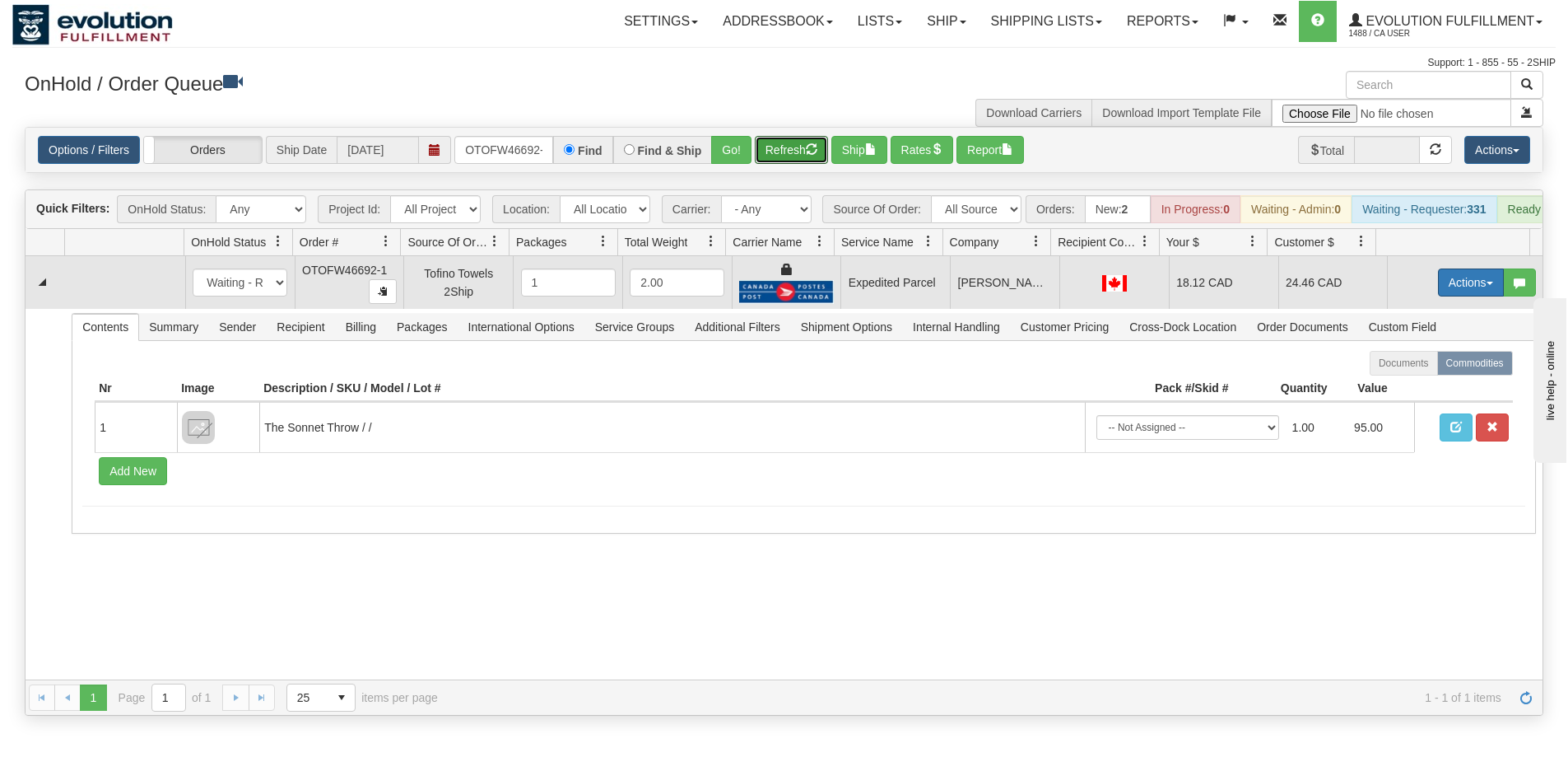
drag, startPoint x: 1436, startPoint y: 277, endPoint x: 1445, endPoint y: 287, distance: 13.5
click at [1438, 278] on td "Actions Open Refresh Rates Rate All Services Ship Delete Edit Items" at bounding box center [1464, 283] width 155 height 53
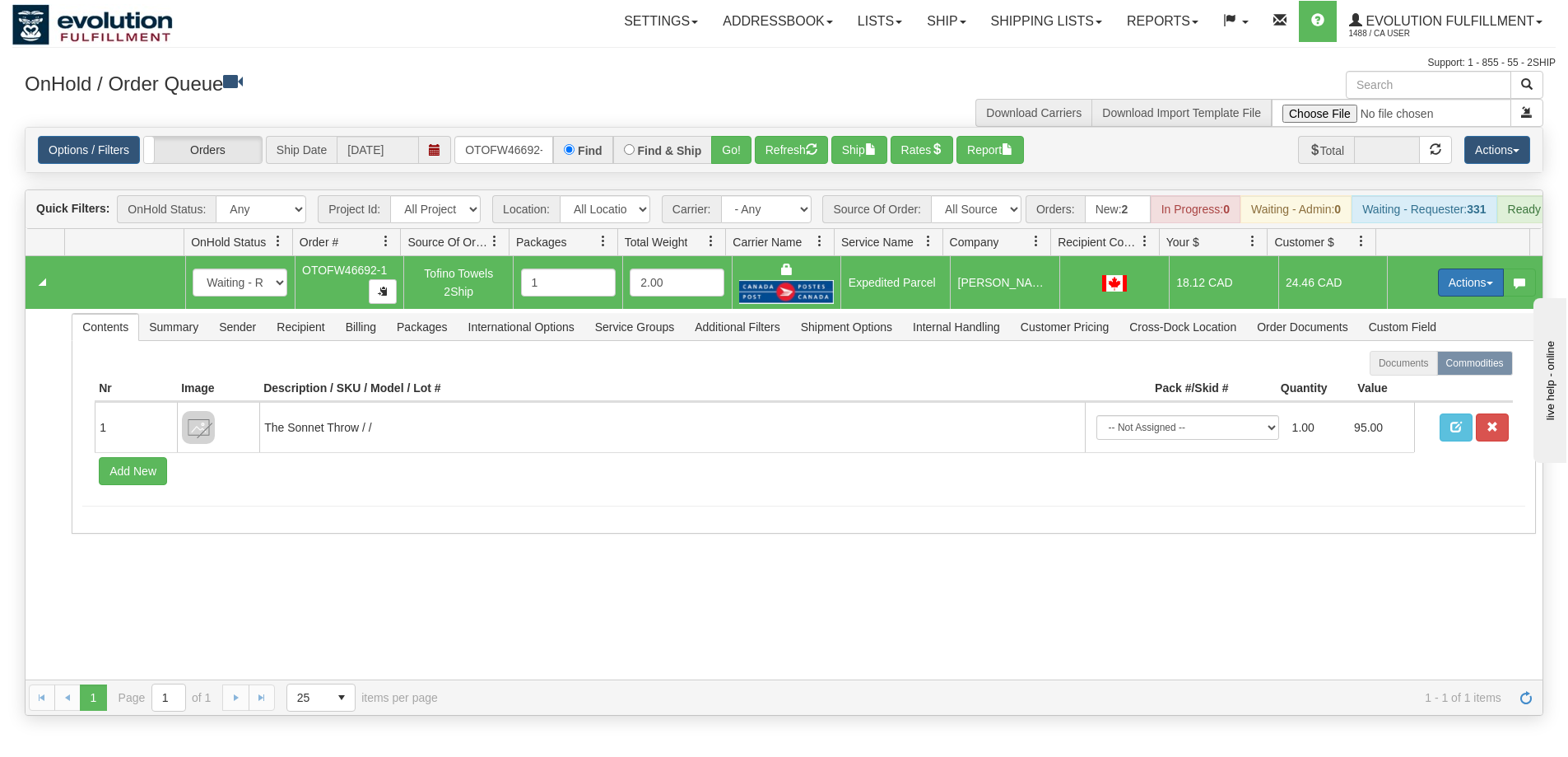
click at [1445, 287] on button "Actions" at bounding box center [1470, 283] width 65 height 28
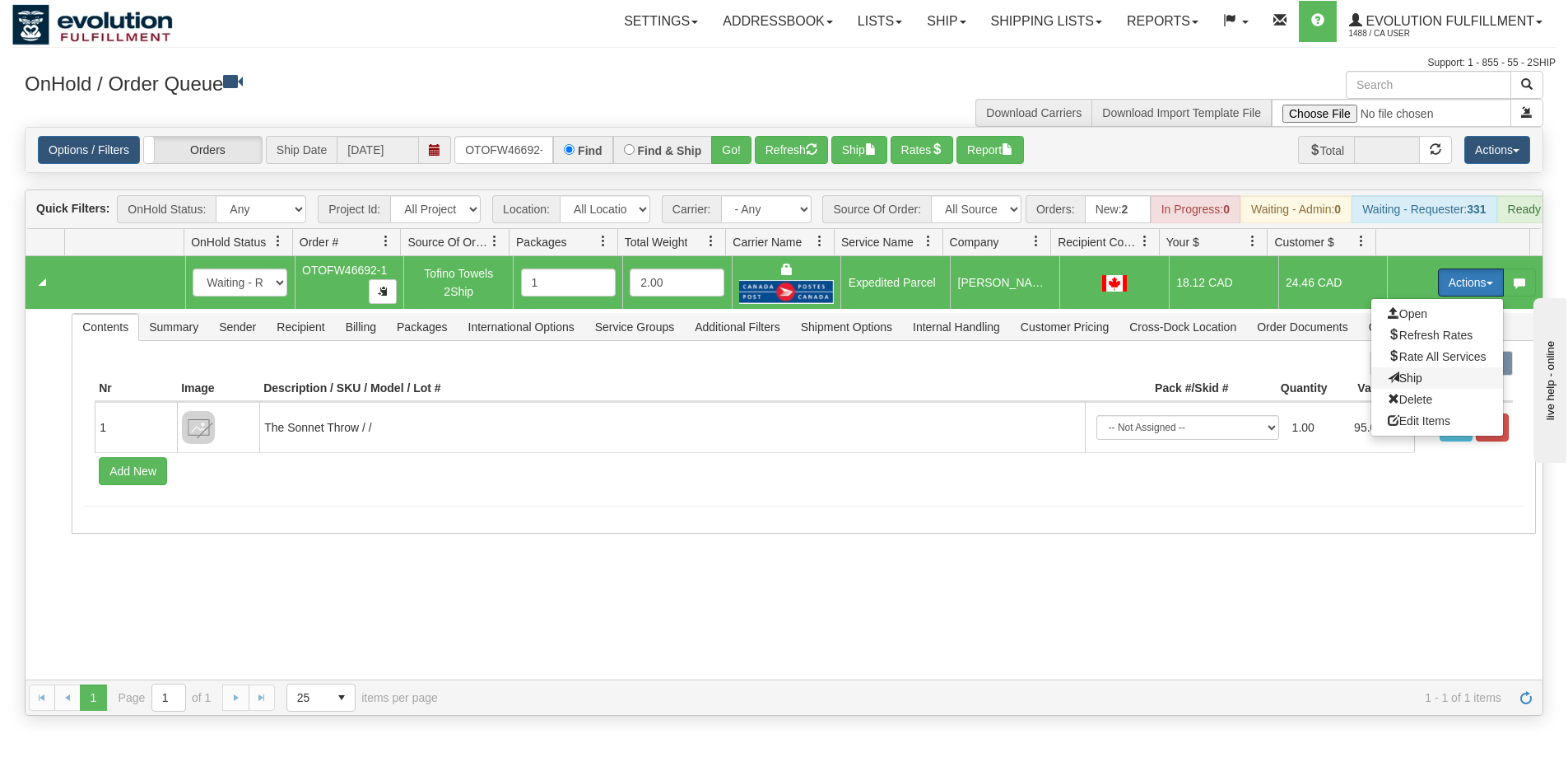
click at [1406, 384] on span "Ship" at bounding box center [1405, 378] width 34 height 13
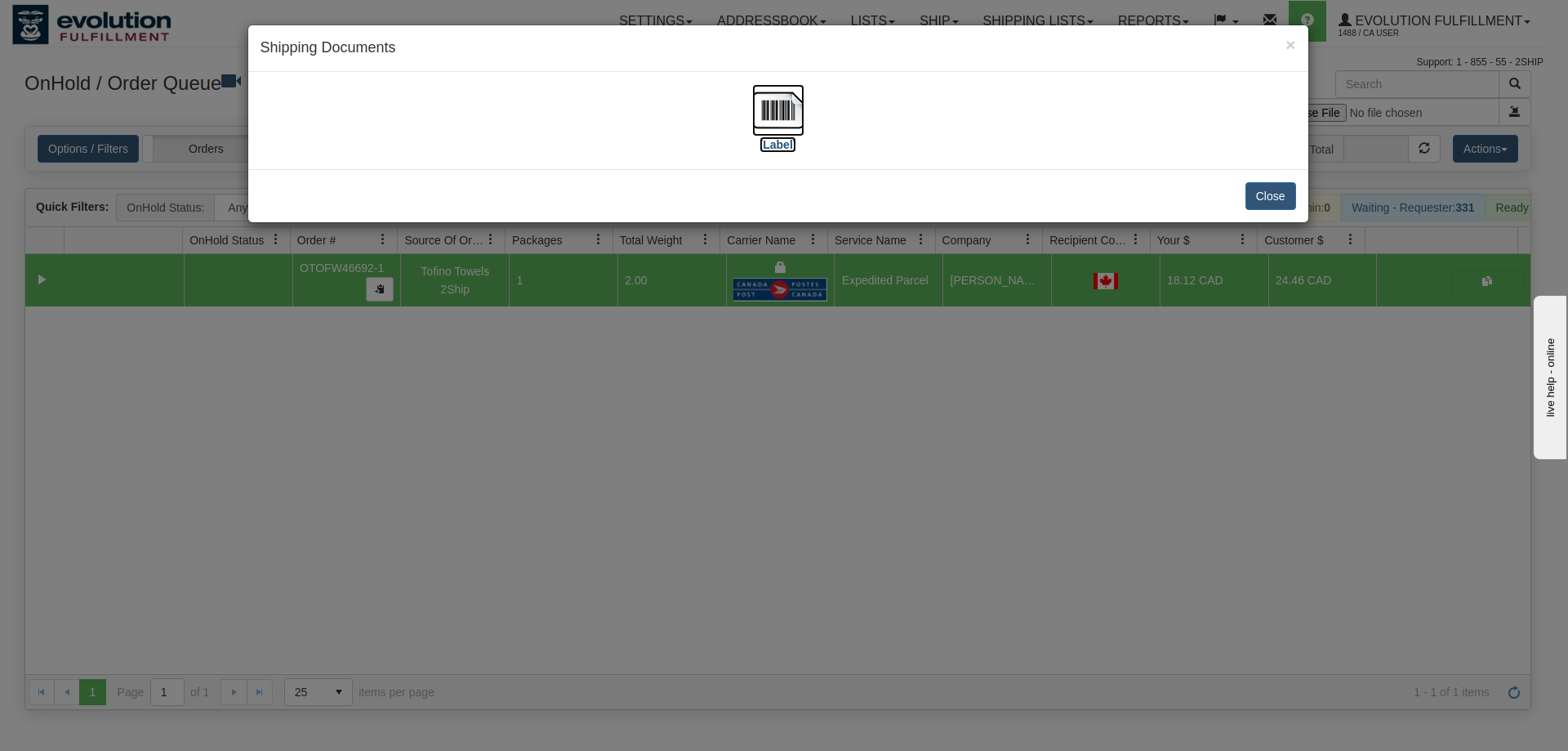
click at [759, 113] on img at bounding box center [779, 111] width 52 height 52
click at [1101, 520] on div "× Shipping Documents [Label] Close" at bounding box center [784, 376] width 1568 height 751
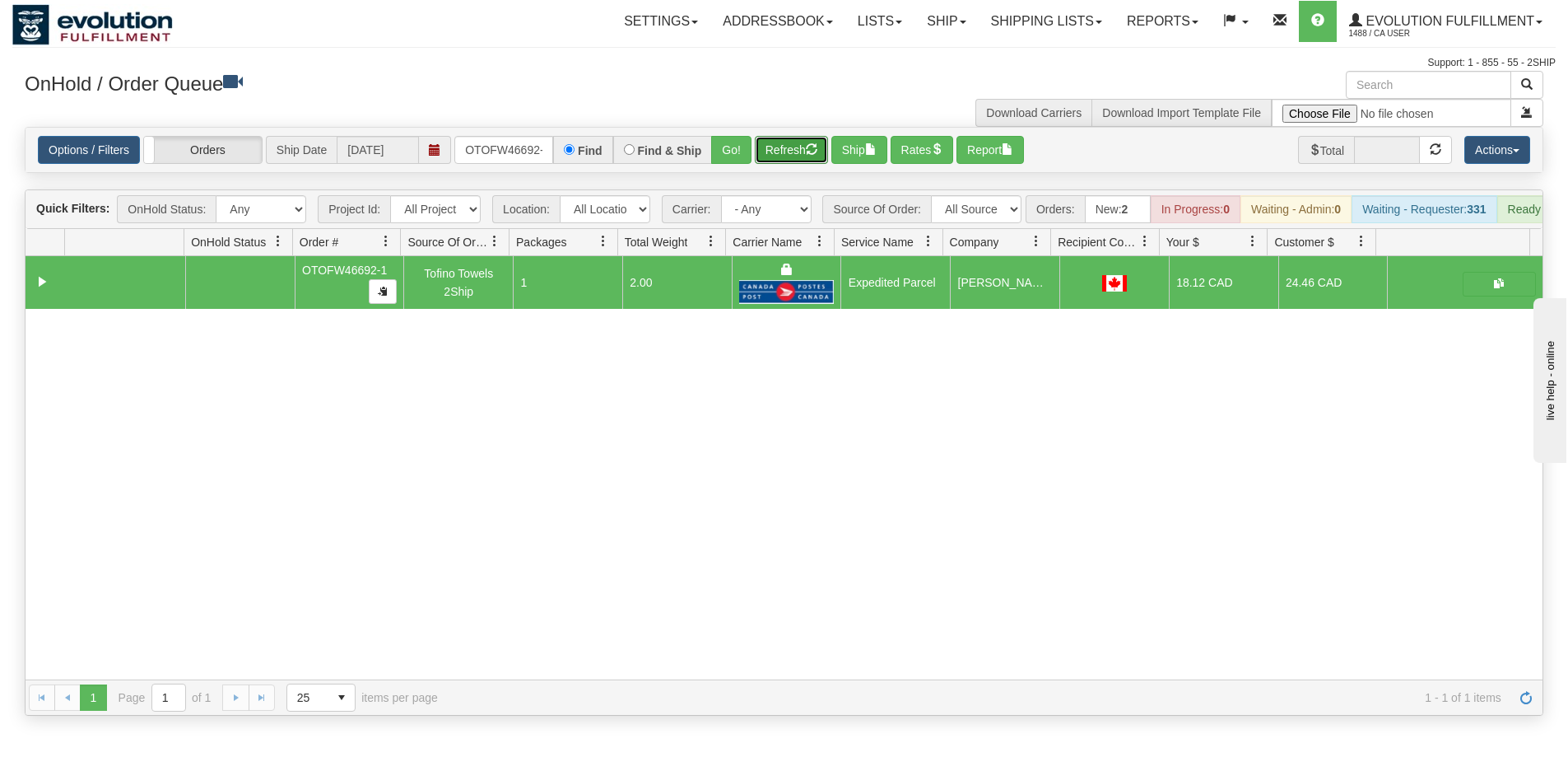
click at [801, 154] on button "Refresh" at bounding box center [791, 150] width 73 height 28
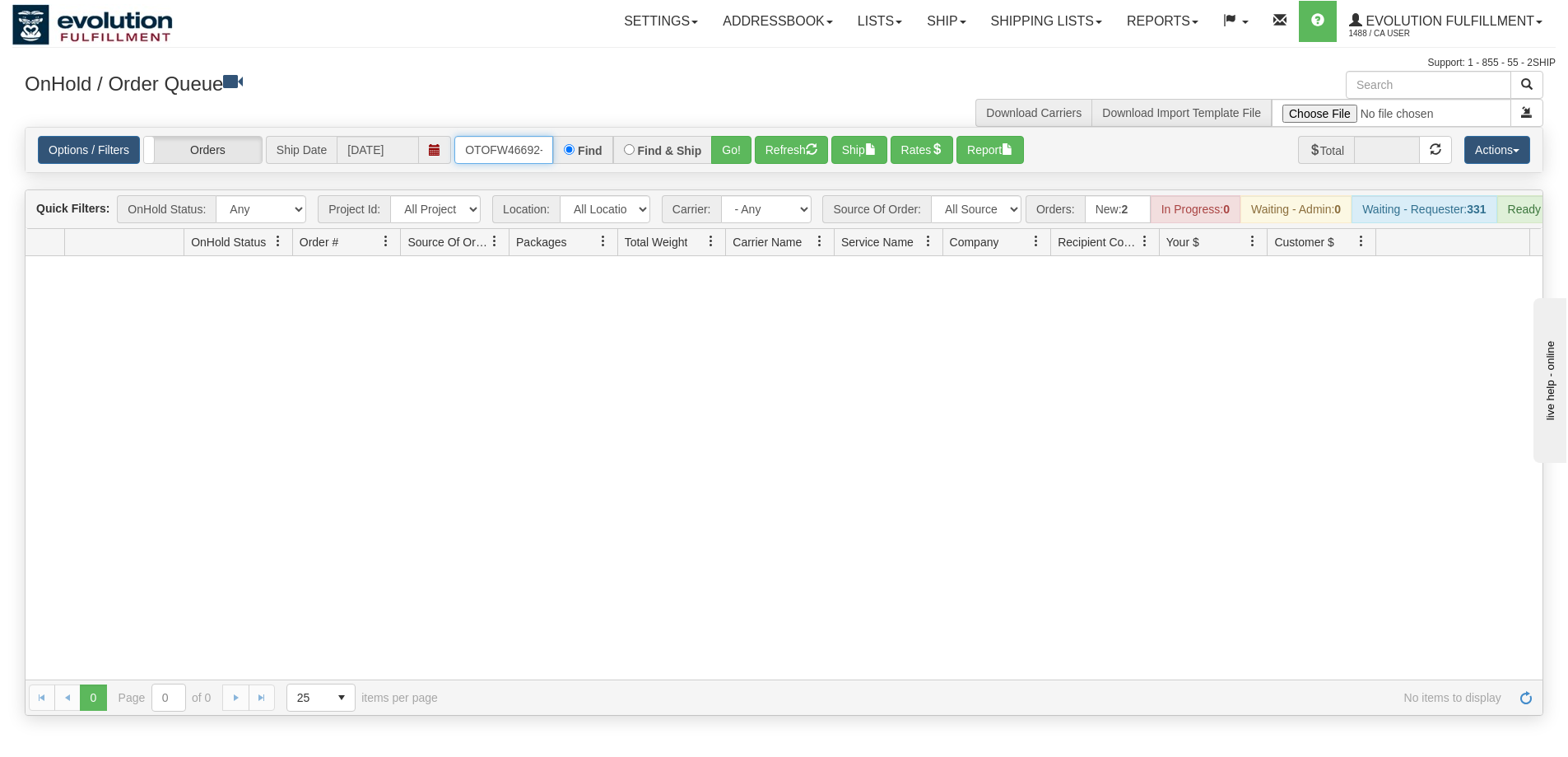
scroll to position [0, 8]
drag, startPoint x: 466, startPoint y: 147, endPoint x: 640, endPoint y: 149, distance: 174.0
click at [640, 149] on div "OTOFW46692-1 Find Find & Ship Go!" at bounding box center [603, 150] width 297 height 28
type input "OTOFW46687-1"
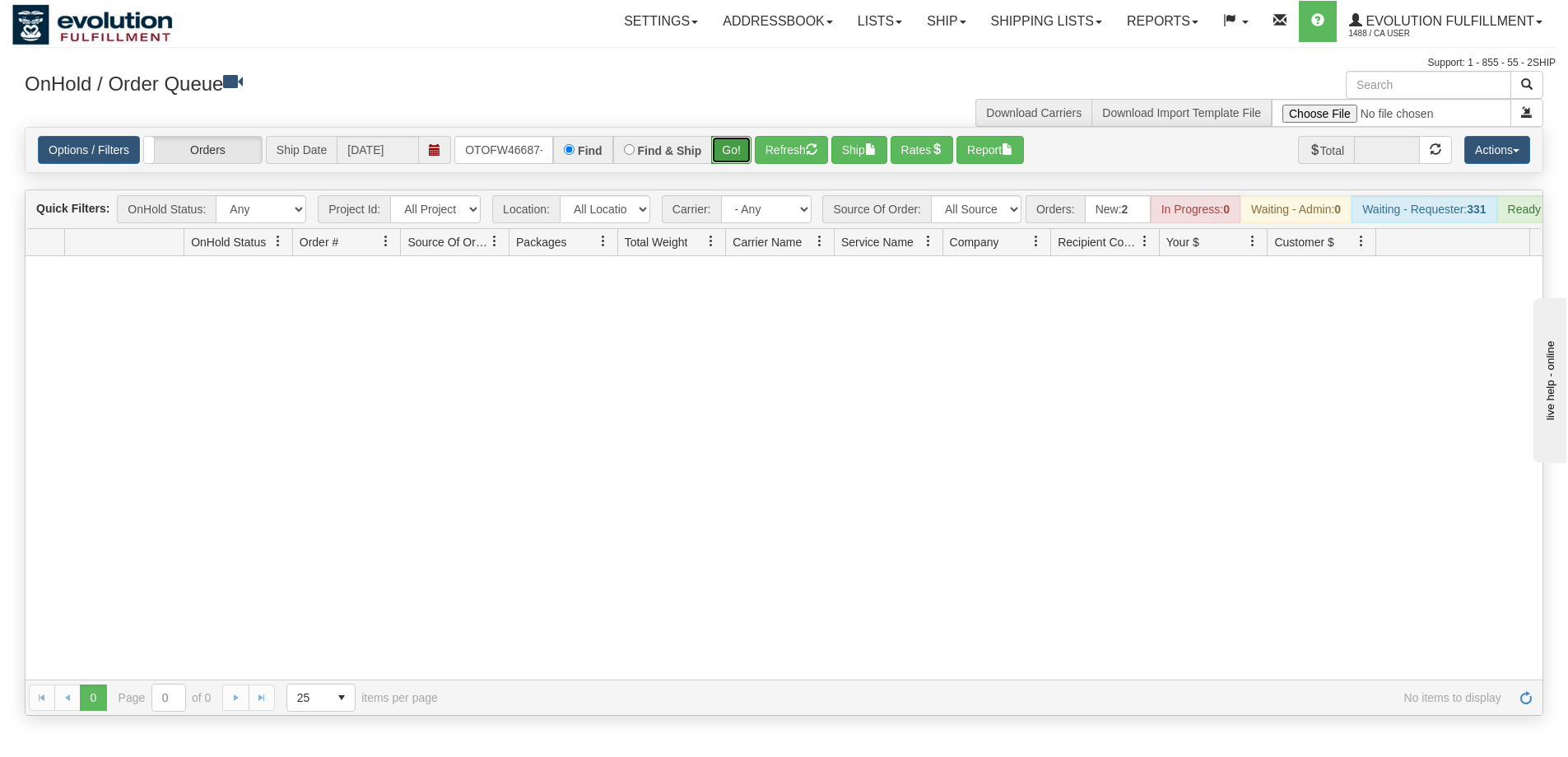
click at [712, 147] on button "Go!" at bounding box center [731, 150] width 40 height 28
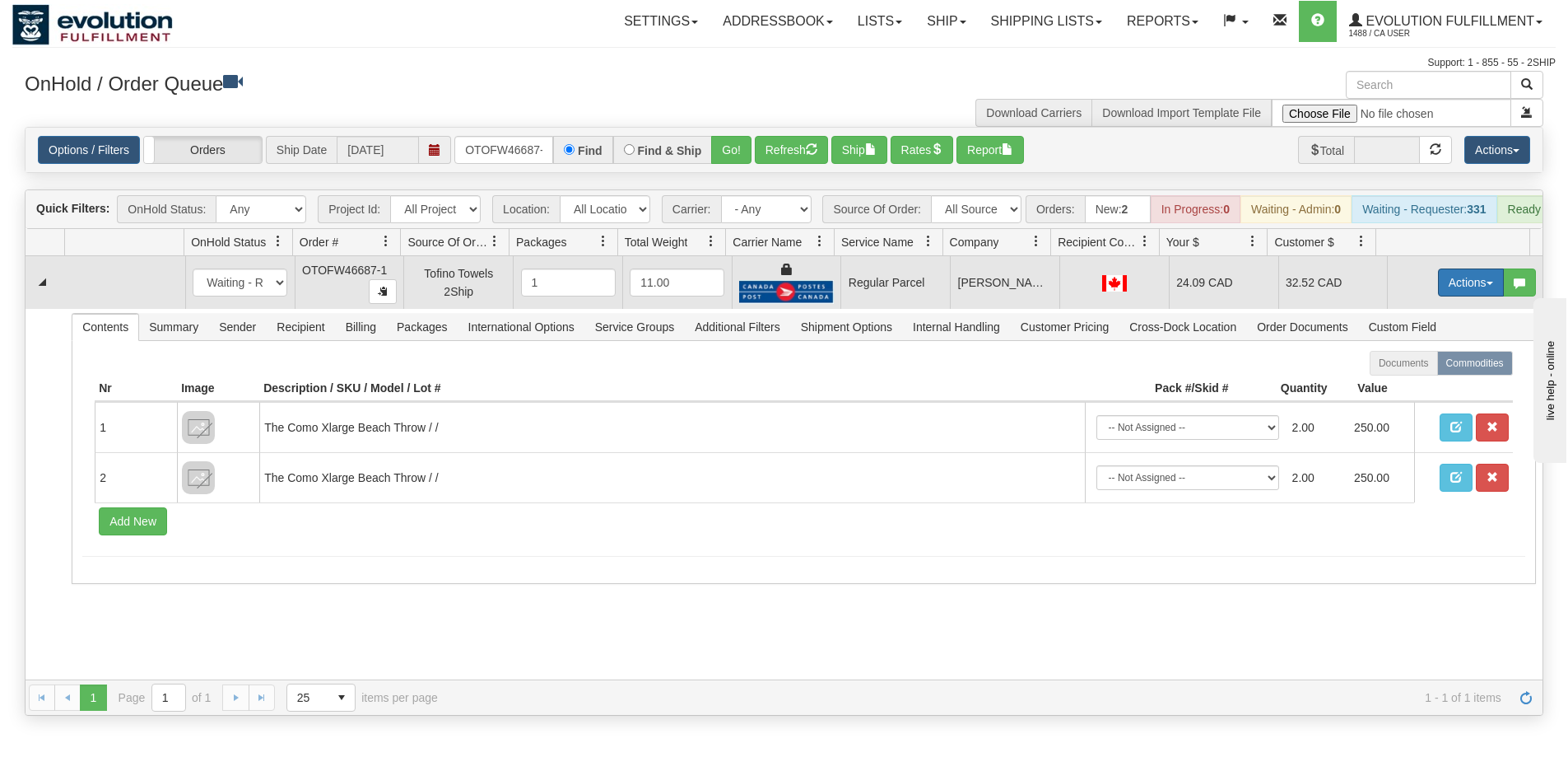
click at [1438, 293] on button "Actions" at bounding box center [1470, 283] width 65 height 28
click at [1405, 363] on span "Rate All Services" at bounding box center [1437, 356] width 99 height 13
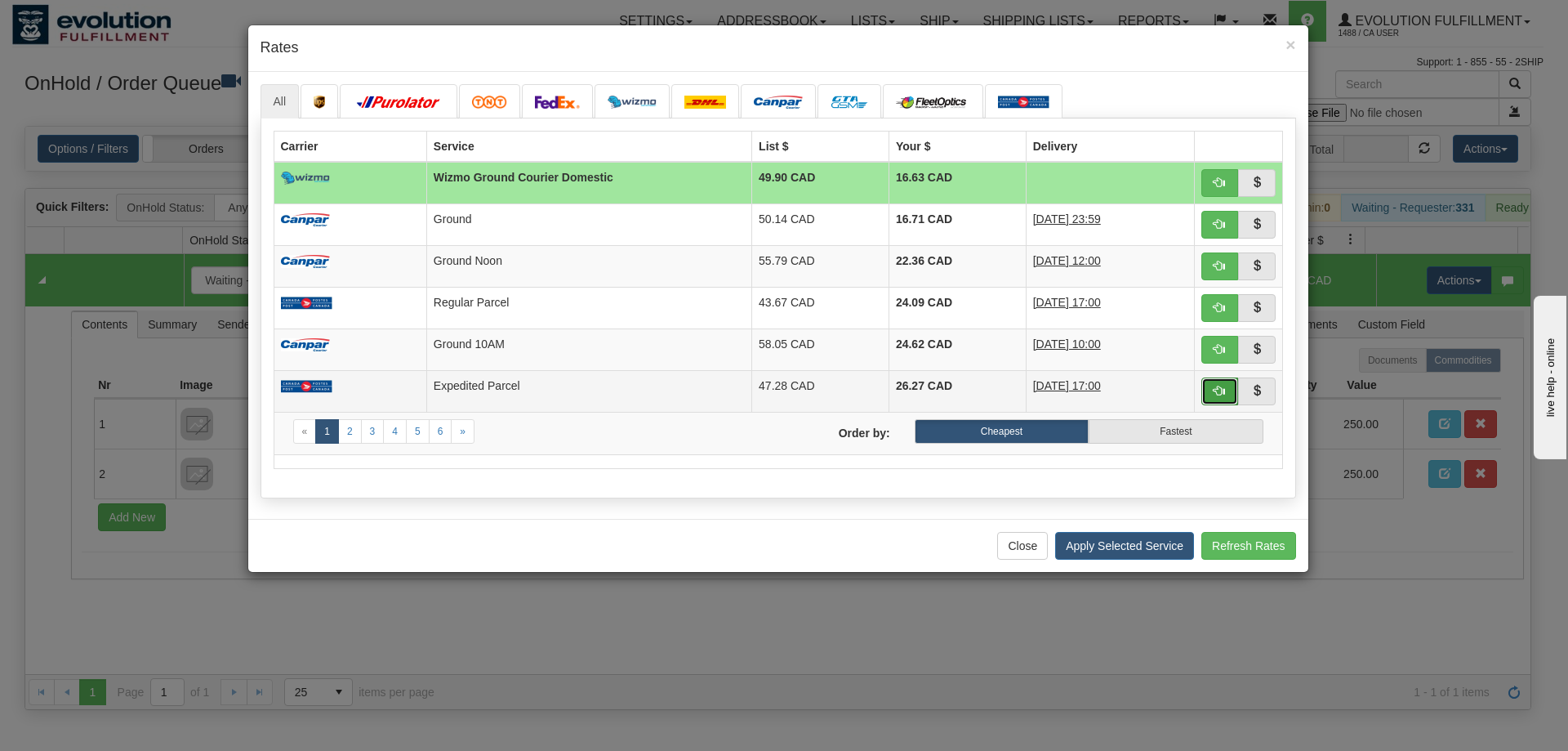
click at [1226, 391] on button "button" at bounding box center [1220, 391] width 38 height 28
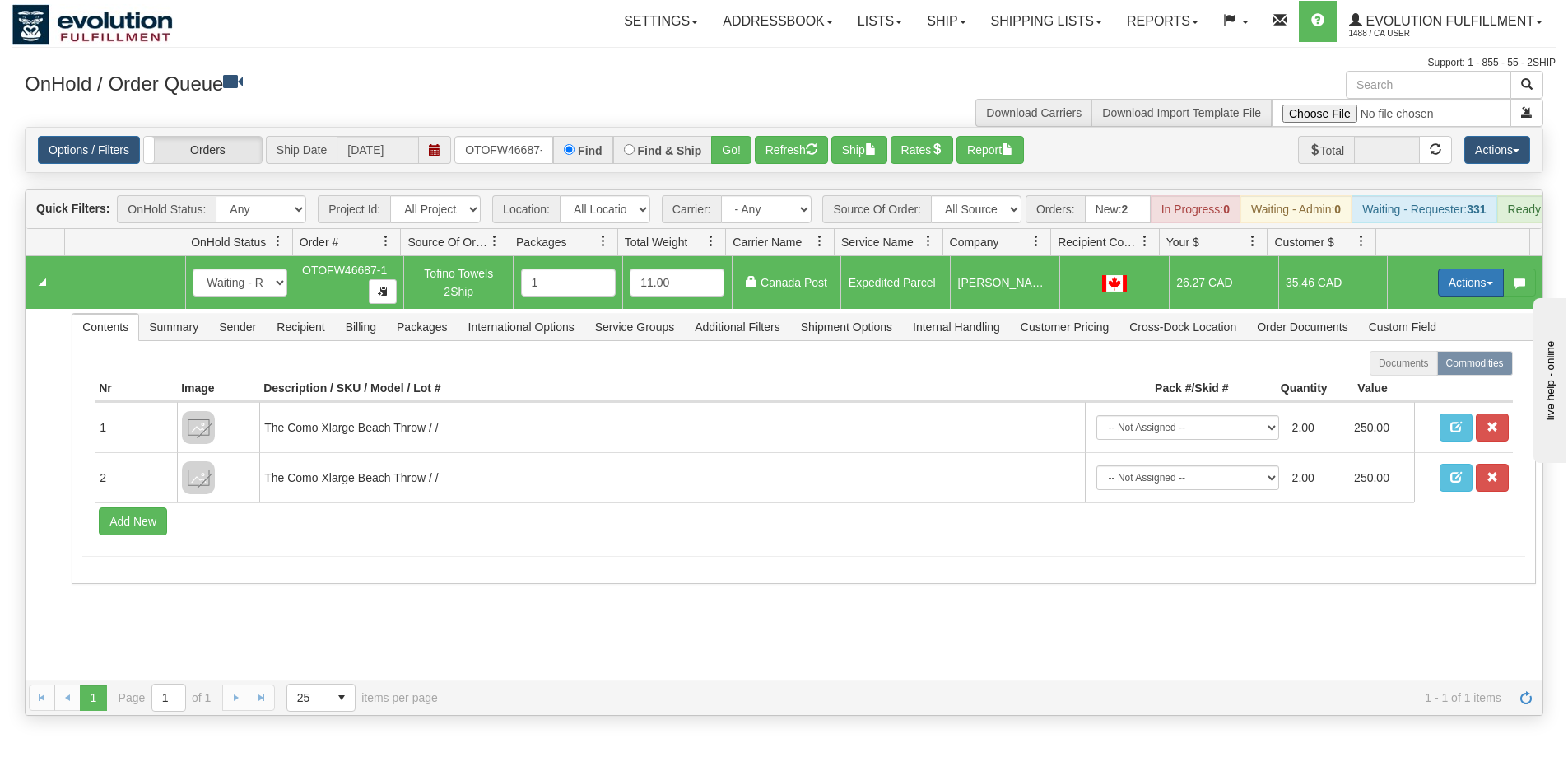
click at [1458, 294] on button "Actions" at bounding box center [1470, 283] width 65 height 28
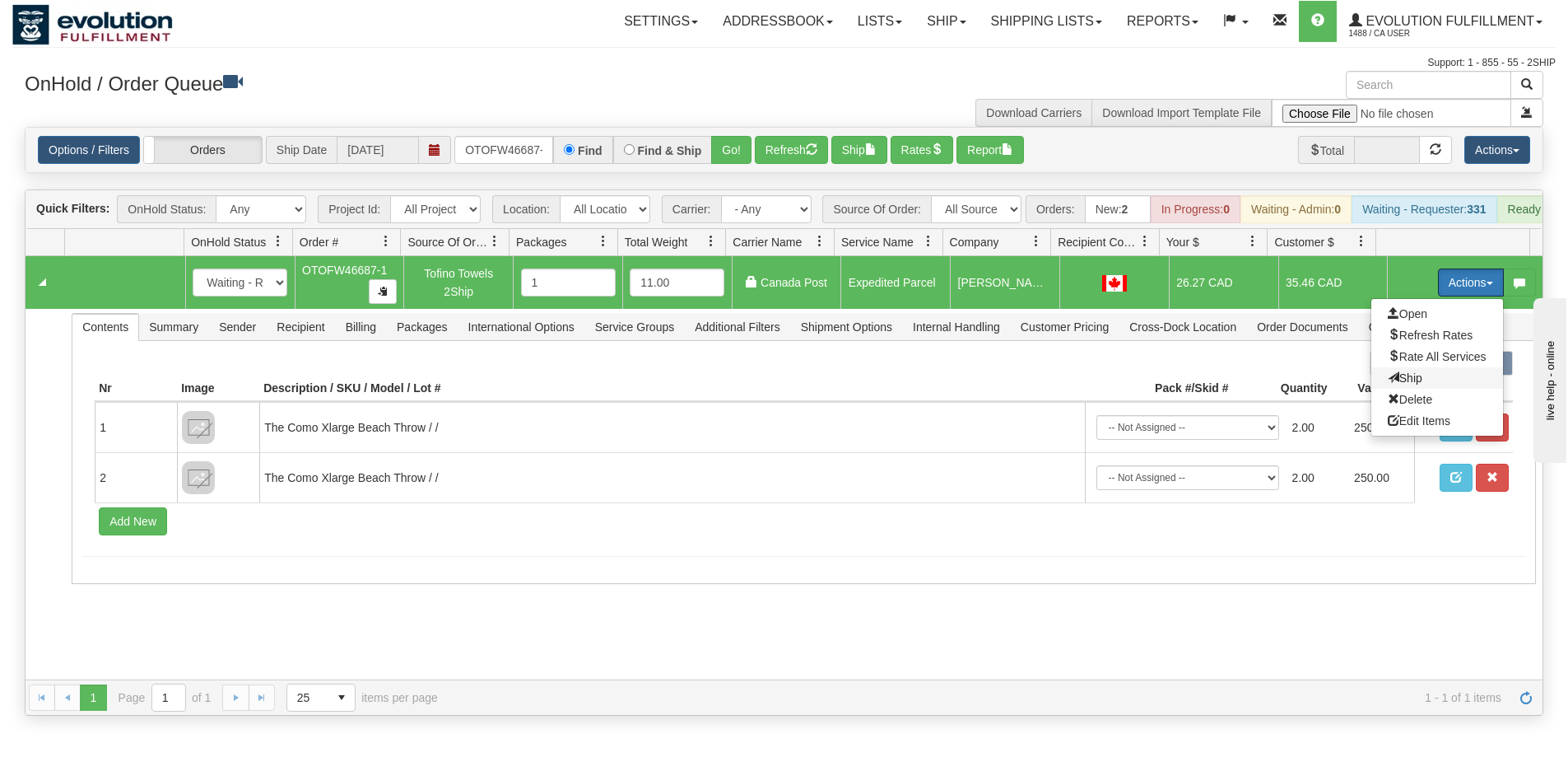
click at [1399, 384] on span "Ship" at bounding box center [1405, 378] width 34 height 13
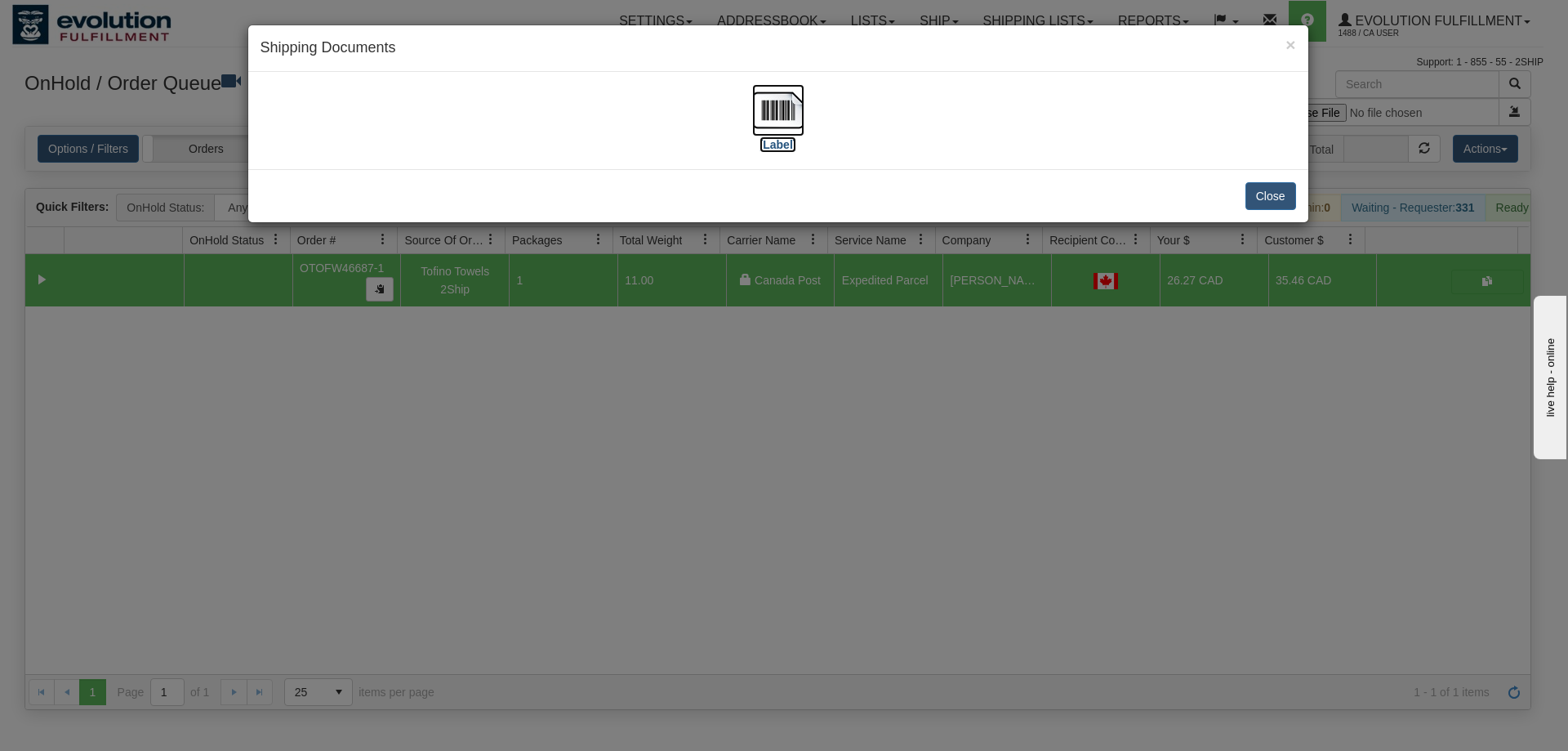
click at [767, 99] on img at bounding box center [779, 111] width 52 height 52
click at [940, 407] on div "× Shipping Documents [Label] Close" at bounding box center [784, 376] width 1568 height 751
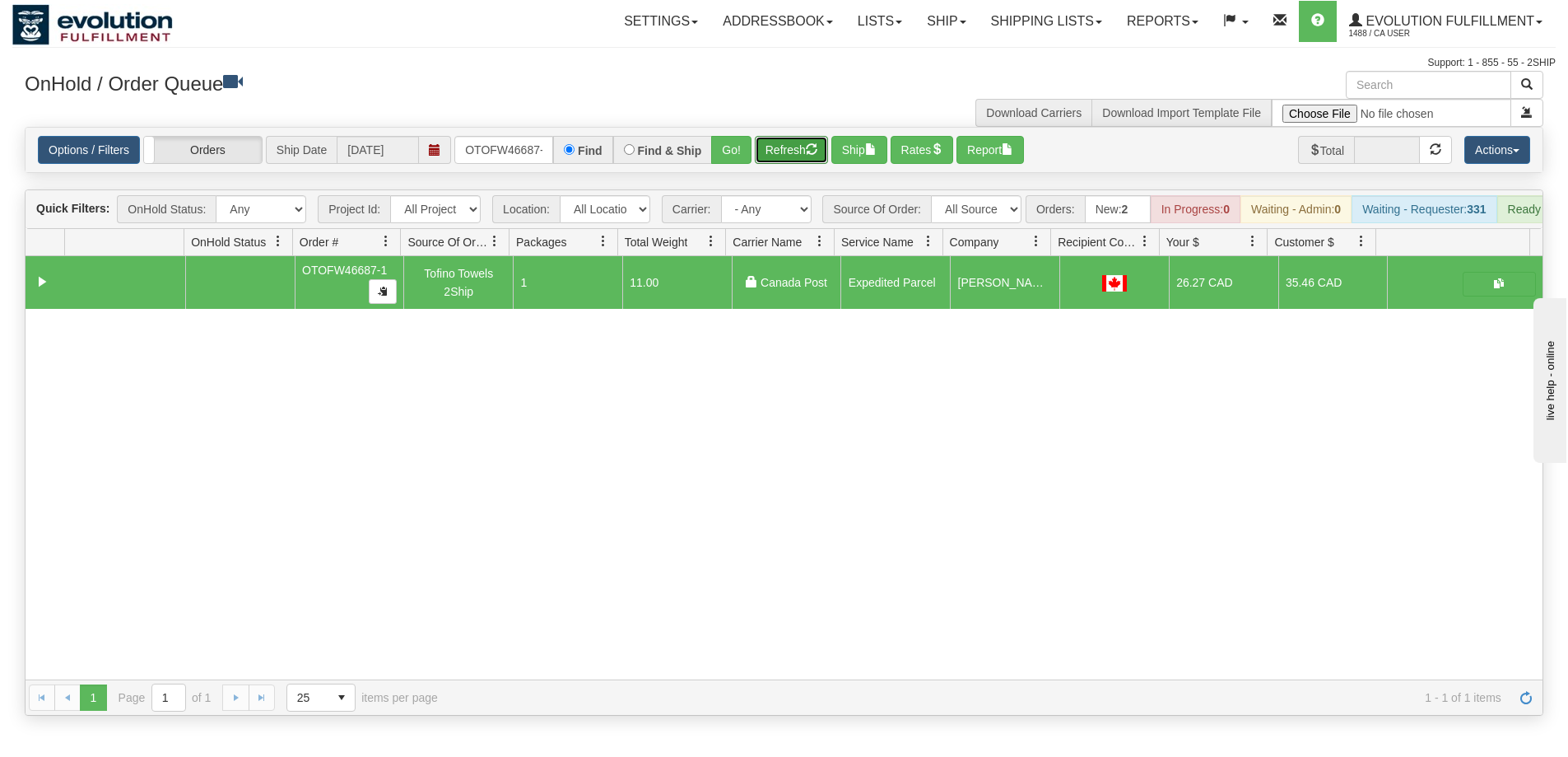
click at [790, 151] on button "Refresh" at bounding box center [791, 150] width 73 height 28
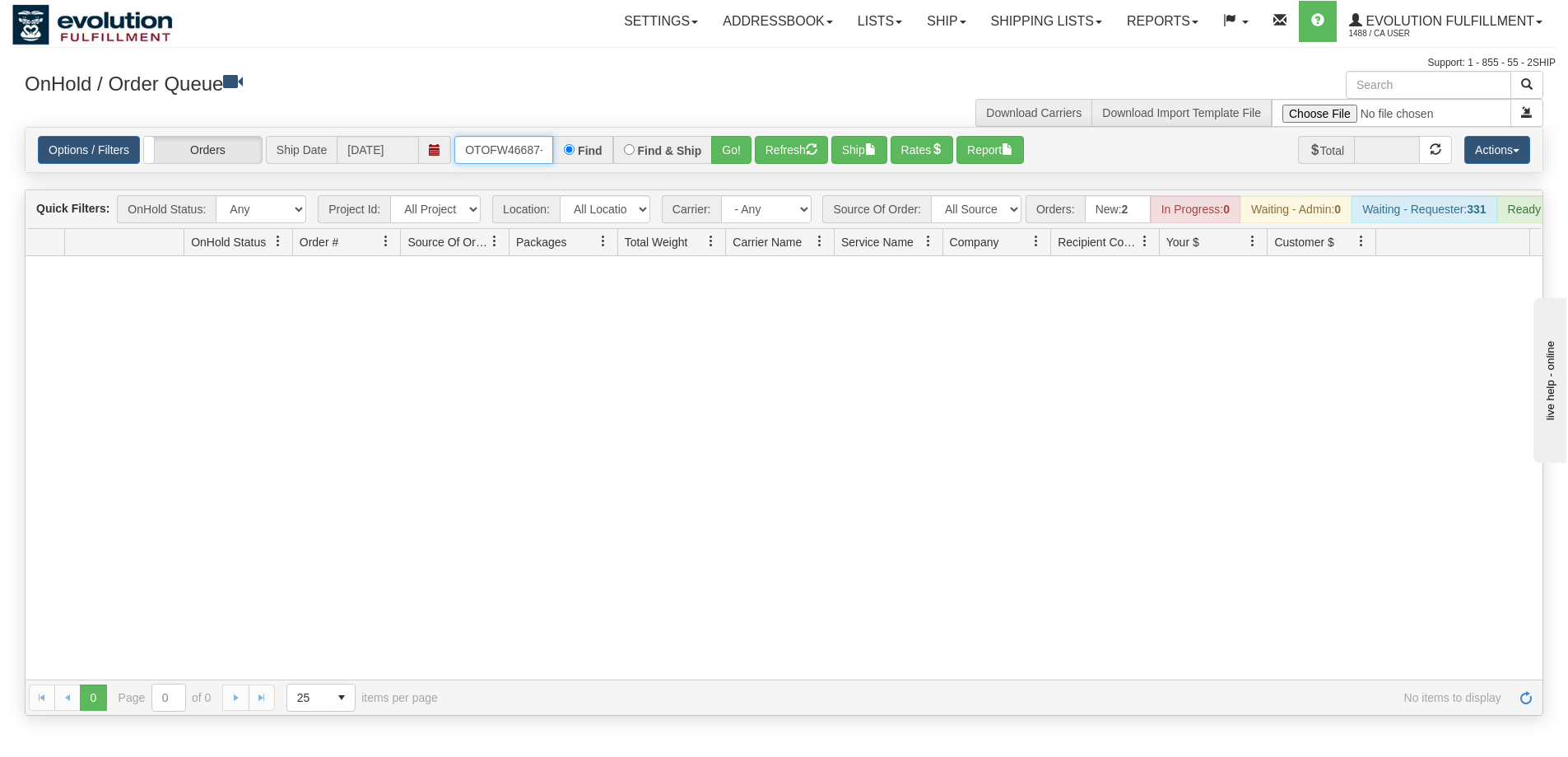
scroll to position [0, 8]
drag, startPoint x: 462, startPoint y: 148, endPoint x: 637, endPoint y: 176, distance: 177.2
click at [637, 176] on div "Is equal to Is not equal to Contains Does not contains CAD USD EUR ZAR RON ANG …" at bounding box center [784, 422] width 1544 height 589
type input "OTOF64065"
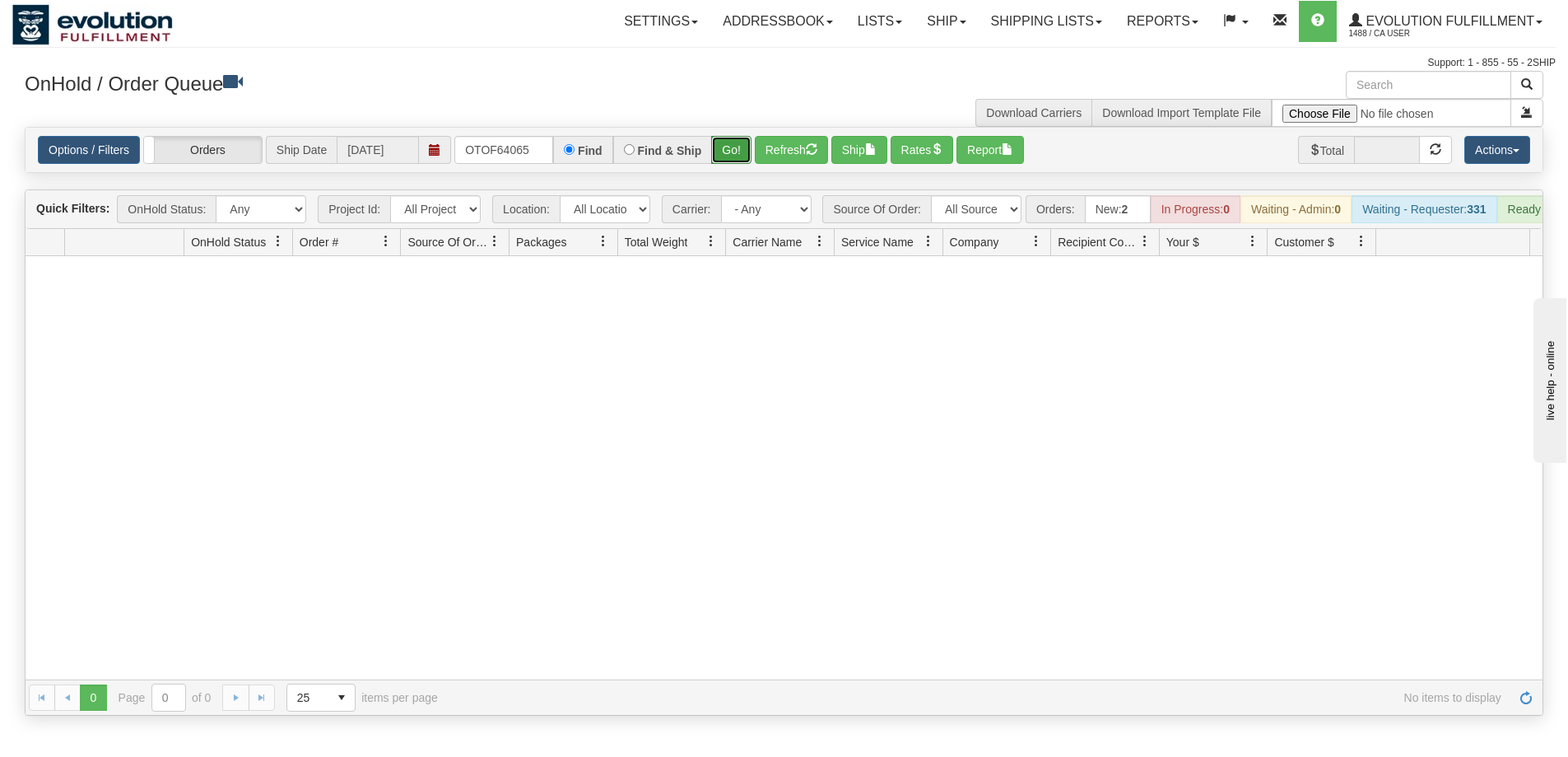
click at [723, 159] on button "Go!" at bounding box center [731, 150] width 40 height 28
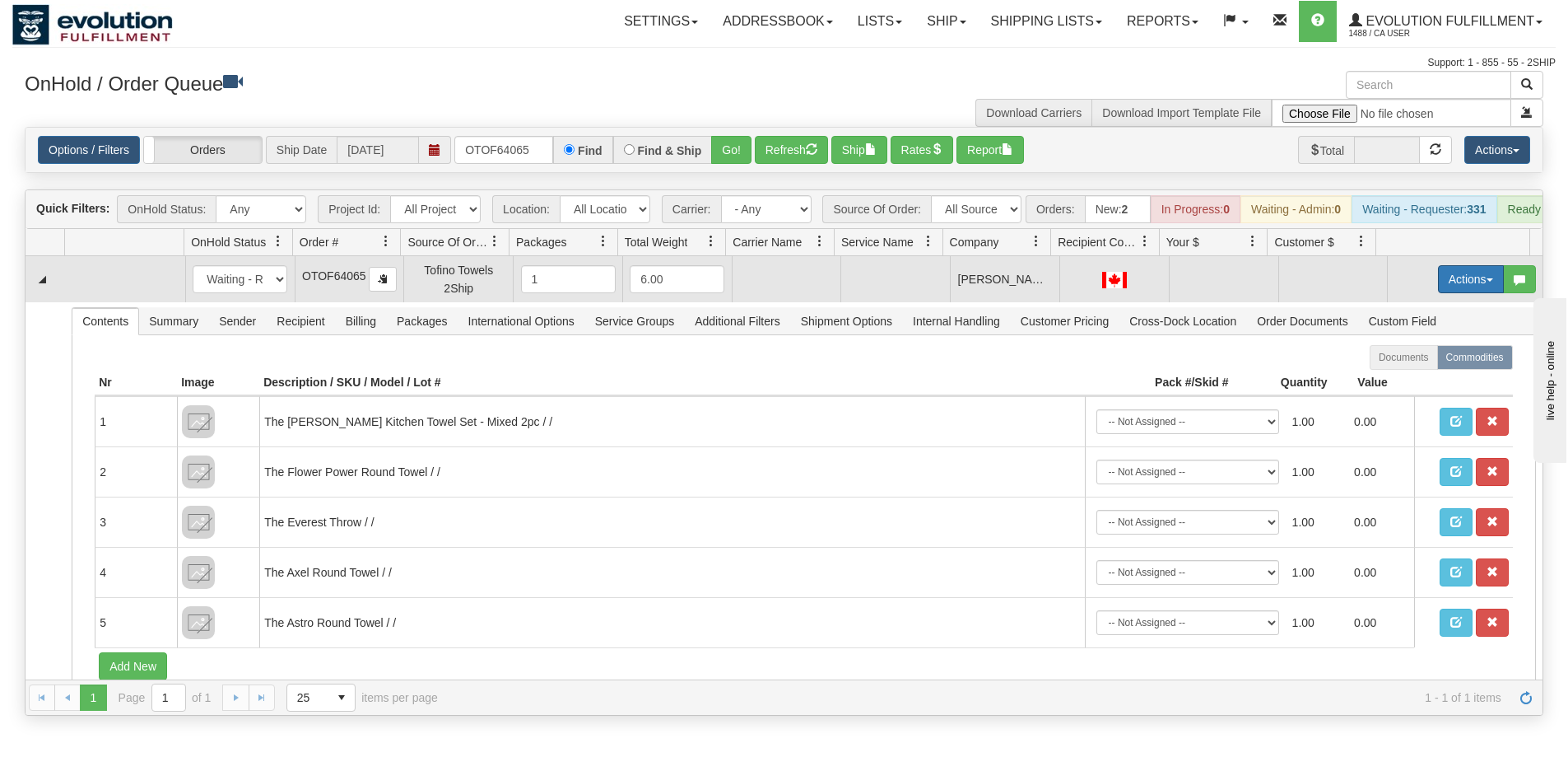
click at [1457, 284] on button "Actions" at bounding box center [1470, 279] width 65 height 28
click at [1423, 360] on span "Rate All Services" at bounding box center [1437, 353] width 99 height 13
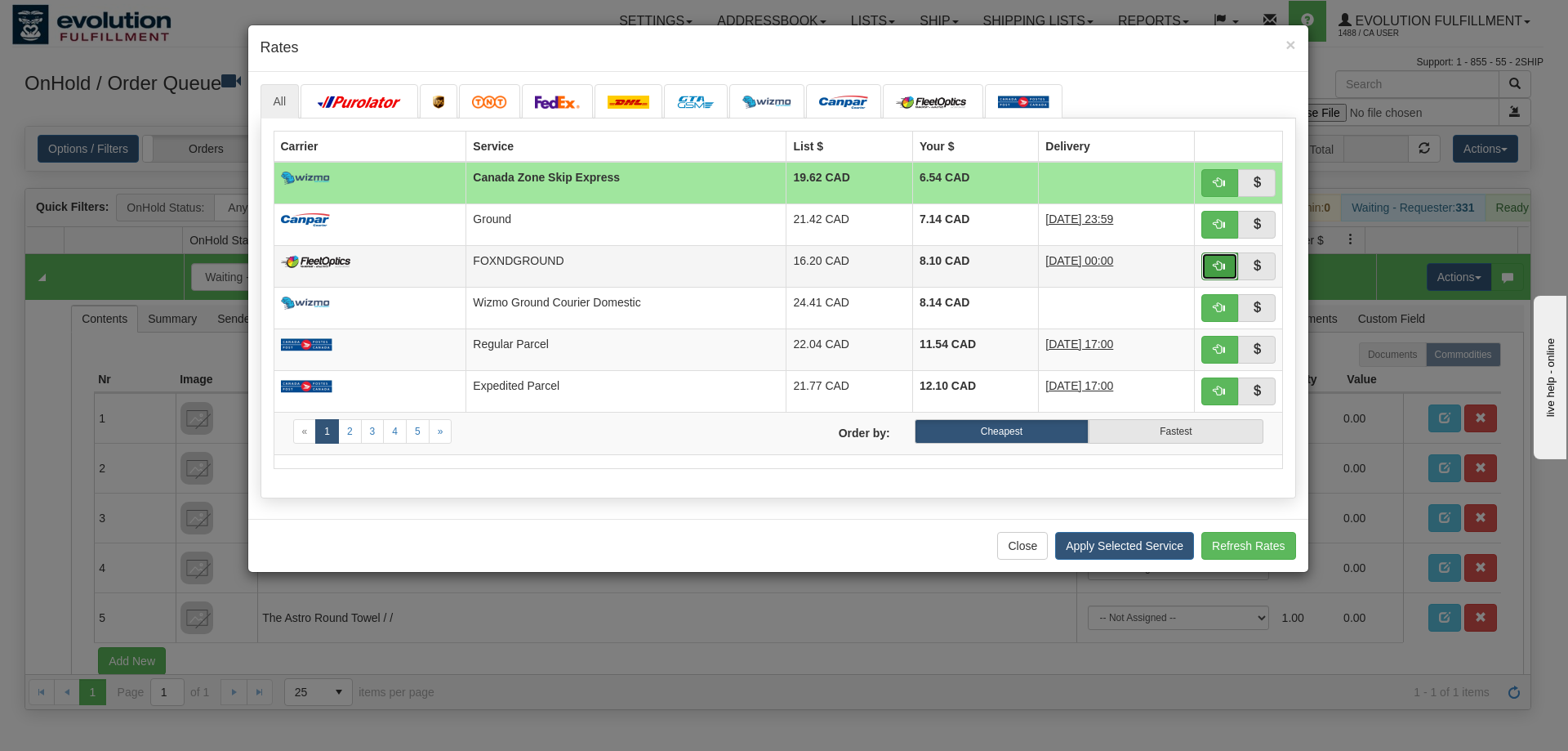
click at [1221, 265] on span "button" at bounding box center [1219, 266] width 12 height 12
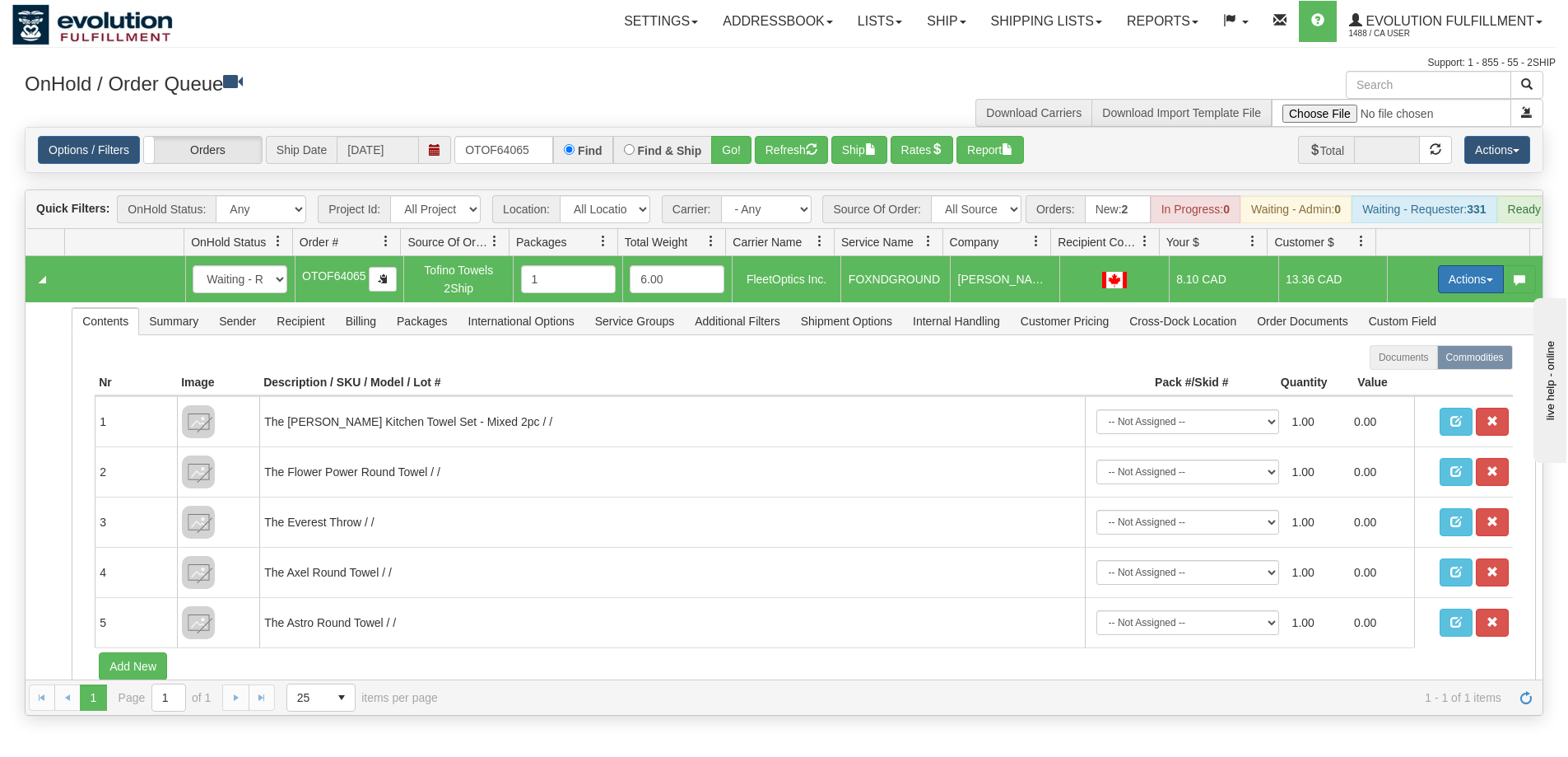
click at [1441, 289] on button "Actions" at bounding box center [1470, 279] width 65 height 28
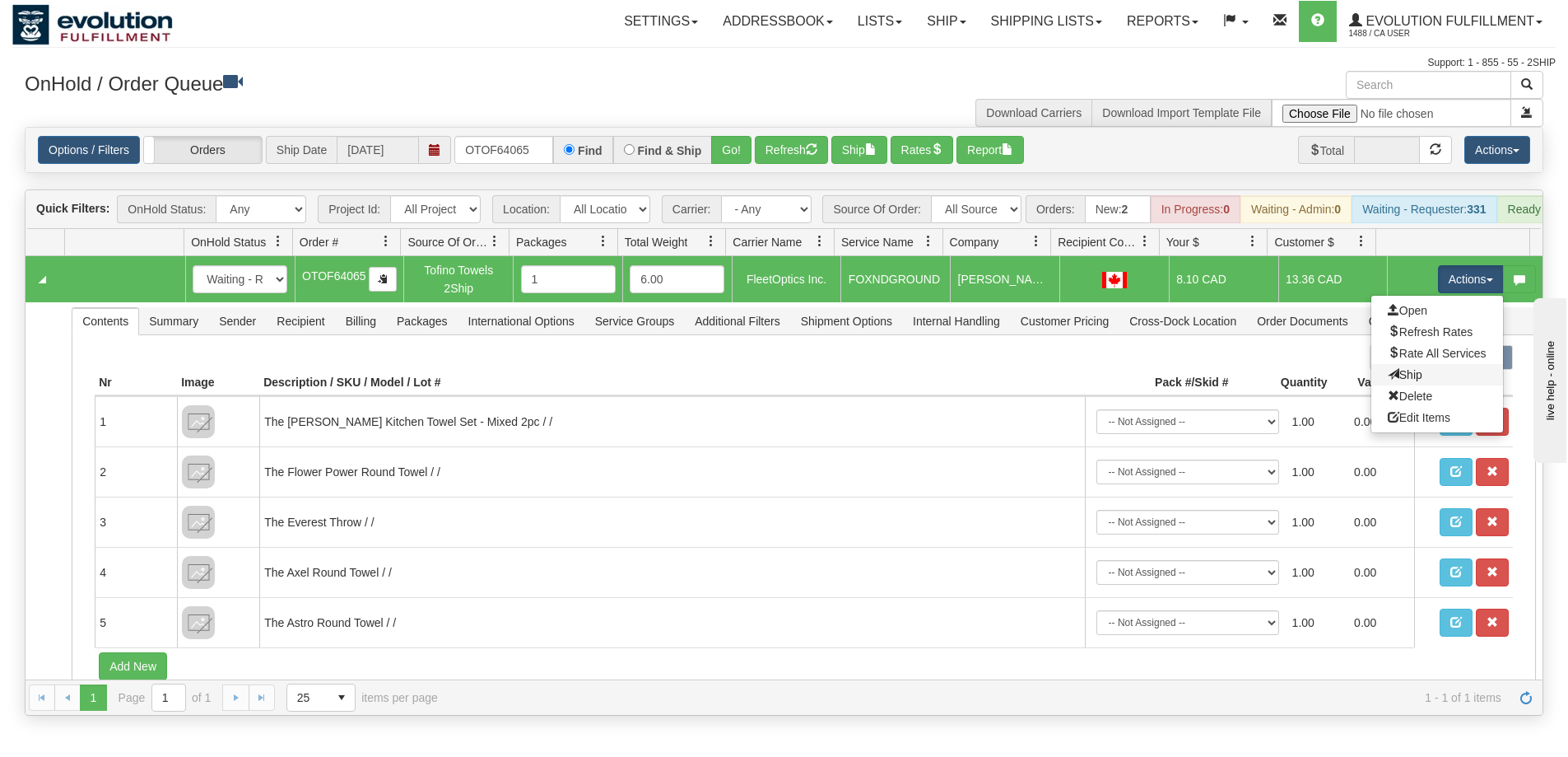
click at [1408, 385] on link "Ship" at bounding box center [1437, 375] width 132 height 22
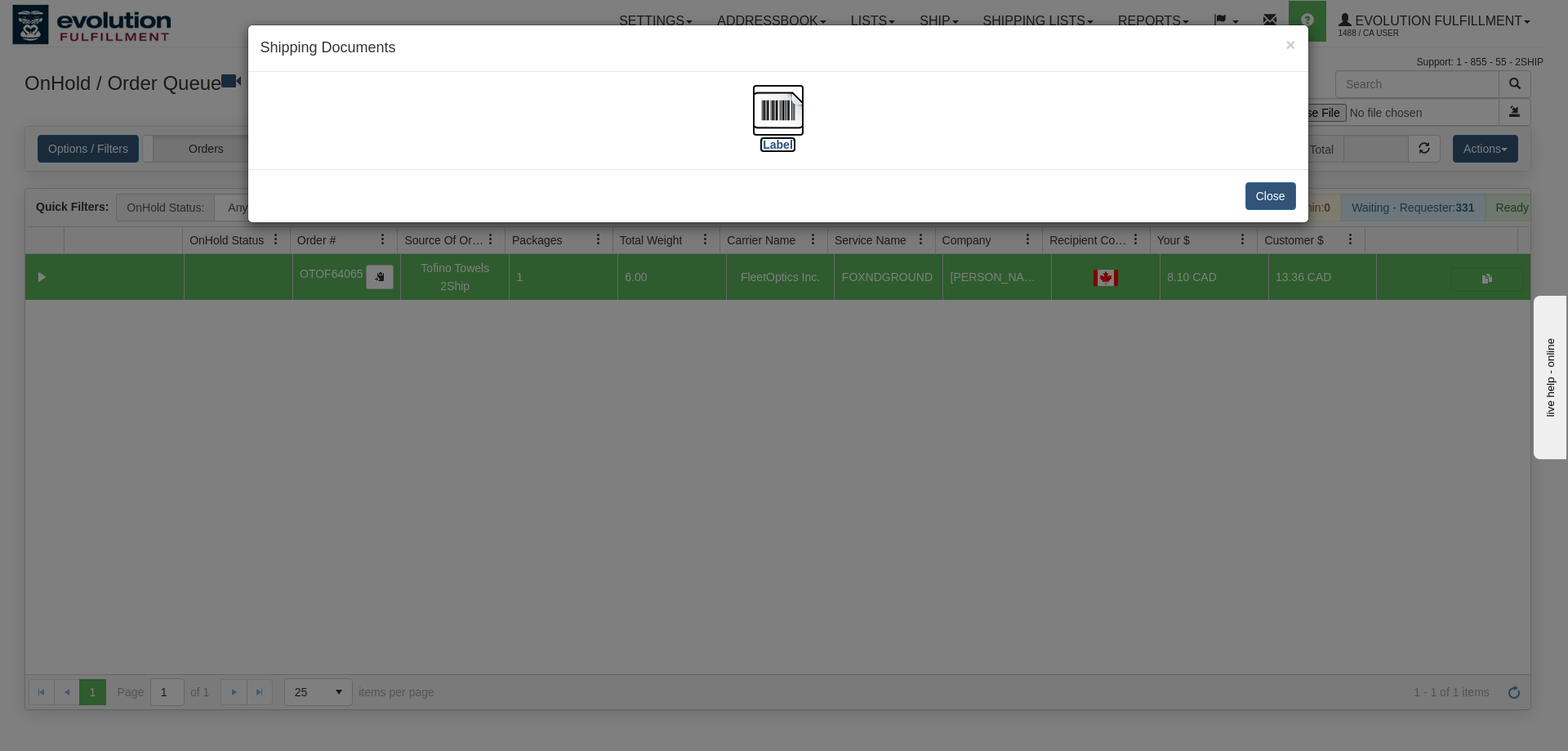
click at [793, 94] on img at bounding box center [779, 111] width 52 height 52
click at [713, 447] on div "× Shipping Documents [Label] Close" at bounding box center [784, 376] width 1568 height 751
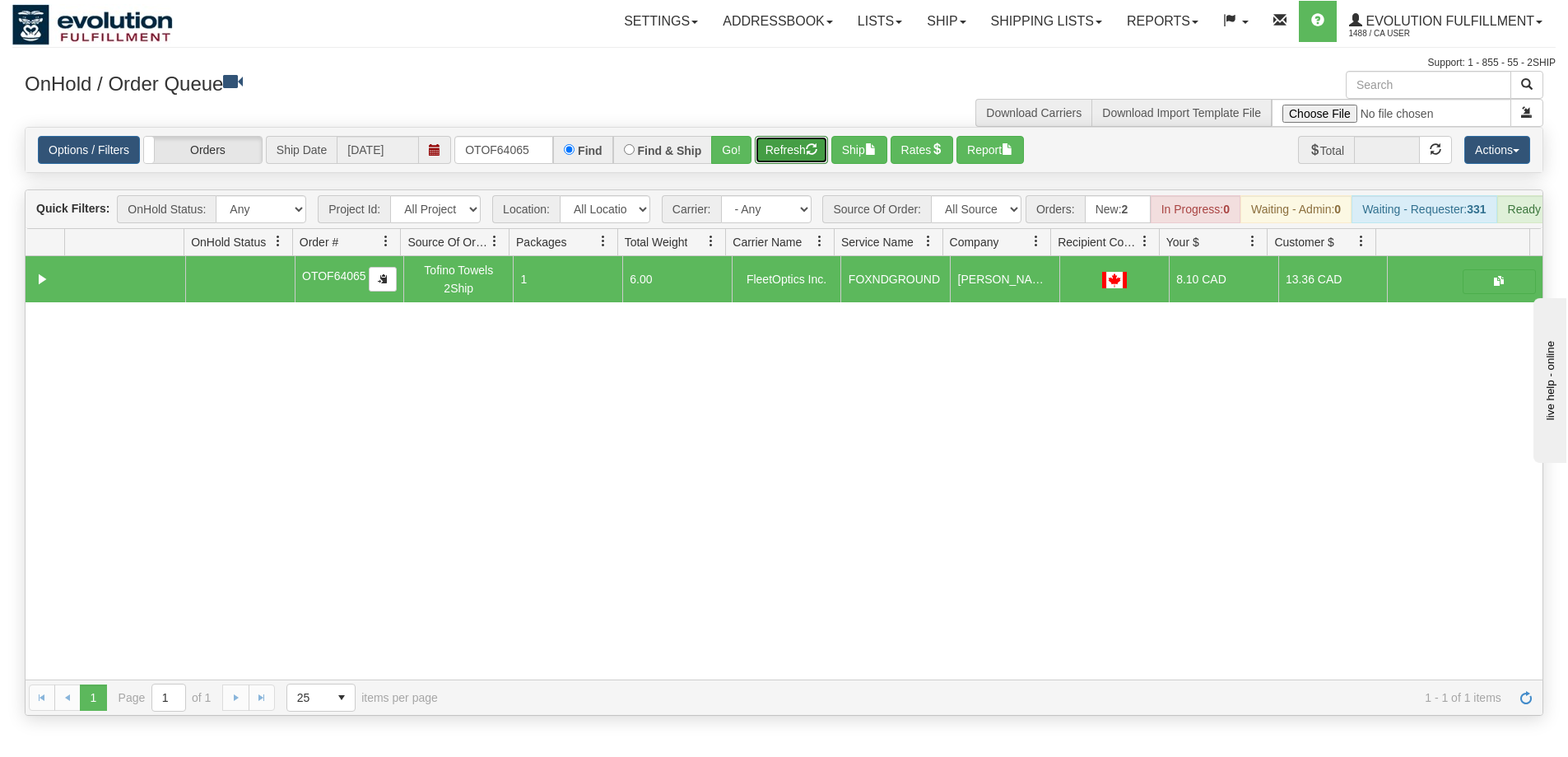
click at [783, 144] on button "Refresh" at bounding box center [791, 150] width 73 height 28
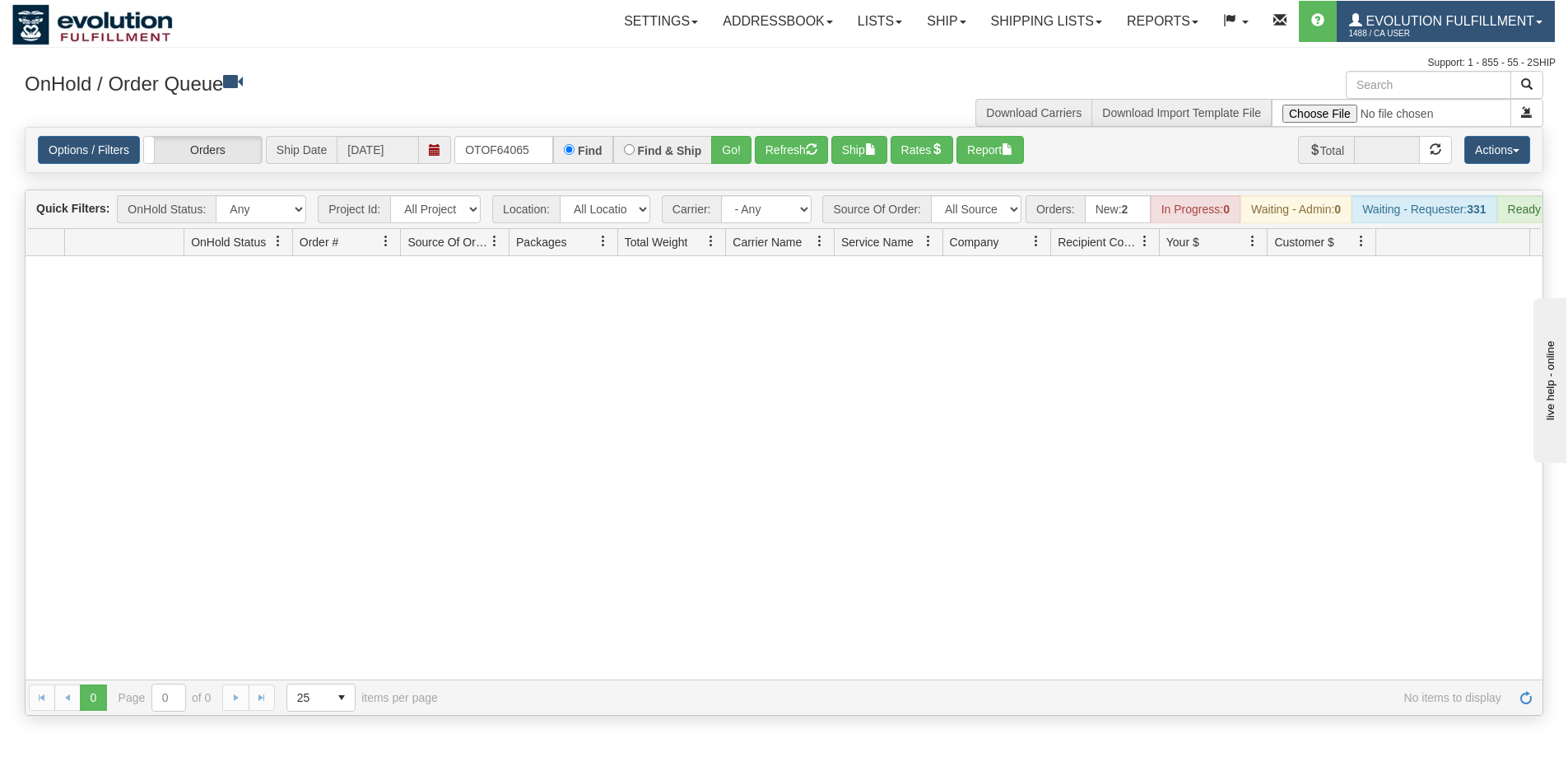
click at [1447, 16] on span "Evolution Fulfillment" at bounding box center [1449, 21] width 172 height 14
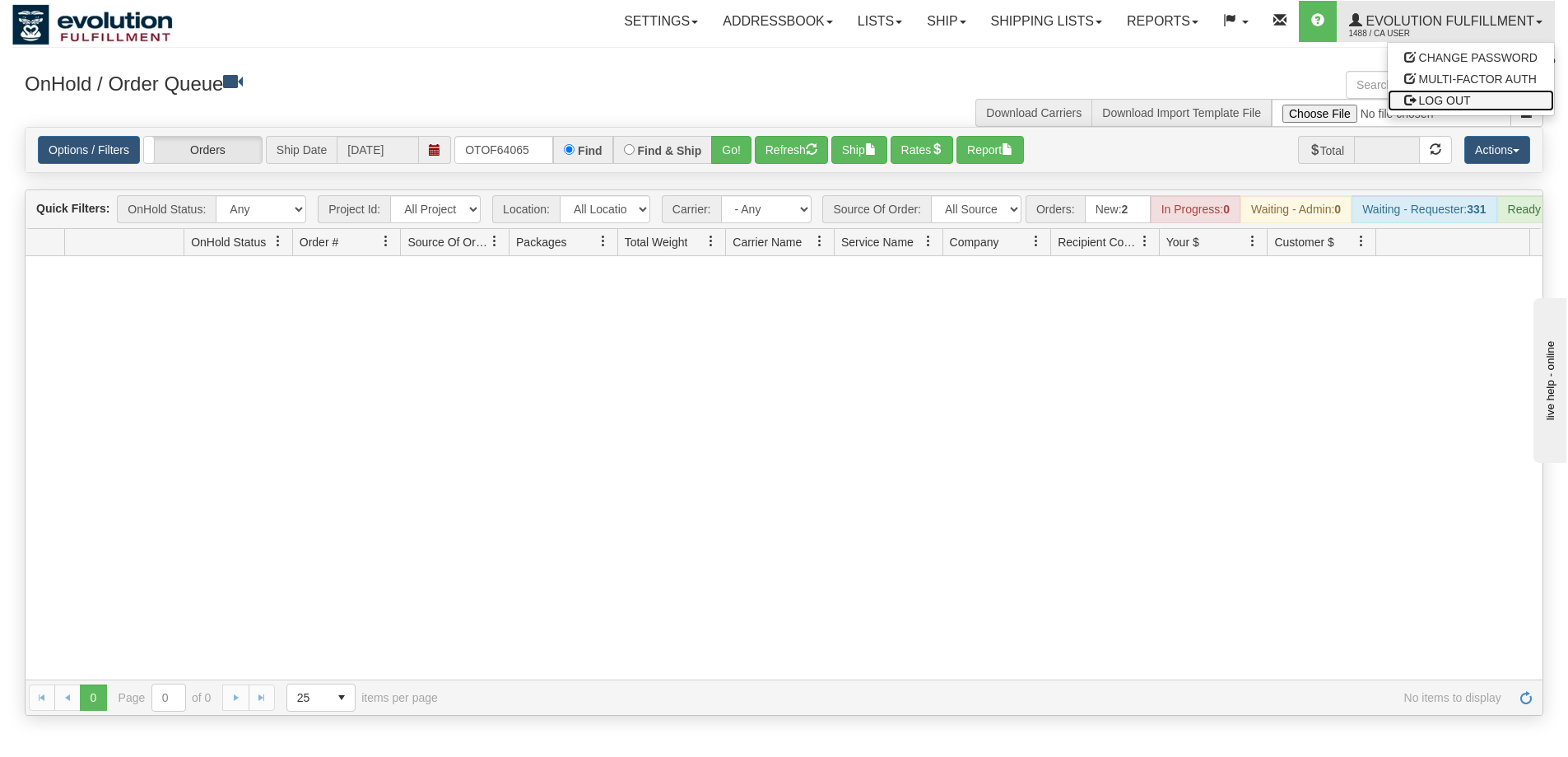
click at [1445, 97] on span "LOG OUT" at bounding box center [1445, 100] width 52 height 13
